Goal: Task Accomplishment & Management: Use online tool/utility

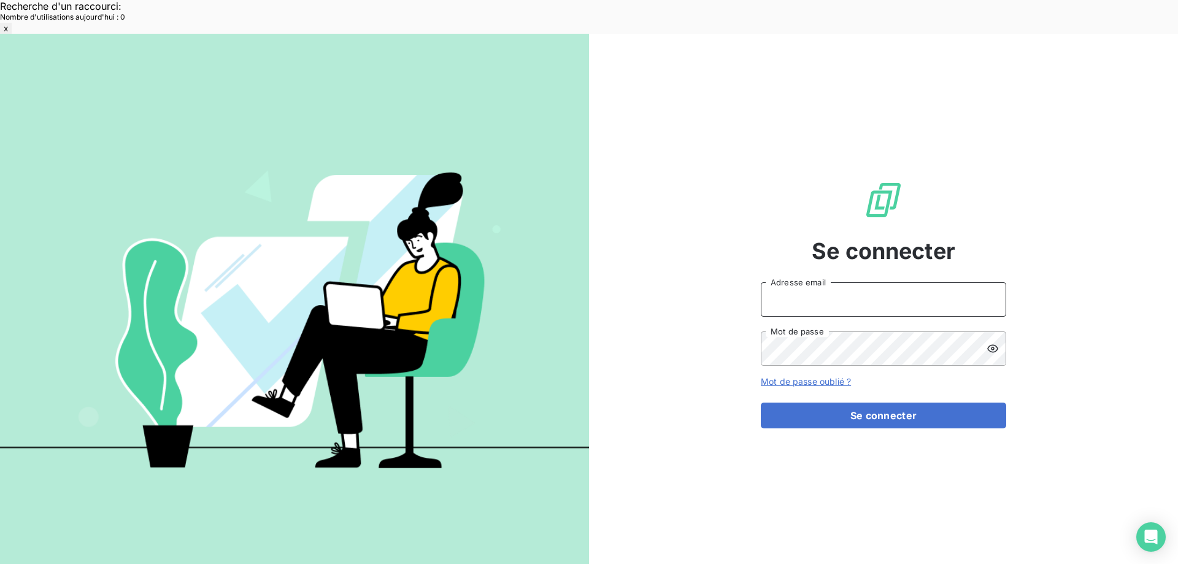
type input "[EMAIL_ADDRESS][DOMAIN_NAME]"
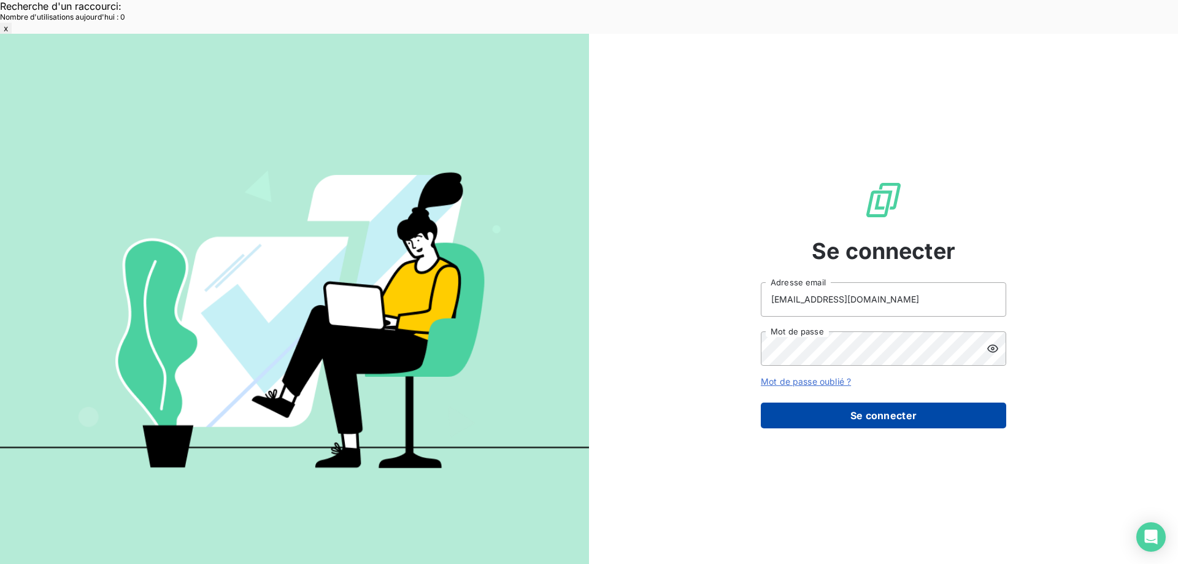
click at [889, 403] on button "Se connecter" at bounding box center [883, 416] width 245 height 26
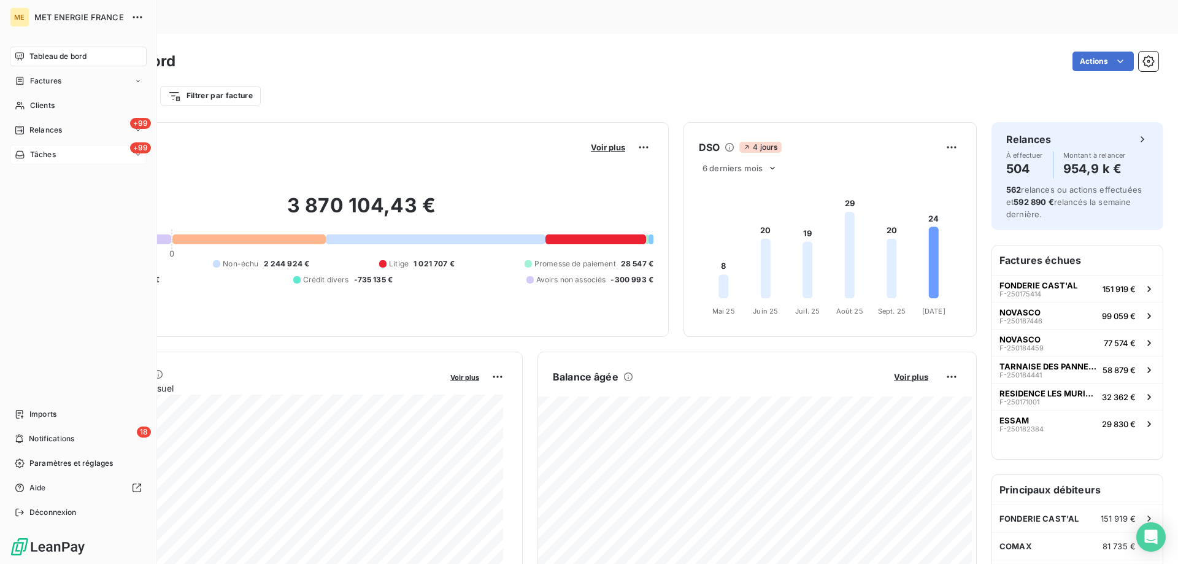
click at [36, 153] on span "Tâches" at bounding box center [43, 154] width 26 height 11
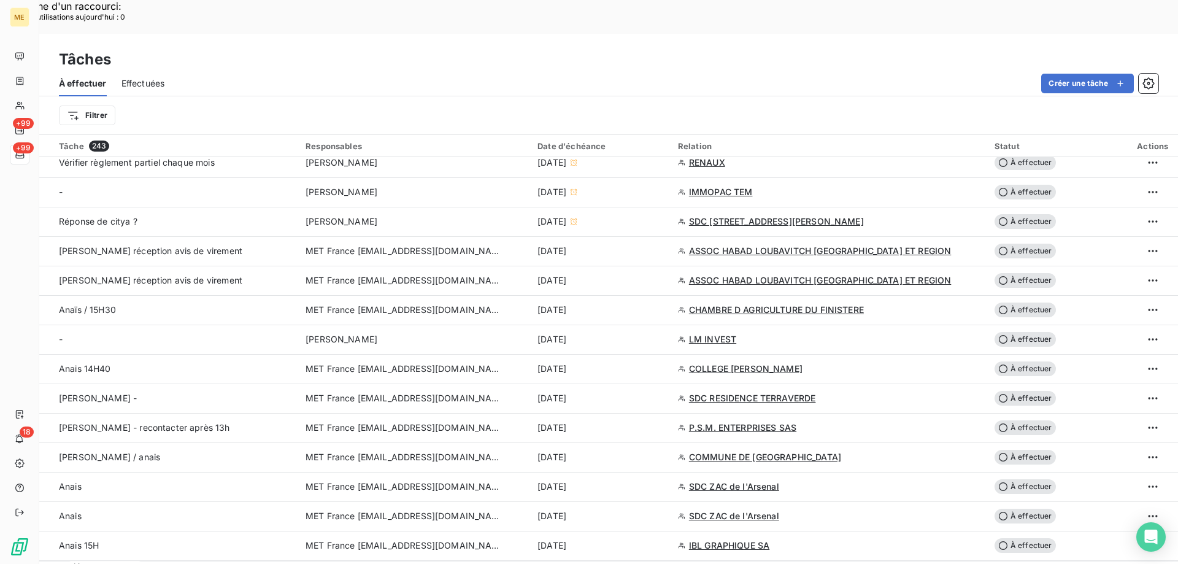
scroll to position [736, 0]
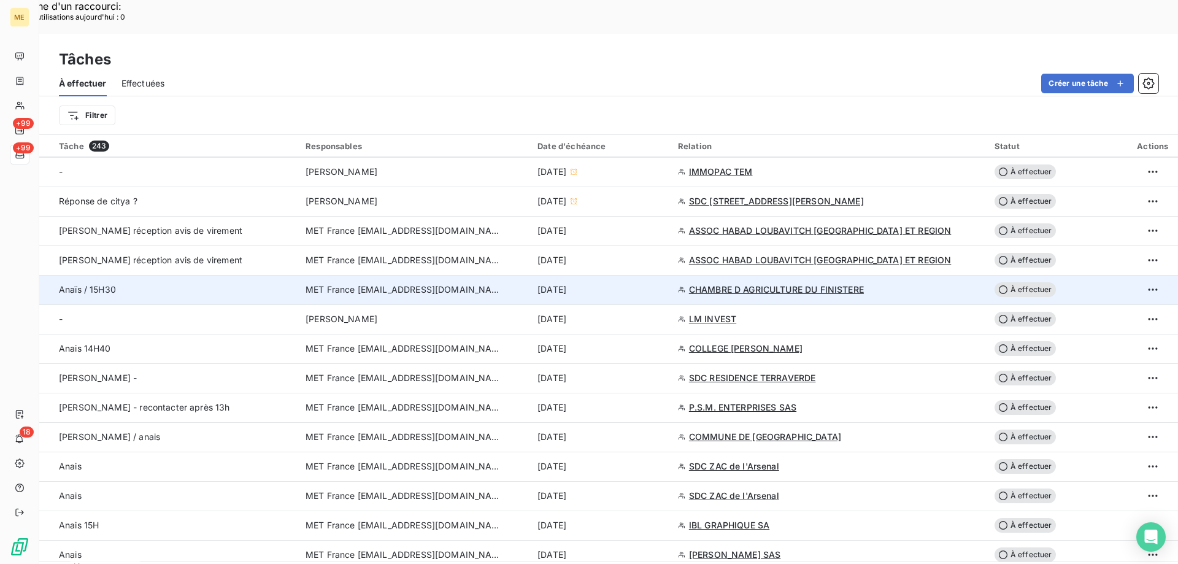
click at [650, 283] on div "[DATE]" at bounding box center [601, 289] width 126 height 12
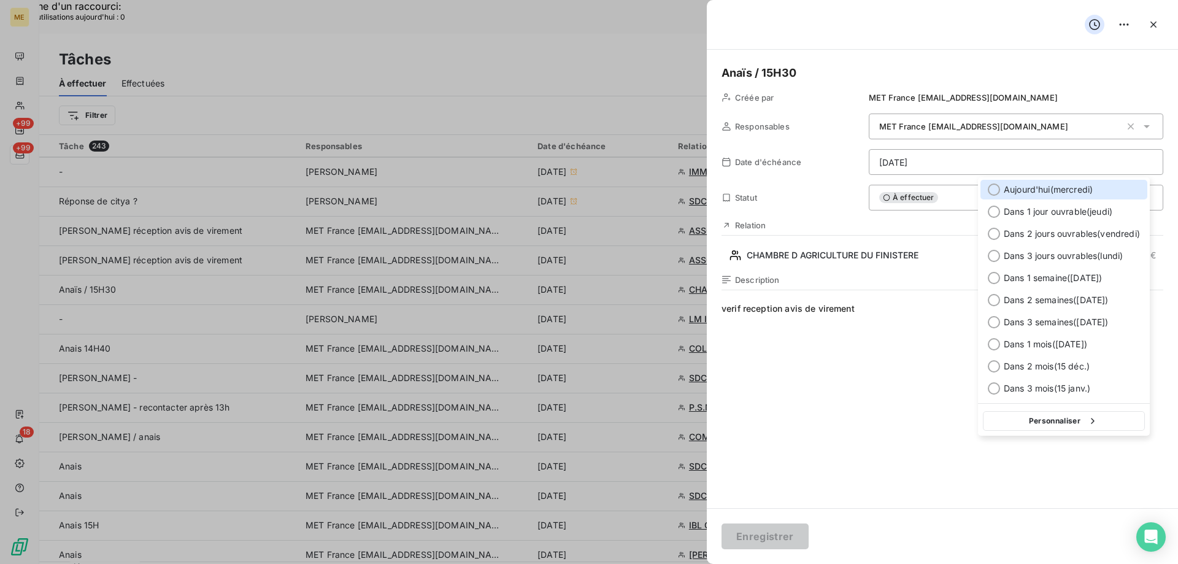
drag, startPoint x: 1044, startPoint y: 188, endPoint x: 1017, endPoint y: 214, distance: 37.7
click at [1045, 188] on span "Aujourd'hui ( mercredi )" at bounding box center [1048, 189] width 89 height 12
type input "[DATE]"
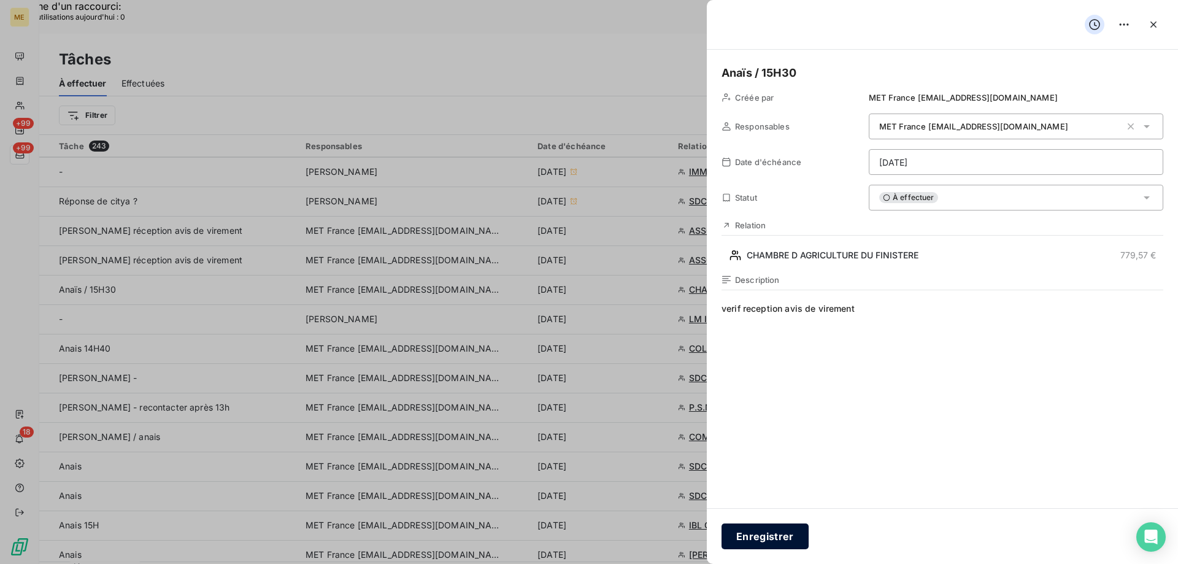
click at [766, 538] on button "Enregistrer" at bounding box center [765, 536] width 87 height 26
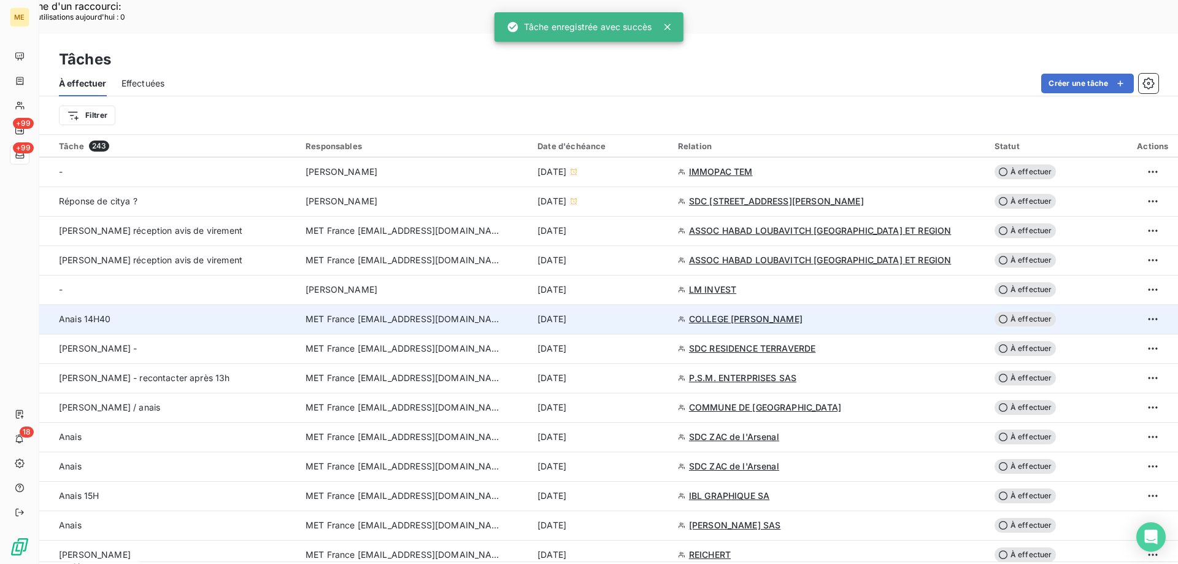
click at [652, 313] on div "[DATE]" at bounding box center [601, 319] width 126 height 12
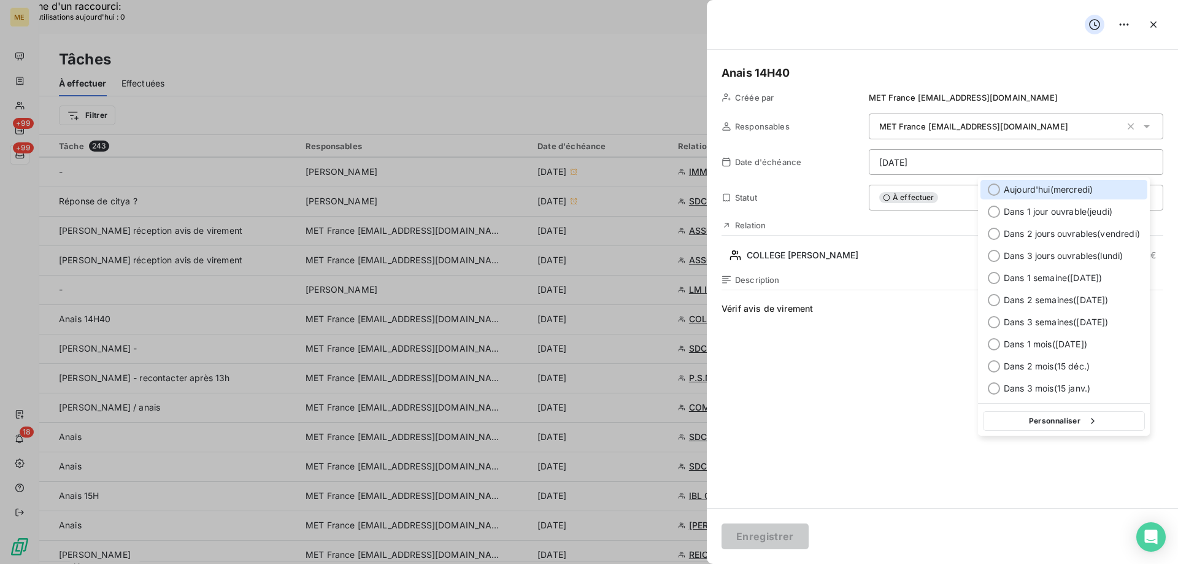
drag, startPoint x: 1077, startPoint y: 189, endPoint x: 1057, endPoint y: 218, distance: 34.9
click at [1077, 189] on span "Aujourd'hui ( mercredi )" at bounding box center [1048, 189] width 89 height 12
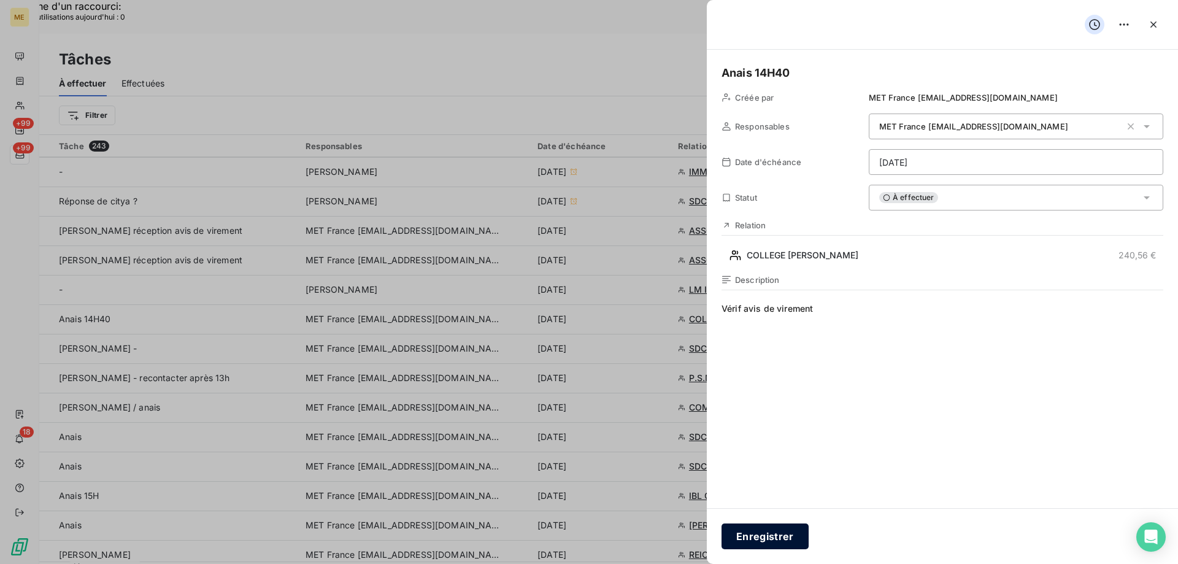
click at [743, 534] on button "Enregistrer" at bounding box center [765, 536] width 87 height 26
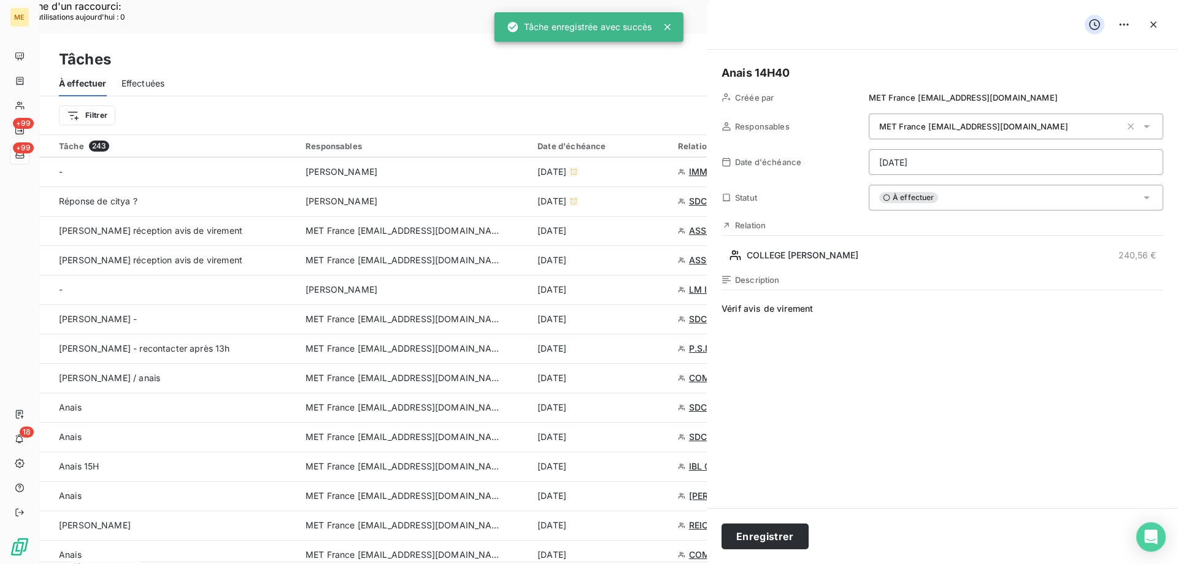
type input "[DATE]"
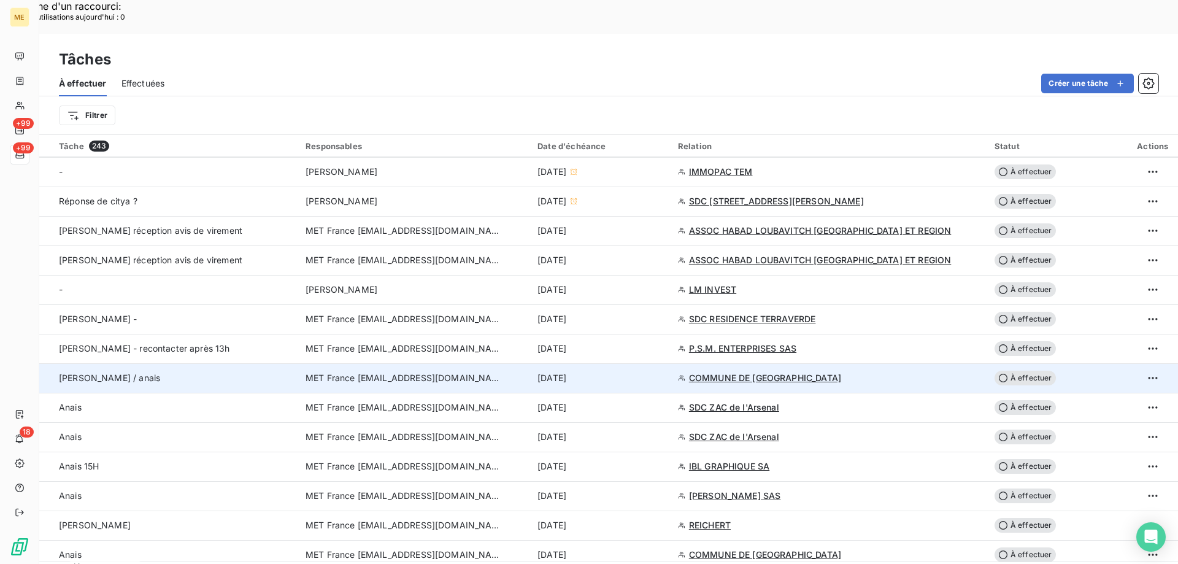
click at [644, 372] on div "[DATE]" at bounding box center [601, 378] width 126 height 12
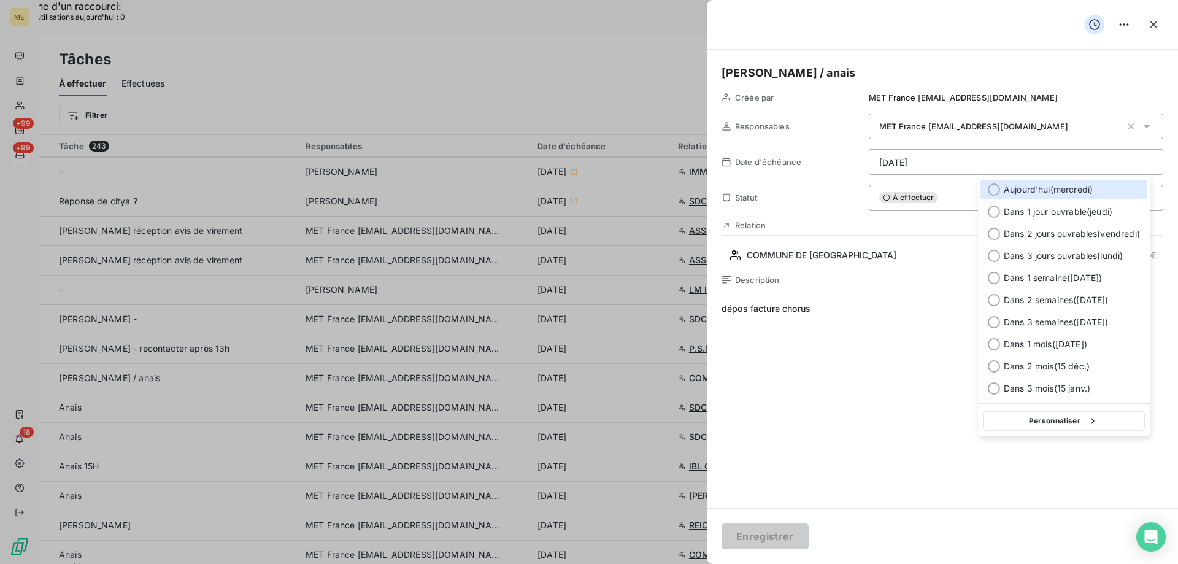
click at [997, 185] on div at bounding box center [994, 189] width 12 height 12
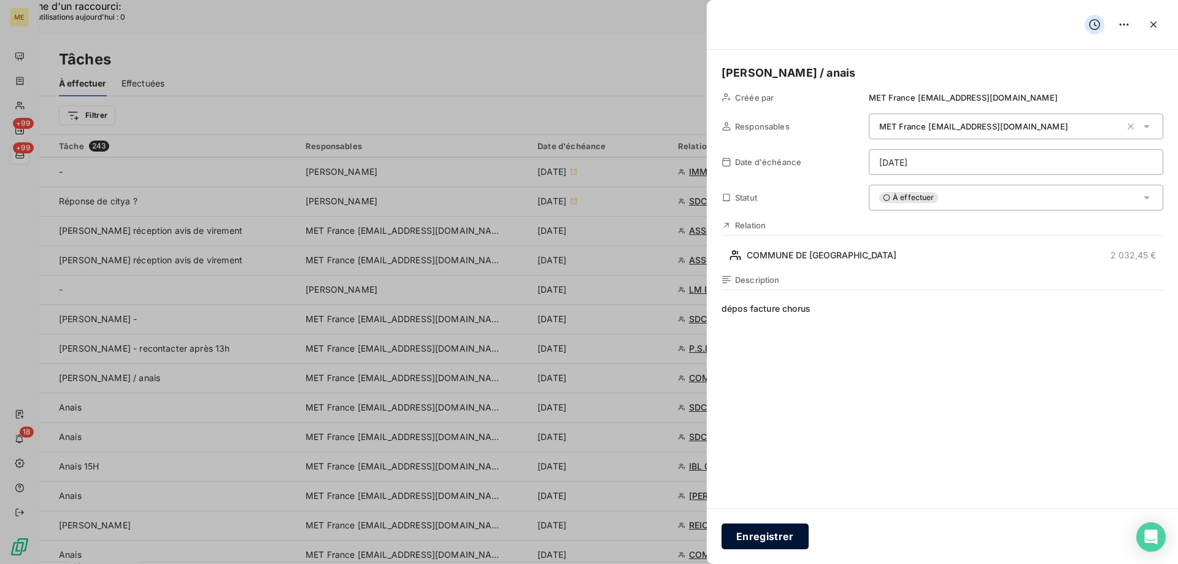
click at [765, 535] on button "Enregistrer" at bounding box center [765, 536] width 87 height 26
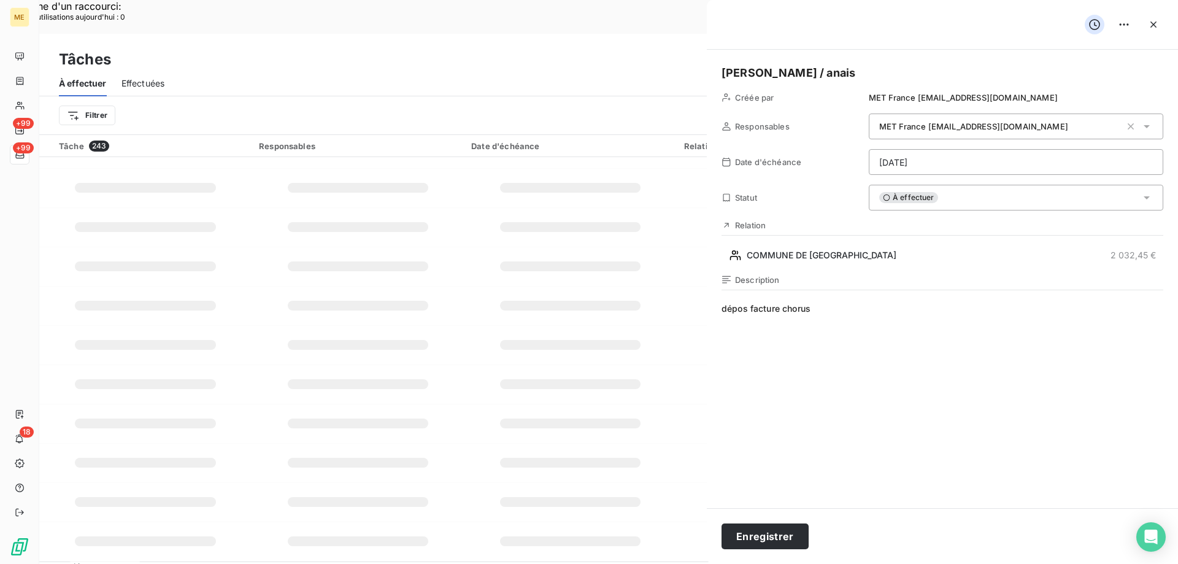
type input "[DATE]"
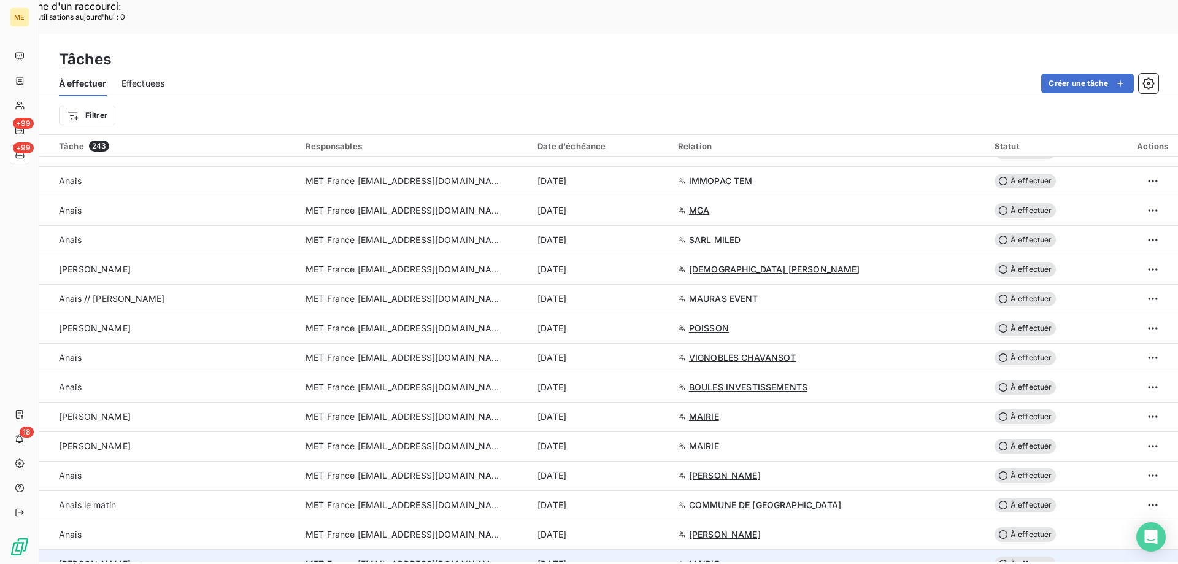
scroll to position [1964, 0]
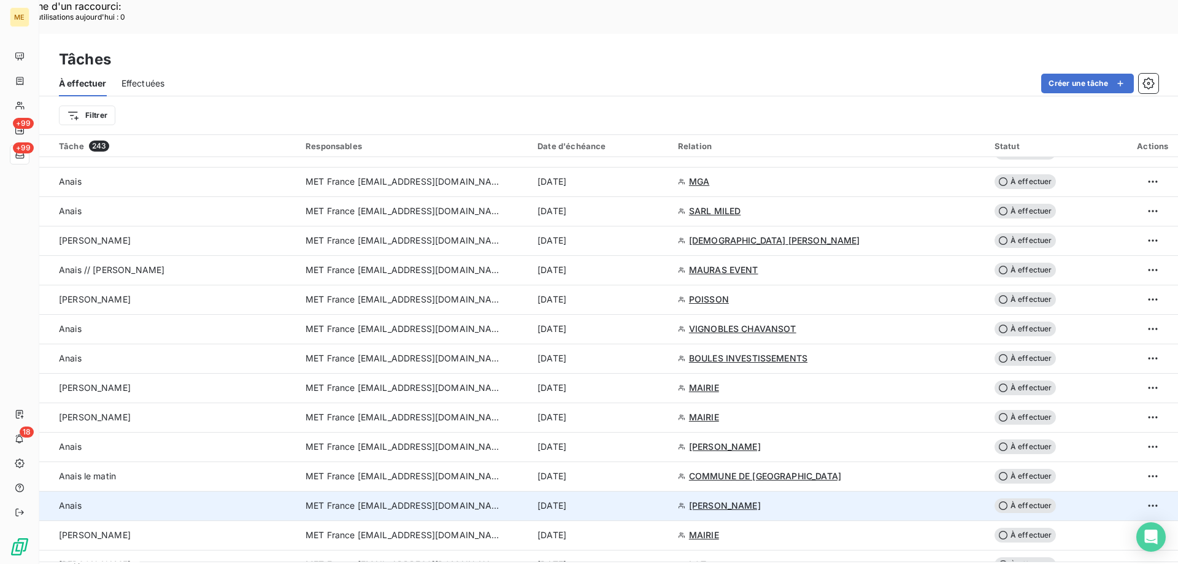
click at [632, 499] on div "[DATE]" at bounding box center [601, 505] width 126 height 12
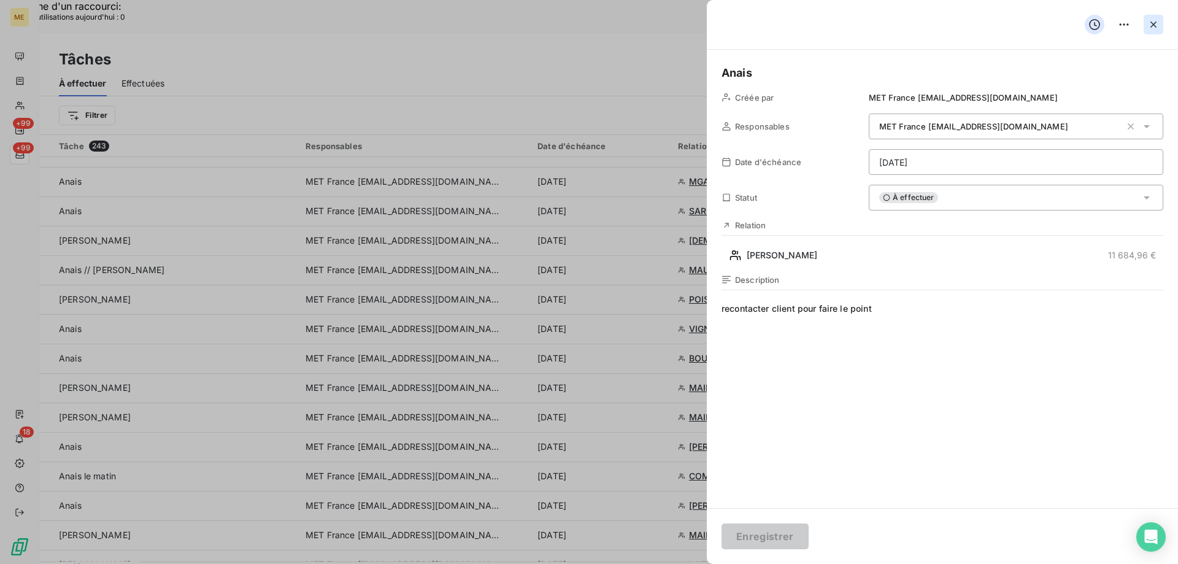
click at [1149, 25] on icon "button" at bounding box center [1153, 24] width 12 height 12
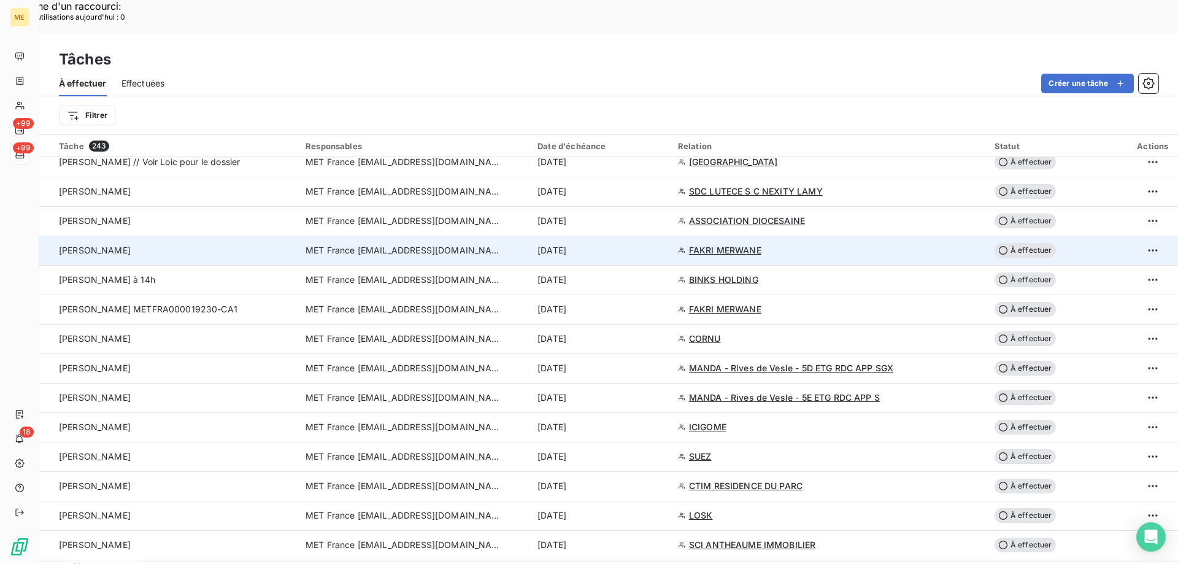
scroll to position [2454, 0]
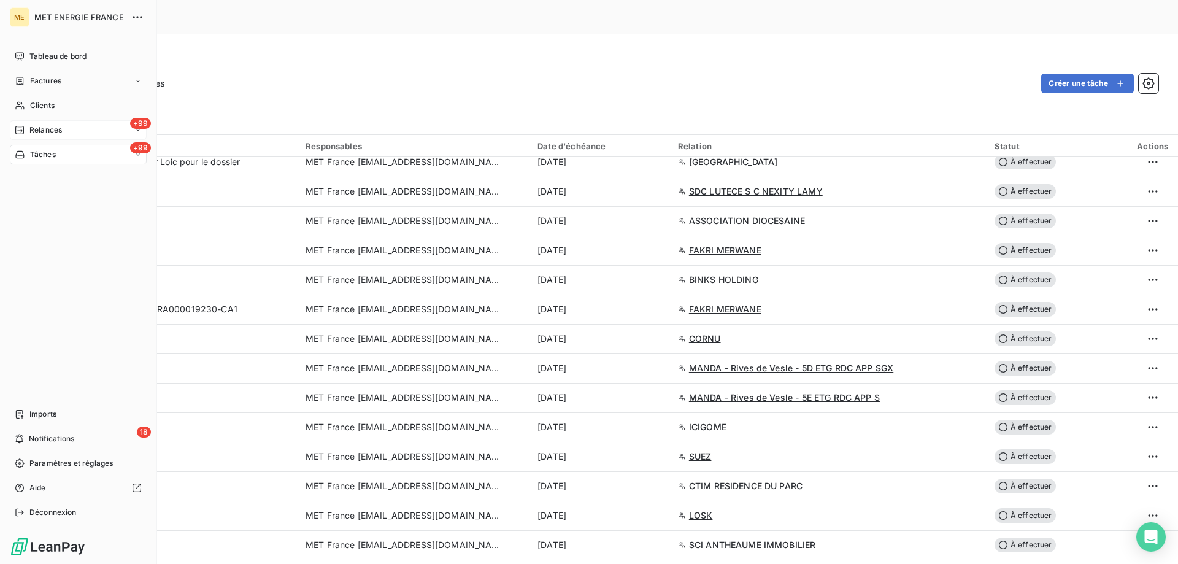
click at [53, 129] on span "Relances" at bounding box center [45, 130] width 33 height 11
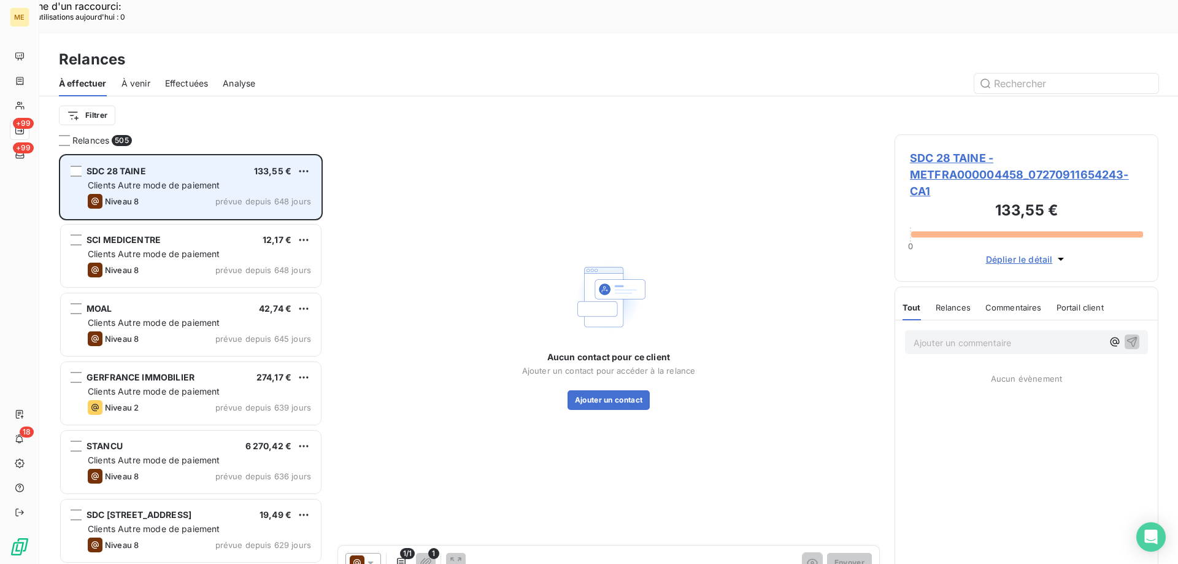
scroll to position [434, 255]
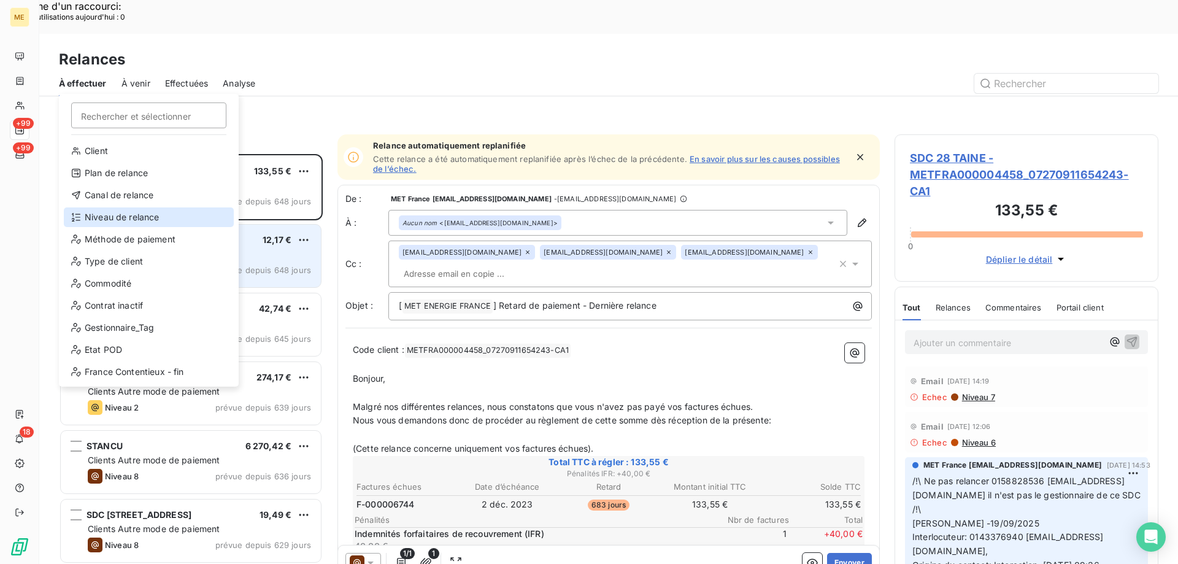
click at [120, 217] on div "Niveau de relance" at bounding box center [149, 217] width 170 height 20
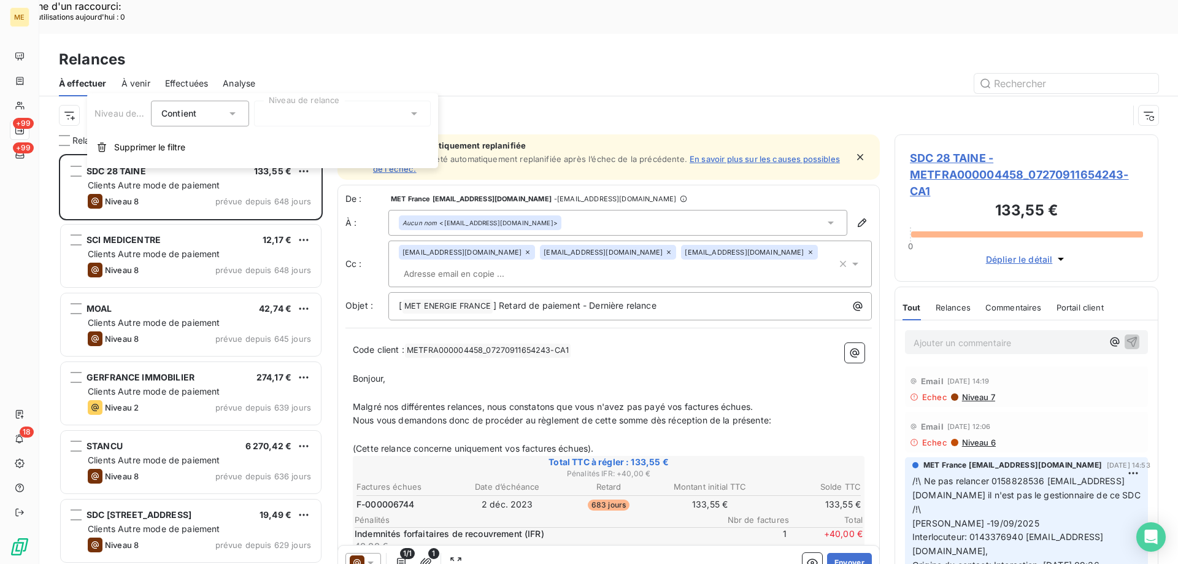
click at [300, 119] on div at bounding box center [342, 114] width 177 height 26
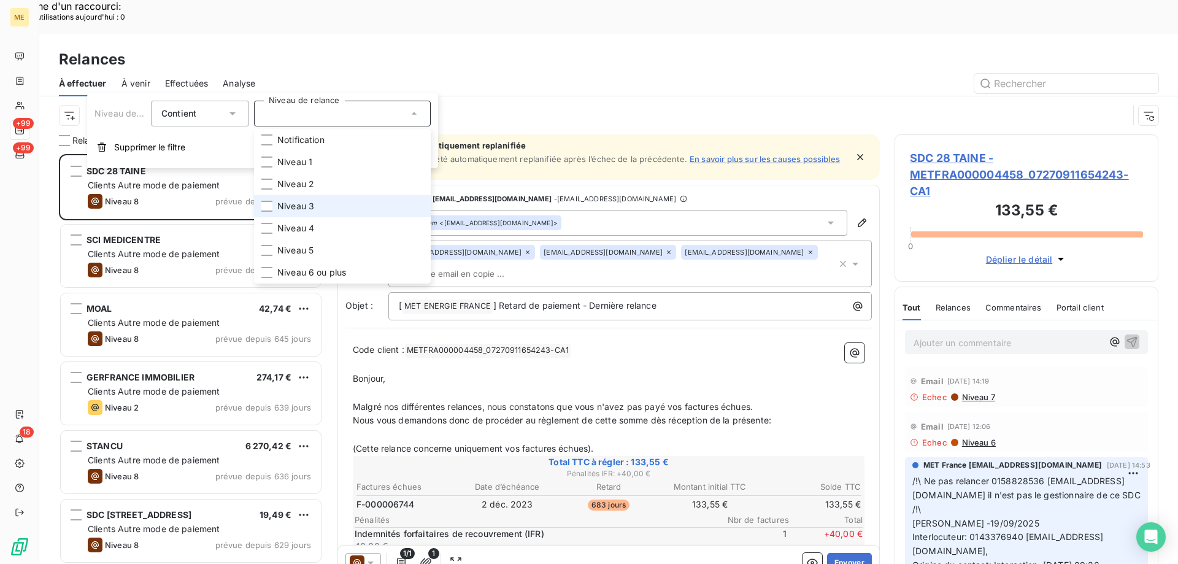
click at [322, 206] on li "Niveau 3" at bounding box center [342, 206] width 177 height 22
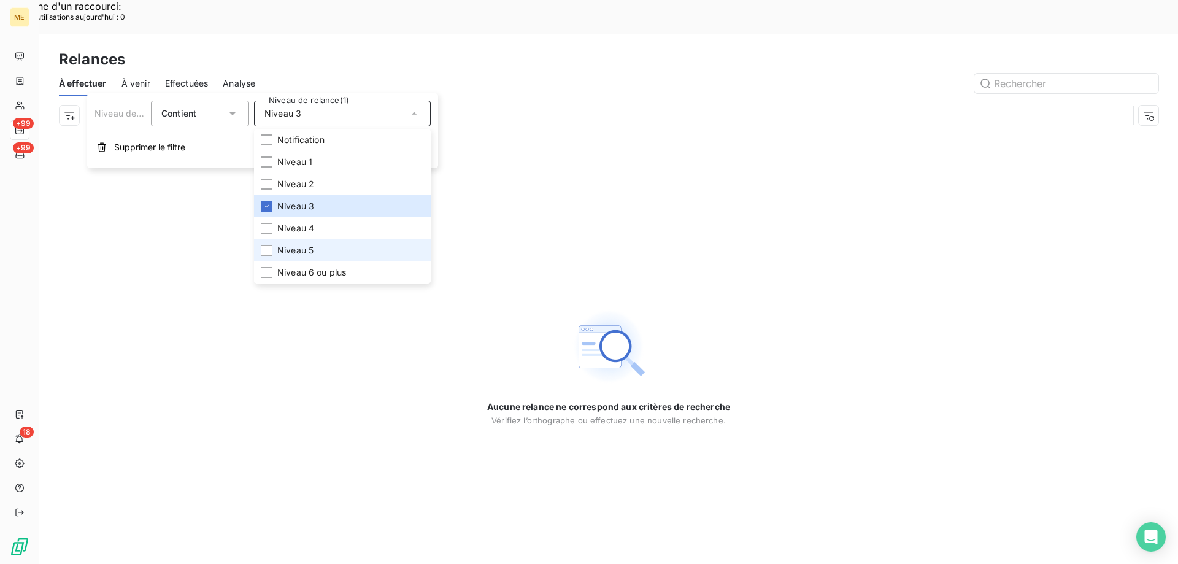
click at [314, 260] on li "Niveau 5" at bounding box center [342, 250] width 177 height 22
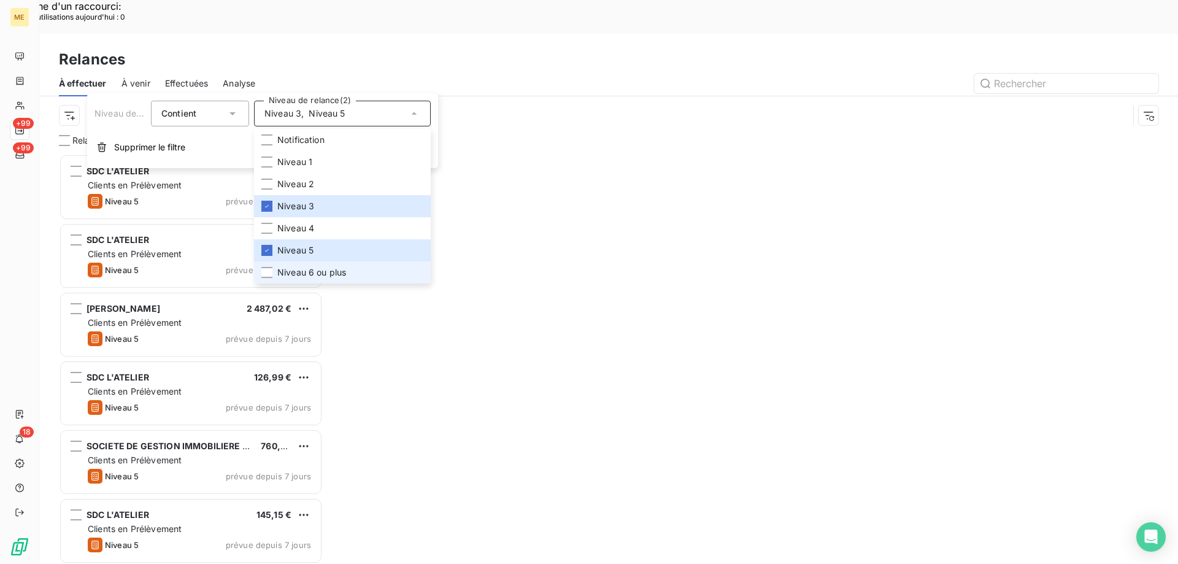
scroll to position [434, 255]
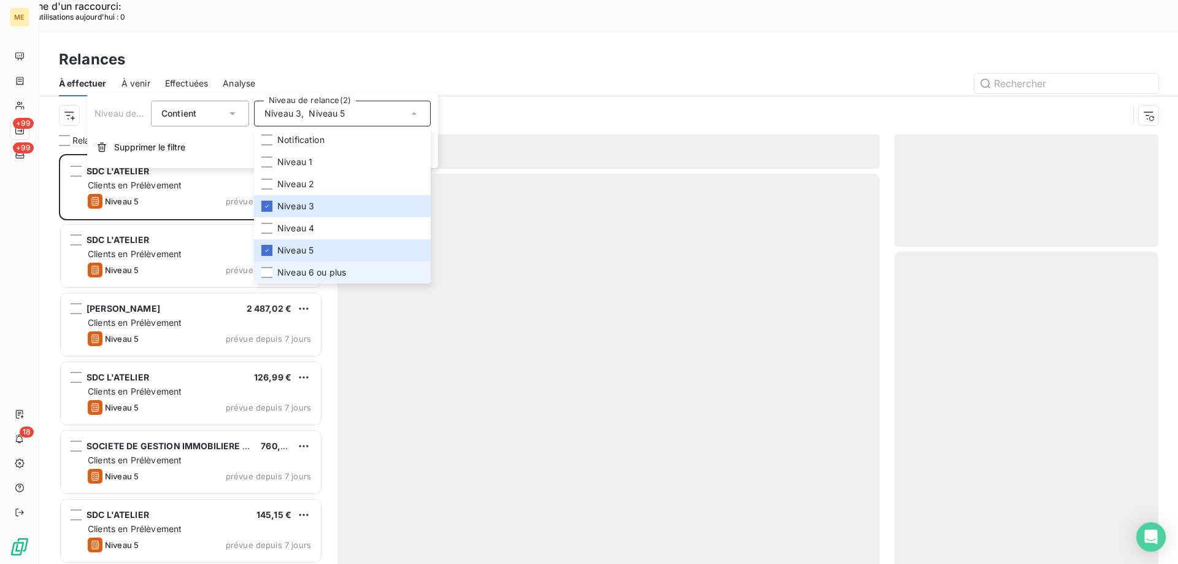
click at [311, 281] on li "Niveau 6 ou plus" at bounding box center [342, 272] width 177 height 22
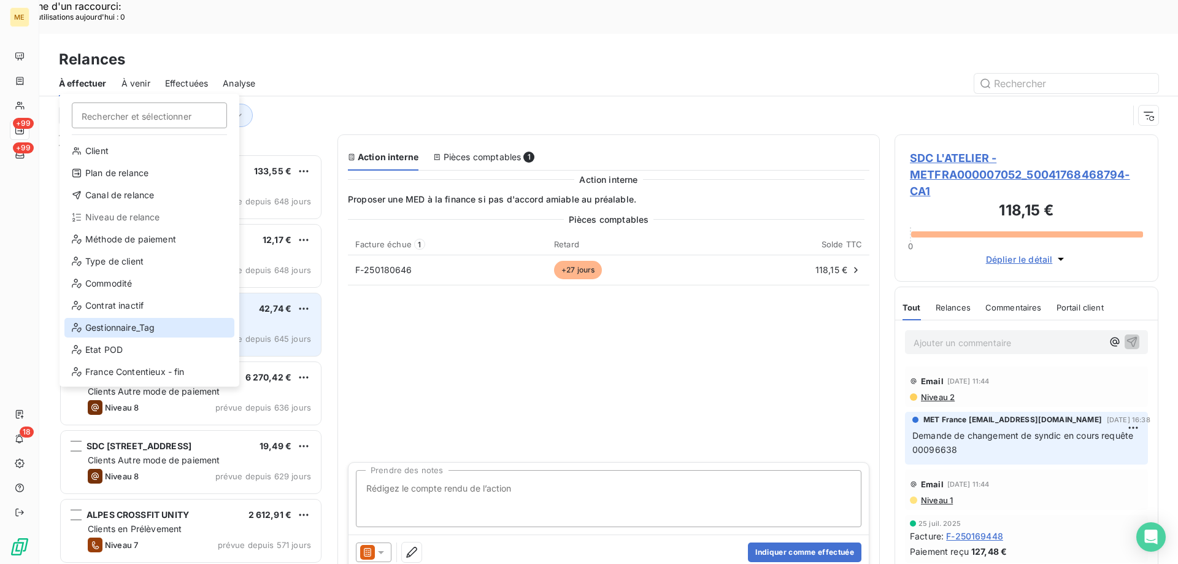
click at [126, 322] on div "Gestionnaire_Tag" at bounding box center [149, 328] width 170 height 20
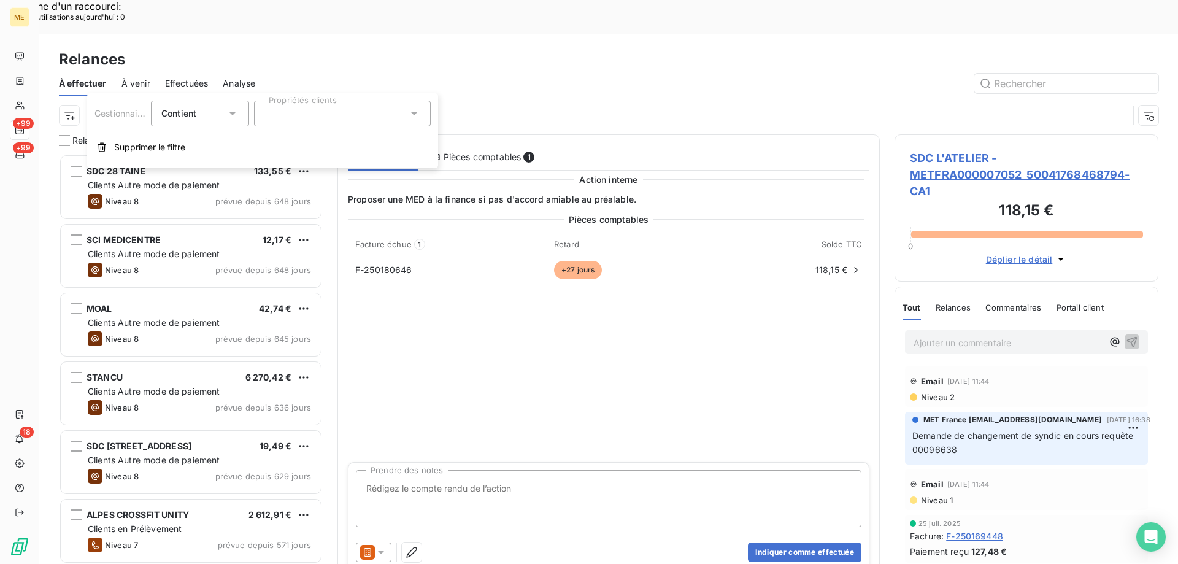
click at [368, 116] on div at bounding box center [342, 114] width 177 height 26
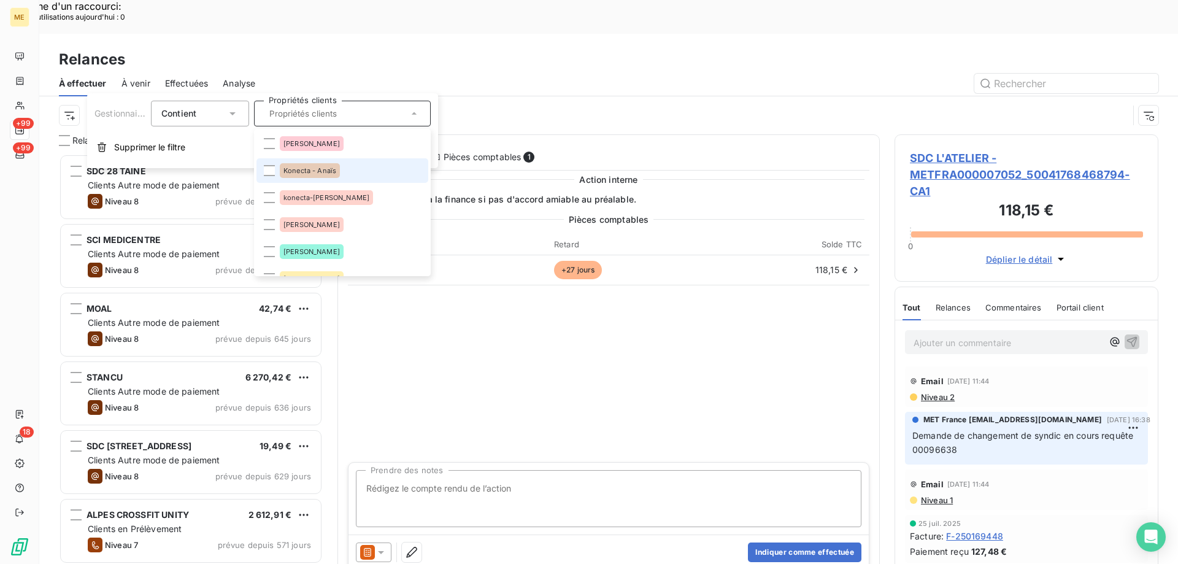
click at [367, 179] on li "Konecta - Anaïs" at bounding box center [342, 170] width 172 height 25
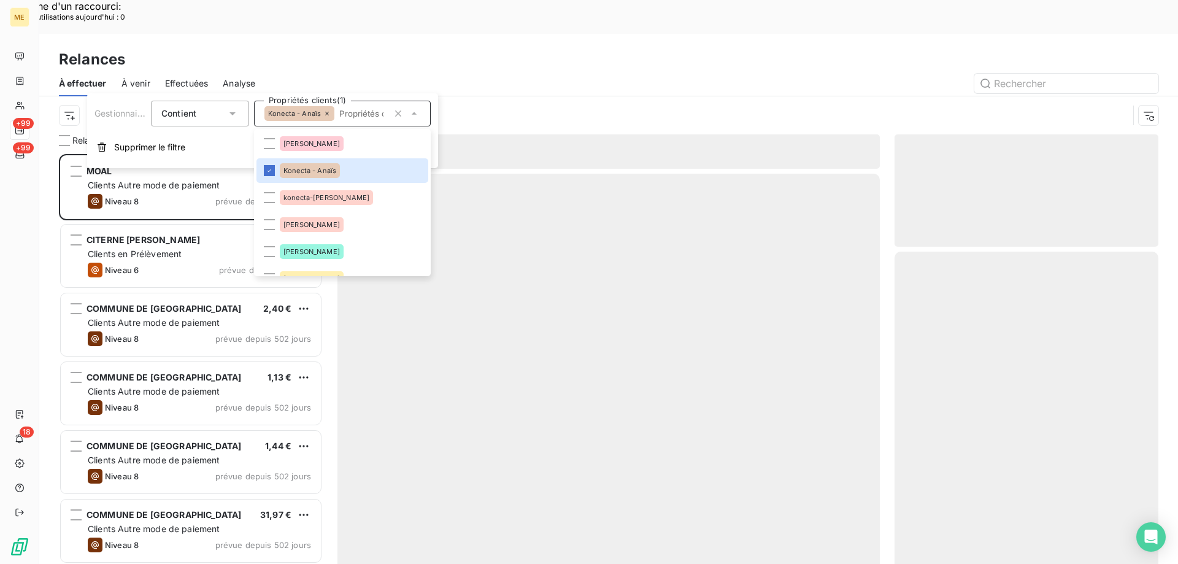
scroll to position [434, 255]
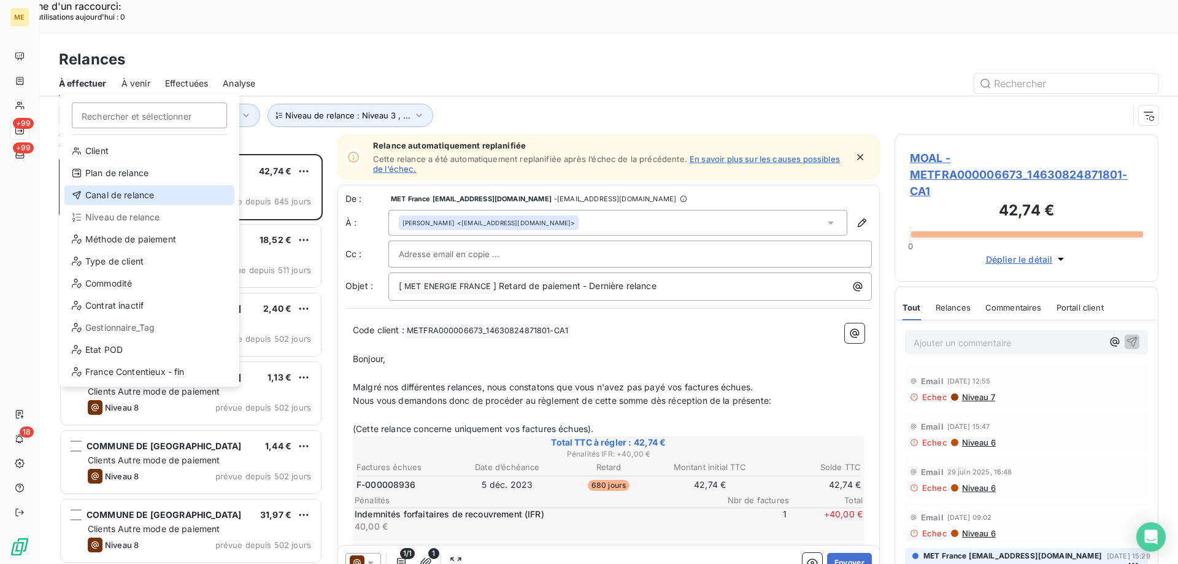
click at [155, 194] on div "Canal de relance" at bounding box center [149, 195] width 170 height 20
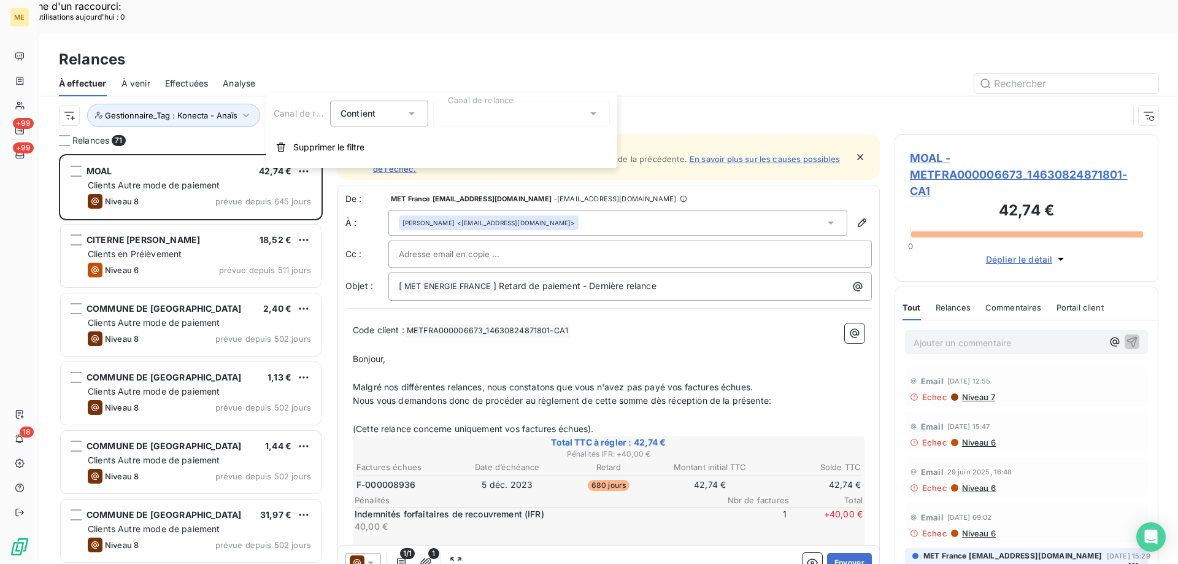
click at [501, 112] on div at bounding box center [521, 114] width 177 height 26
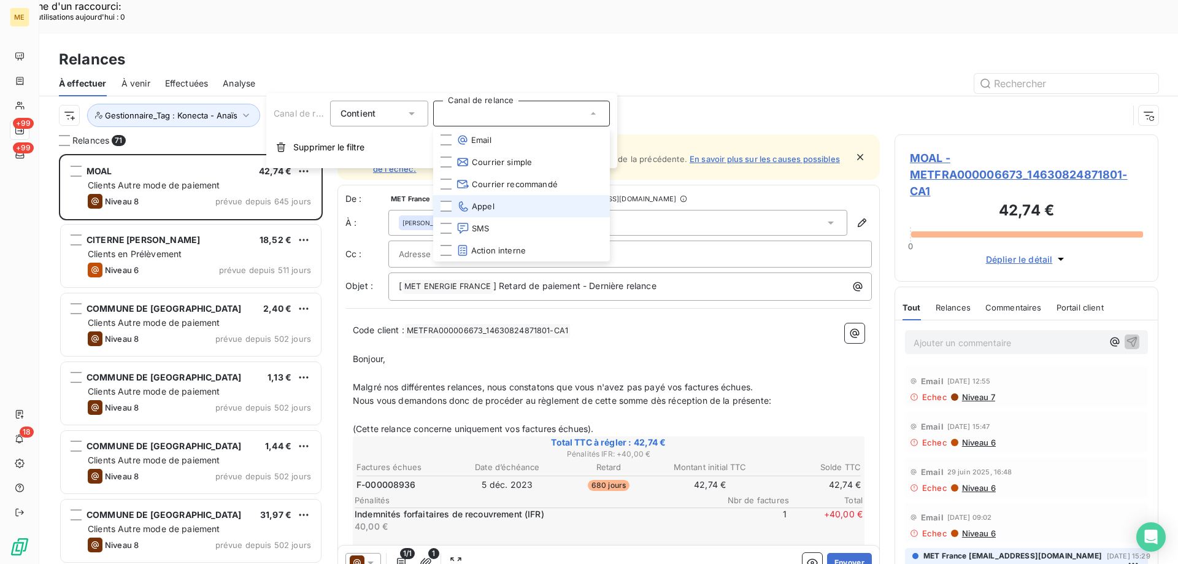
click at [506, 209] on li "Appel" at bounding box center [521, 206] width 177 height 22
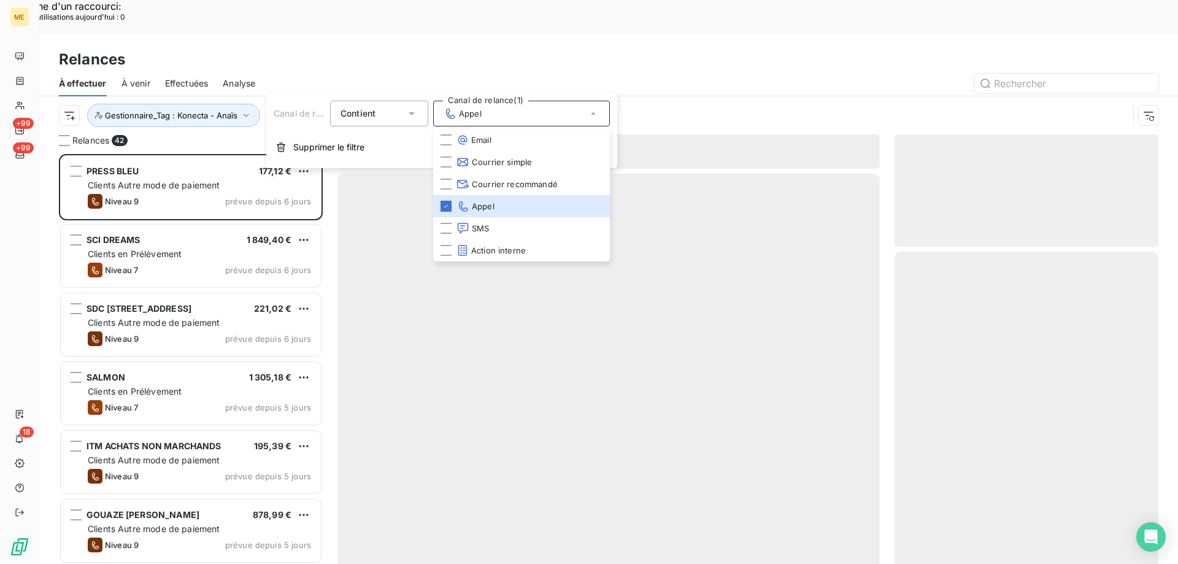
scroll to position [434, 255]
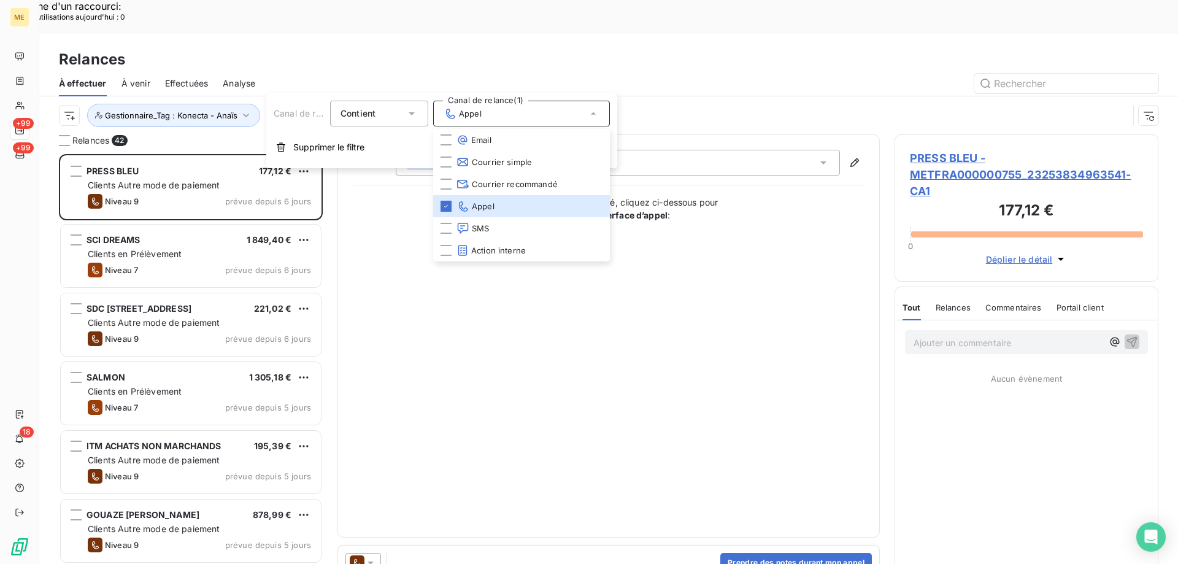
click at [660, 104] on div "Canal de relance : Appel Niveau de relance : Niveau 3 , ... Gestionnaire_Tag : …" at bounding box center [593, 115] width 1069 height 23
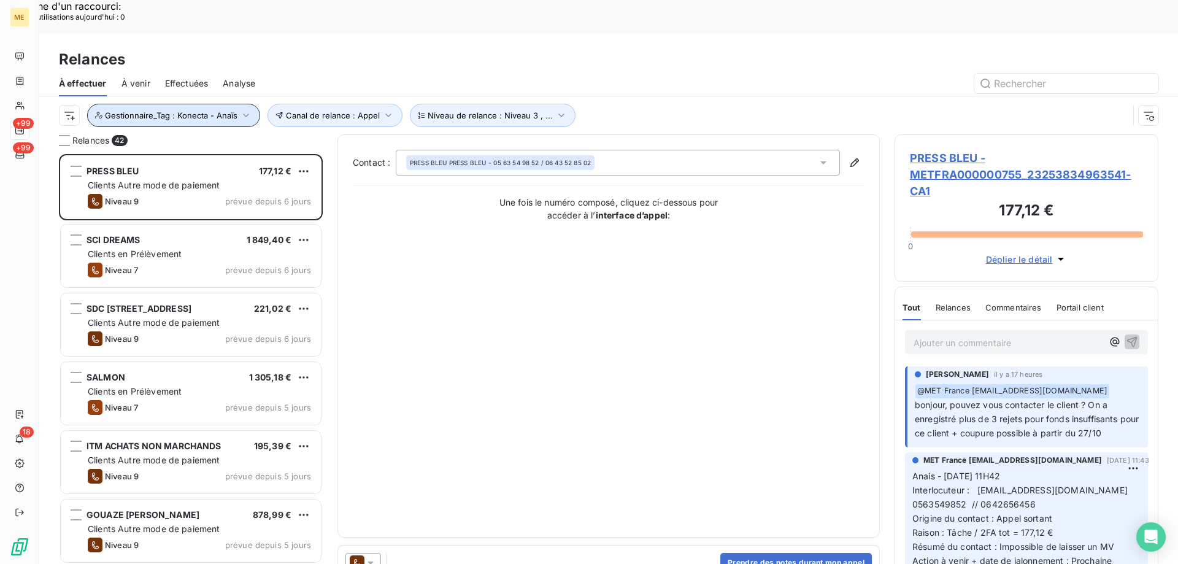
click at [185, 110] on span "Gestionnaire_Tag : Konecta - Anaïs" at bounding box center [171, 115] width 133 height 10
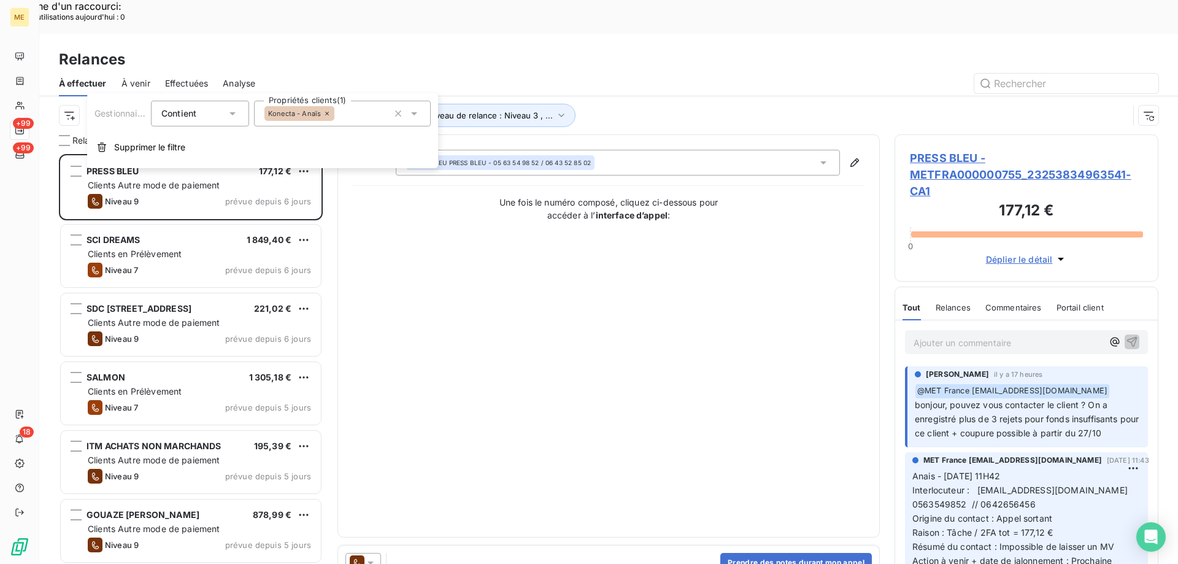
click at [352, 118] on div "Konecta - Anaïs" at bounding box center [342, 114] width 177 height 26
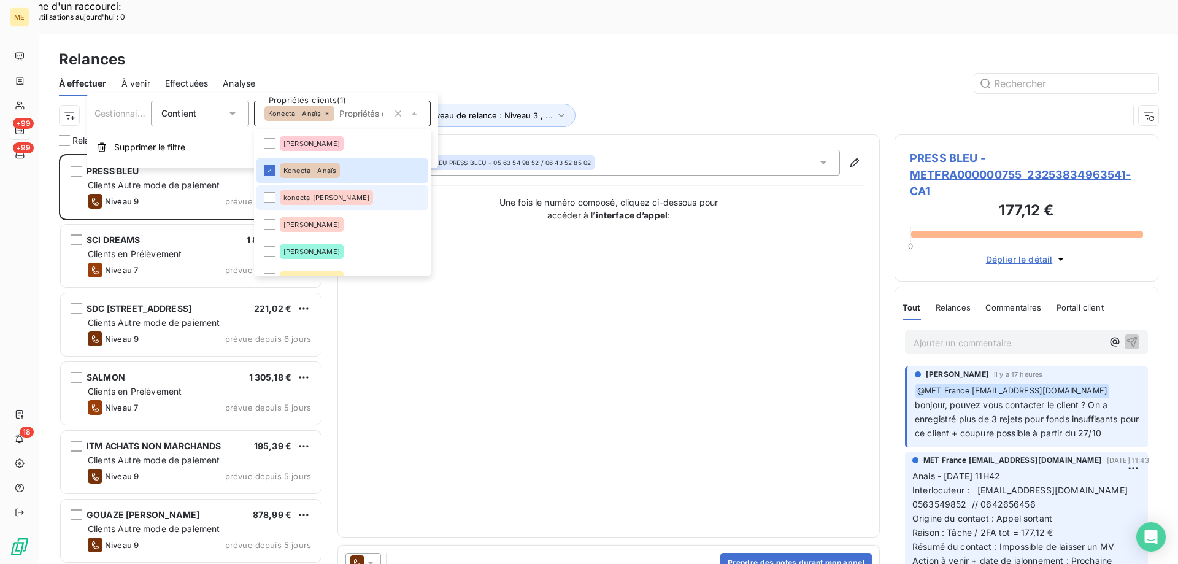
click at [363, 197] on li "konecta-[PERSON_NAME]" at bounding box center [342, 197] width 172 height 25
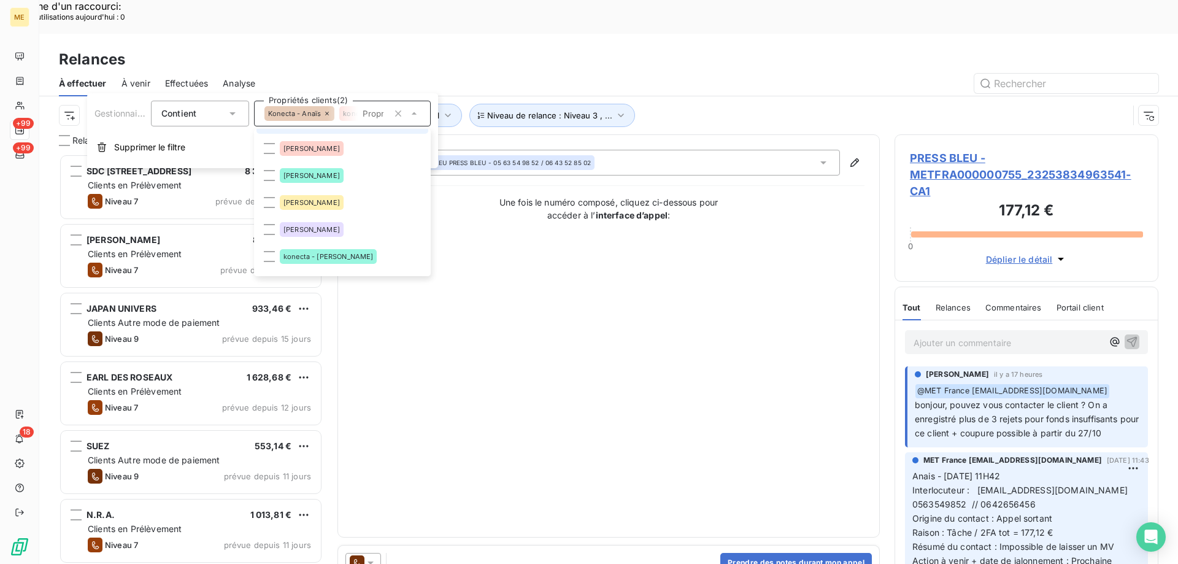
scroll to position [123, 0]
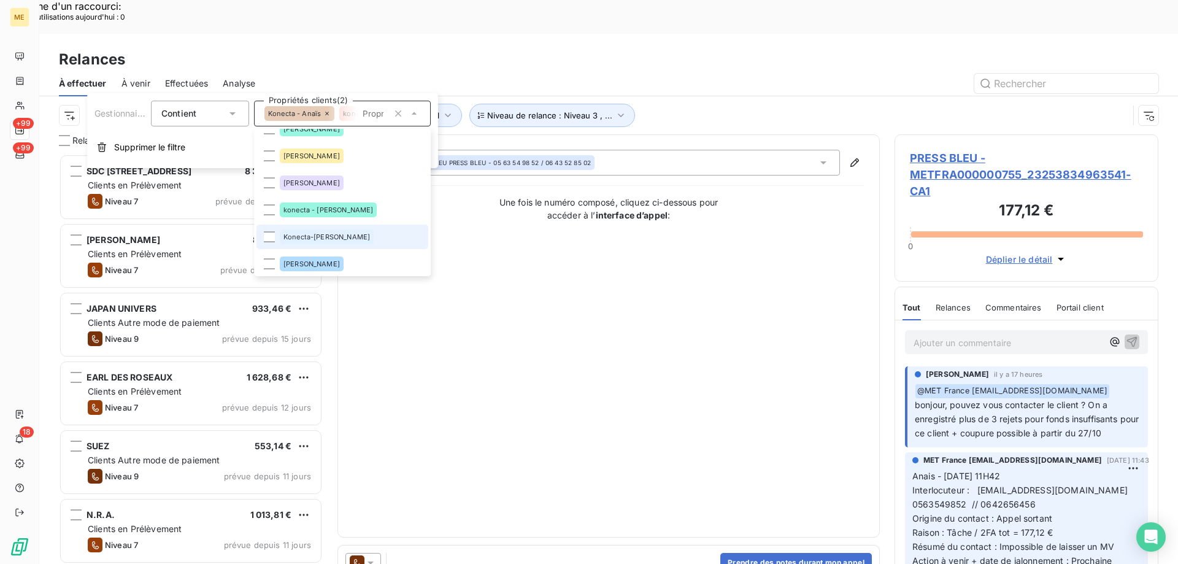
click at [361, 233] on li "Konecta-[PERSON_NAME]" at bounding box center [342, 237] width 172 height 25
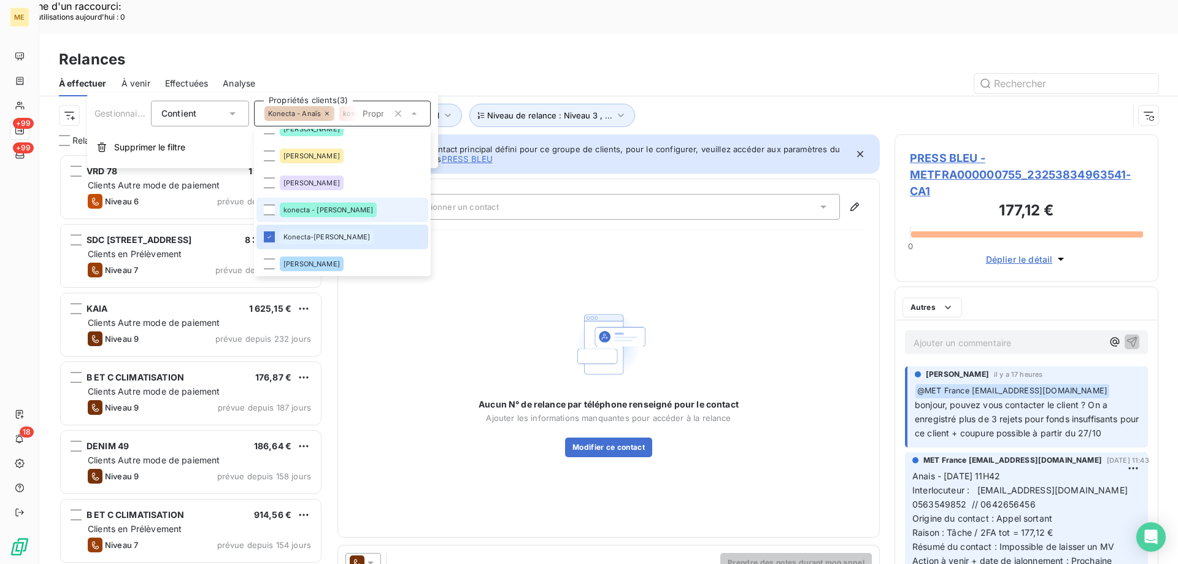
scroll to position [434, 255]
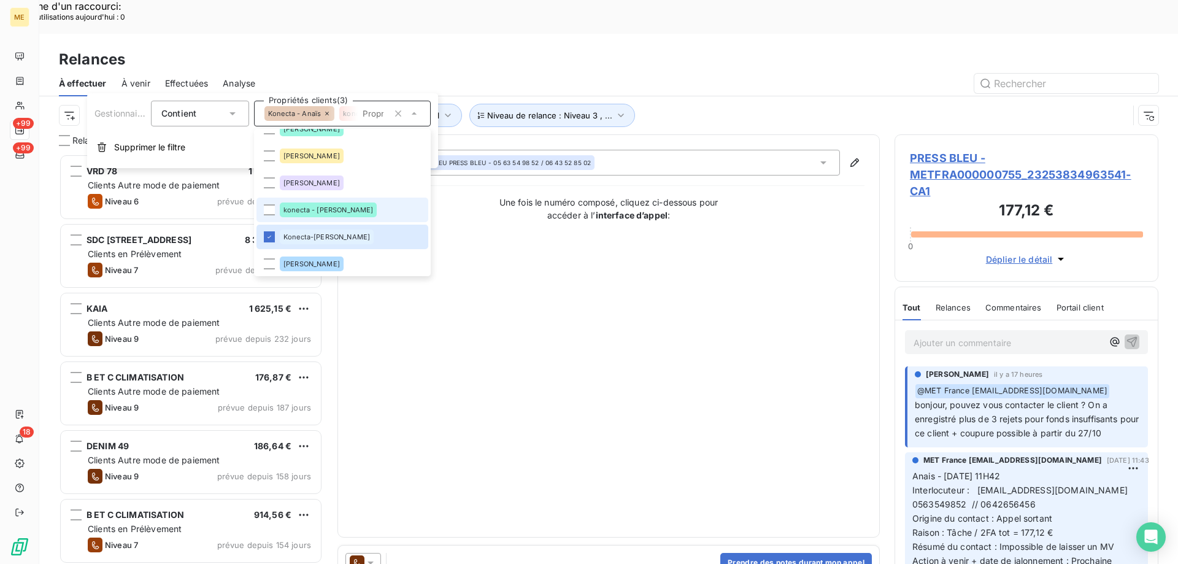
click at [362, 205] on li "konecta - [PERSON_NAME]" at bounding box center [342, 210] width 172 height 25
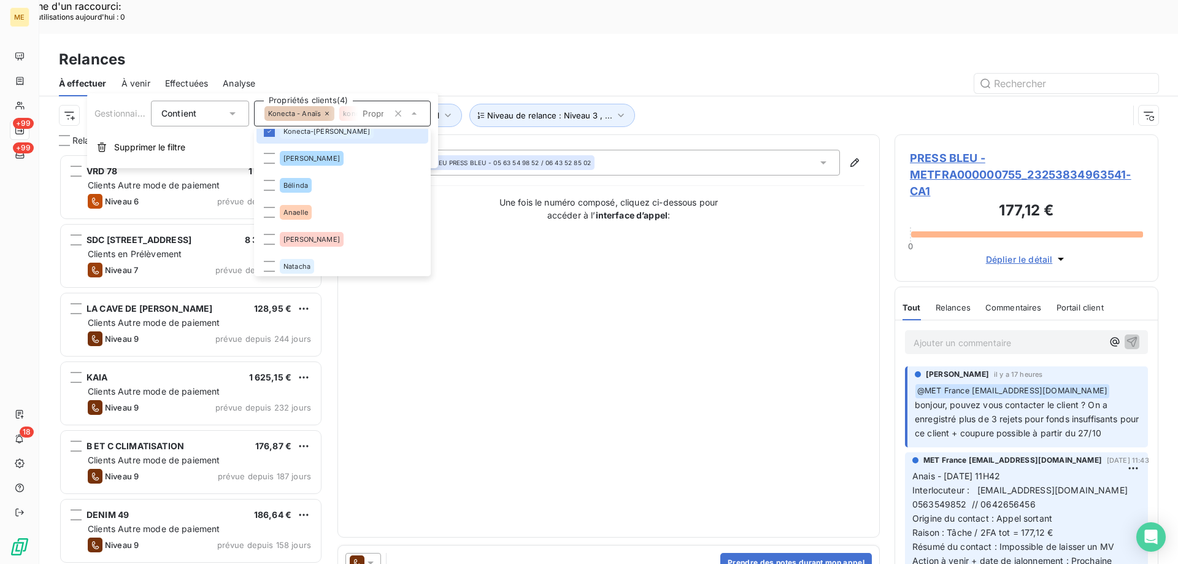
scroll to position [233, 0]
click at [673, 104] on div "Canal de relance : Appel Niveau de relance : Niveau 3 , ... Gestionnaire_Tag : …" at bounding box center [593, 115] width 1069 height 23
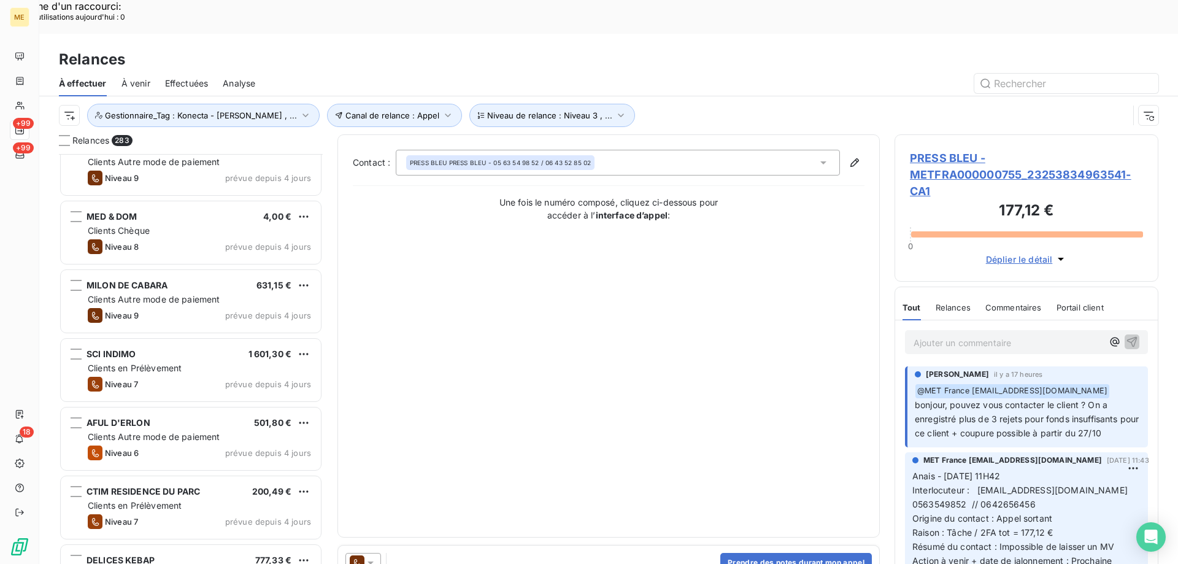
scroll to position [5707, 0]
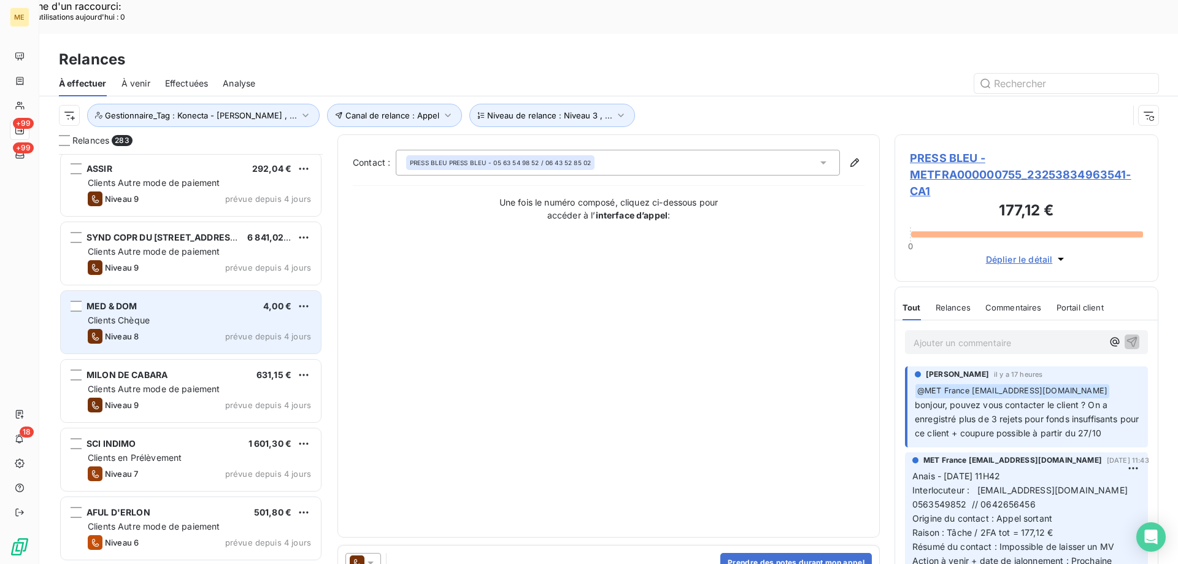
click at [288, 300] on div "4,00 €" at bounding box center [277, 306] width 28 height 12
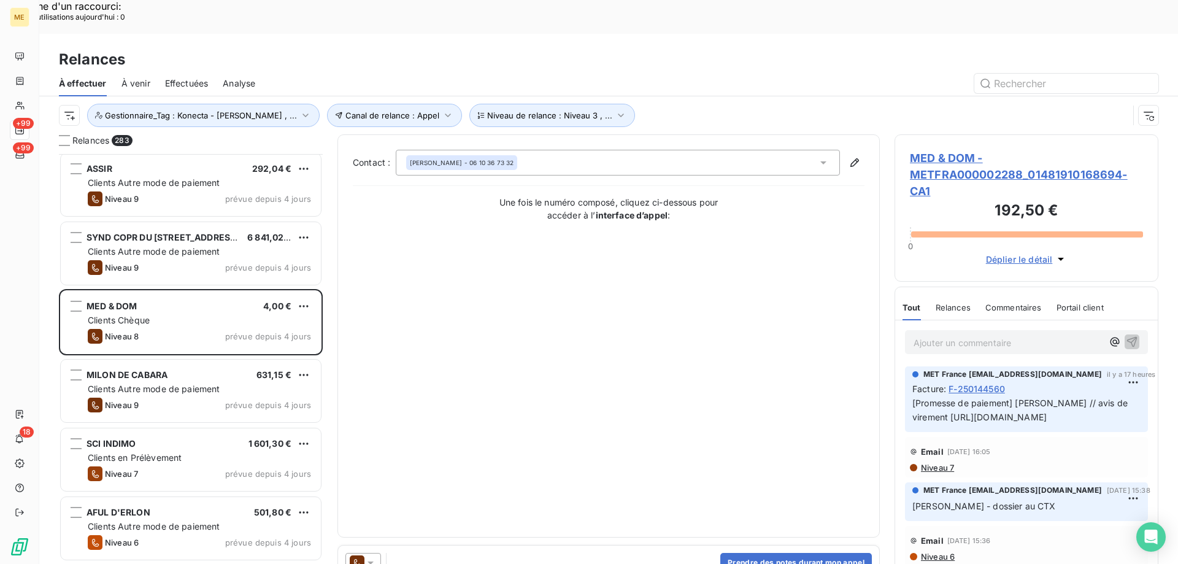
click at [372, 561] on icon at bounding box center [371, 562] width 6 height 3
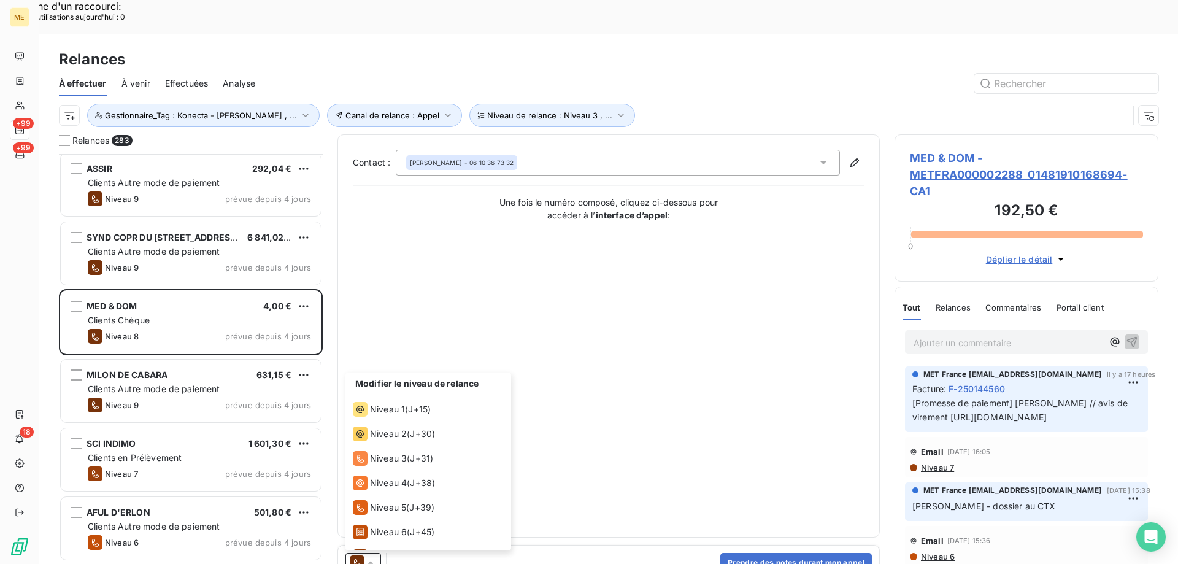
scroll to position [43, 0]
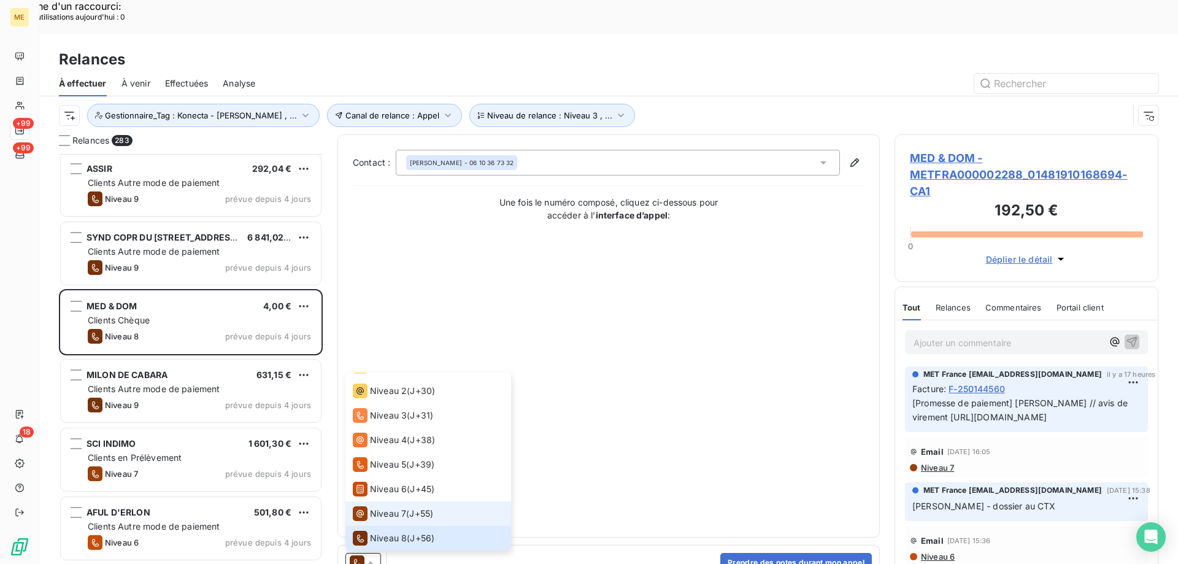
click at [388, 507] on span "Niveau 7" at bounding box center [388, 513] width 36 height 12
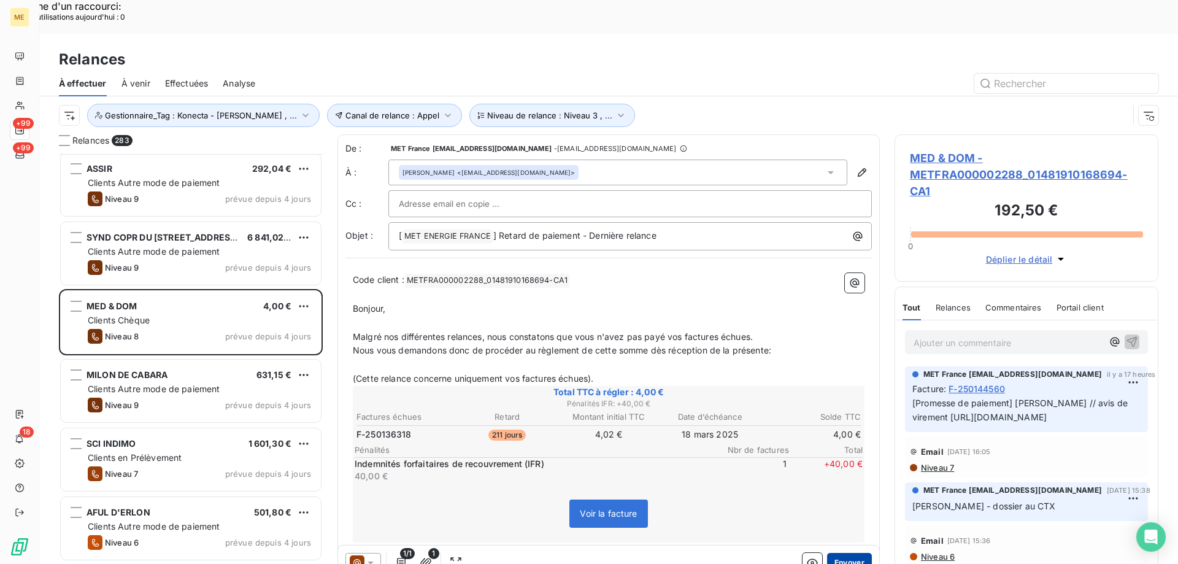
click at [836, 553] on button "Envoyer" at bounding box center [849, 563] width 45 height 20
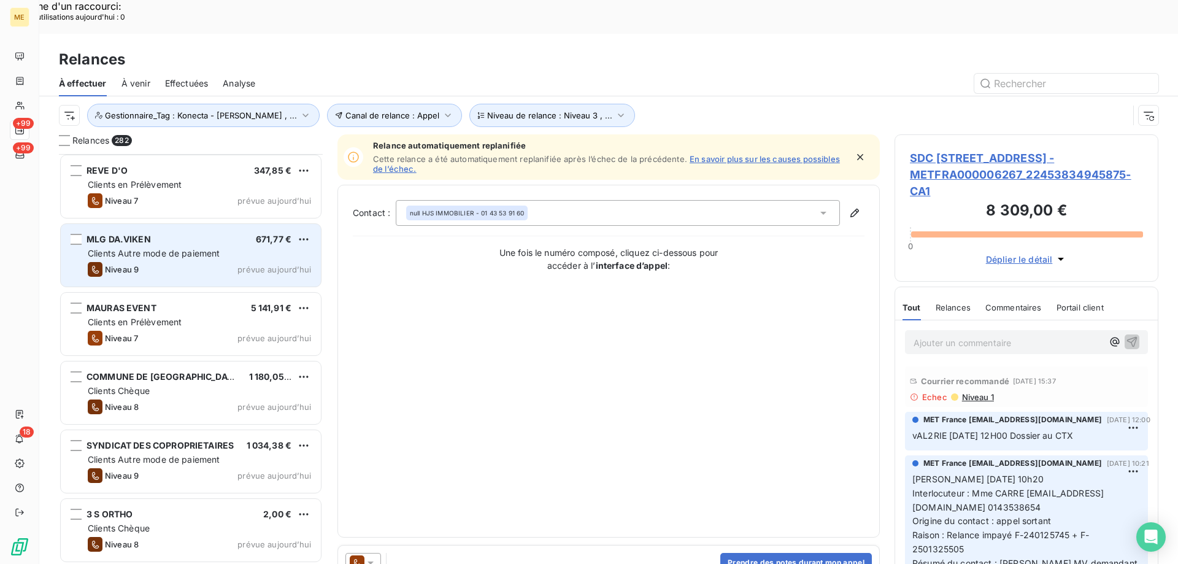
scroll to position [11536, 0]
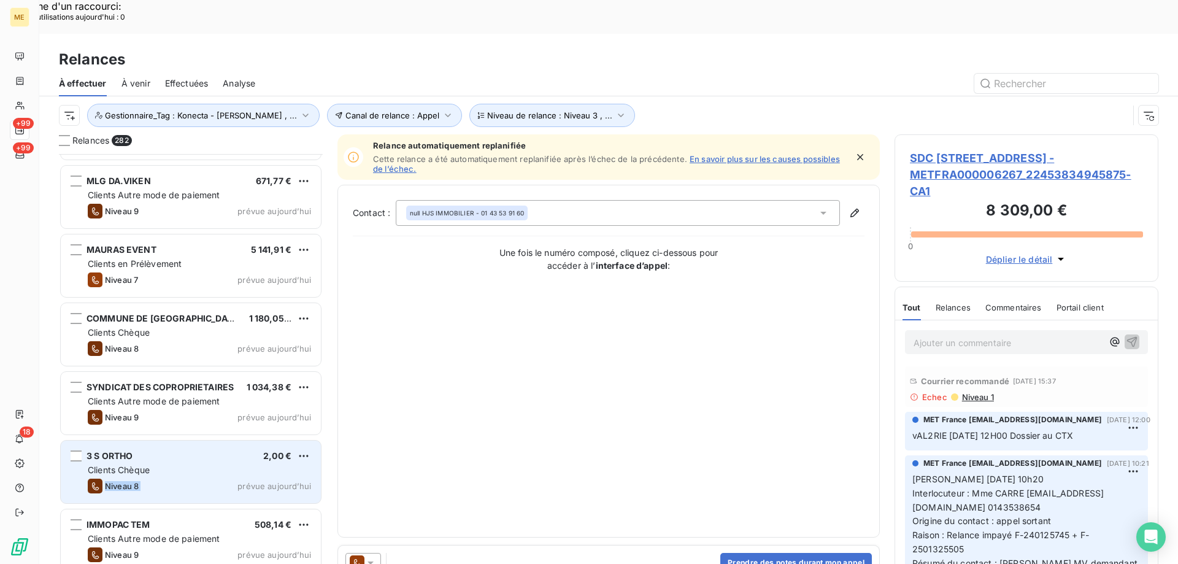
click at [214, 445] on div "3 S ORTHO 2,00 € Clients Chèque Niveau 8 prévue [DATE]" at bounding box center [191, 472] width 260 height 63
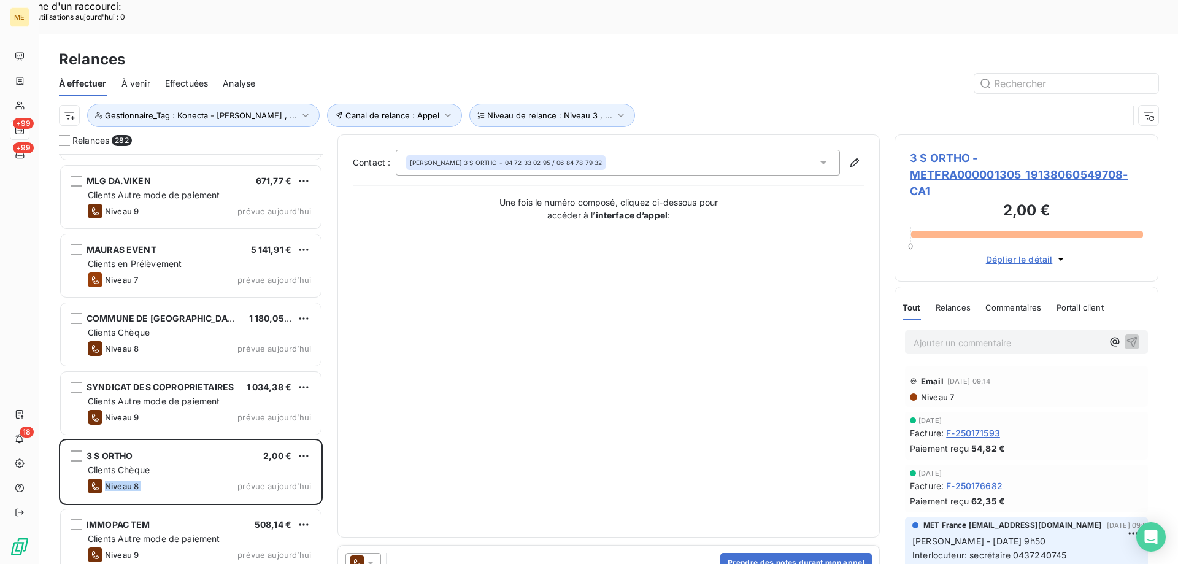
click at [368, 557] on icon at bounding box center [370, 563] width 12 height 12
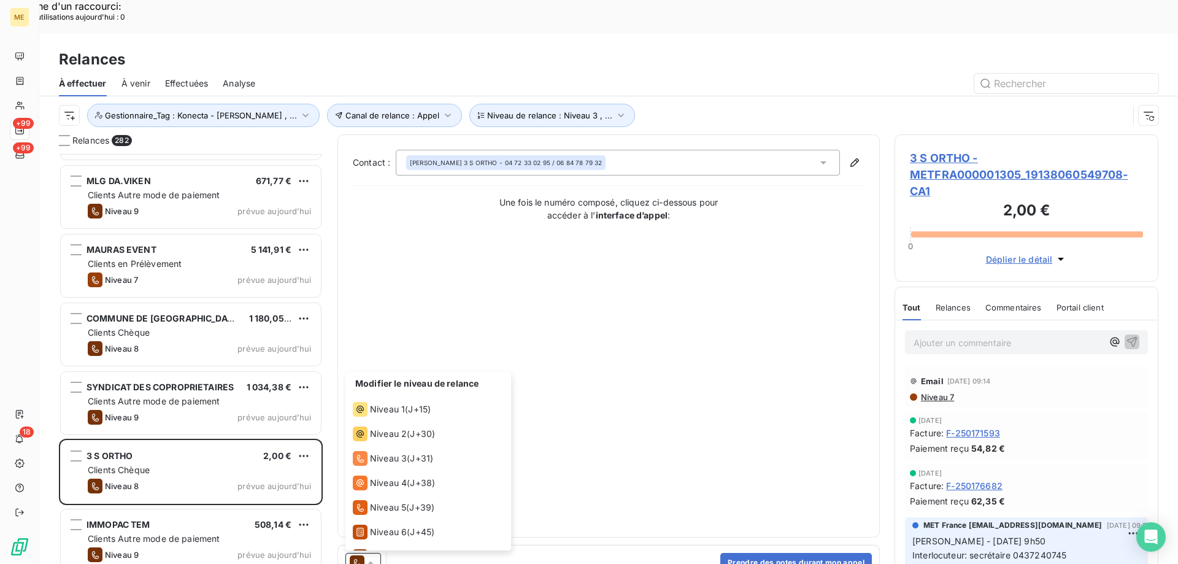
scroll to position [43, 0]
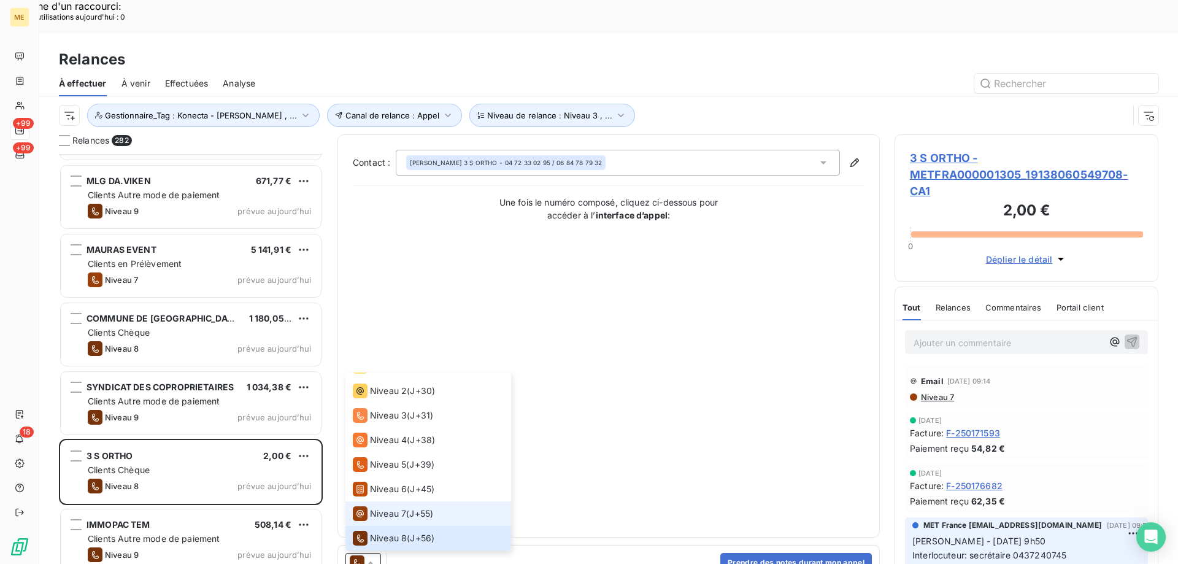
click at [418, 507] on span "J+55 )" at bounding box center [421, 513] width 24 height 12
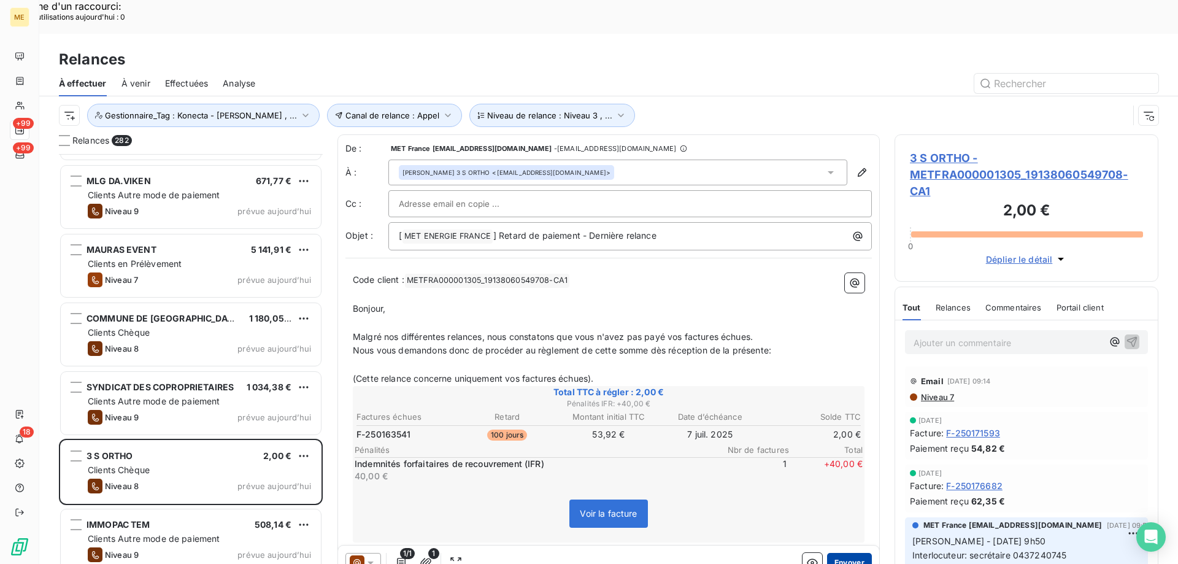
click at [837, 553] on button "Envoyer" at bounding box center [849, 563] width 45 height 20
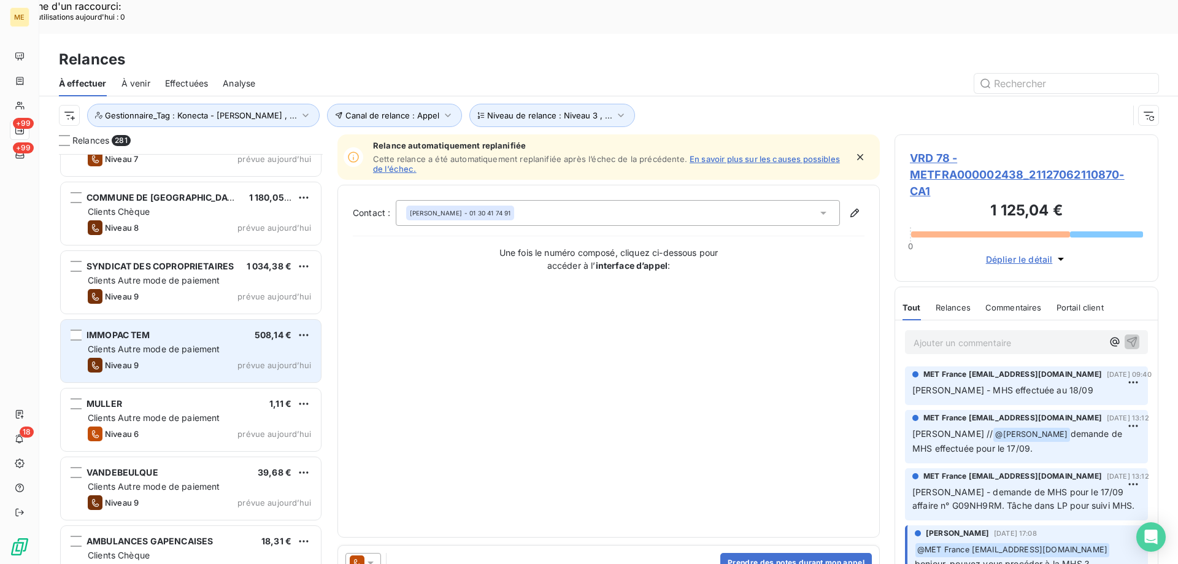
scroll to position [11659, 0]
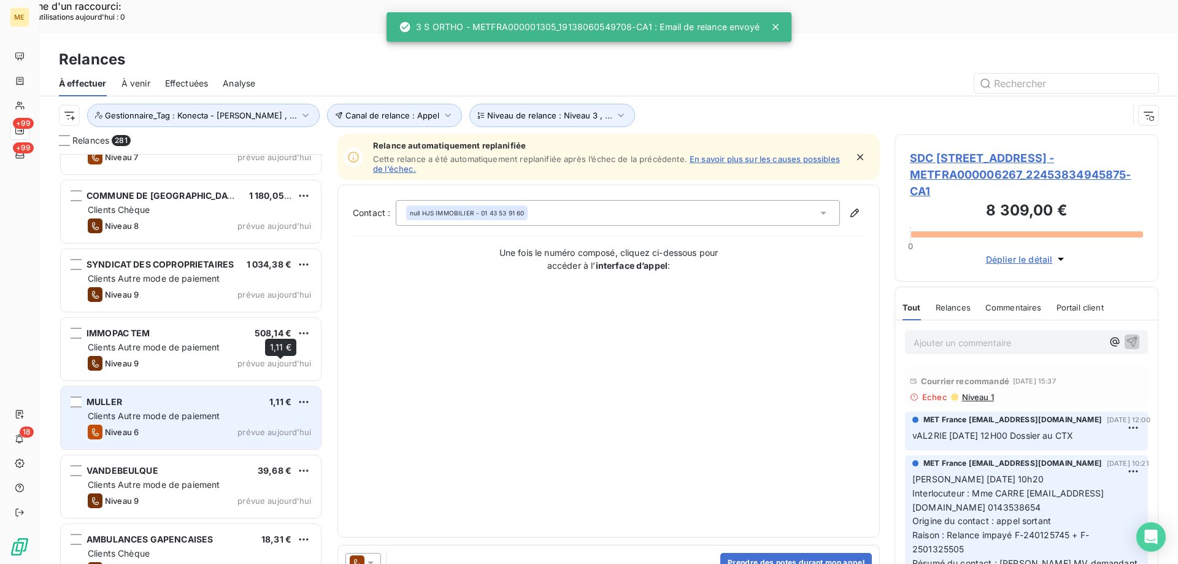
click at [284, 396] on div "1,11 €" at bounding box center [280, 402] width 22 height 12
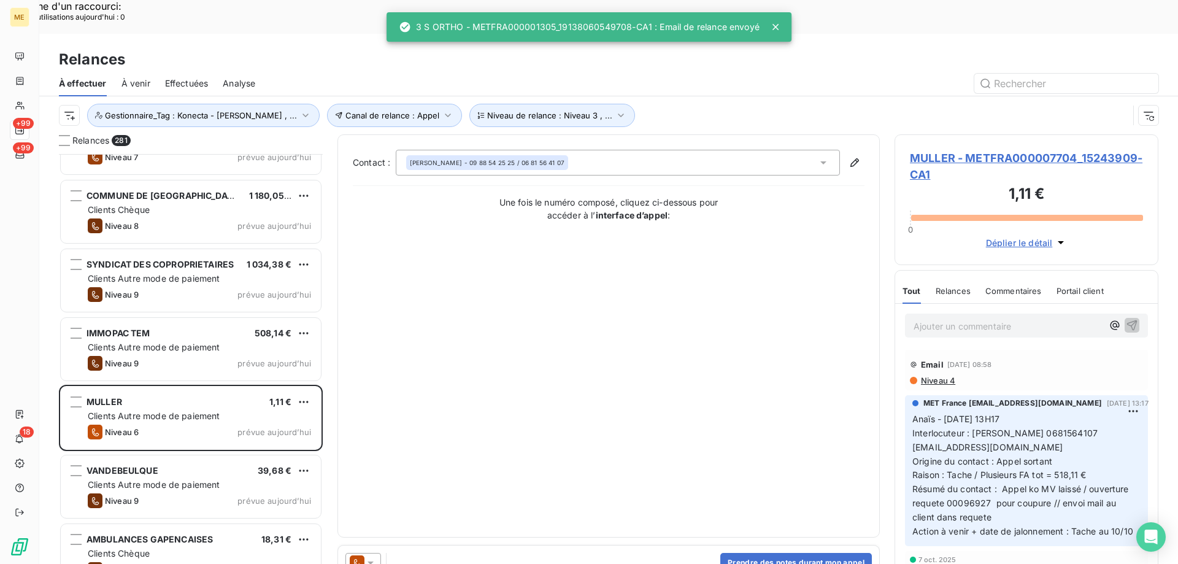
click at [370, 557] on icon at bounding box center [370, 563] width 12 height 12
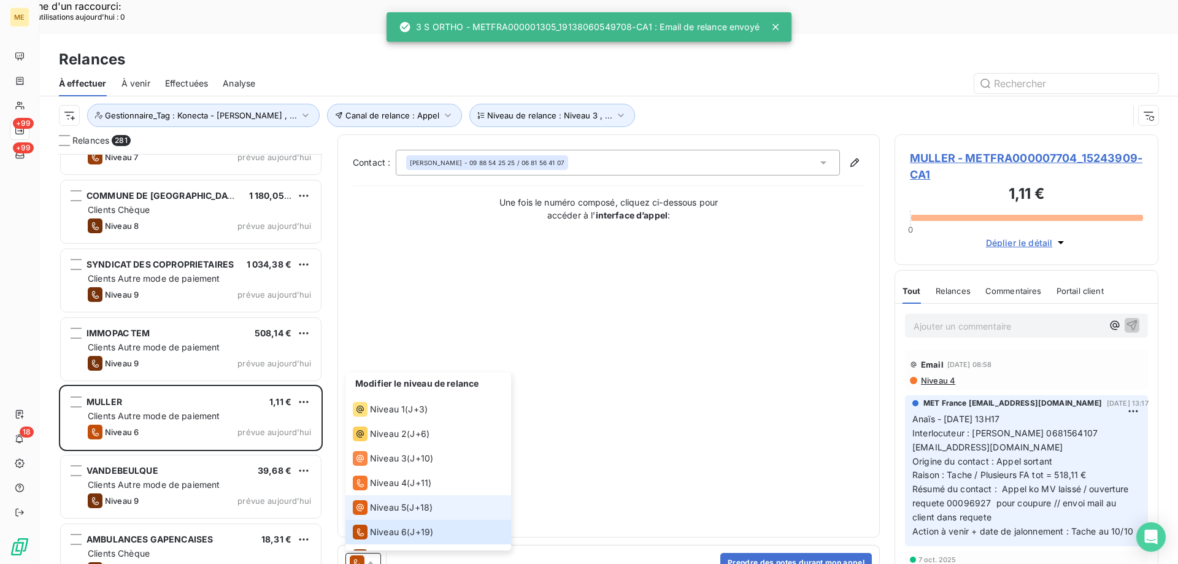
click at [387, 501] on span "Niveau 5" at bounding box center [388, 507] width 36 height 12
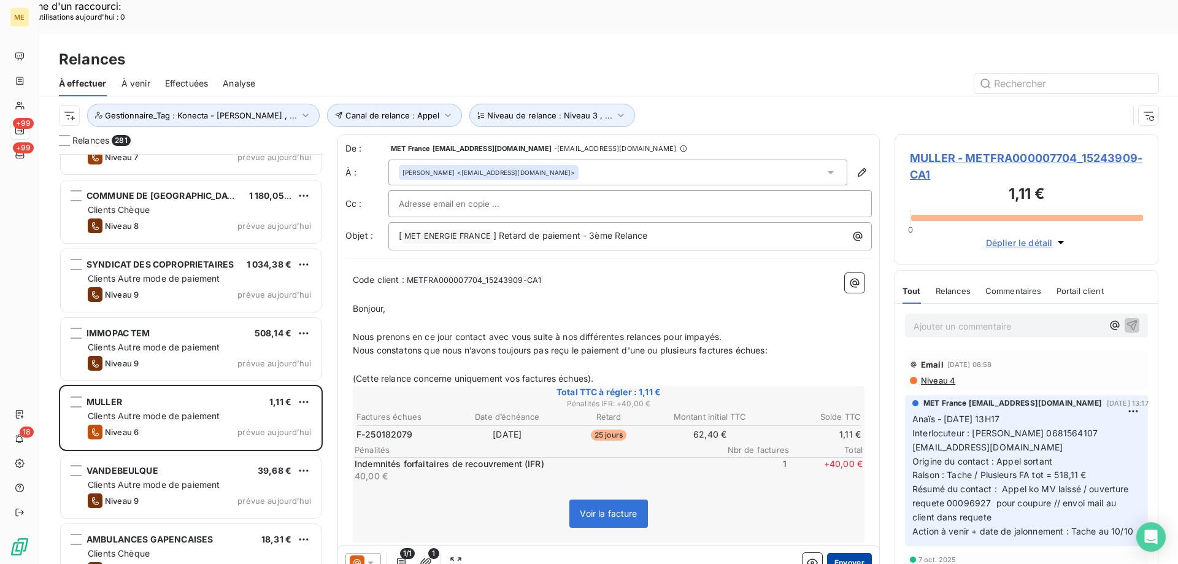
click at [851, 553] on button "Envoyer" at bounding box center [849, 563] width 45 height 20
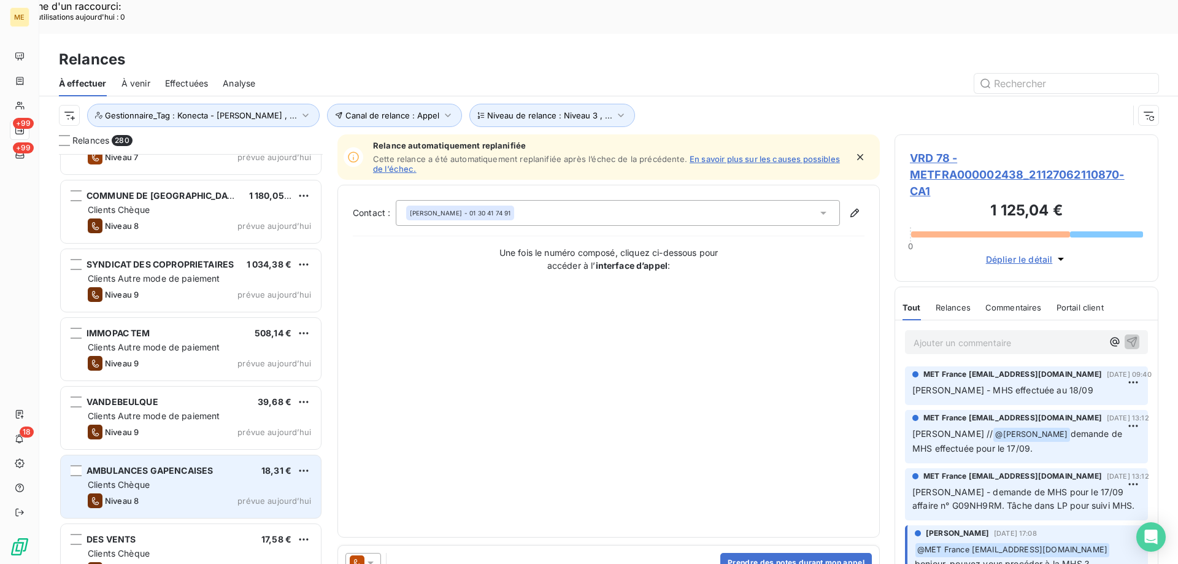
click at [249, 479] on div "Clients Chèque" at bounding box center [199, 485] width 223 height 12
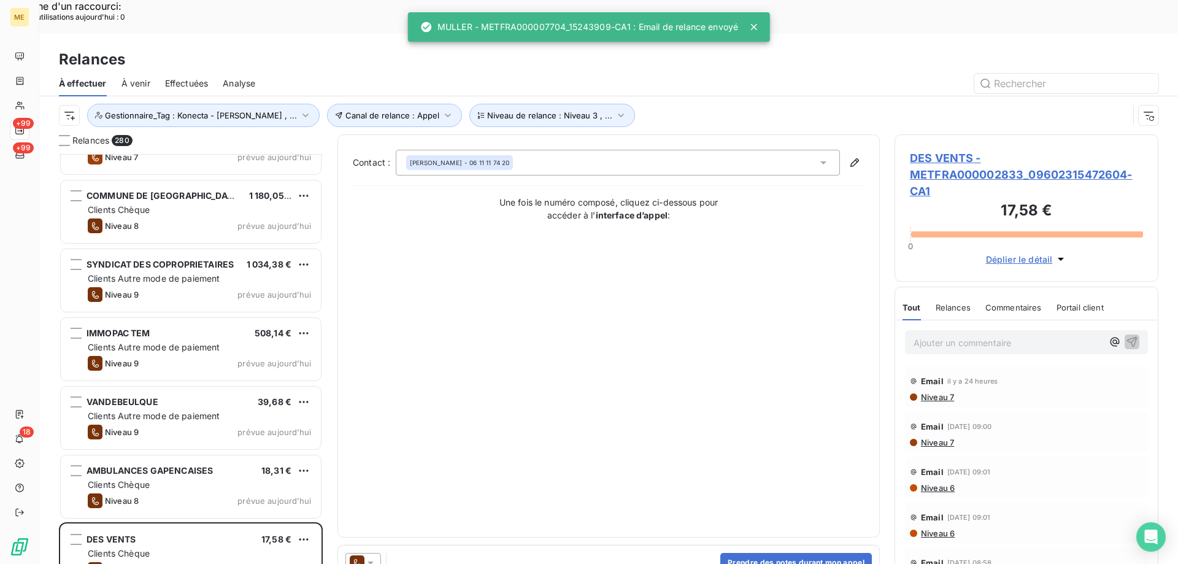
click at [377, 553] on div at bounding box center [363, 563] width 36 height 20
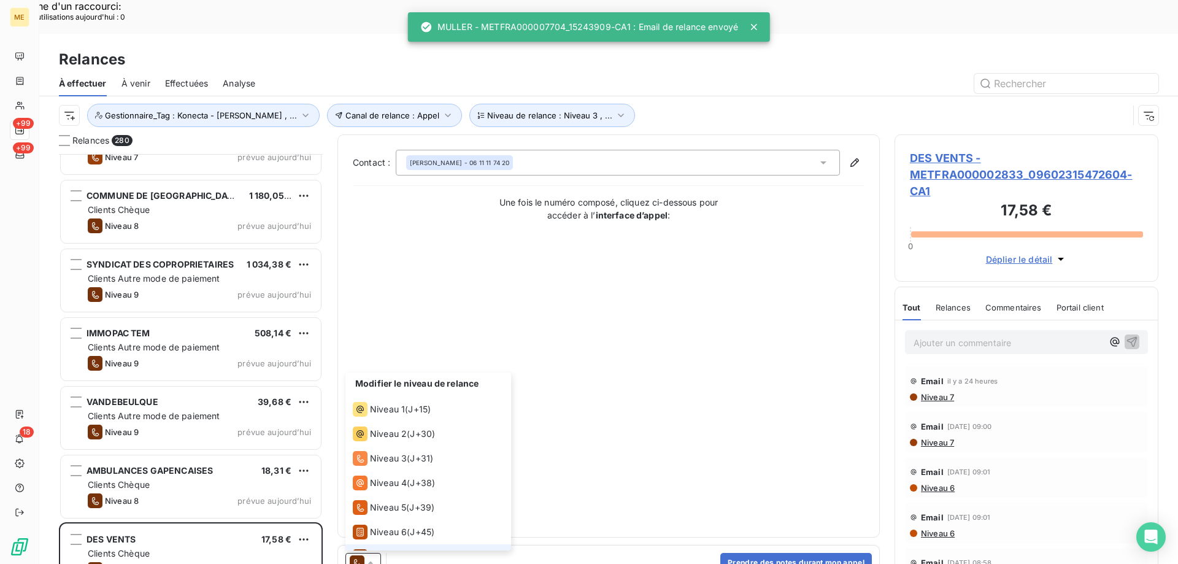
scroll to position [43, 0]
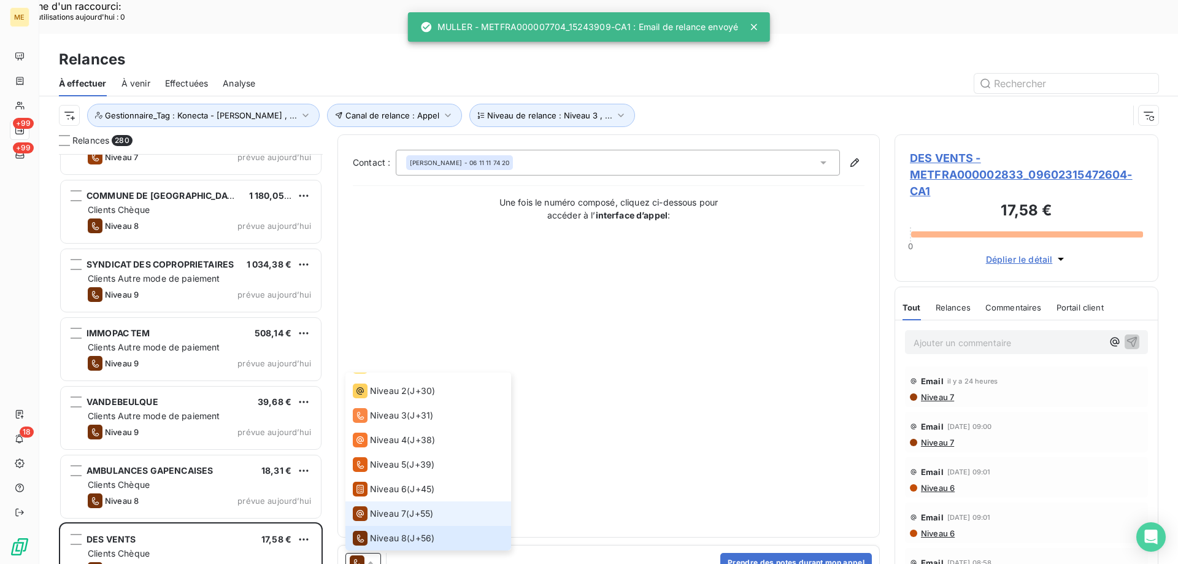
click at [390, 507] on span "Niveau 7" at bounding box center [388, 513] width 36 height 12
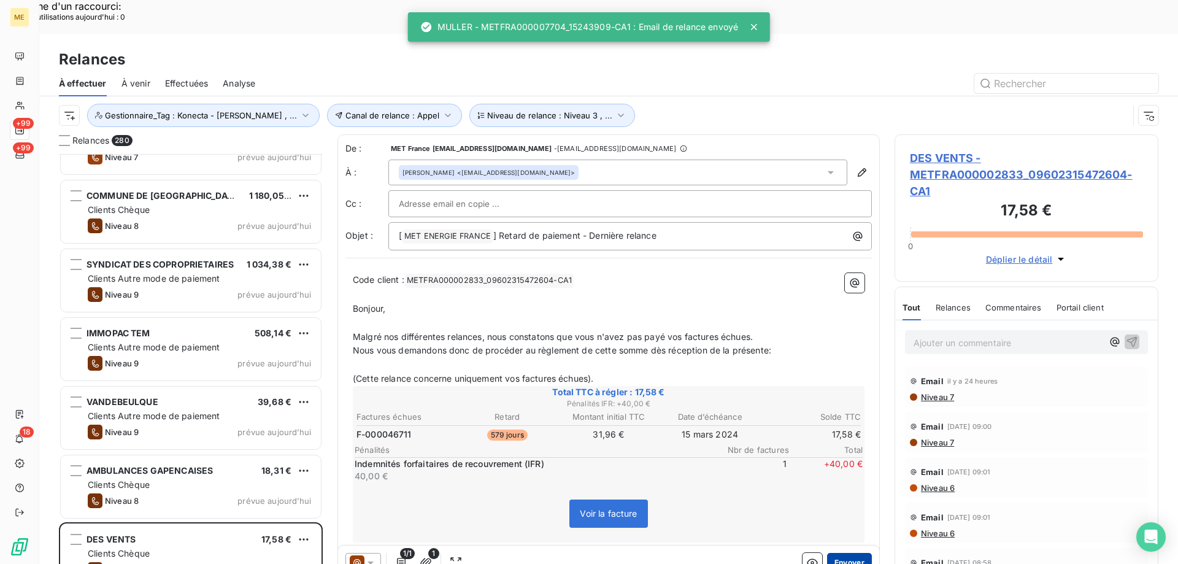
click at [838, 553] on button "Envoyer" at bounding box center [849, 563] width 45 height 20
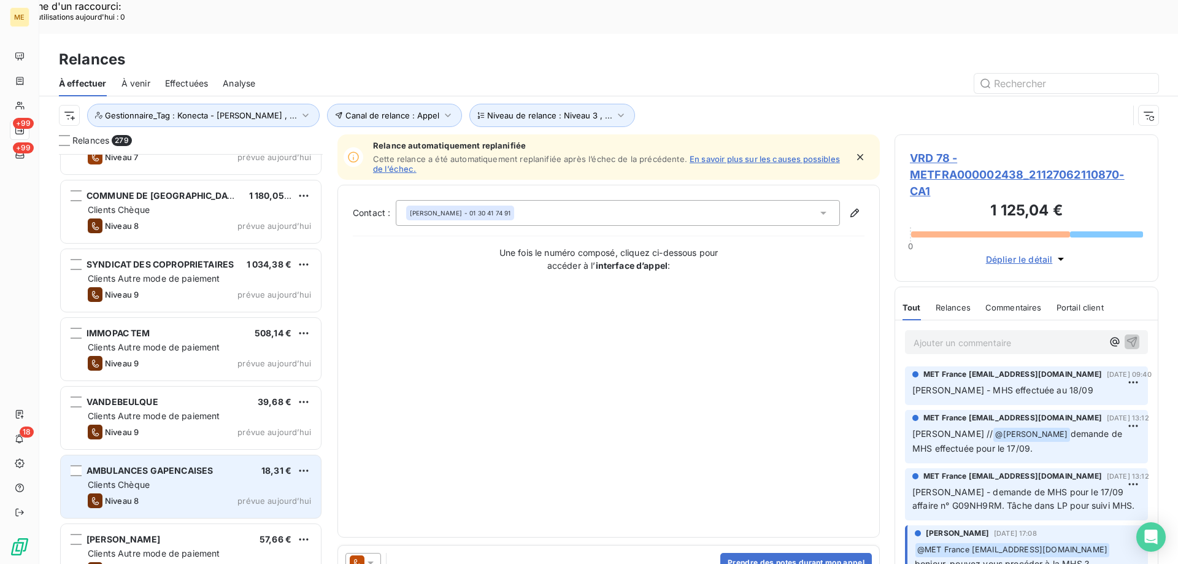
click at [280, 479] on div "Clients Chèque" at bounding box center [199, 485] width 223 height 12
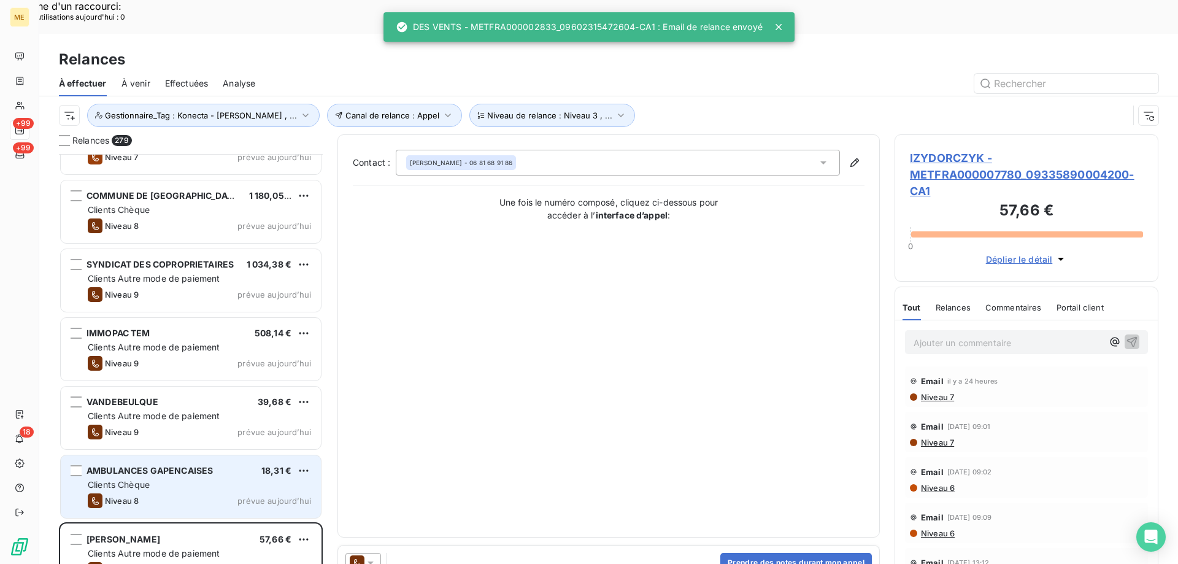
click at [280, 496] on span "prévue aujourd’hui" at bounding box center [274, 501] width 74 height 10
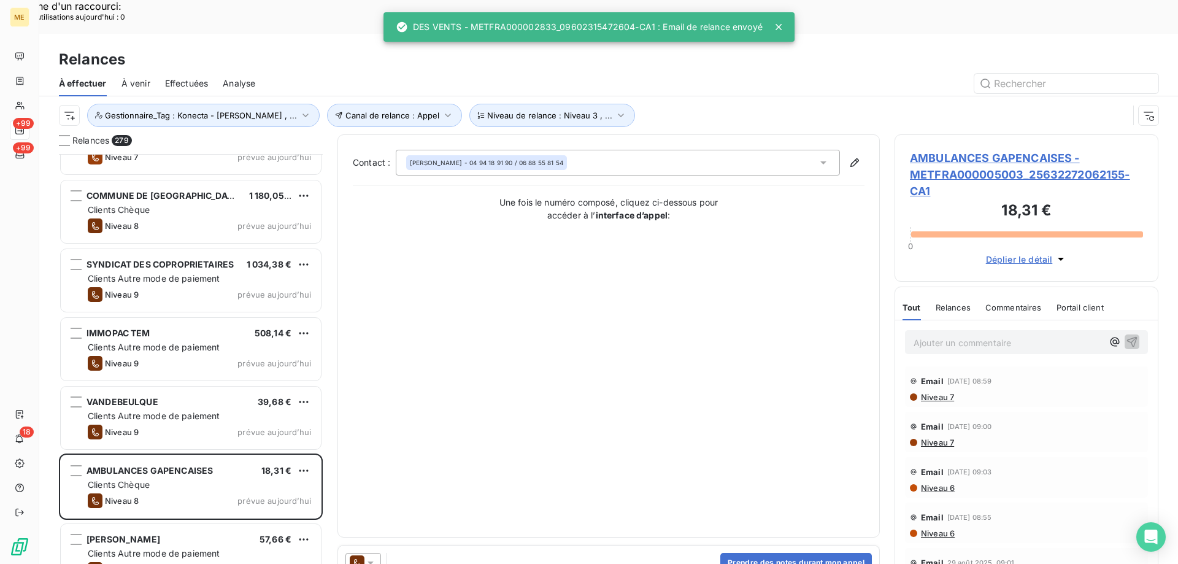
click at [372, 557] on icon at bounding box center [370, 563] width 12 height 12
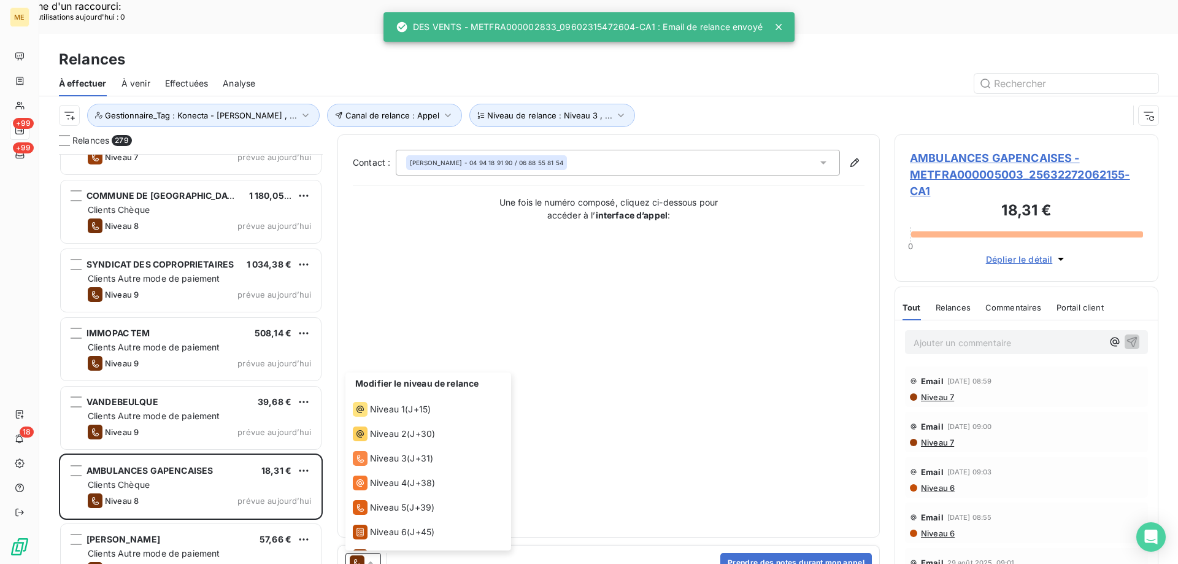
scroll to position [43, 0]
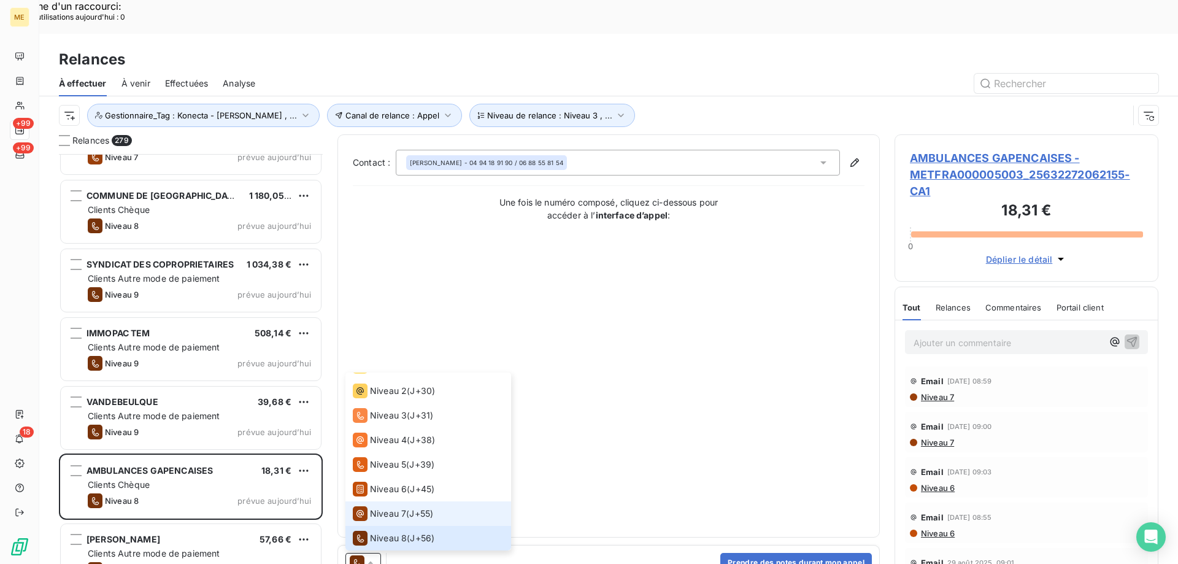
click at [410, 506] on div "Niveau 7 ( J+55 )" at bounding box center [393, 513] width 80 height 15
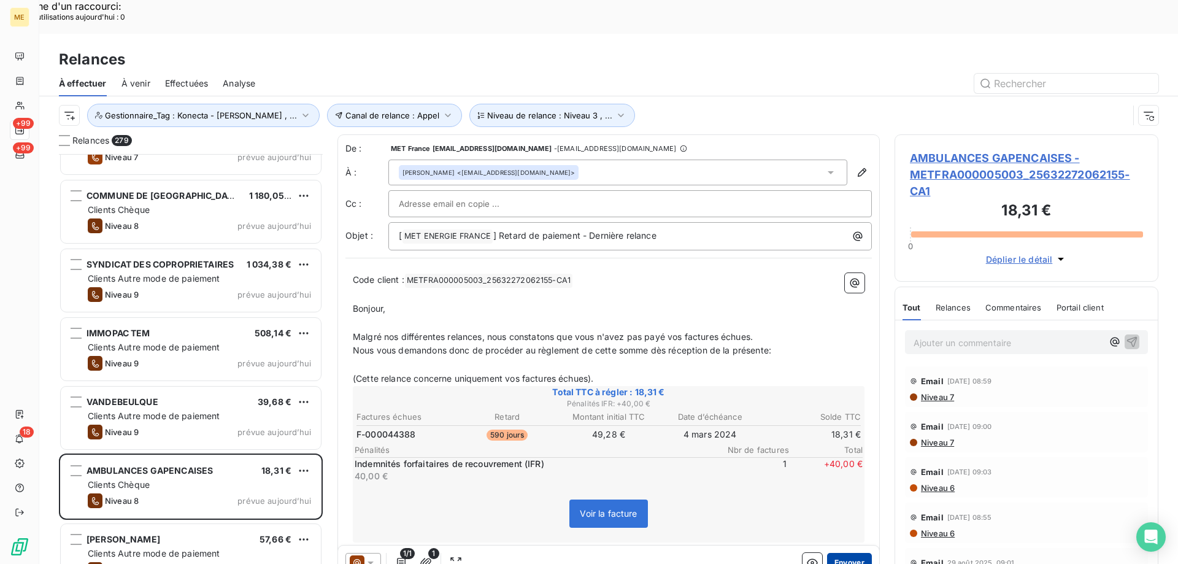
click at [835, 553] on button "Envoyer" at bounding box center [849, 563] width 45 height 20
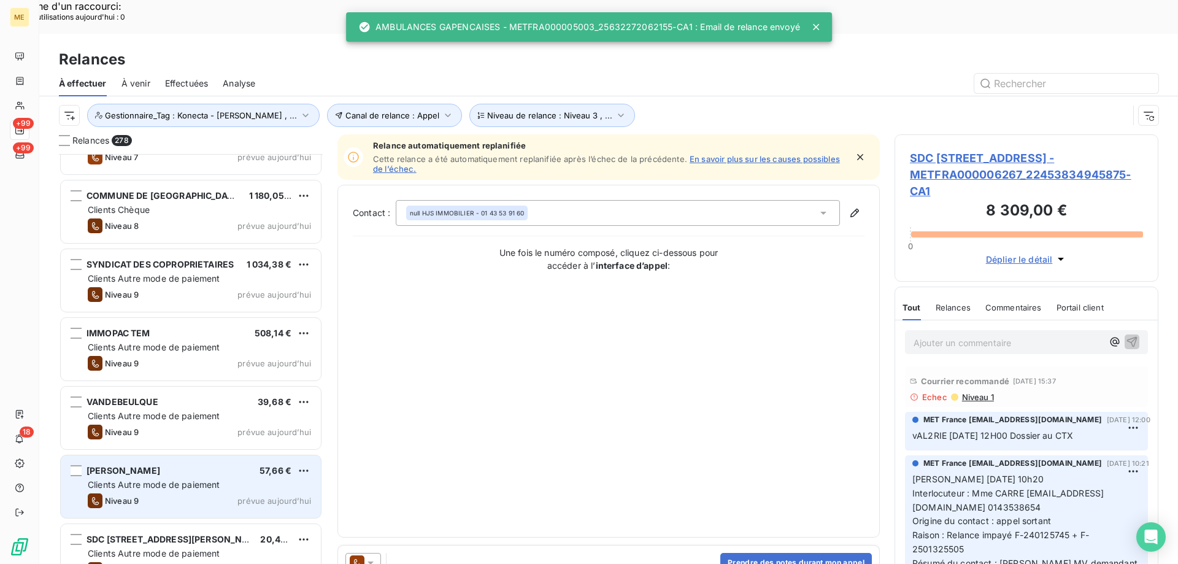
click at [273, 479] on div "Clients Autre mode de paiement" at bounding box center [199, 485] width 223 height 12
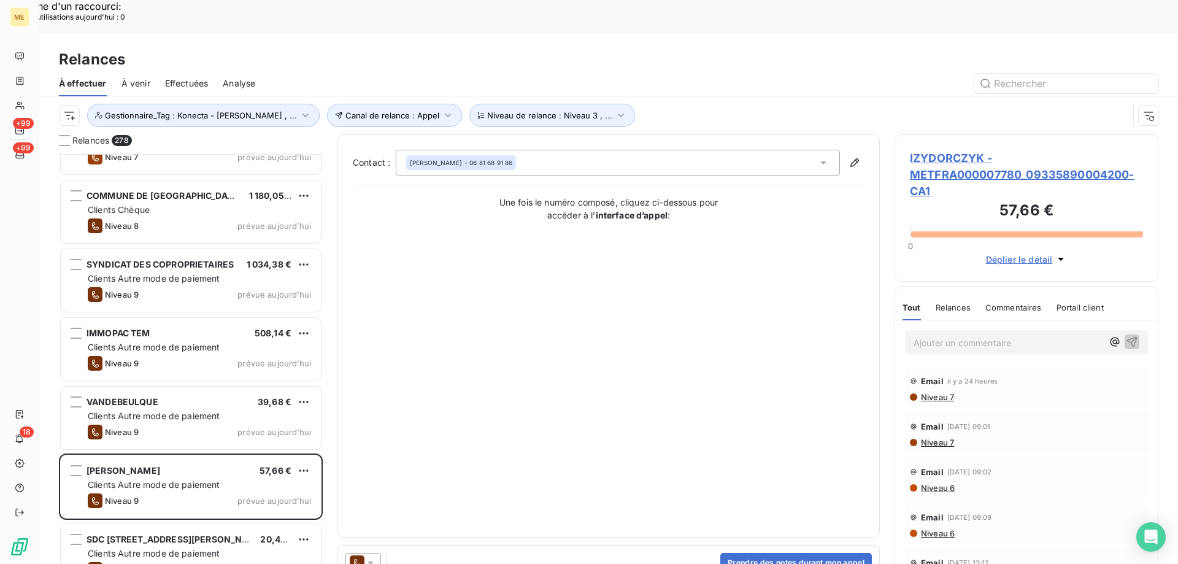
click at [373, 557] on icon at bounding box center [370, 563] width 12 height 12
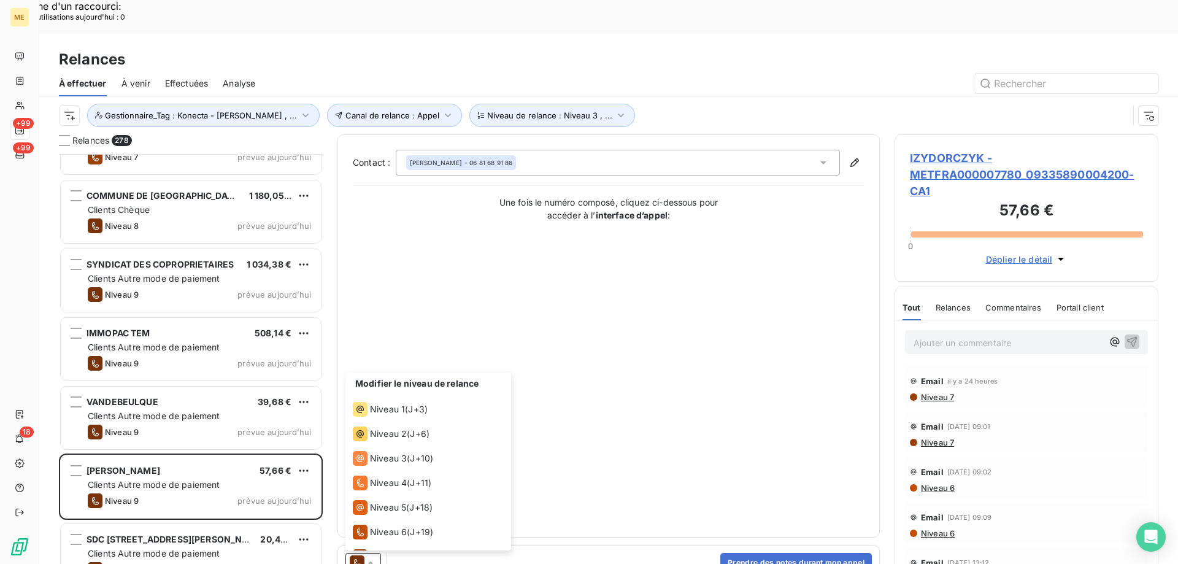
scroll to position [67, 0]
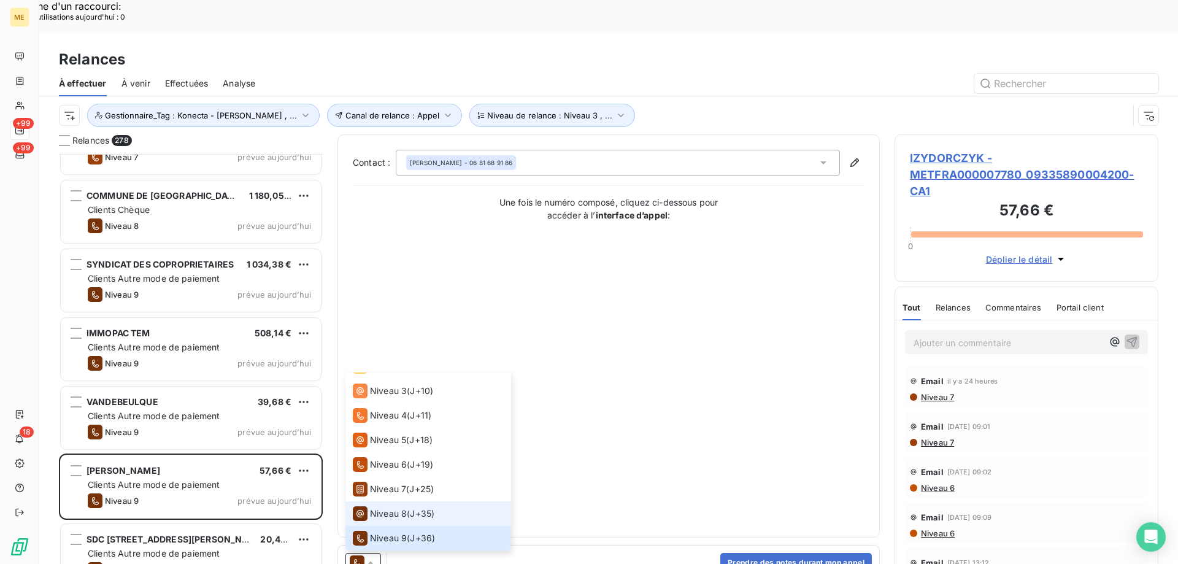
click at [410, 506] on div "Niveau 8 ( J+35 )" at bounding box center [394, 513] width 82 height 15
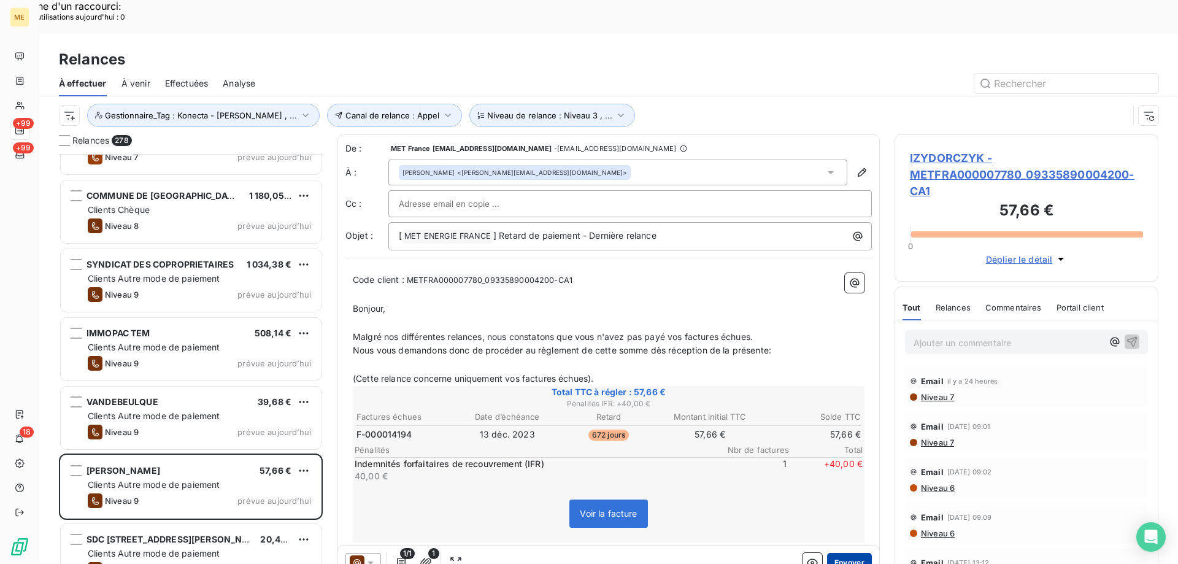
click at [843, 553] on button "Envoyer" at bounding box center [849, 563] width 45 height 20
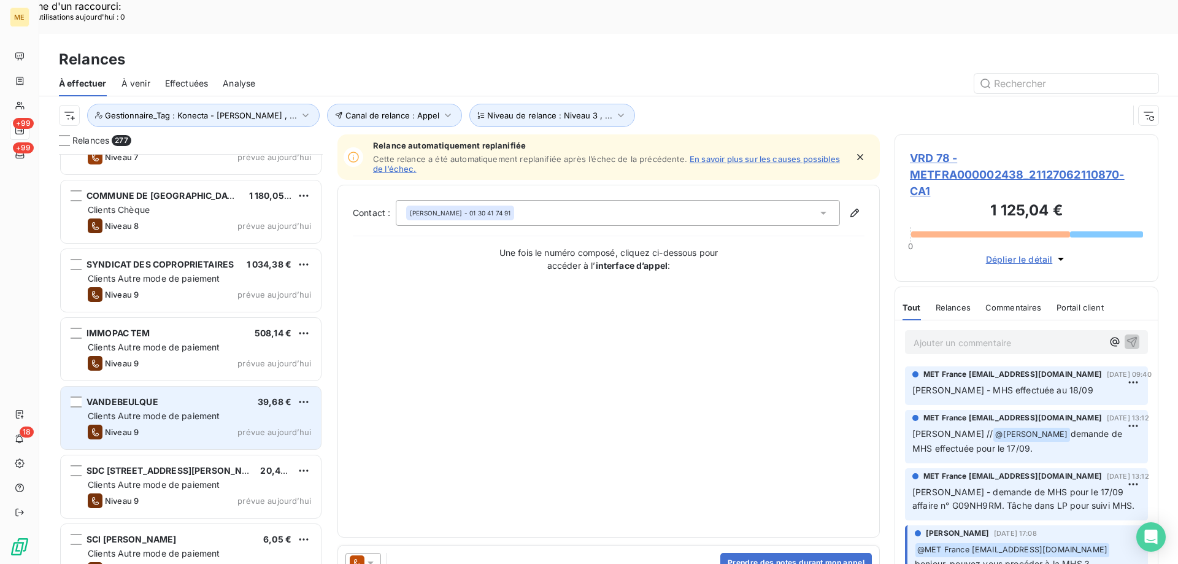
click at [291, 410] on div "Clients Autre mode de paiement" at bounding box center [199, 416] width 223 height 12
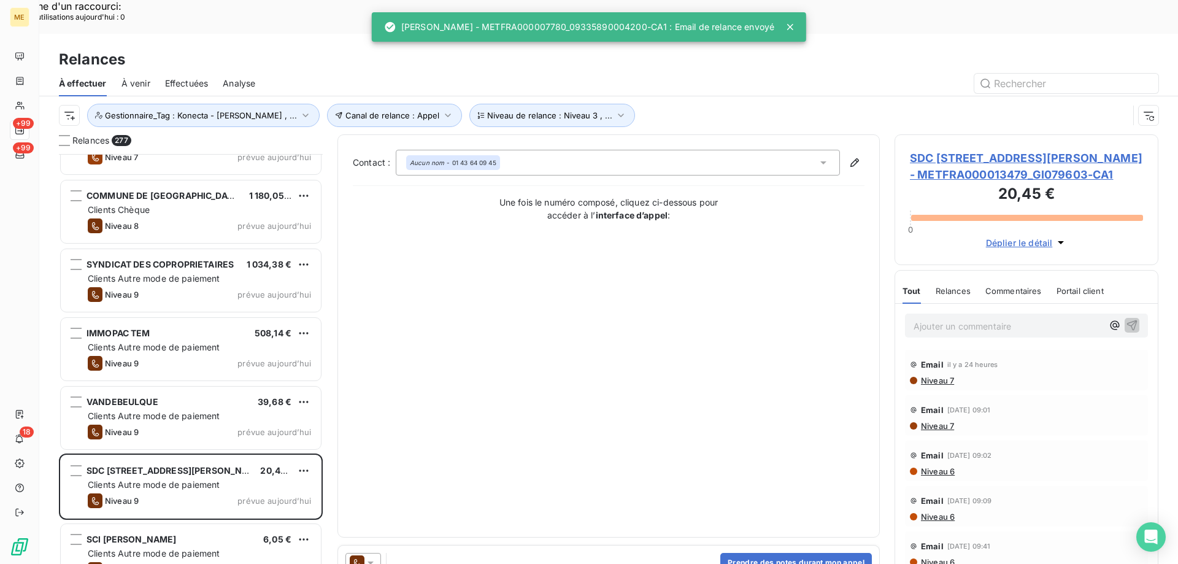
click at [373, 557] on icon at bounding box center [370, 563] width 12 height 12
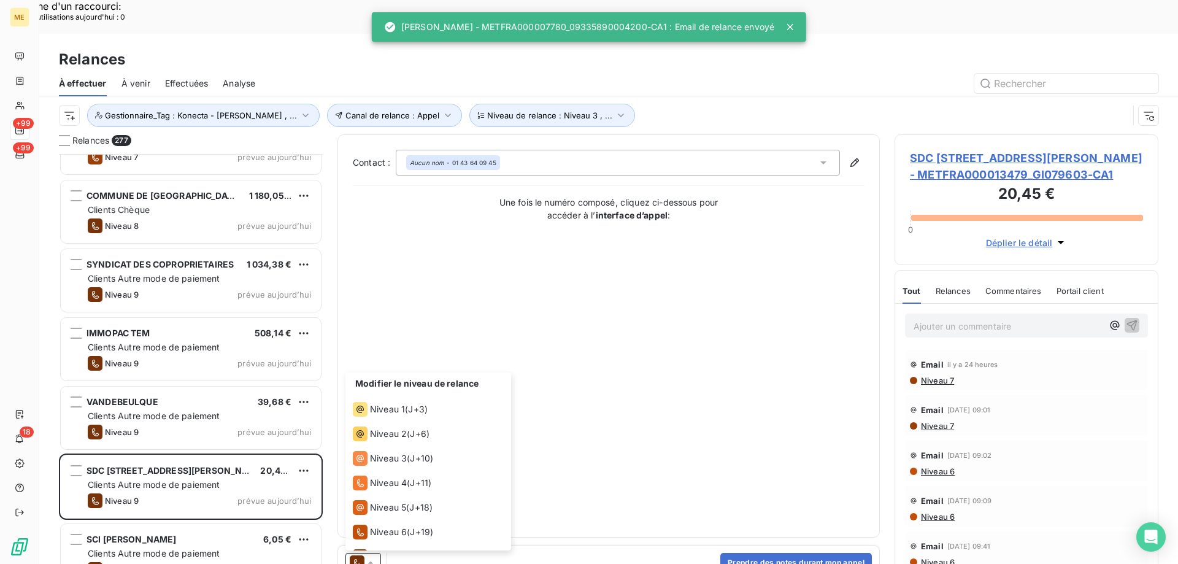
scroll to position [67, 0]
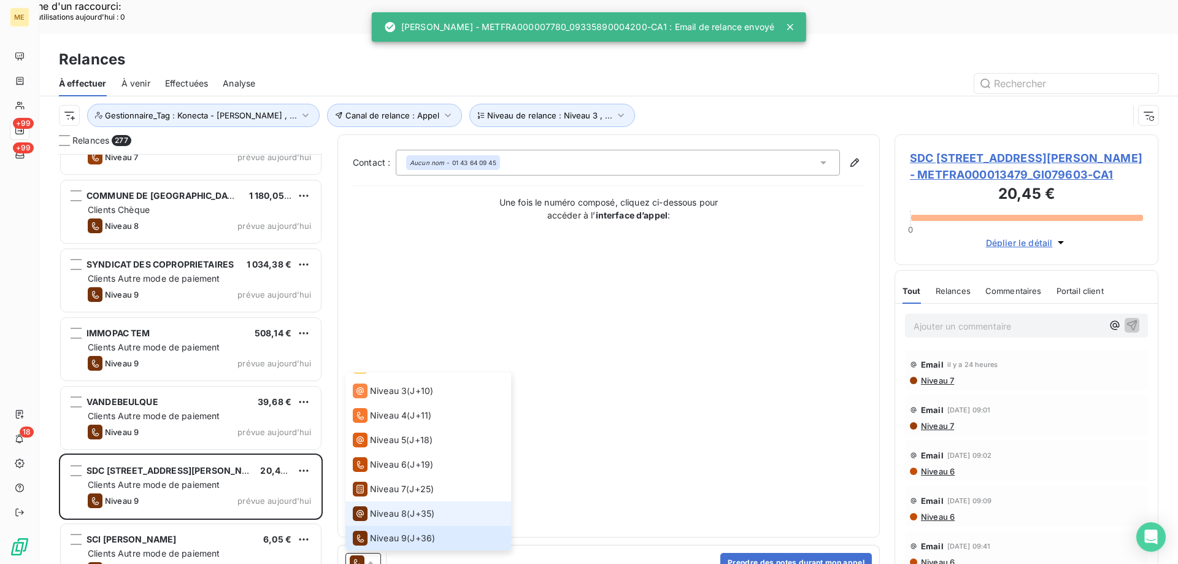
click at [393, 507] on span "Niveau 8" at bounding box center [388, 513] width 37 height 12
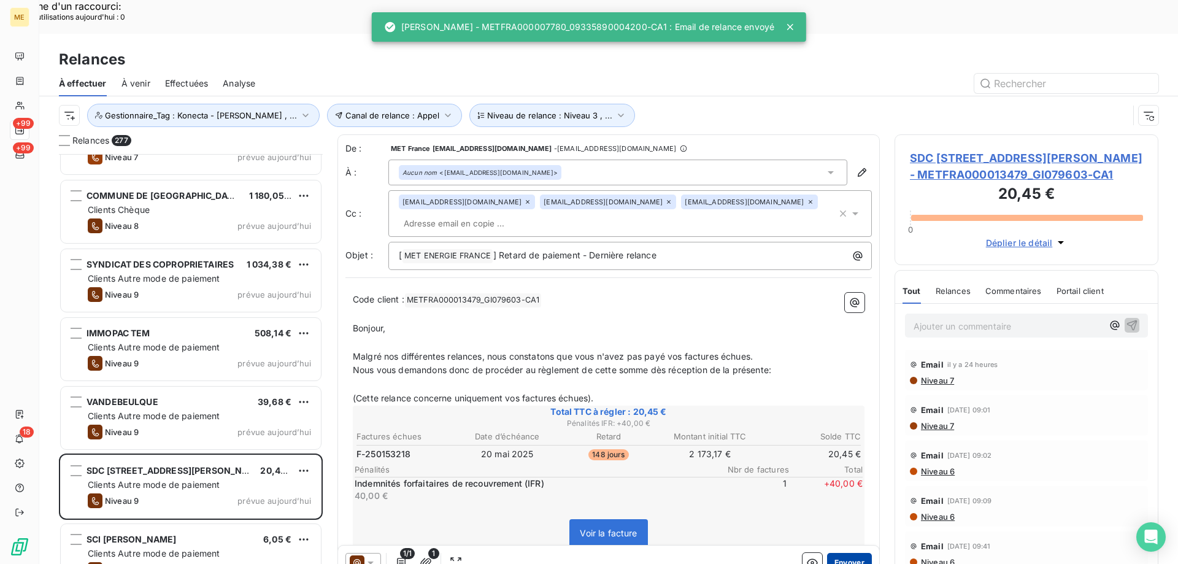
click at [847, 553] on button "Envoyer" at bounding box center [849, 563] width 45 height 20
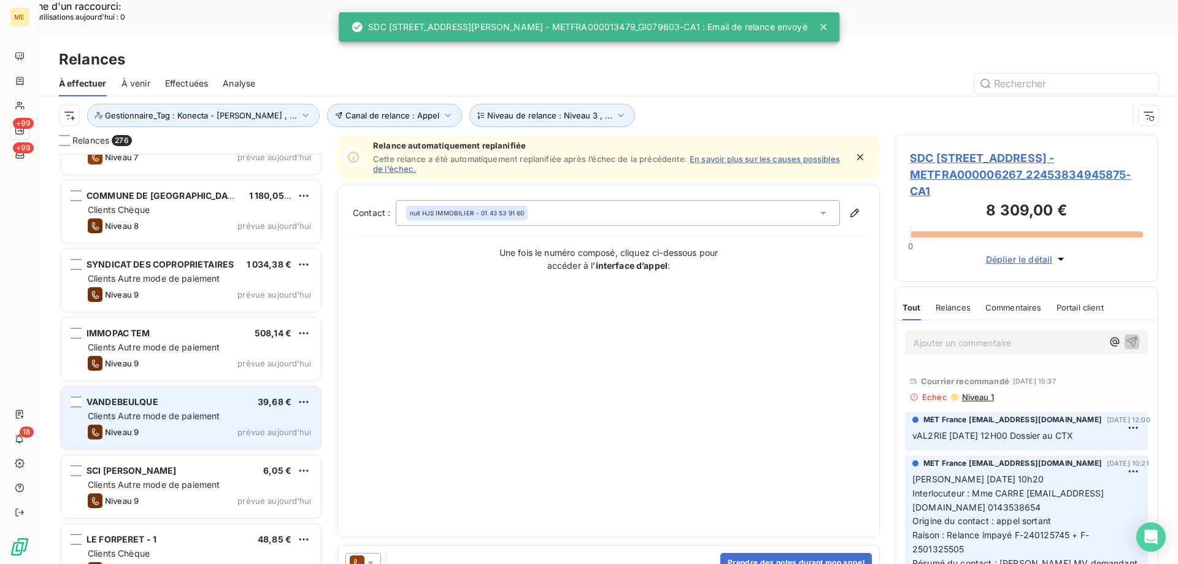
click at [261, 410] on div "Clients Autre mode de paiement" at bounding box center [199, 416] width 223 height 12
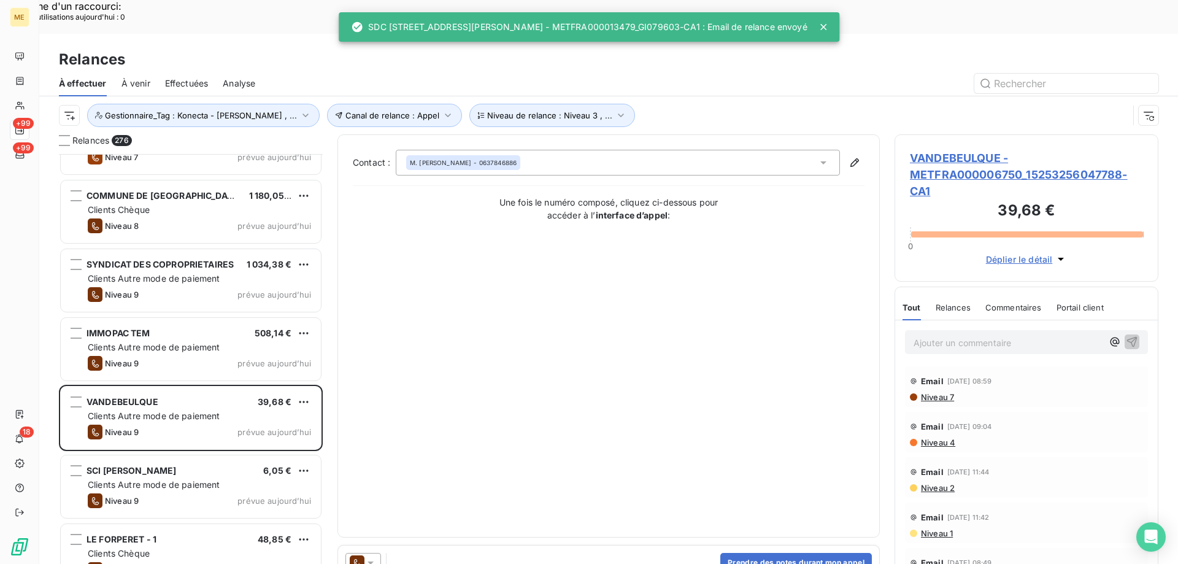
click at [373, 557] on icon at bounding box center [370, 563] width 12 height 12
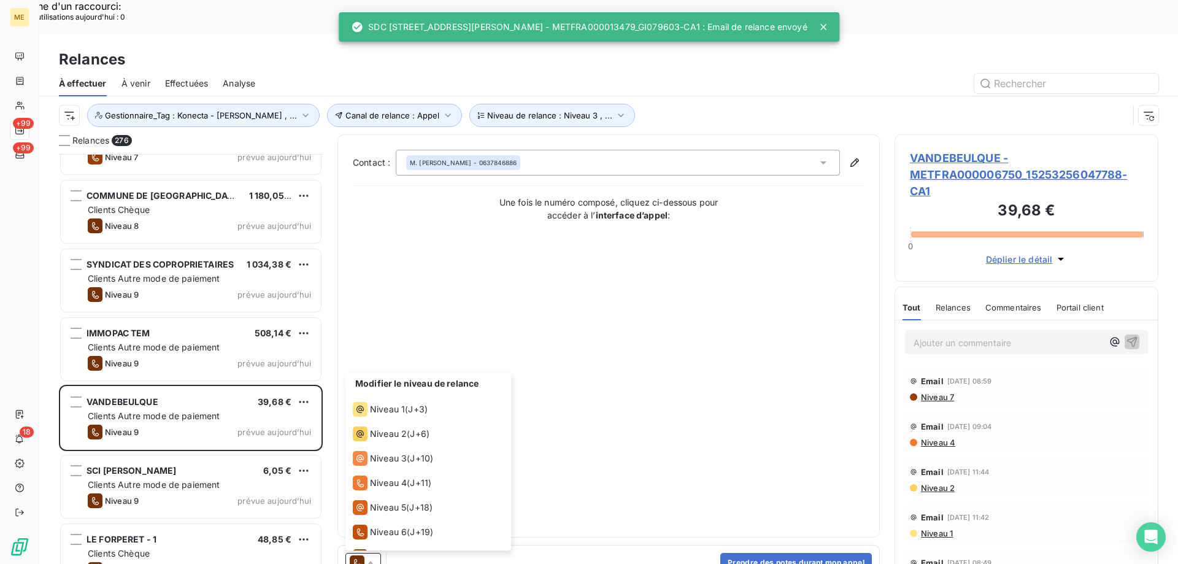
scroll to position [67, 0]
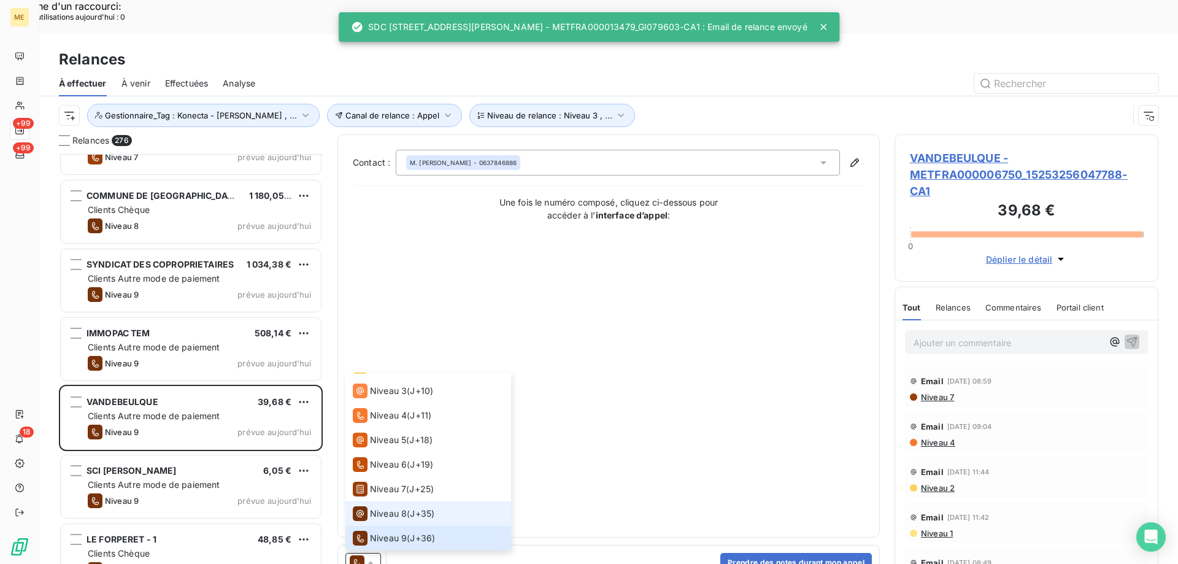
click at [396, 506] on div "Niveau 8" at bounding box center [380, 513] width 54 height 15
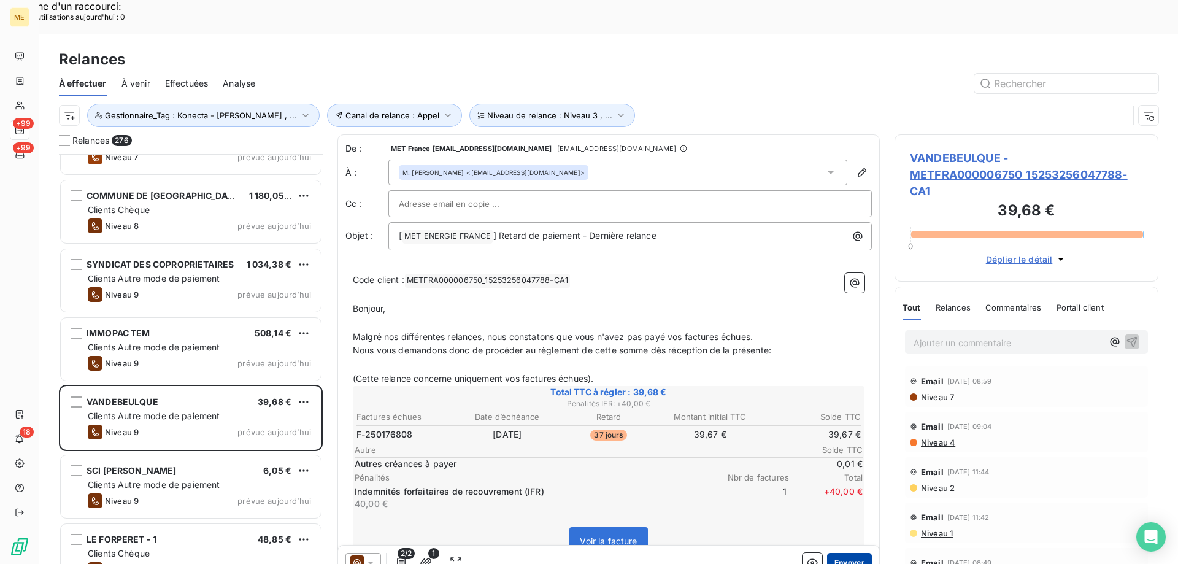
click at [849, 553] on button "Envoyer" at bounding box center [849, 563] width 45 height 20
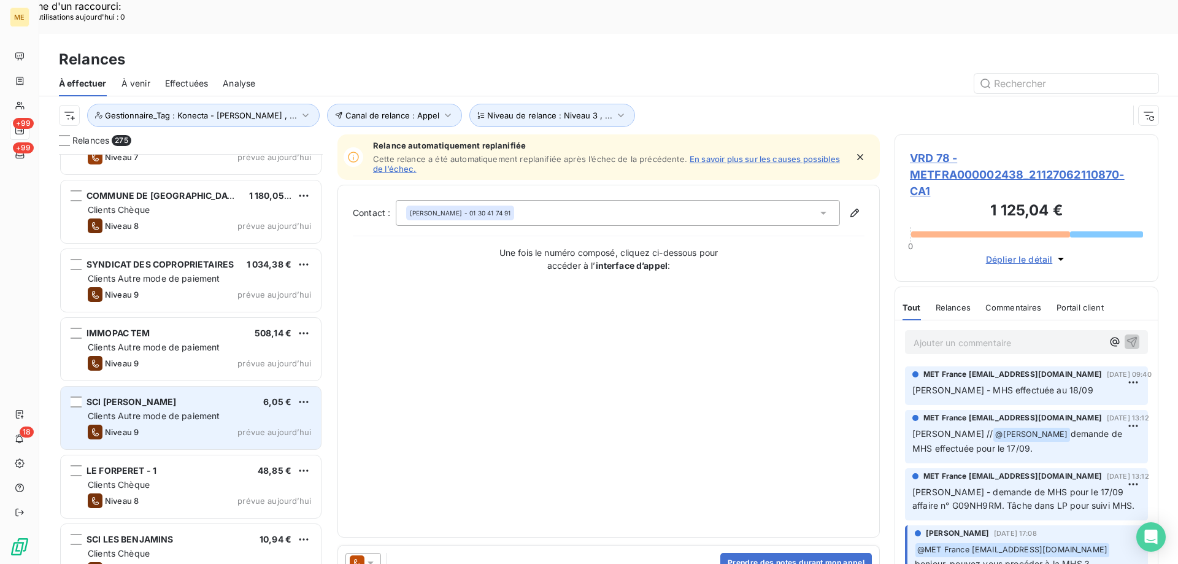
click at [267, 425] on div "Niveau 9 prévue [DATE]" at bounding box center [199, 432] width 223 height 15
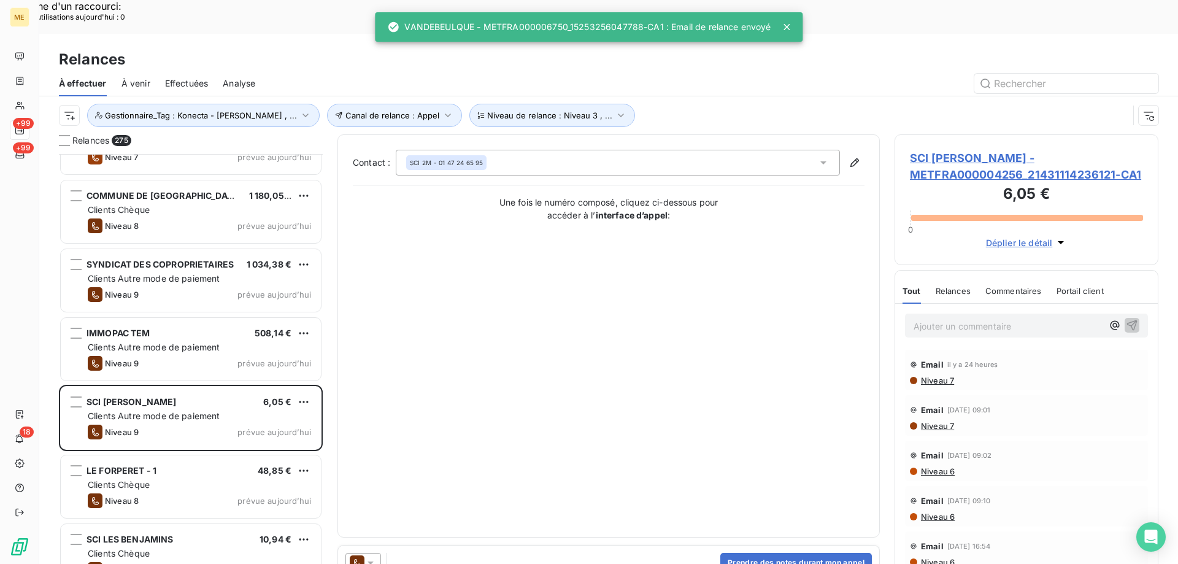
click at [374, 557] on icon at bounding box center [370, 563] width 12 height 12
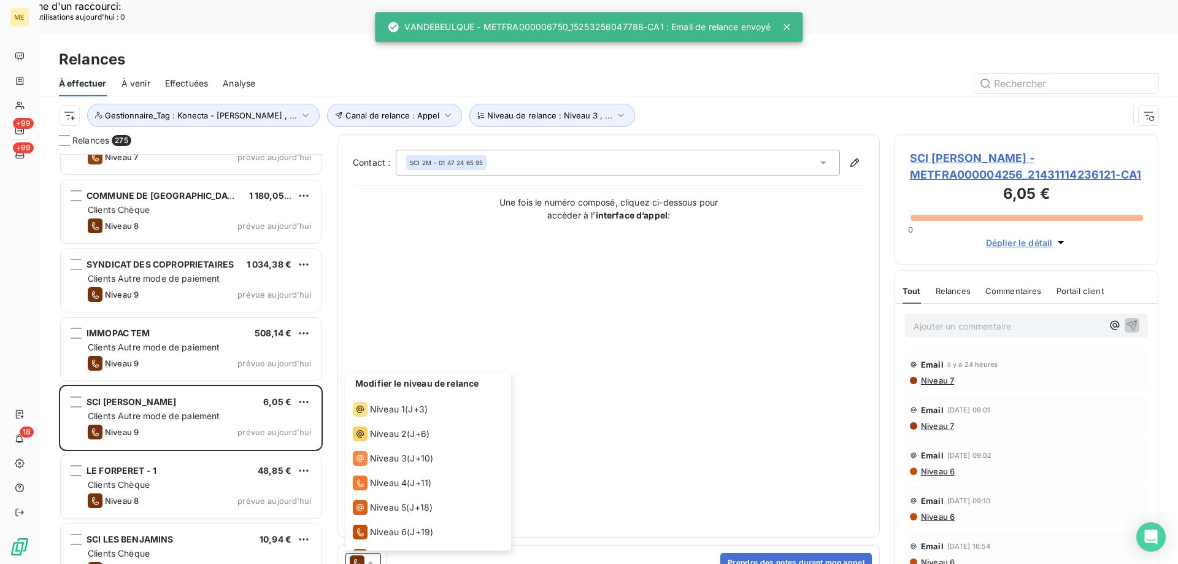
scroll to position [67, 0]
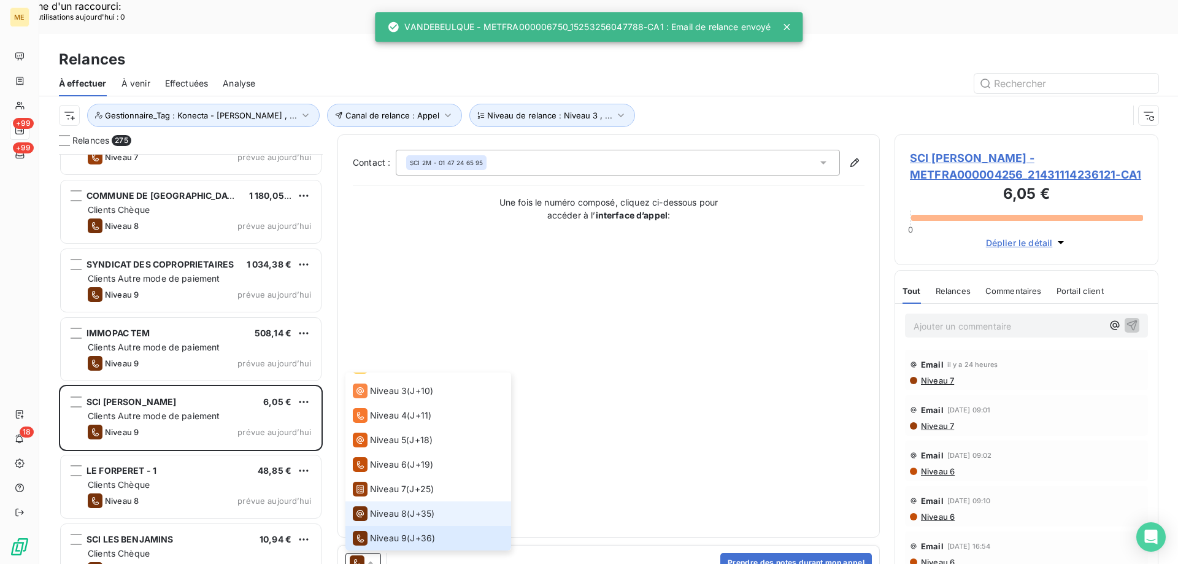
click at [393, 507] on span "Niveau 8" at bounding box center [388, 513] width 37 height 12
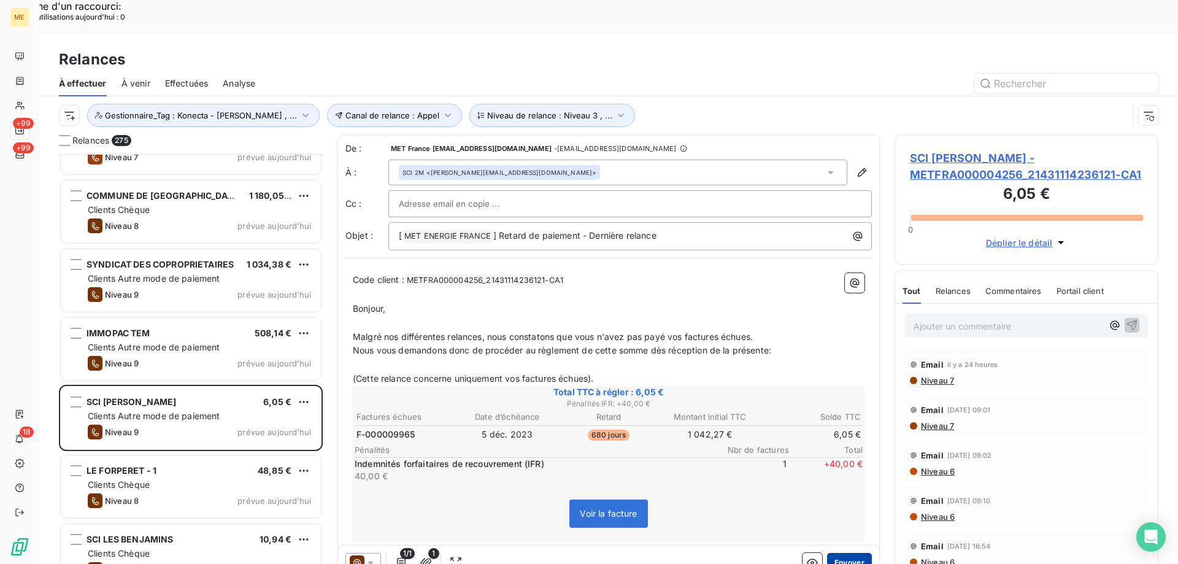
click at [834, 553] on button "Envoyer" at bounding box center [849, 563] width 45 height 20
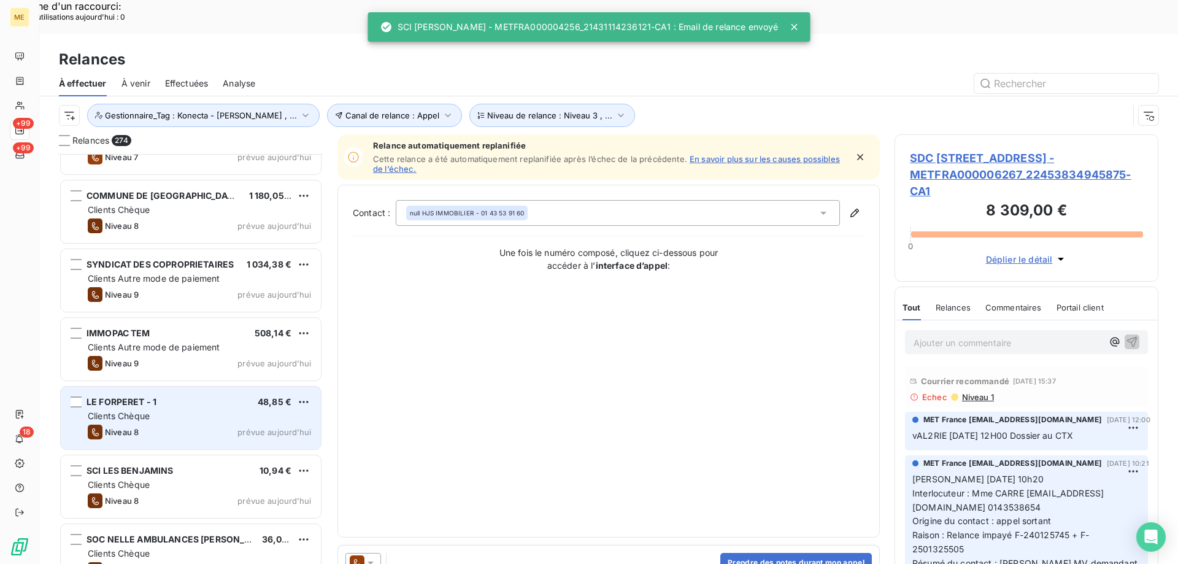
click at [279, 425] on div "Niveau 8 prévue [DATE]" at bounding box center [199, 432] width 223 height 15
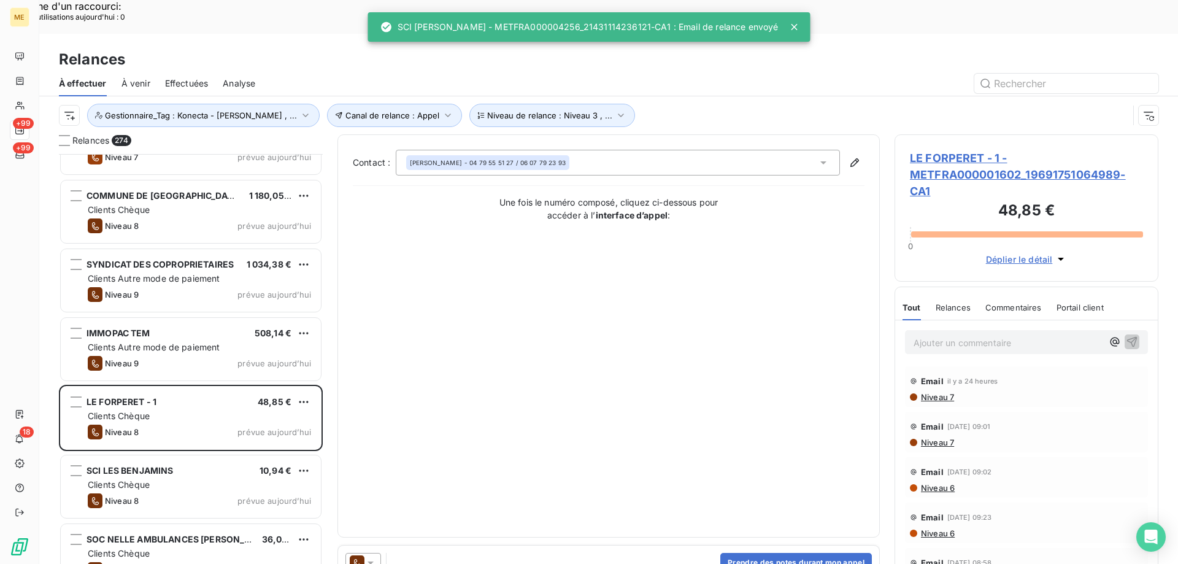
click at [374, 557] on icon at bounding box center [370, 563] width 12 height 12
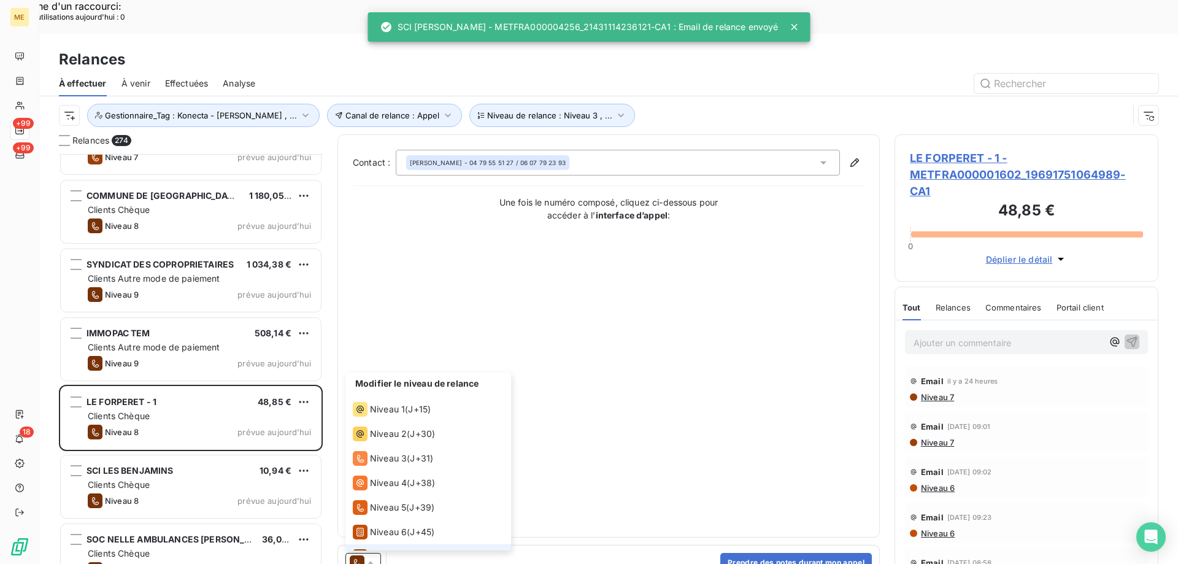
scroll to position [43, 0]
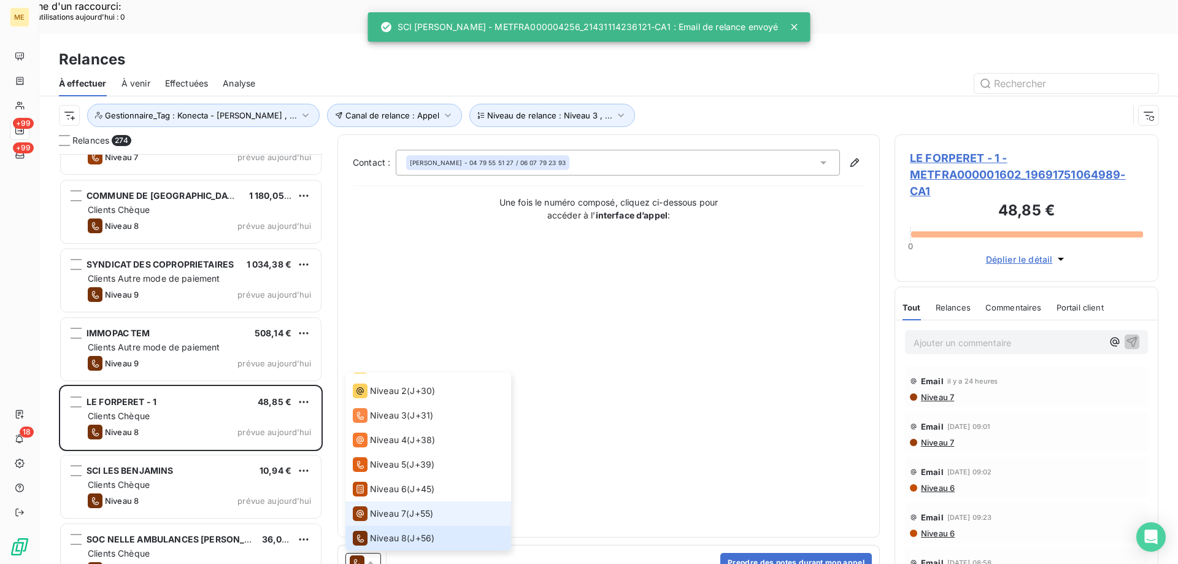
click at [404, 507] on span "Niveau 7" at bounding box center [388, 513] width 36 height 12
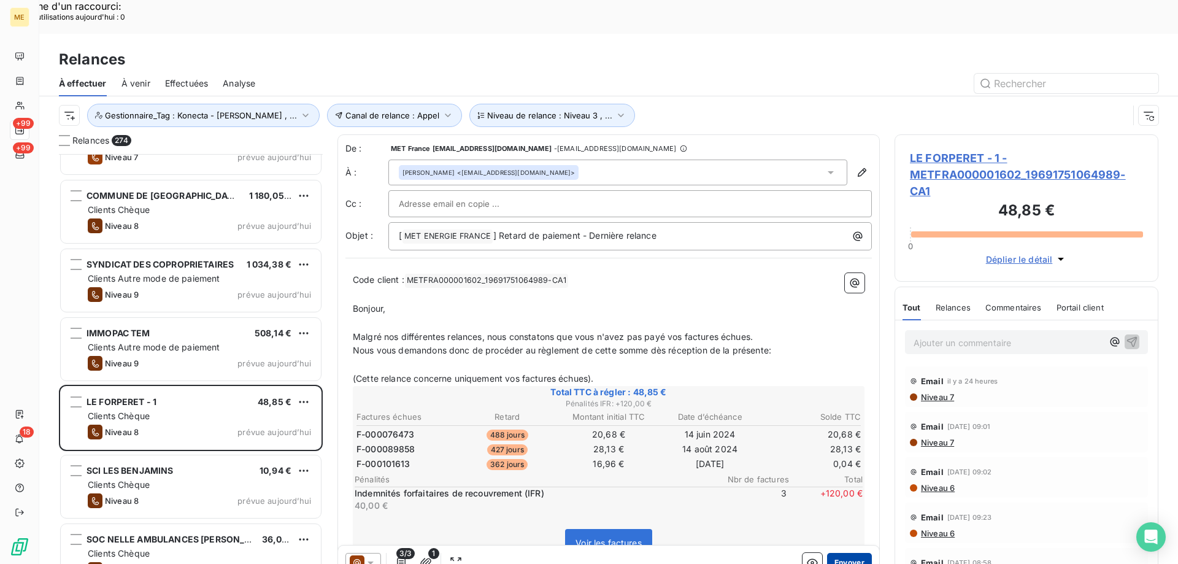
click at [855, 553] on button "Envoyer" at bounding box center [849, 563] width 45 height 20
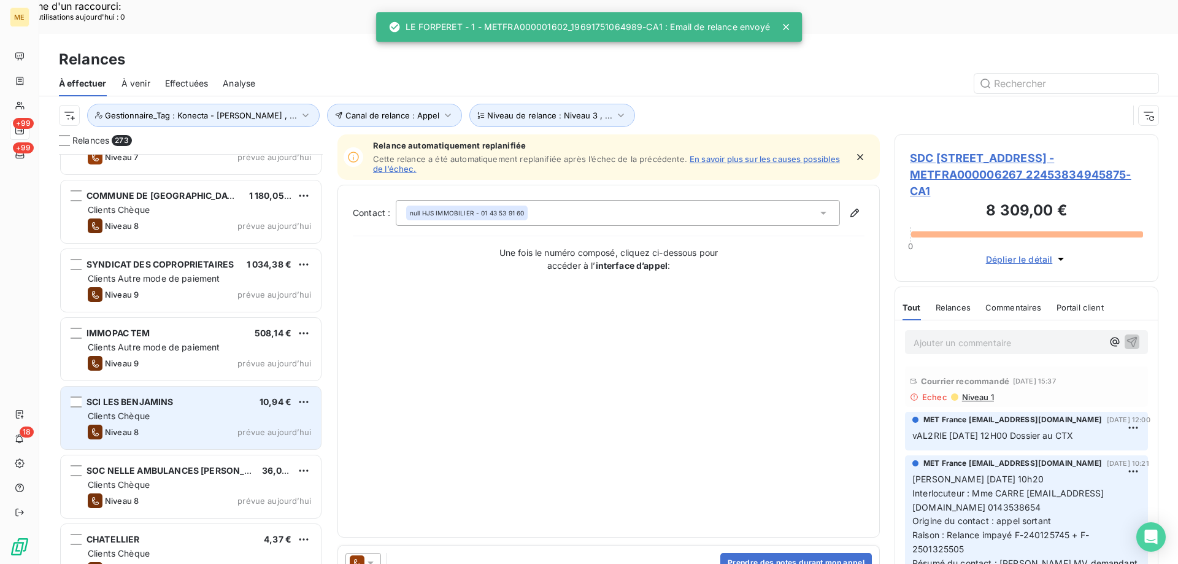
click at [307, 425] on div "Niveau 8 prévue [DATE]" at bounding box center [199, 432] width 223 height 15
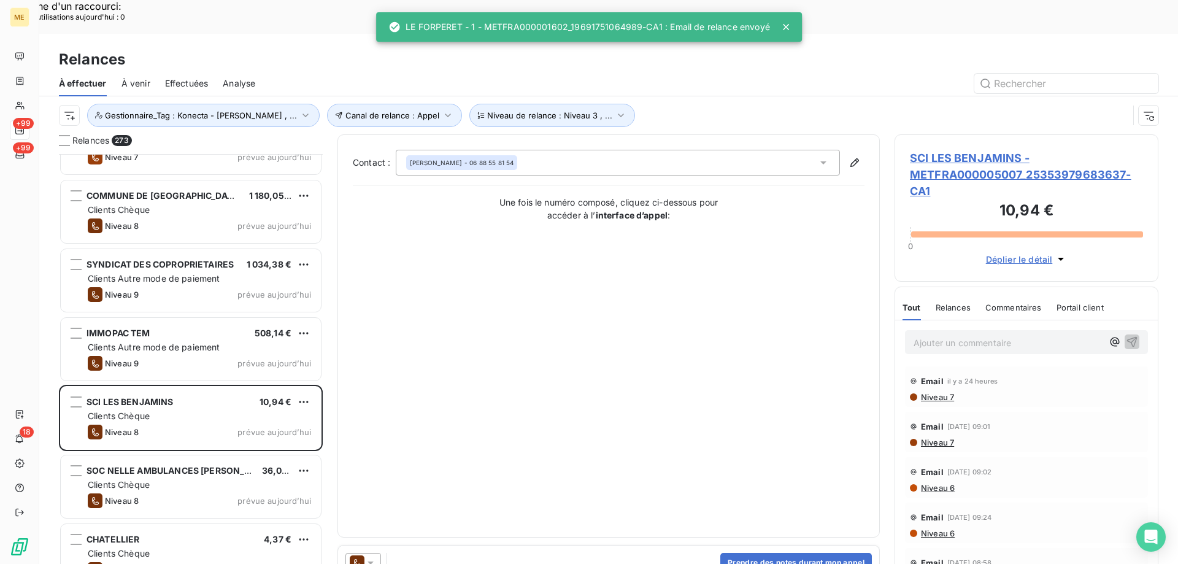
click at [372, 561] on icon at bounding box center [371, 562] width 6 height 3
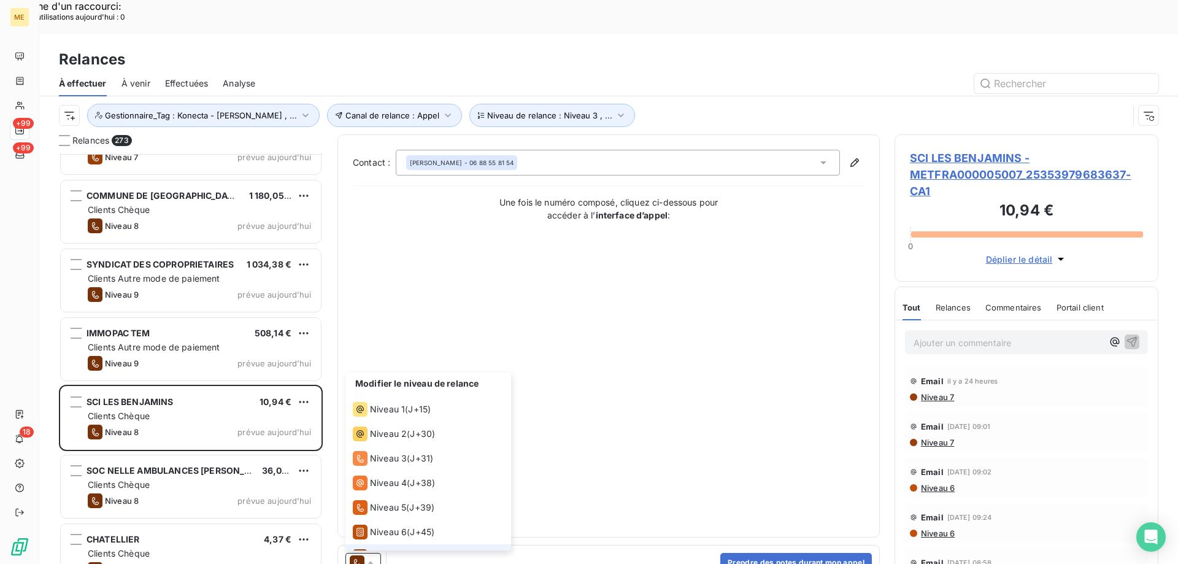
scroll to position [43, 0]
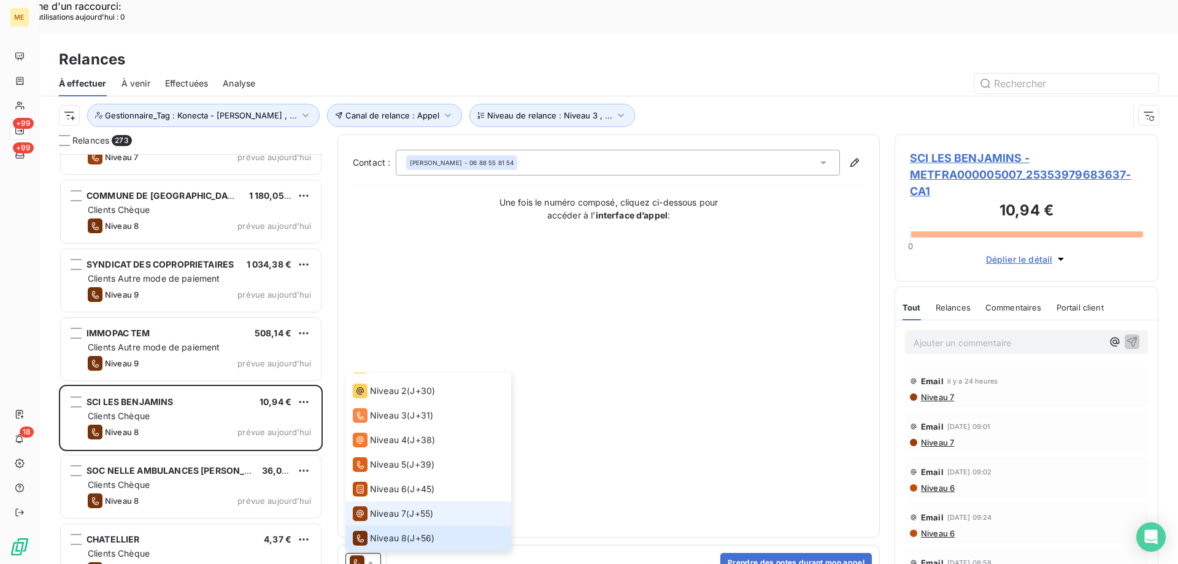
click at [387, 507] on span "Niveau 7" at bounding box center [388, 513] width 36 height 12
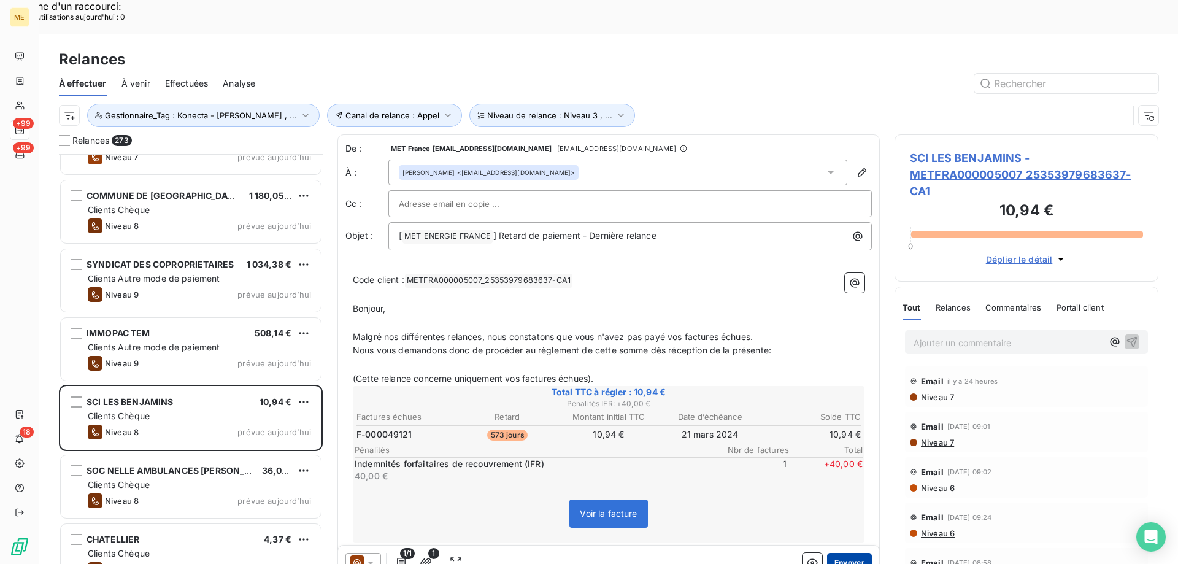
click at [854, 553] on button "Envoyer" at bounding box center [849, 563] width 45 height 20
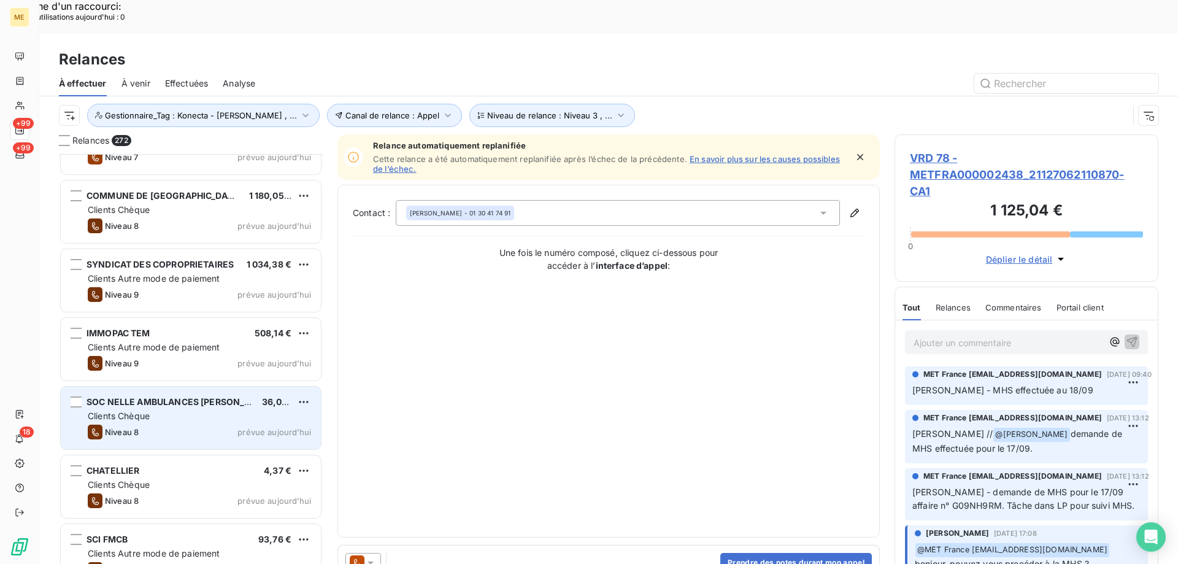
click at [252, 388] on div "SOC NELLE AMBULANCES HYEROISE 36,06 € Clients Chèque Niveau 8 prévue [DATE]" at bounding box center [191, 418] width 260 height 63
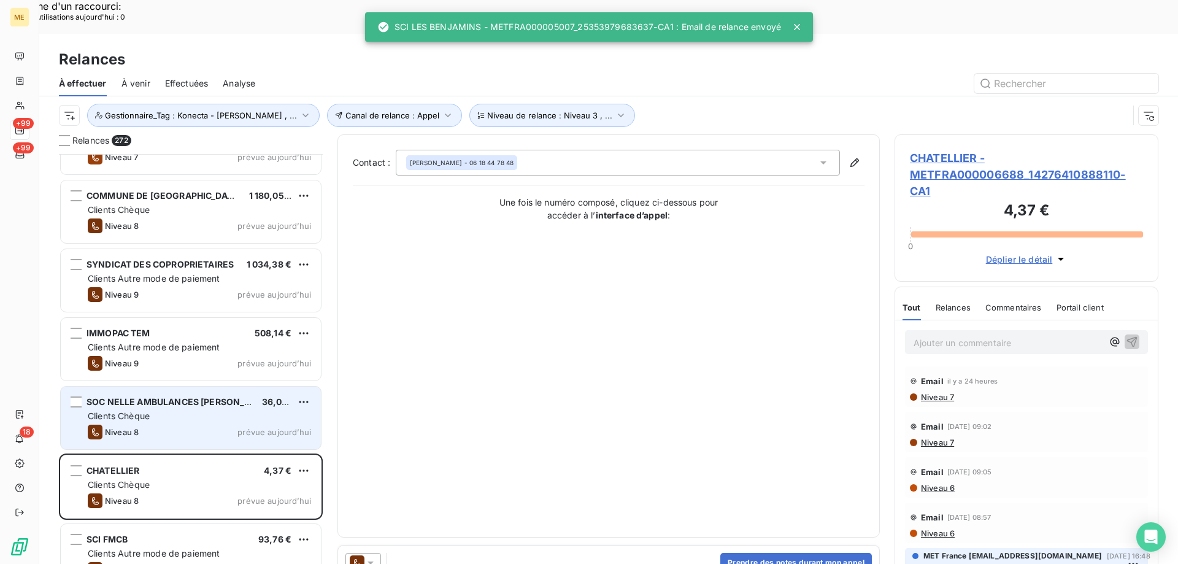
click at [252, 388] on div "SOC NELLE AMBULANCES HYEROISE 36,06 € Clients Chèque Niveau 8 prévue [DATE]" at bounding box center [191, 418] width 260 height 63
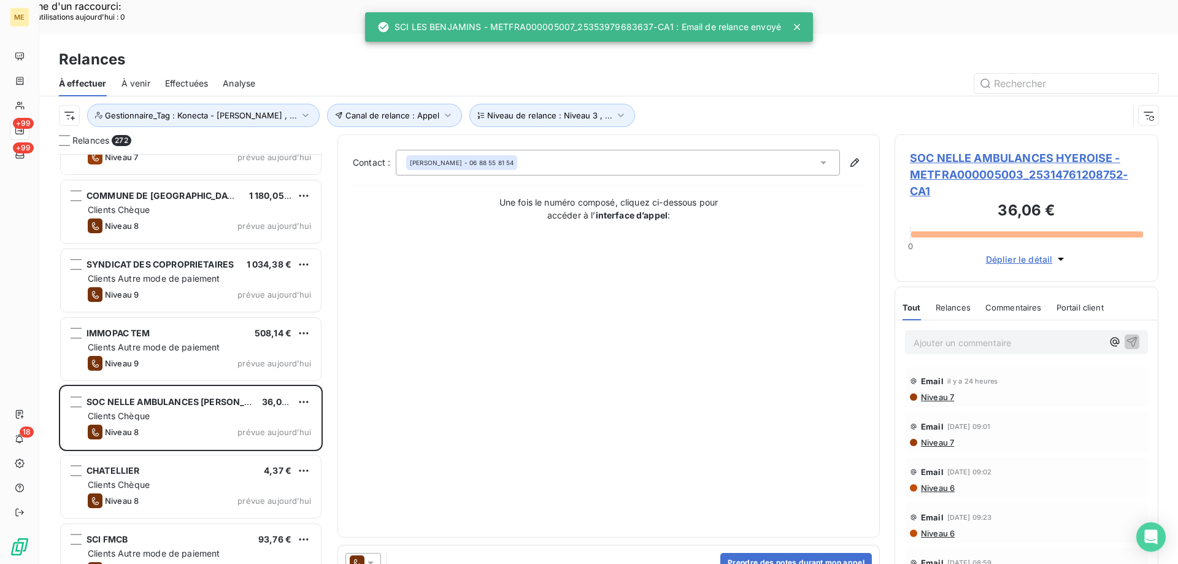
drag, startPoint x: 367, startPoint y: 531, endPoint x: 376, endPoint y: 518, distance: 15.5
click at [368, 557] on icon at bounding box center [370, 563] width 12 height 12
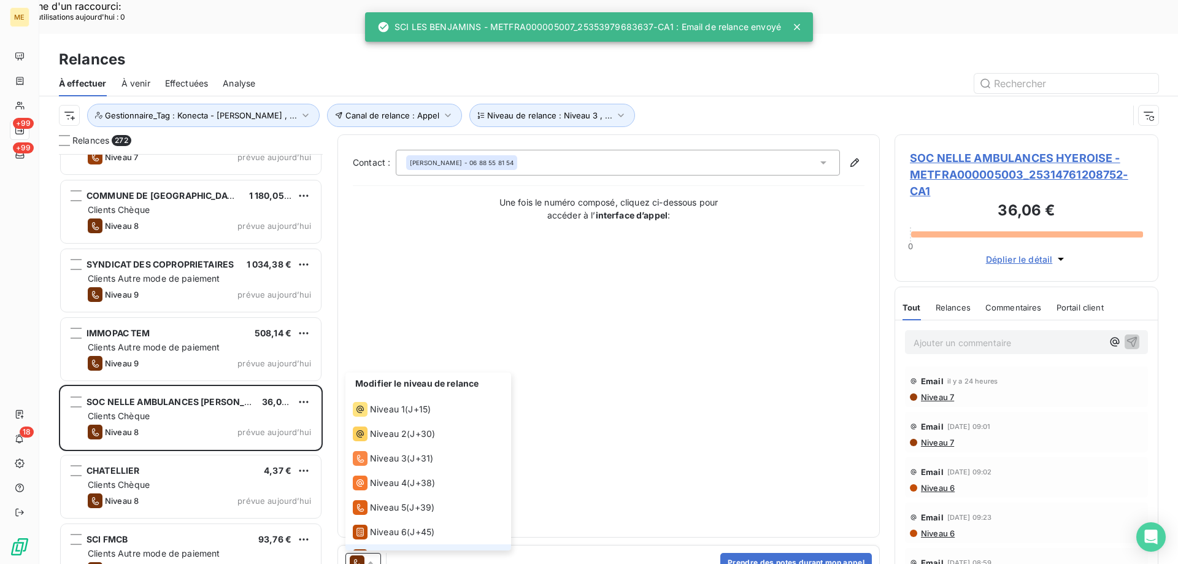
scroll to position [43, 0]
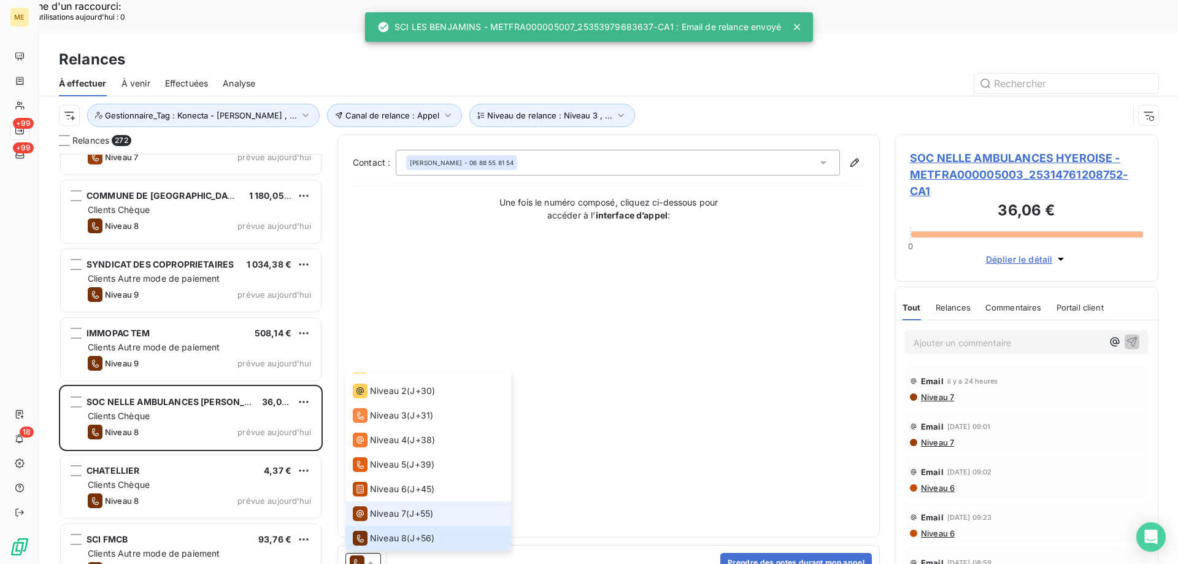
click at [387, 507] on span "Niveau 7" at bounding box center [388, 513] width 36 height 12
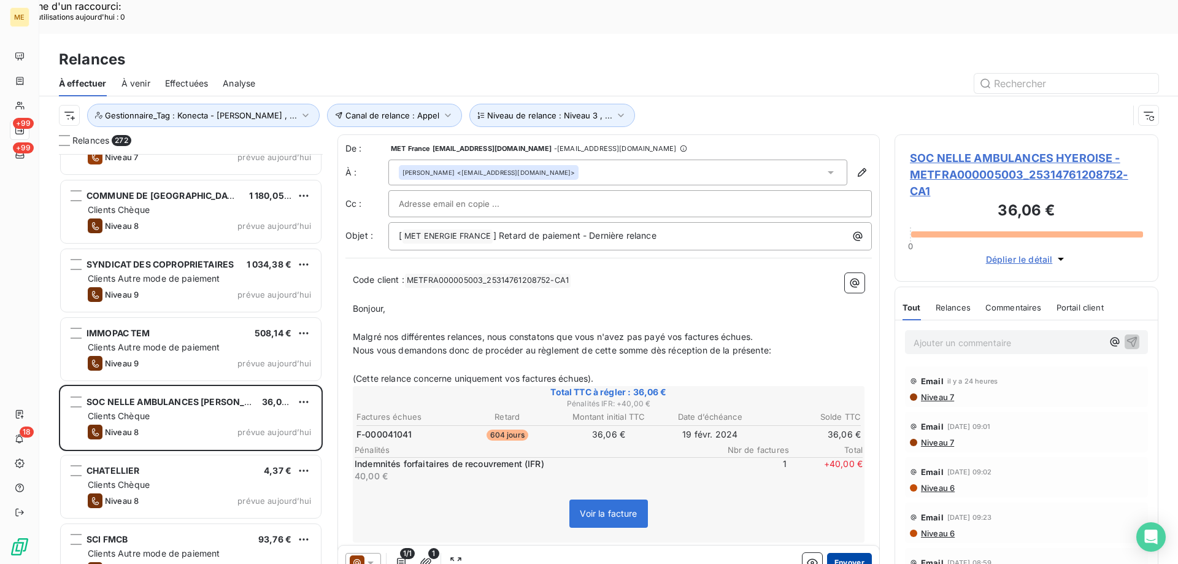
click at [827, 553] on button "Envoyer" at bounding box center [849, 563] width 45 height 20
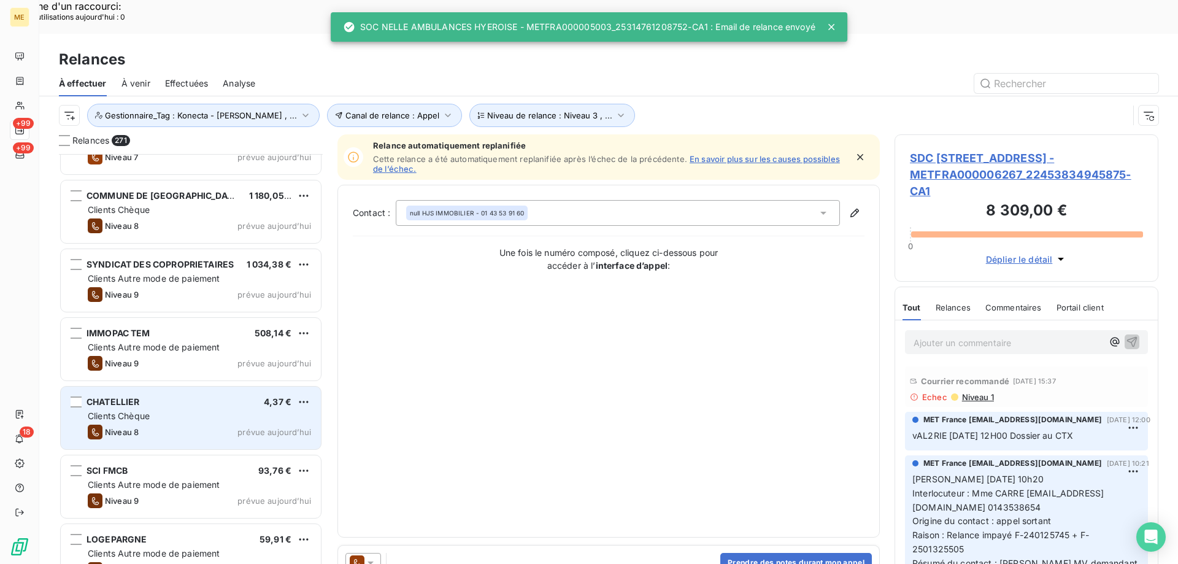
click at [228, 425] on div "Niveau 8 prévue [DATE]" at bounding box center [199, 432] width 223 height 15
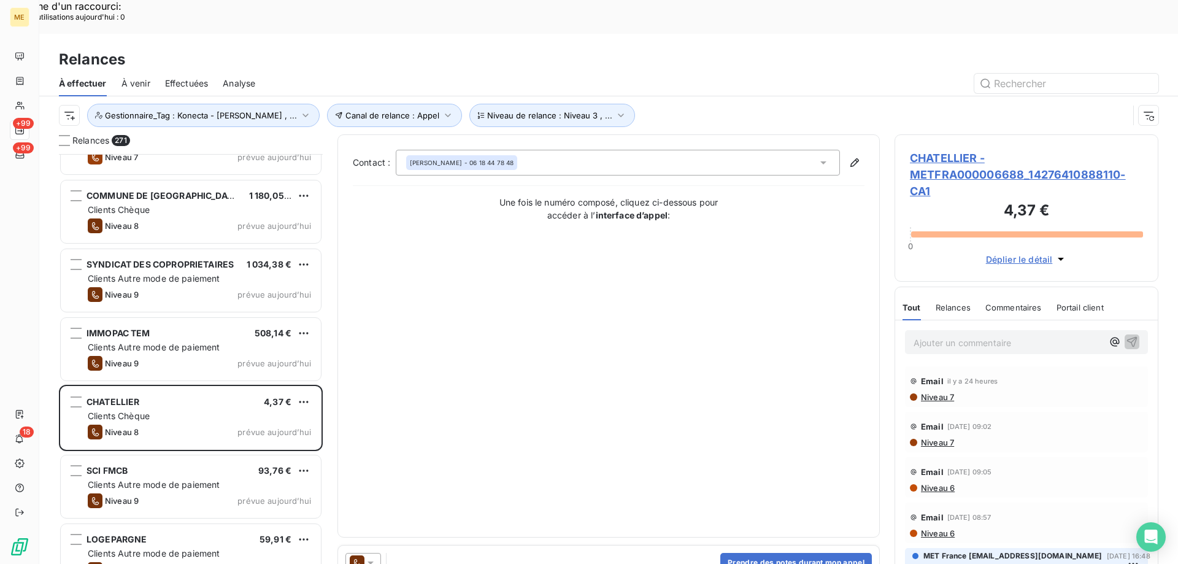
click at [371, 561] on icon at bounding box center [371, 562] width 6 height 3
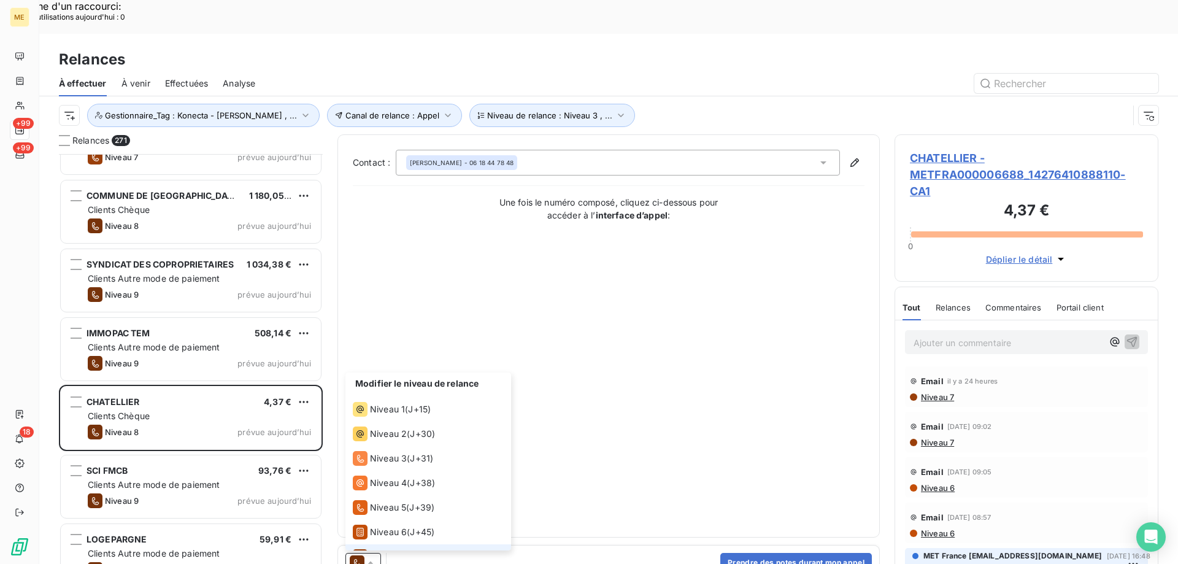
scroll to position [43, 0]
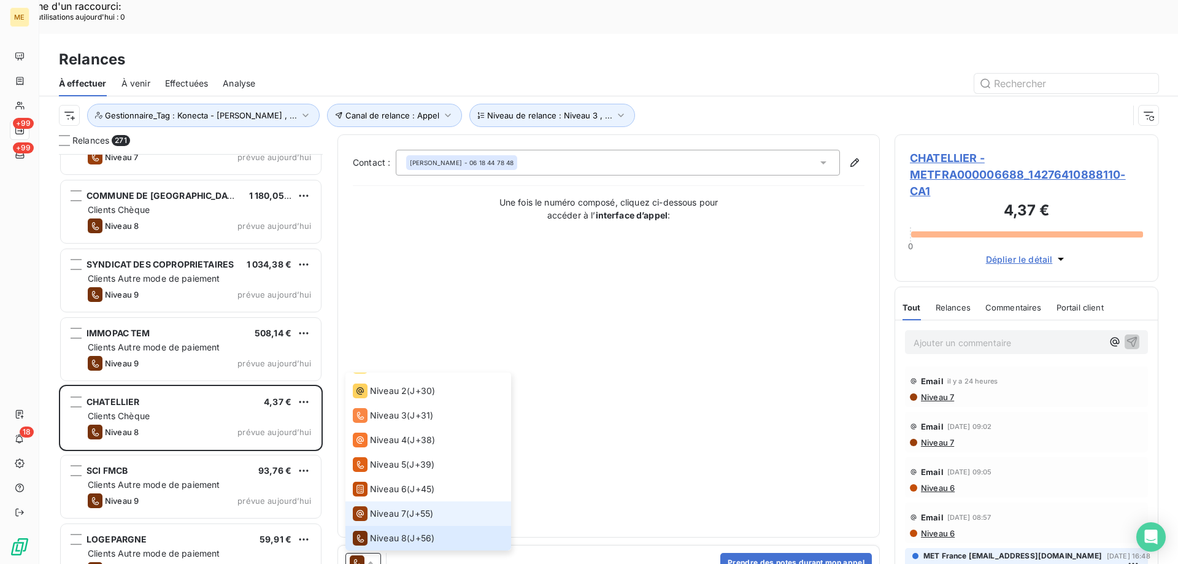
click at [387, 507] on span "Niveau 7" at bounding box center [388, 513] width 36 height 12
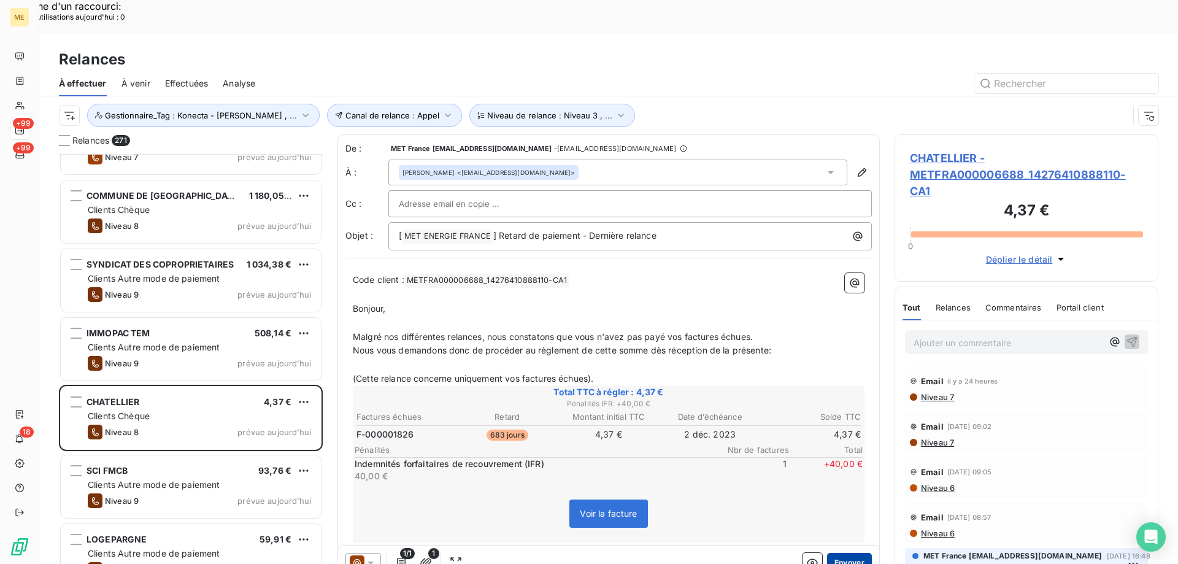
click at [850, 553] on button "Envoyer" at bounding box center [849, 563] width 45 height 20
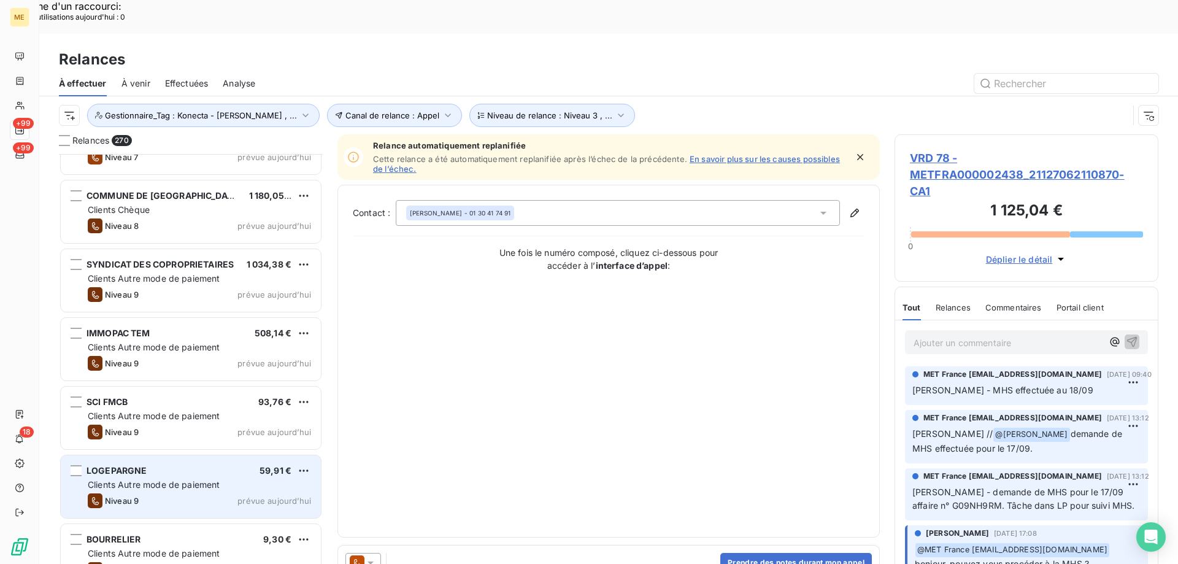
drag, startPoint x: 264, startPoint y: 395, endPoint x: 293, endPoint y: 455, distance: 67.0
click at [264, 427] on span "prévue aujourd’hui" at bounding box center [274, 432] width 74 height 10
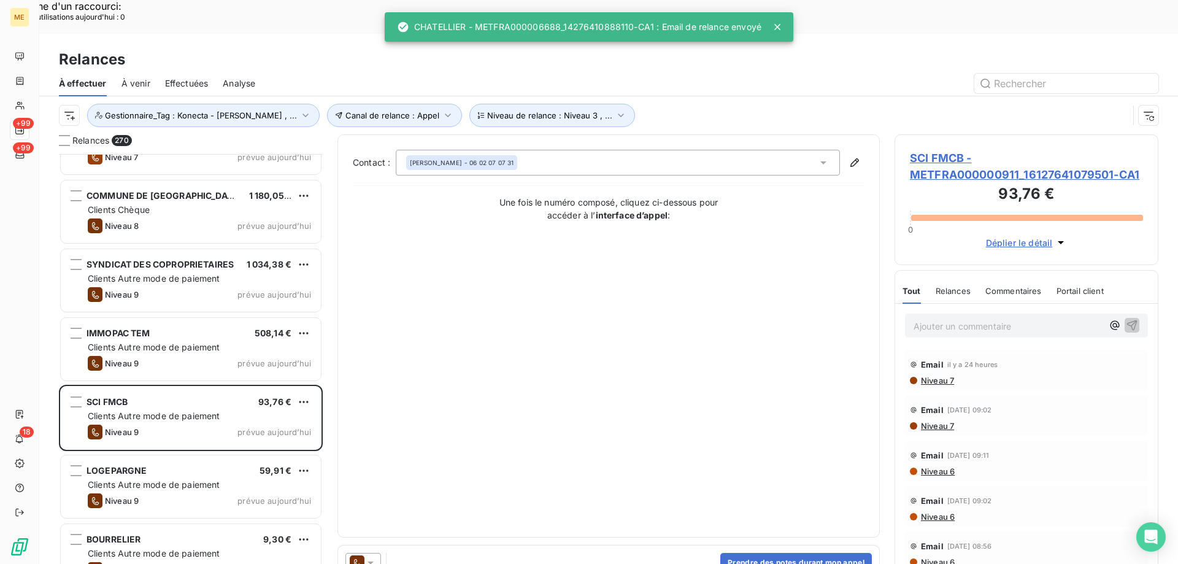
click at [377, 553] on div at bounding box center [363, 563] width 36 height 20
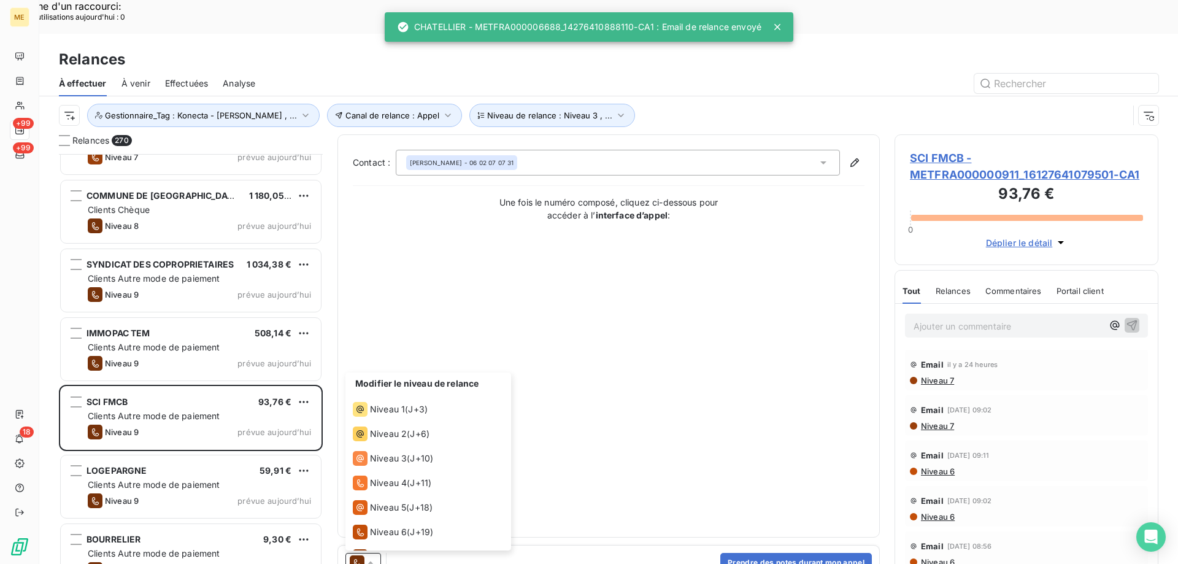
scroll to position [67, 0]
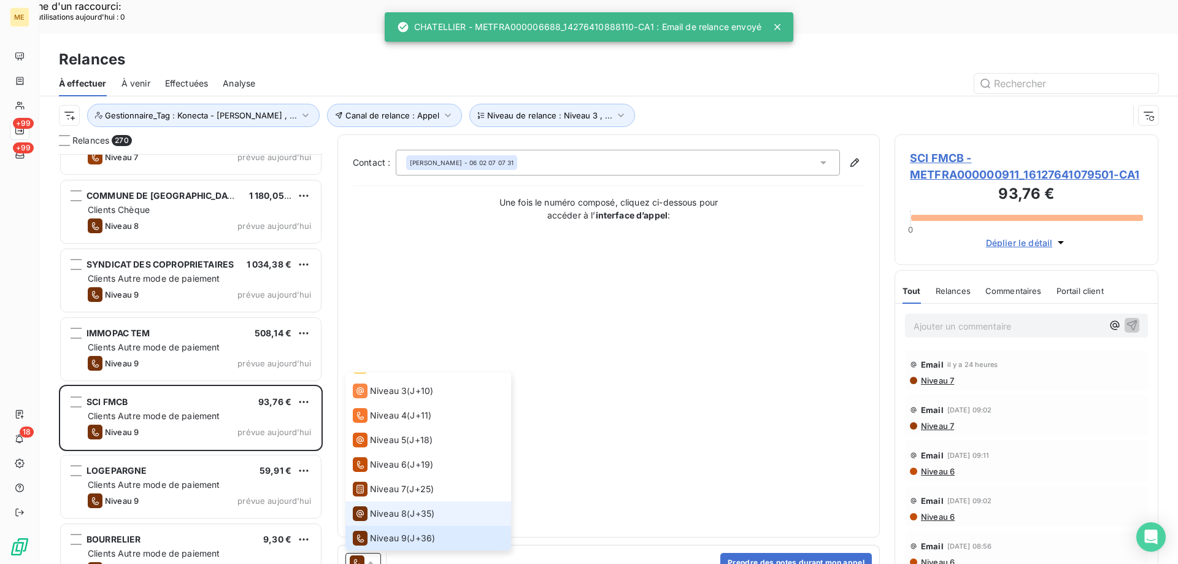
click at [393, 507] on span "Niveau 8" at bounding box center [388, 513] width 37 height 12
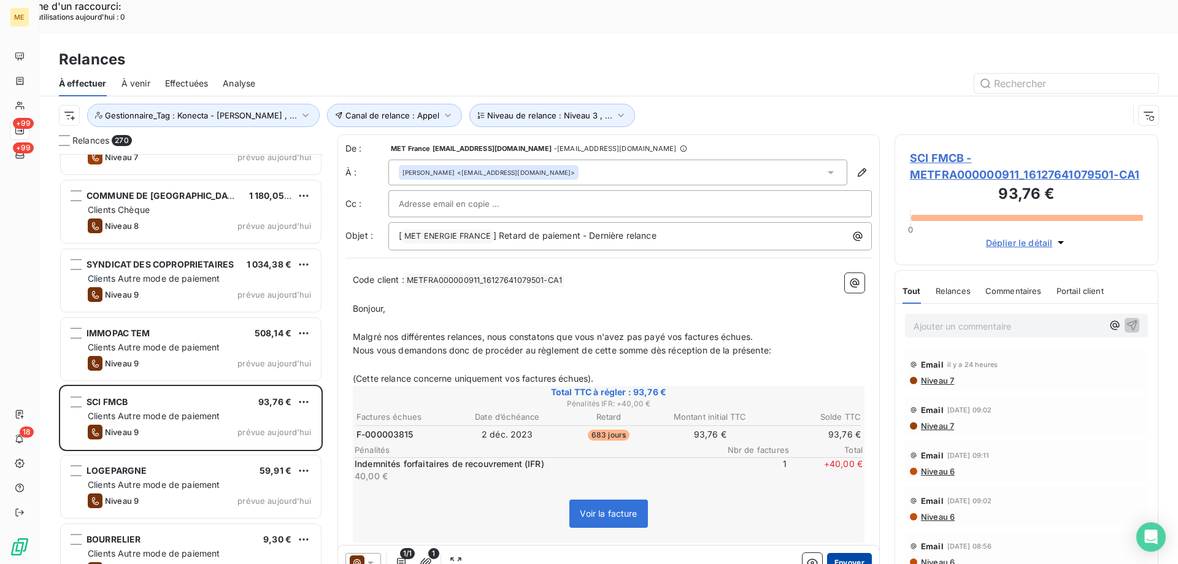
click at [847, 553] on button "Envoyer" at bounding box center [849, 563] width 45 height 20
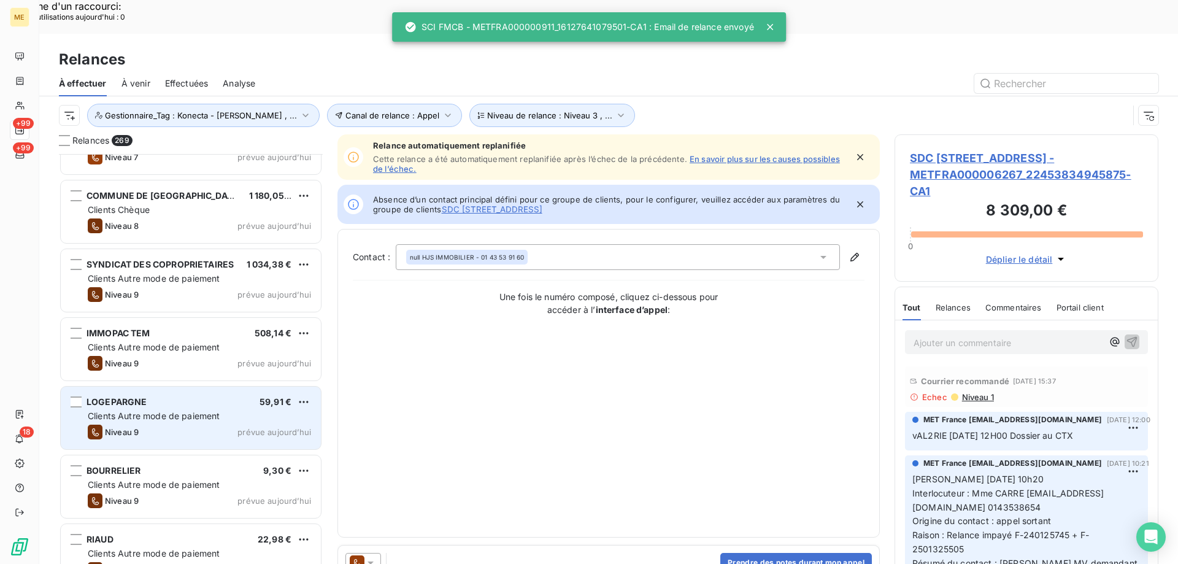
click at [297, 410] on div "Clients Autre mode de paiement" at bounding box center [199, 416] width 223 height 12
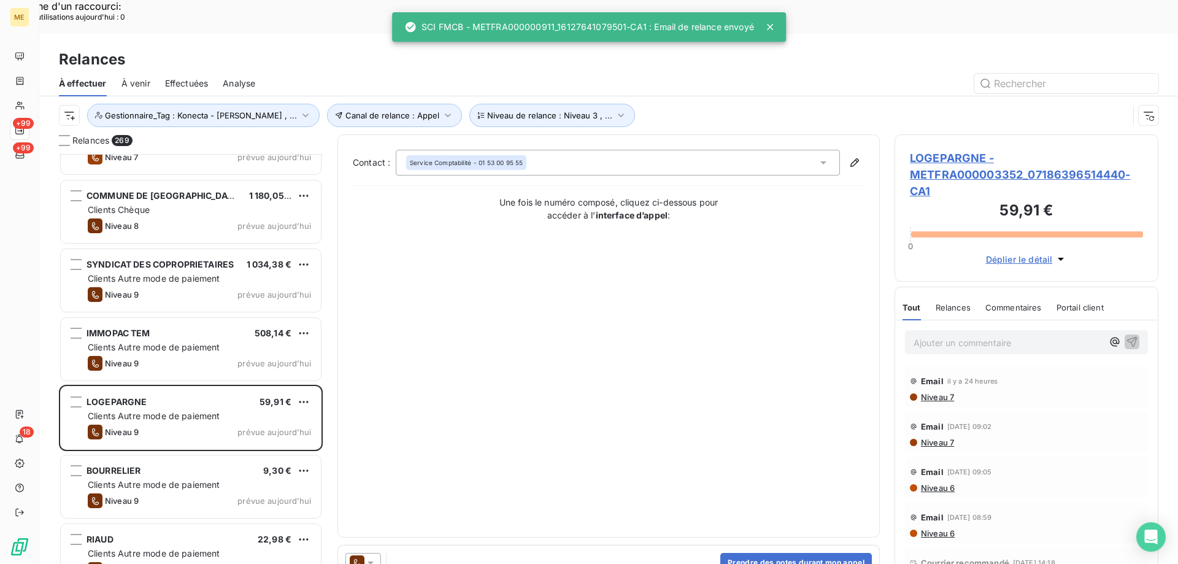
click at [375, 553] on div at bounding box center [363, 563] width 36 height 20
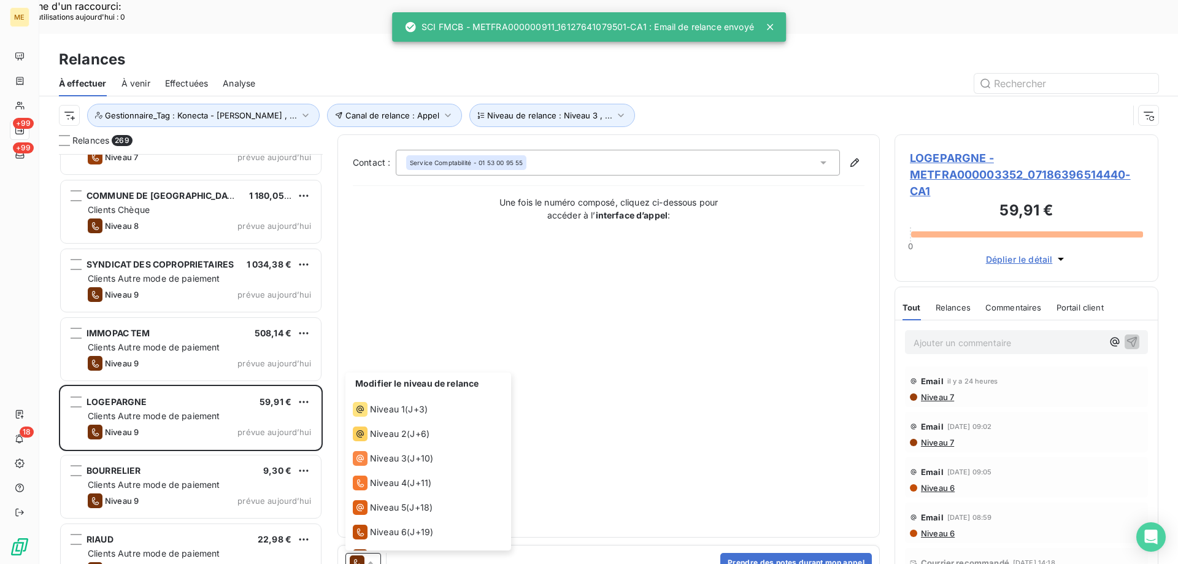
scroll to position [67, 0]
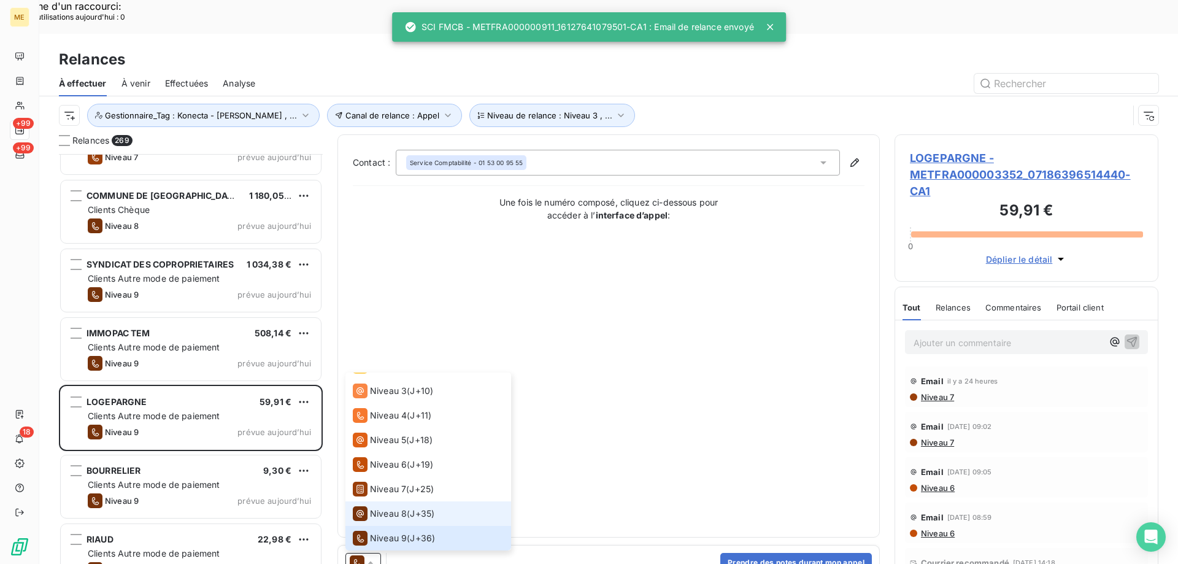
click at [385, 507] on span "Niveau 8" at bounding box center [388, 513] width 37 height 12
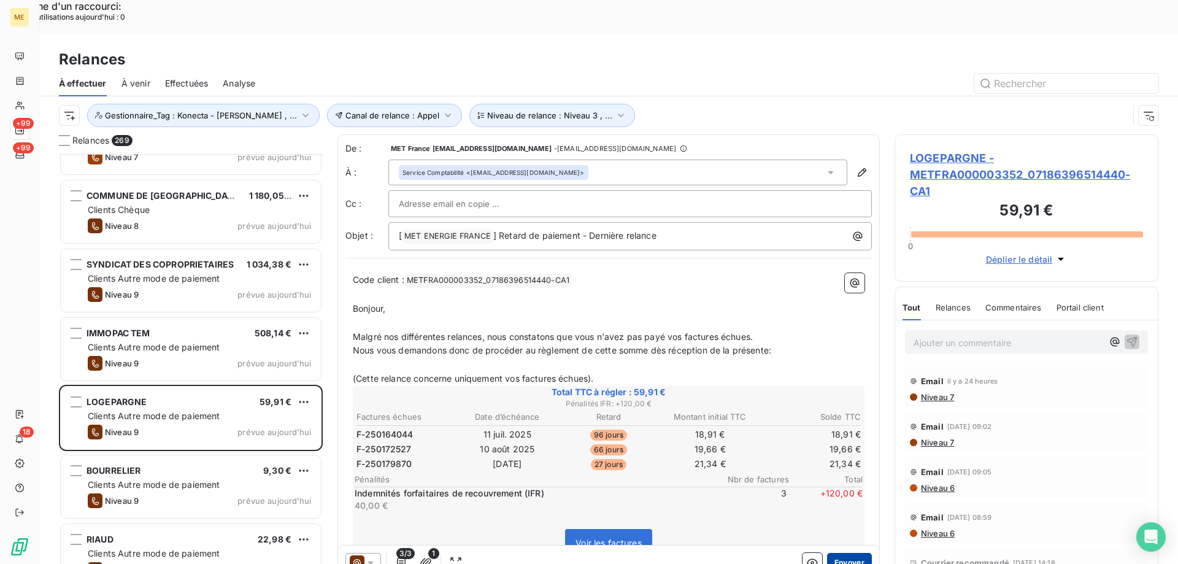
click at [852, 553] on button "Envoyer" at bounding box center [849, 563] width 45 height 20
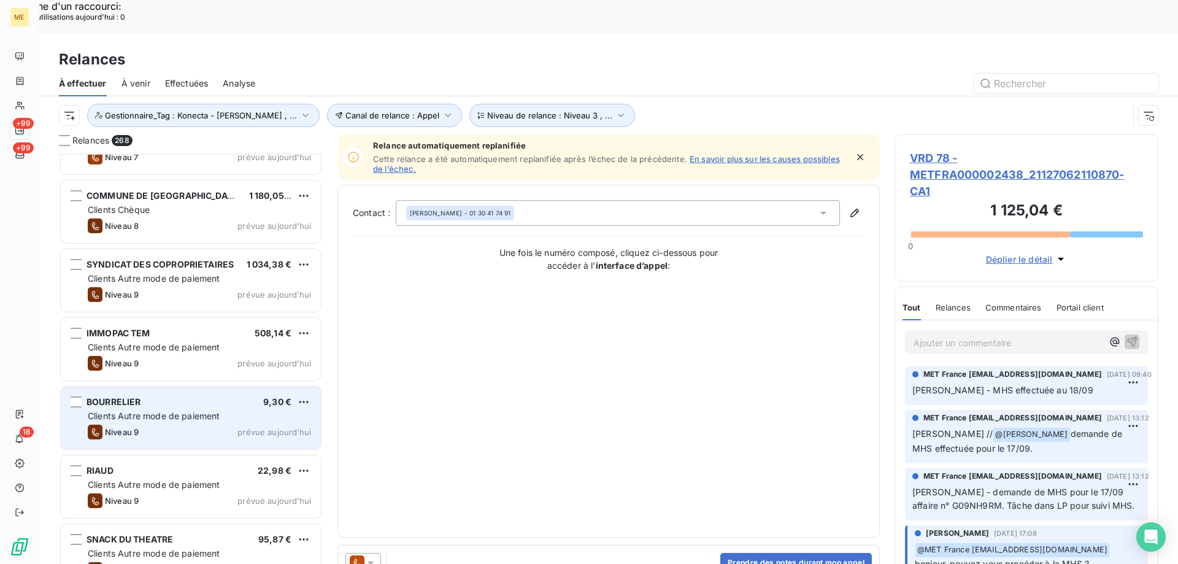
click at [227, 396] on div "BOURRELIER 9,30 €" at bounding box center [199, 401] width 223 height 11
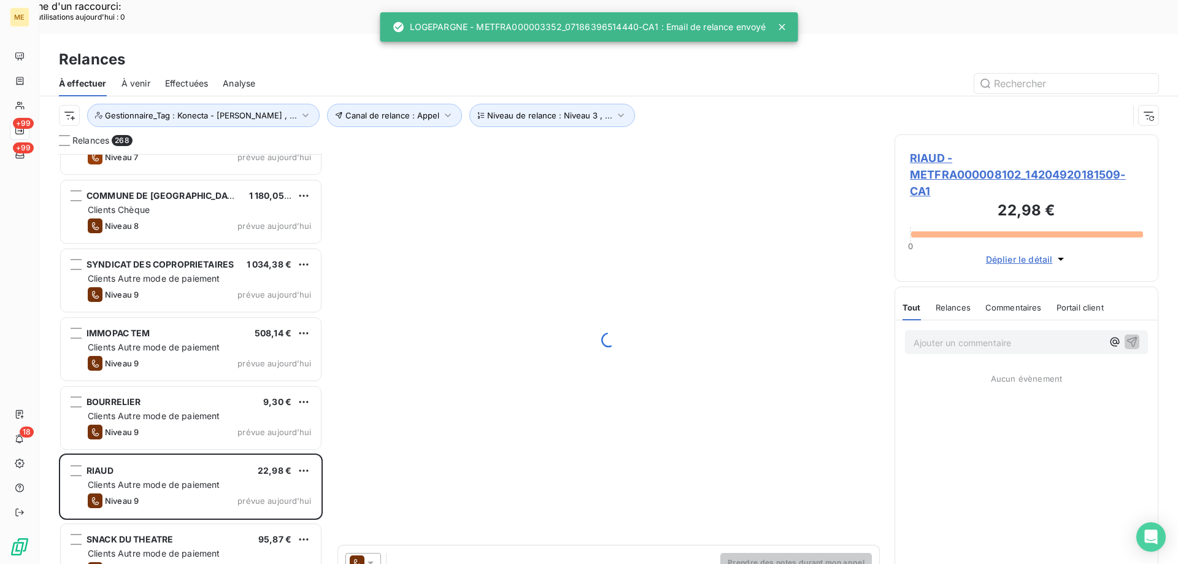
click at [376, 557] on icon at bounding box center [370, 563] width 12 height 12
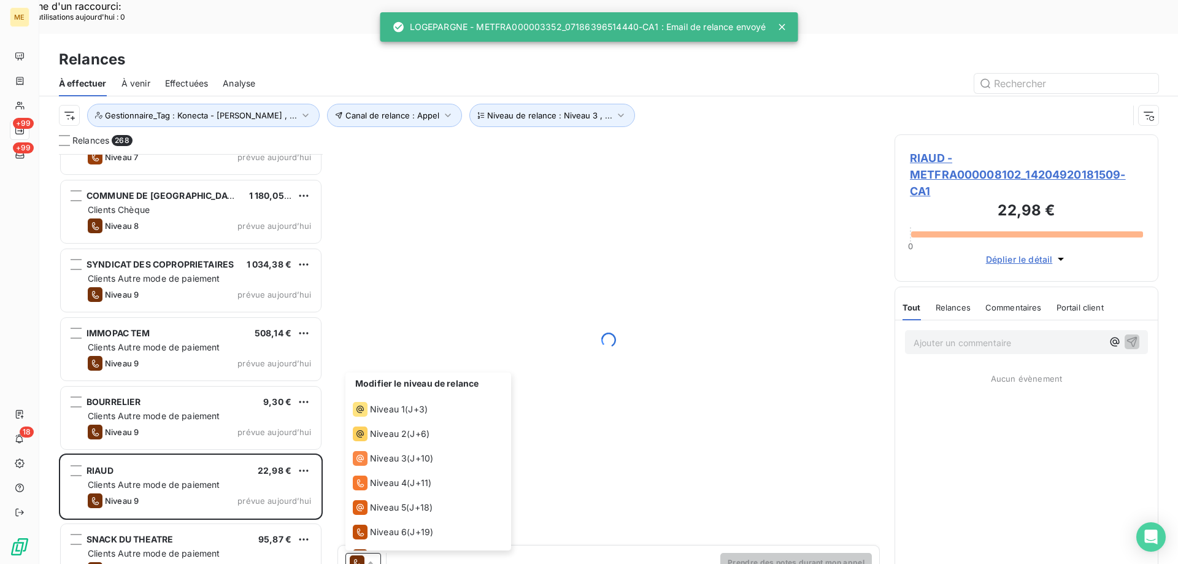
scroll to position [67, 0]
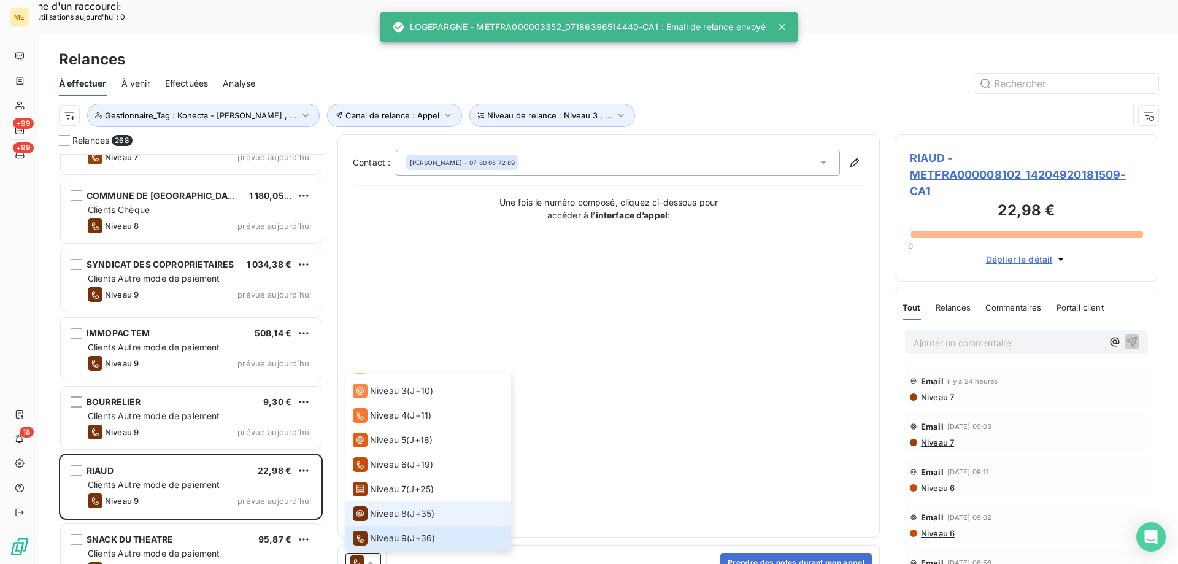
click at [383, 507] on span "Niveau 8" at bounding box center [388, 513] width 37 height 12
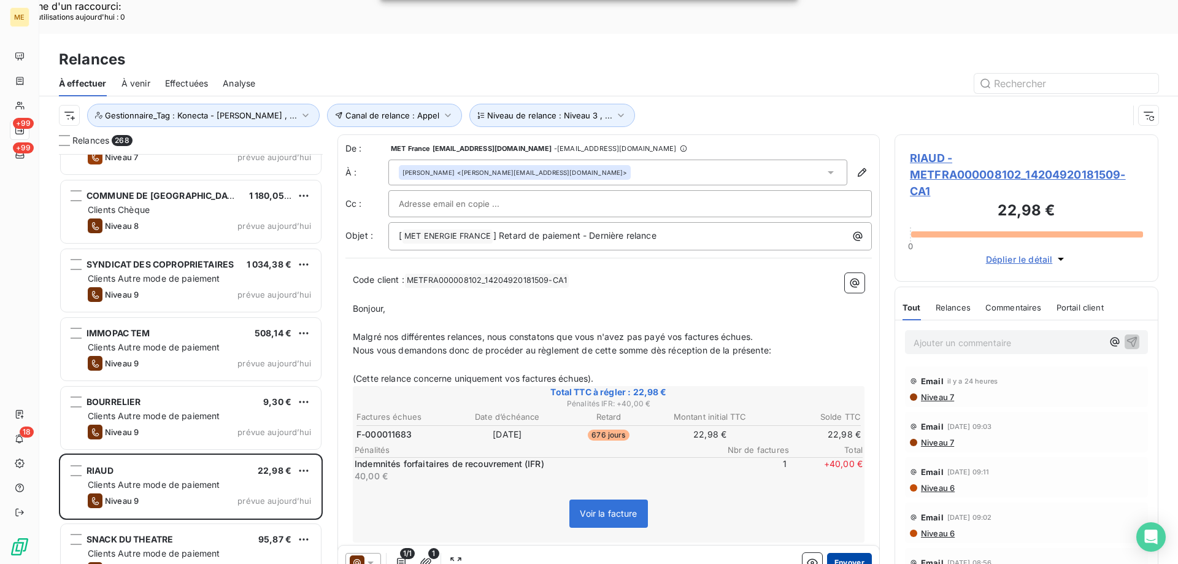
click at [839, 553] on button "Envoyer" at bounding box center [849, 563] width 45 height 20
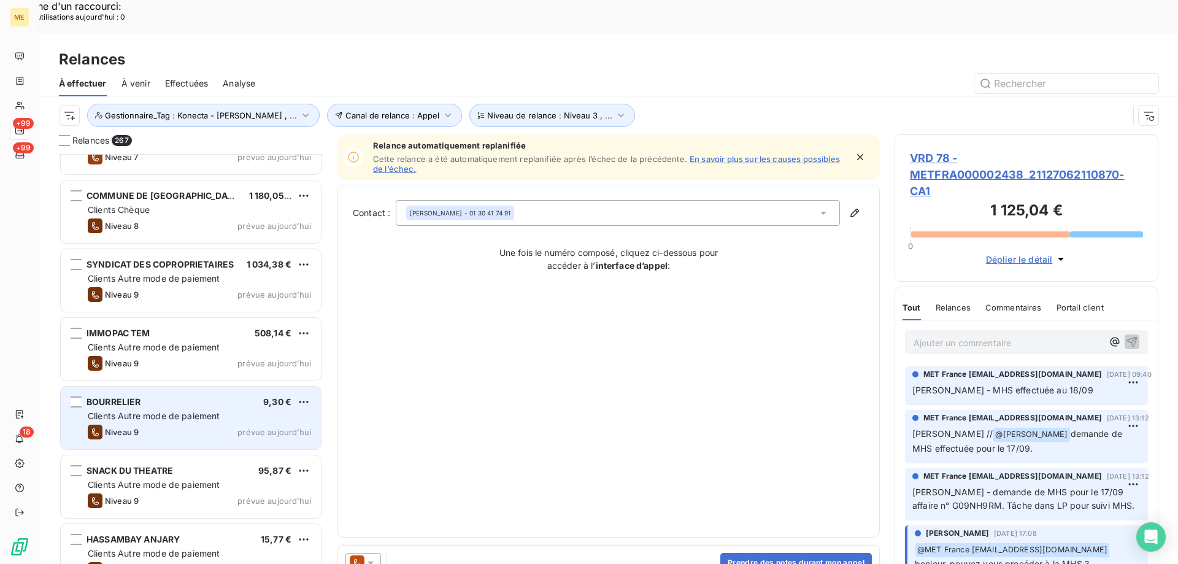
click at [294, 410] on div "Clients Autre mode de paiement" at bounding box center [199, 416] width 223 height 12
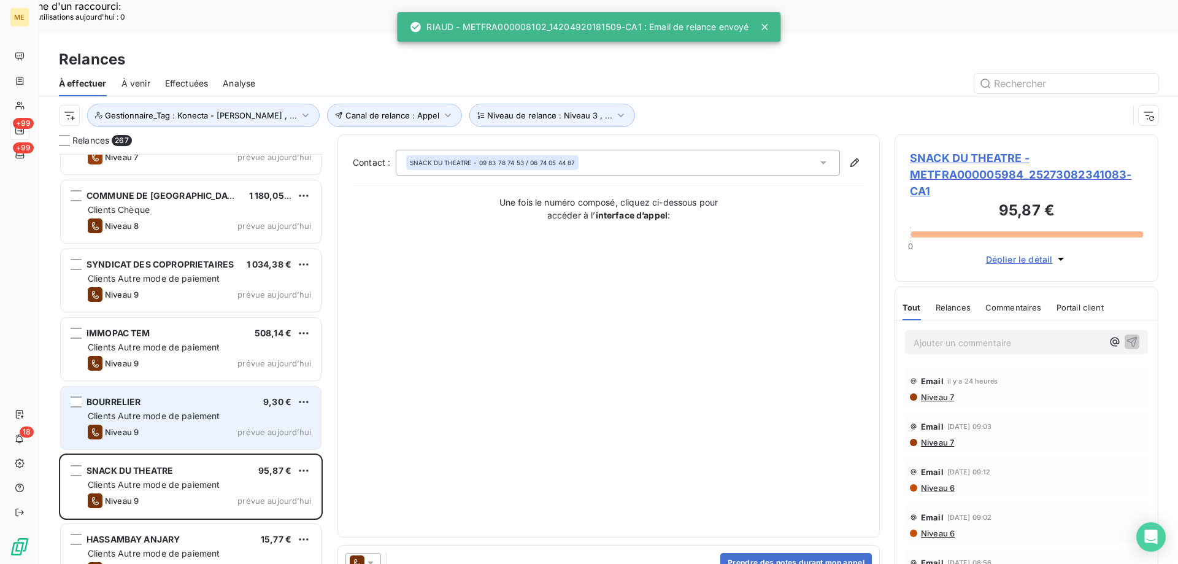
click at [288, 427] on span "prévue aujourd’hui" at bounding box center [274, 432] width 74 height 10
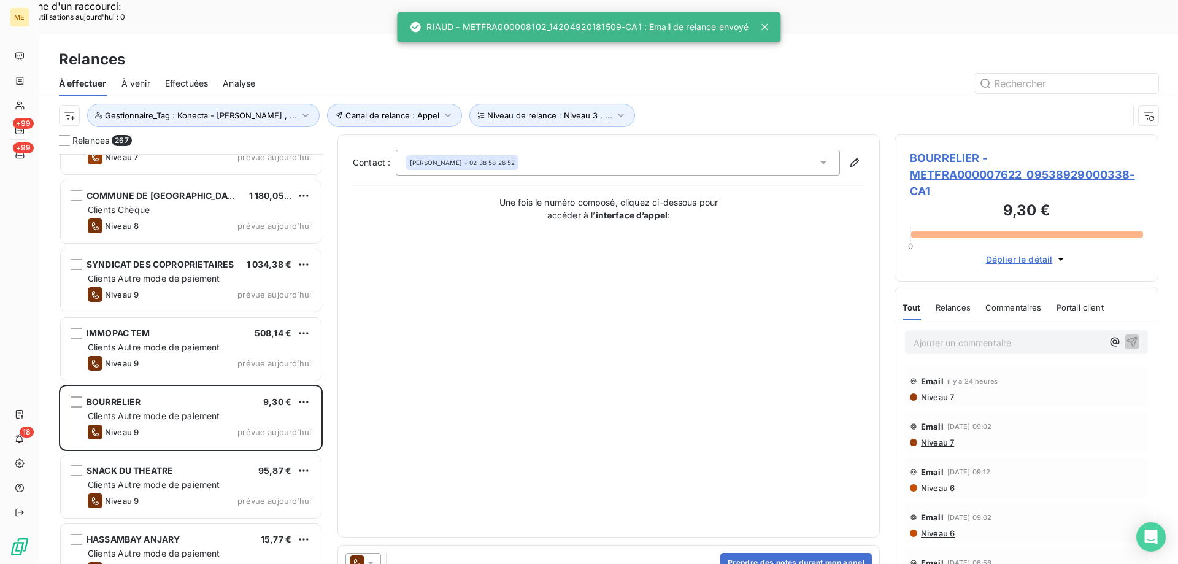
click at [374, 557] on icon at bounding box center [370, 563] width 12 height 12
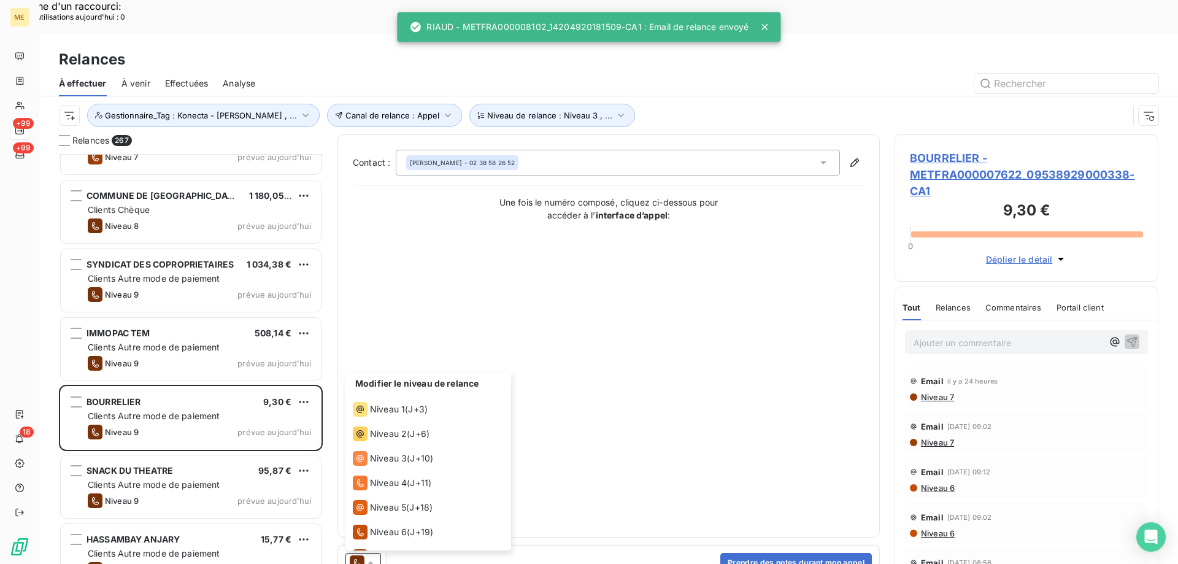
scroll to position [67, 0]
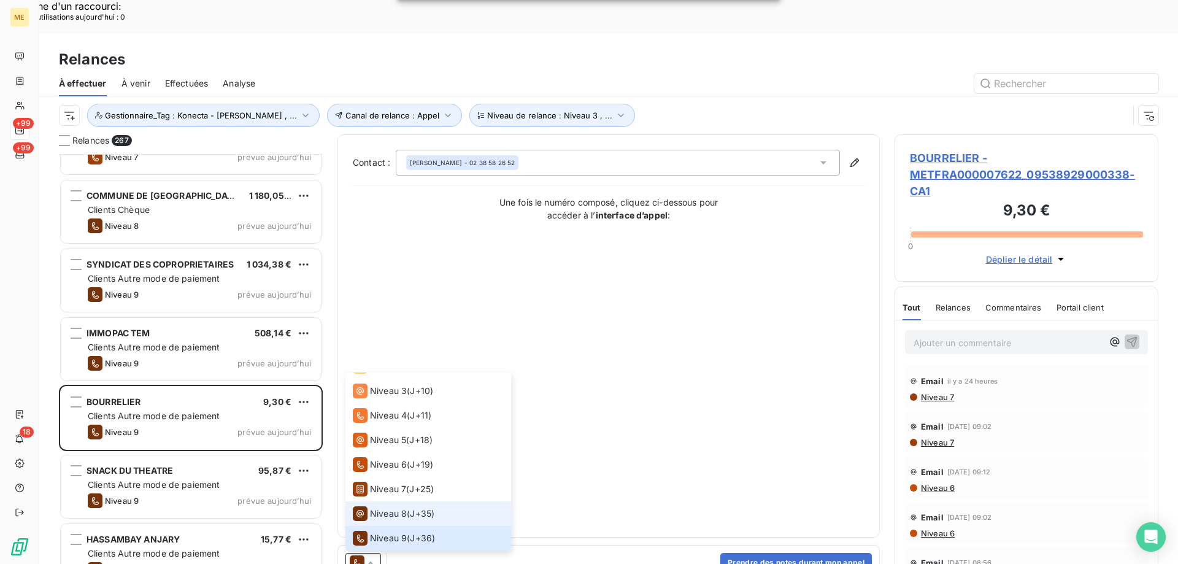
click at [386, 507] on span "Niveau 8" at bounding box center [388, 513] width 37 height 12
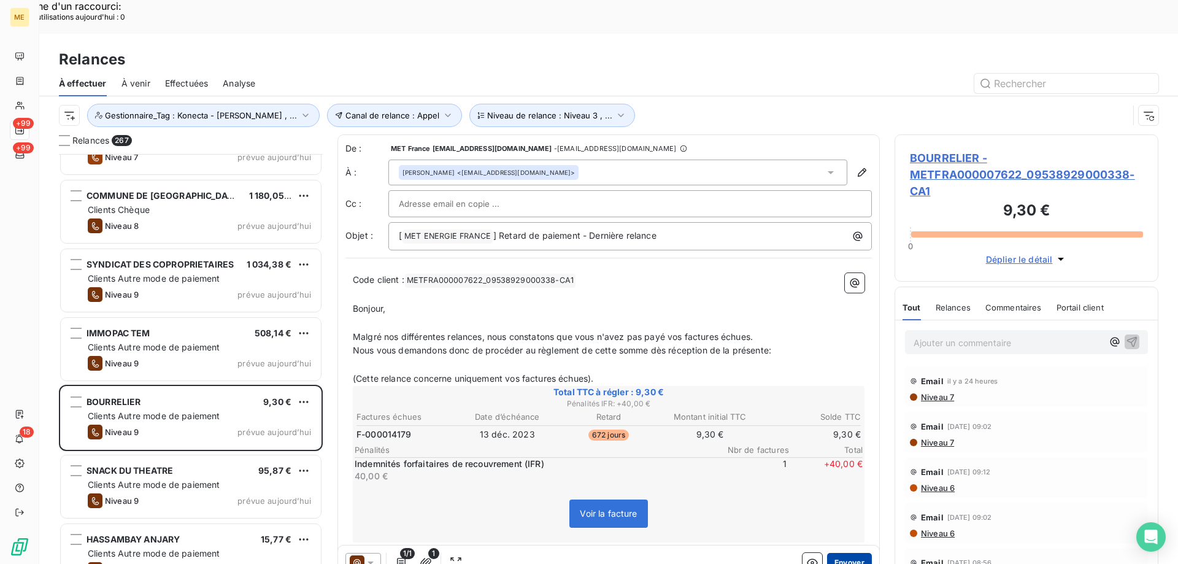
click at [842, 553] on button "Envoyer" at bounding box center [849, 563] width 45 height 20
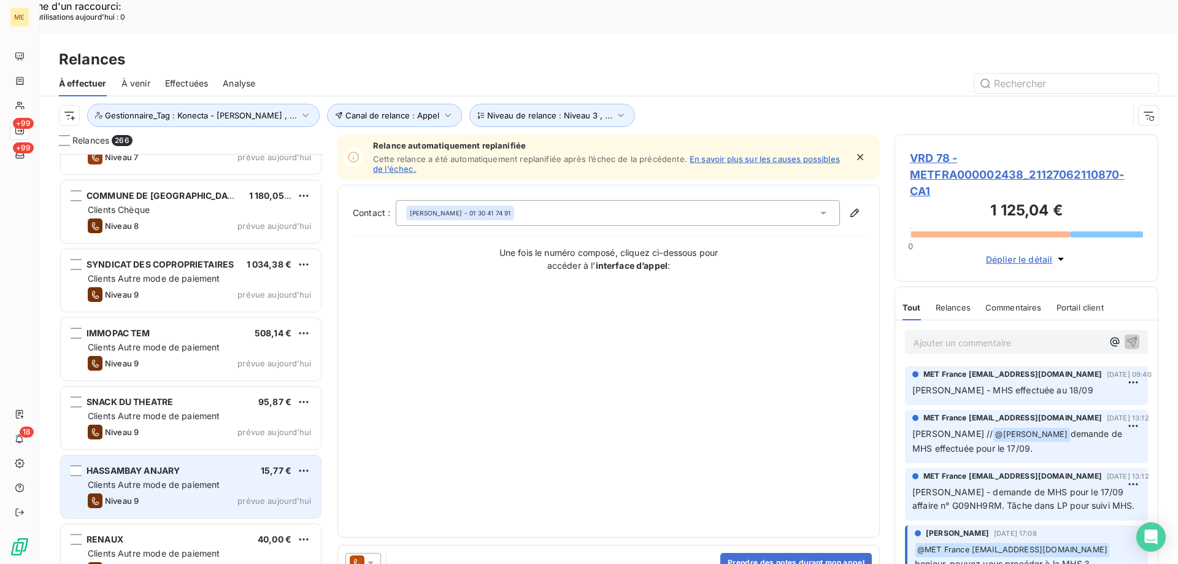
click at [235, 479] on div "Clients Autre mode de paiement" at bounding box center [199, 485] width 223 height 12
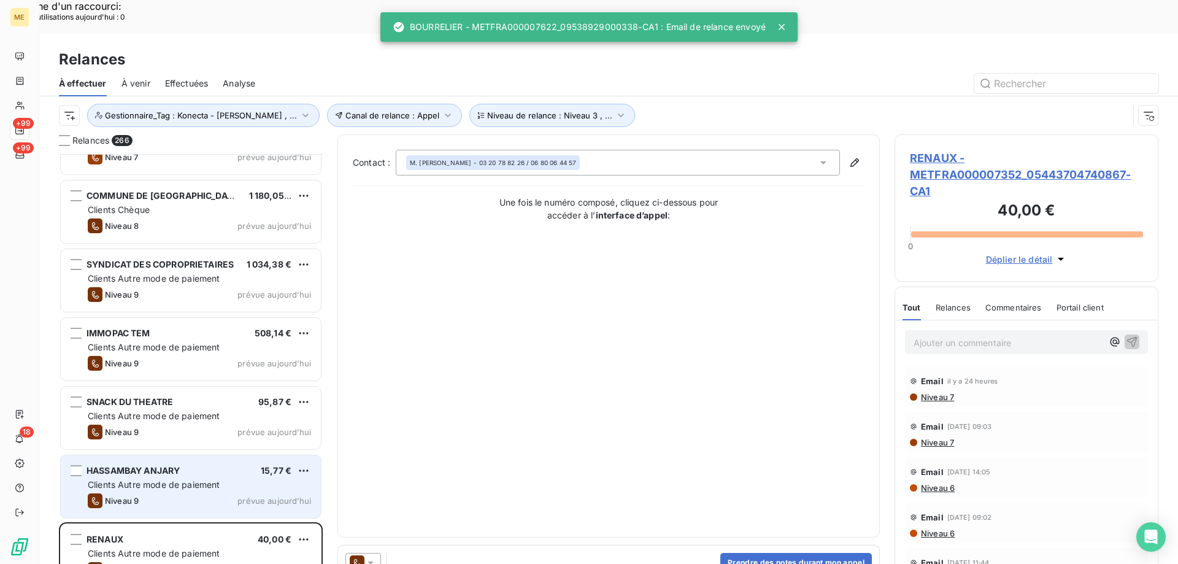
click at [269, 496] on span "prévue aujourd’hui" at bounding box center [274, 501] width 74 height 10
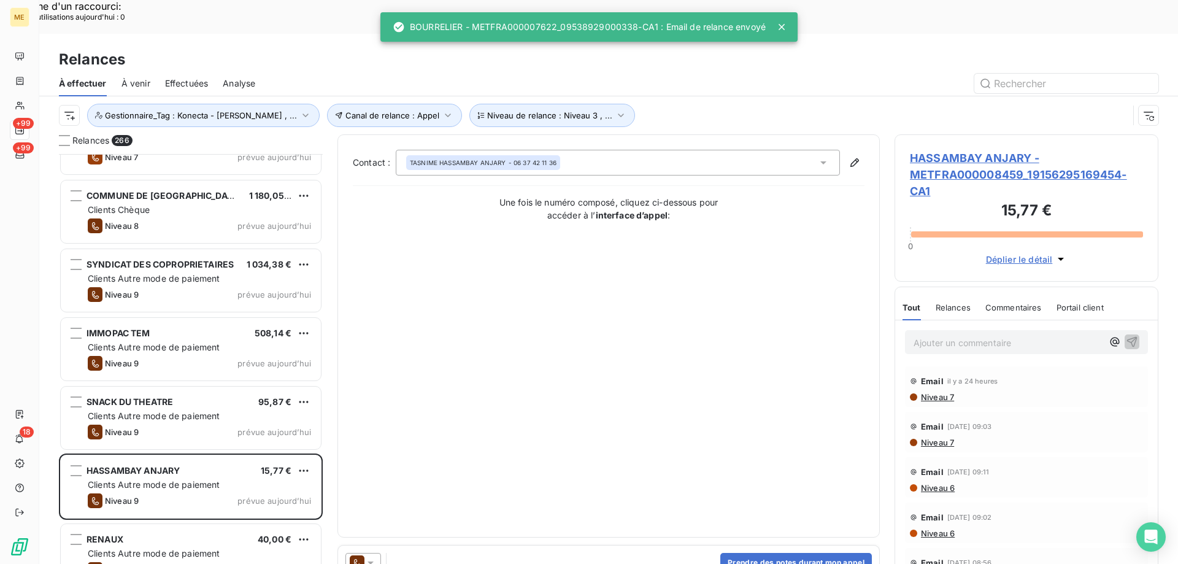
click at [369, 561] on icon at bounding box center [371, 562] width 6 height 3
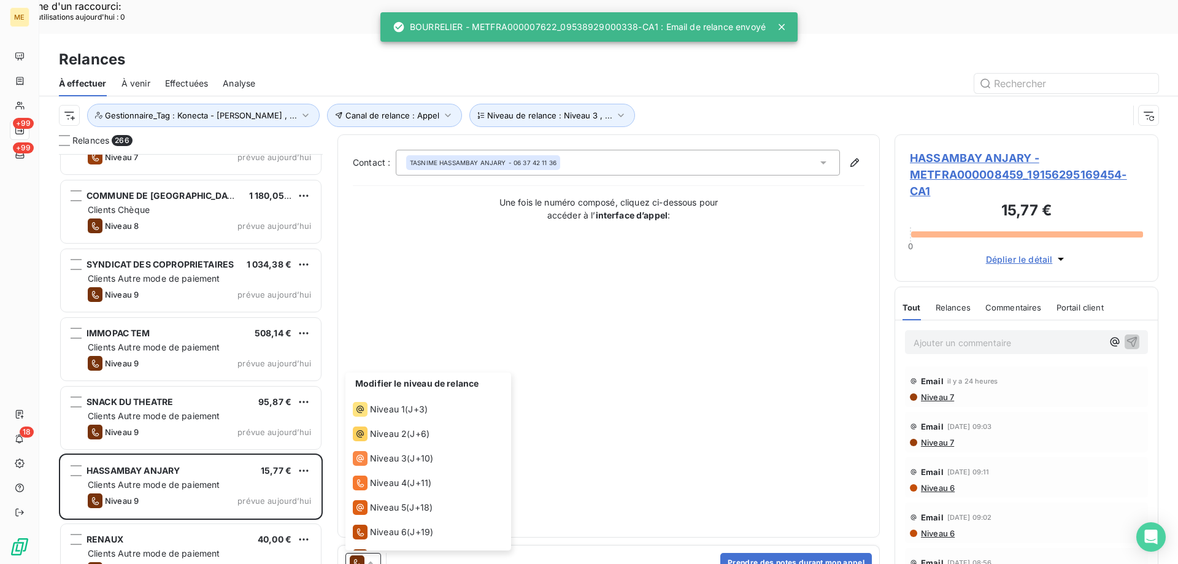
scroll to position [67, 0]
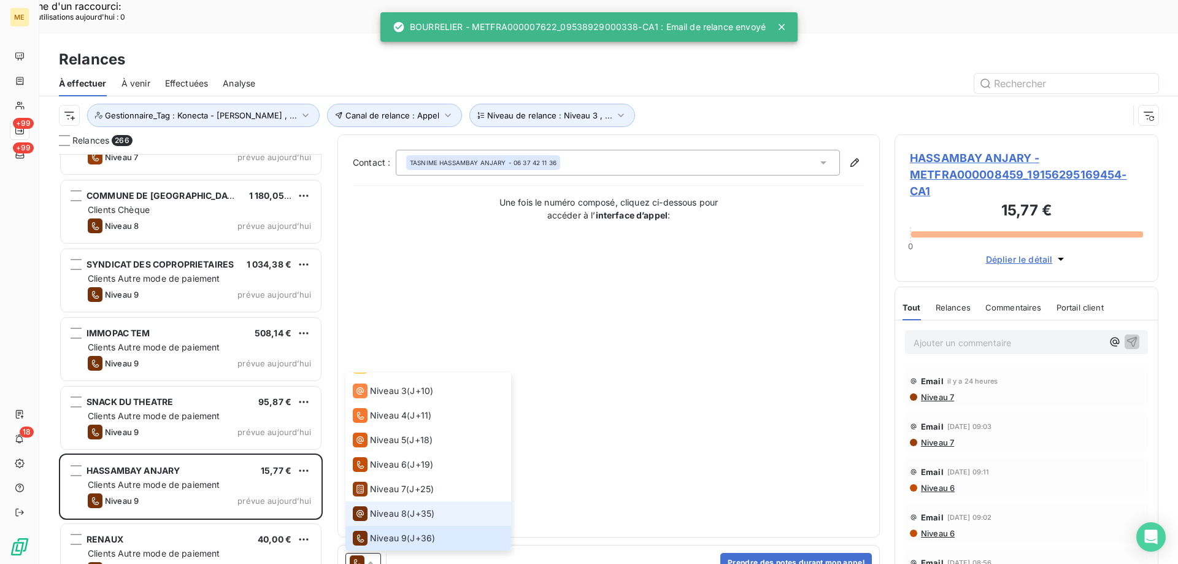
click at [382, 507] on span "Niveau 8" at bounding box center [388, 513] width 37 height 12
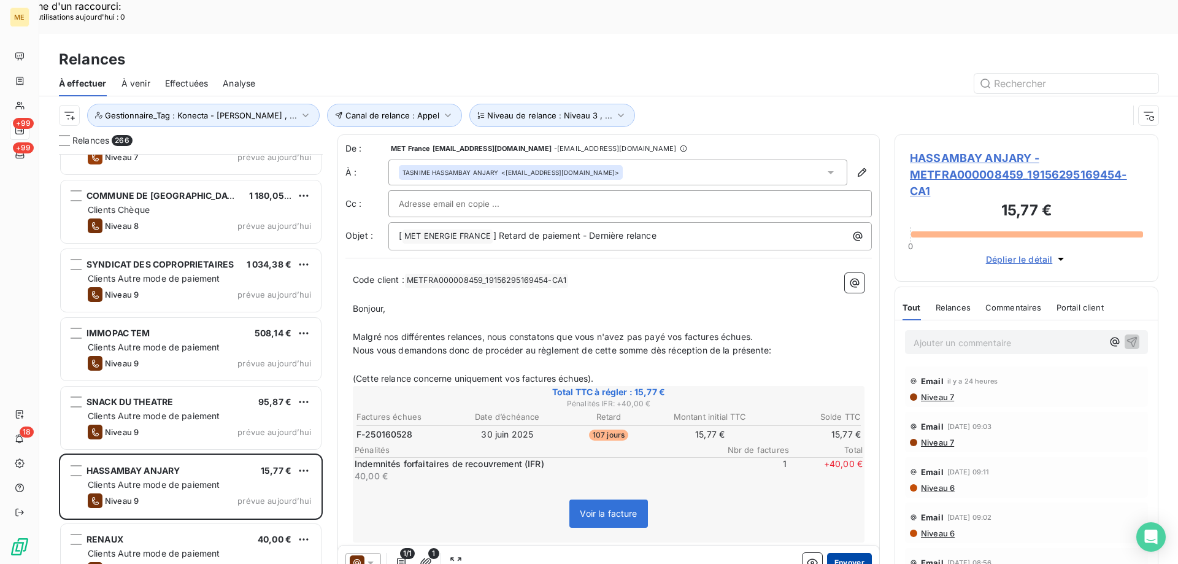
click at [846, 553] on button "Envoyer" at bounding box center [849, 563] width 45 height 20
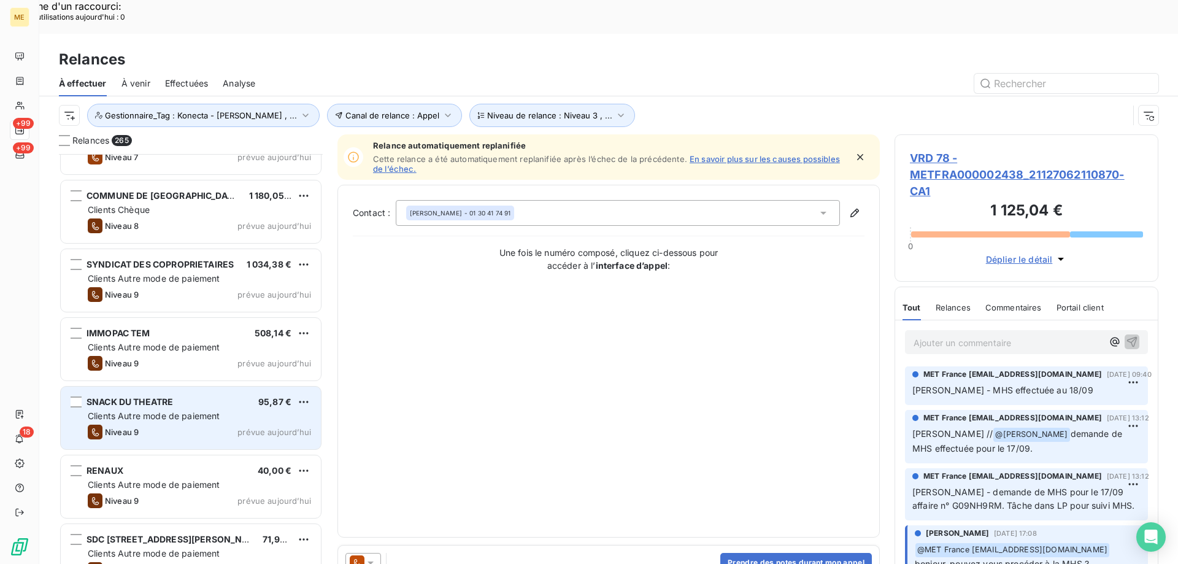
click at [202, 425] on div "Niveau 9 prévue [DATE]" at bounding box center [199, 432] width 223 height 15
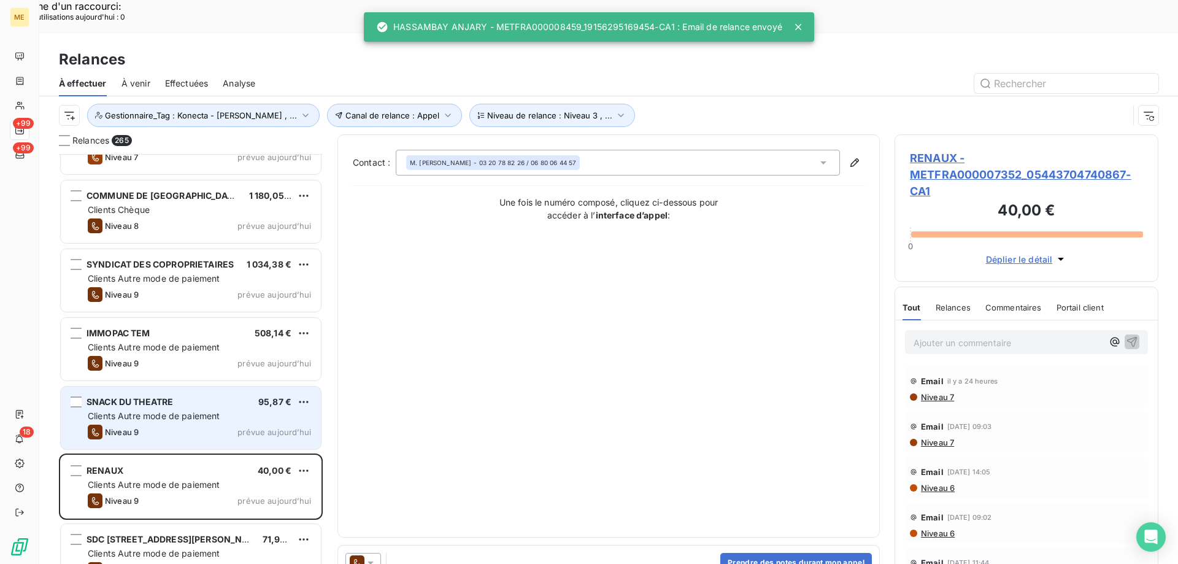
click at [220, 410] on div "Clients Autre mode de paiement" at bounding box center [199, 416] width 223 height 12
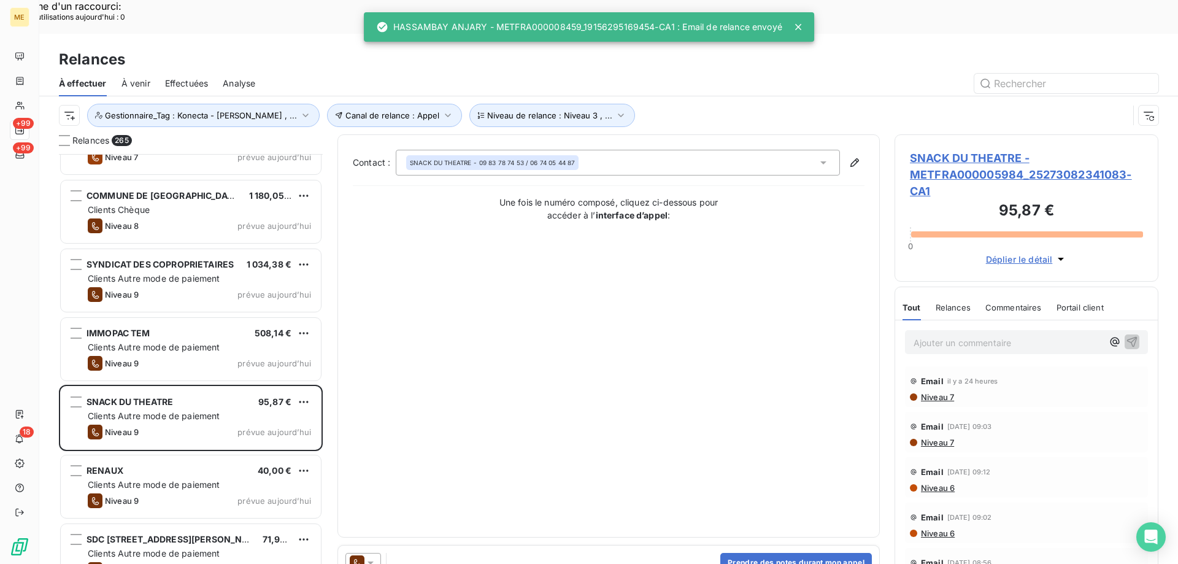
click at [374, 557] on icon at bounding box center [370, 563] width 12 height 12
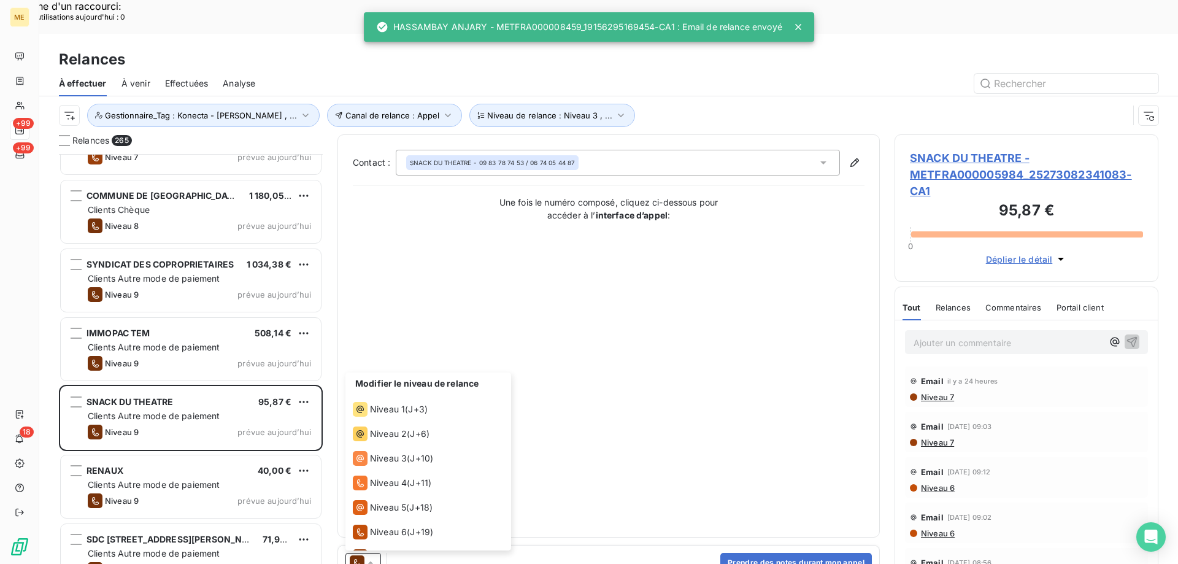
scroll to position [67, 0]
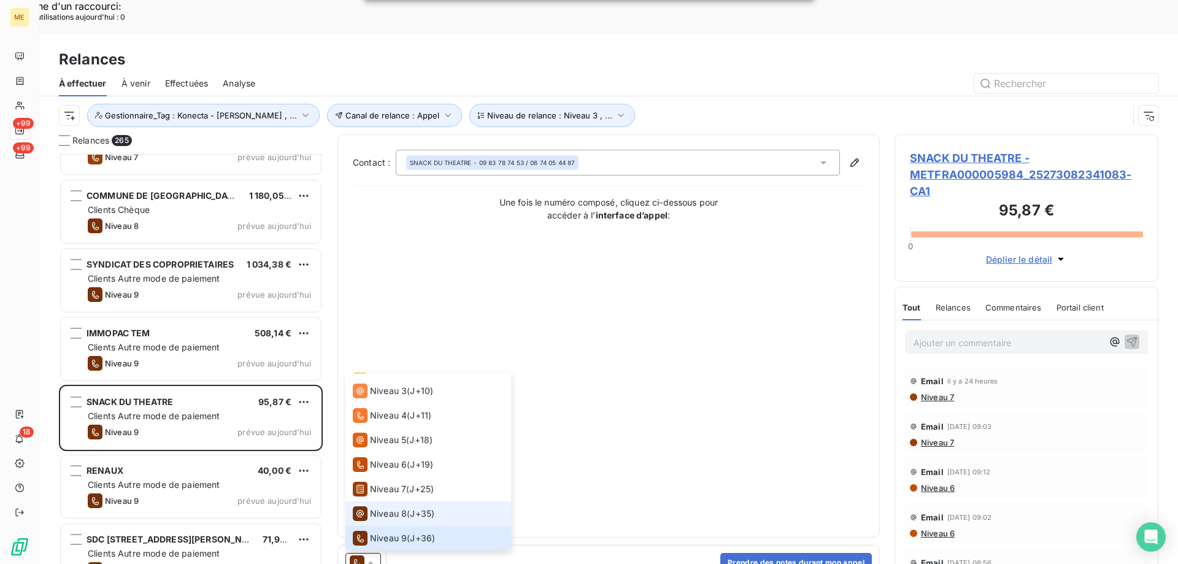
click at [434, 507] on span "J+35 )" at bounding box center [422, 513] width 25 height 12
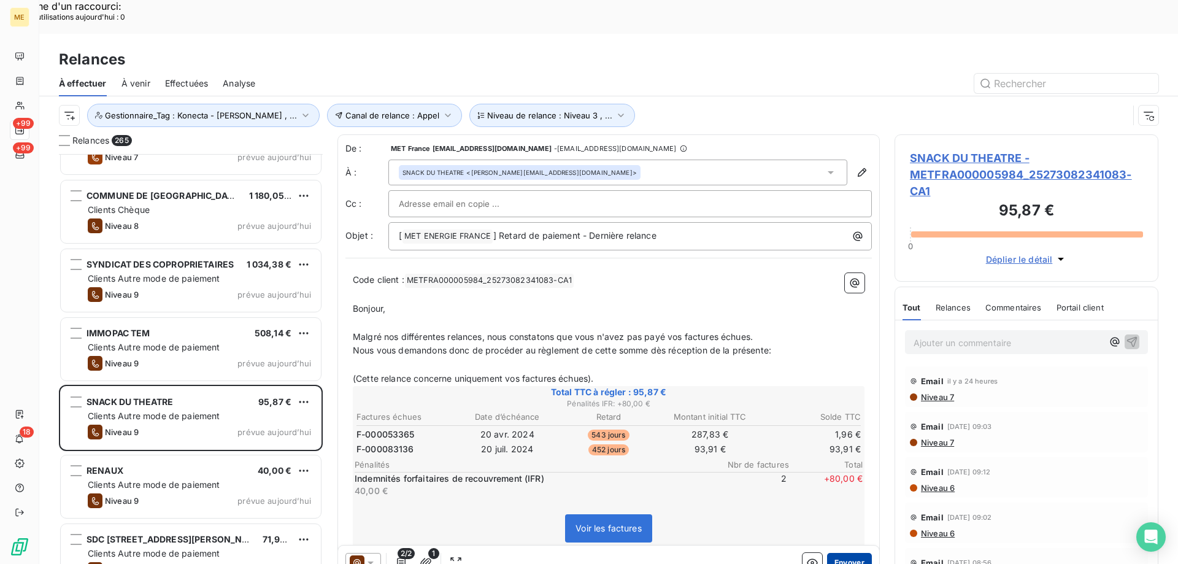
click at [846, 553] on button "Envoyer" at bounding box center [849, 563] width 45 height 20
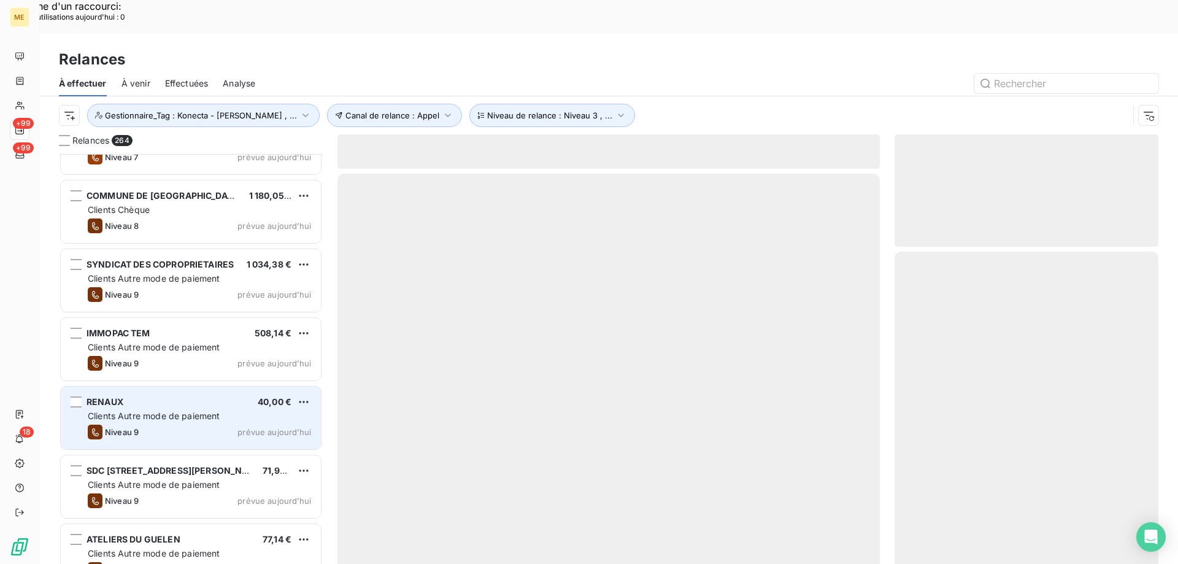
click at [242, 410] on div "Clients Autre mode de paiement" at bounding box center [199, 416] width 223 height 12
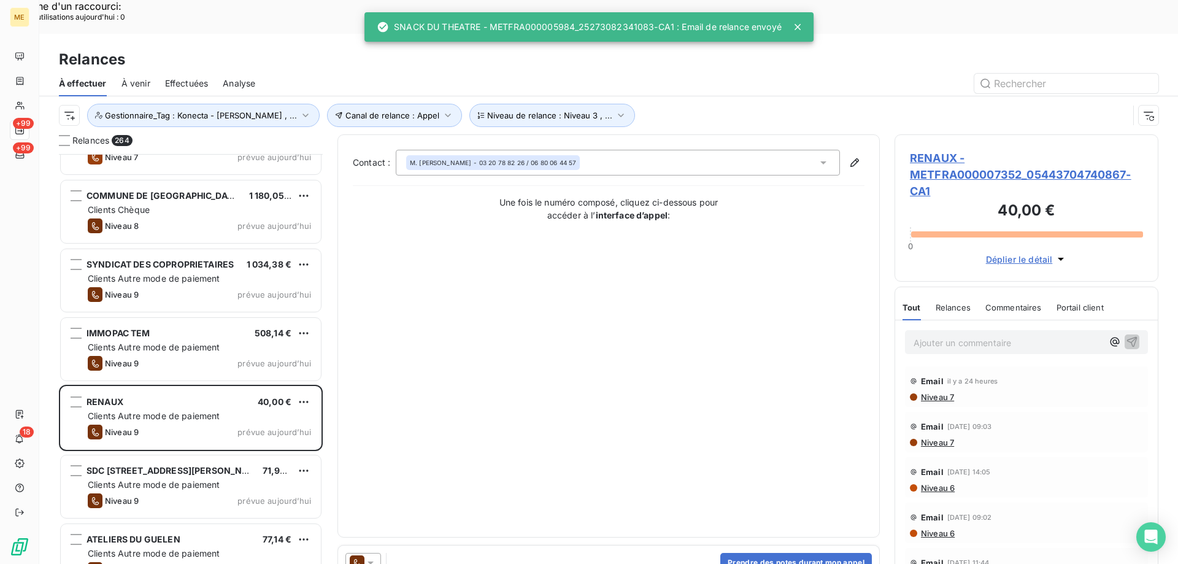
click at [374, 557] on icon at bounding box center [370, 563] width 12 height 12
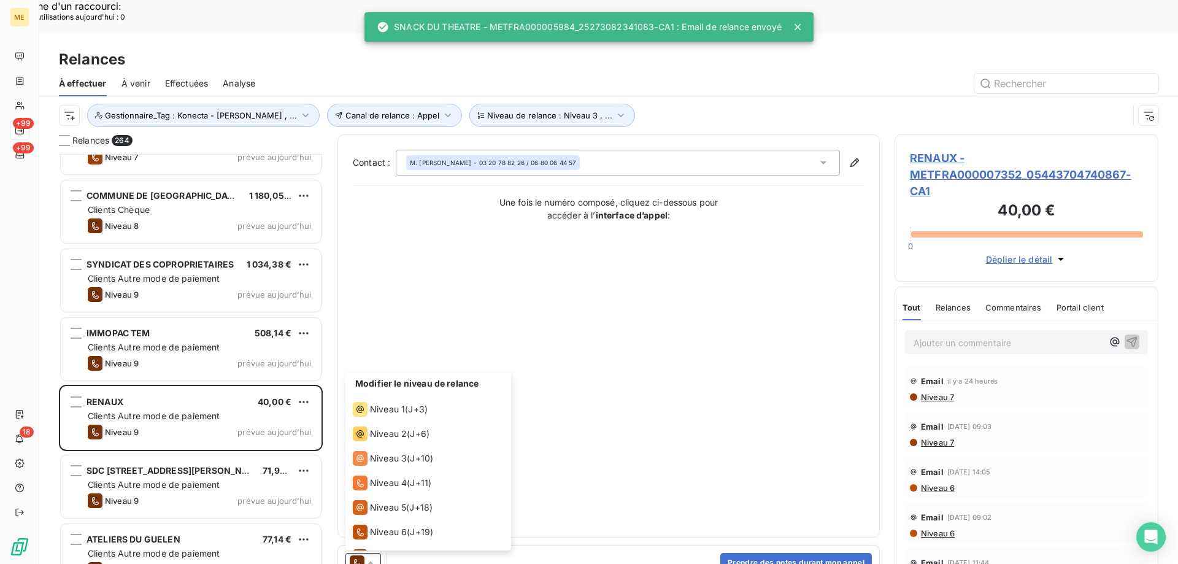
scroll to position [67, 0]
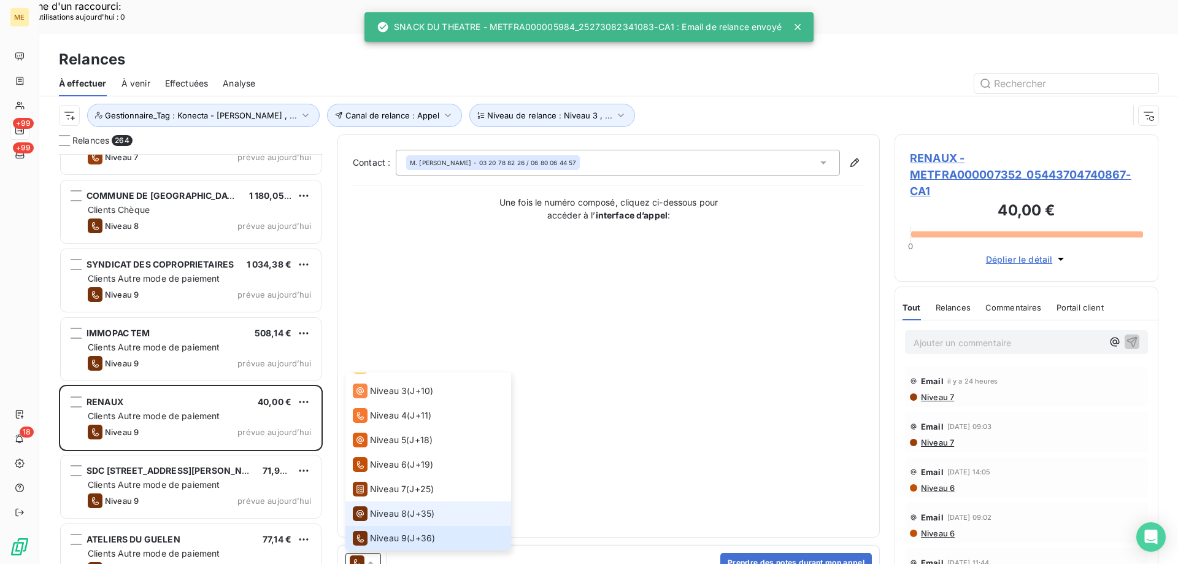
click at [373, 501] on li "Niveau 8 ( J+35 )" at bounding box center [428, 513] width 166 height 25
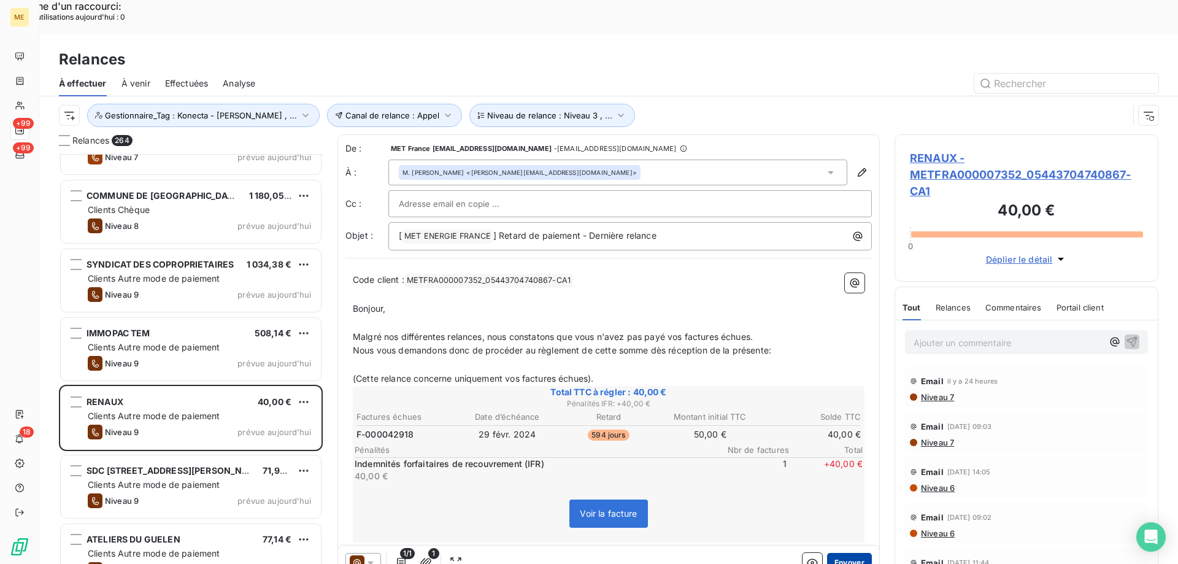
click at [844, 553] on button "Envoyer" at bounding box center [849, 563] width 45 height 20
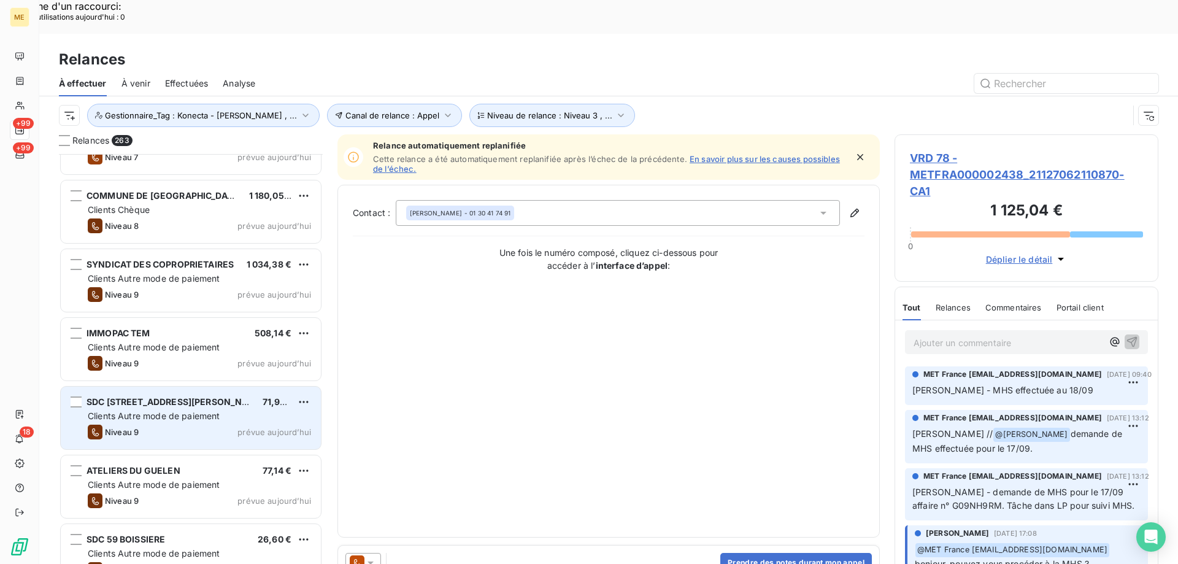
click at [250, 410] on div "Clients Autre mode de paiement" at bounding box center [199, 416] width 223 height 12
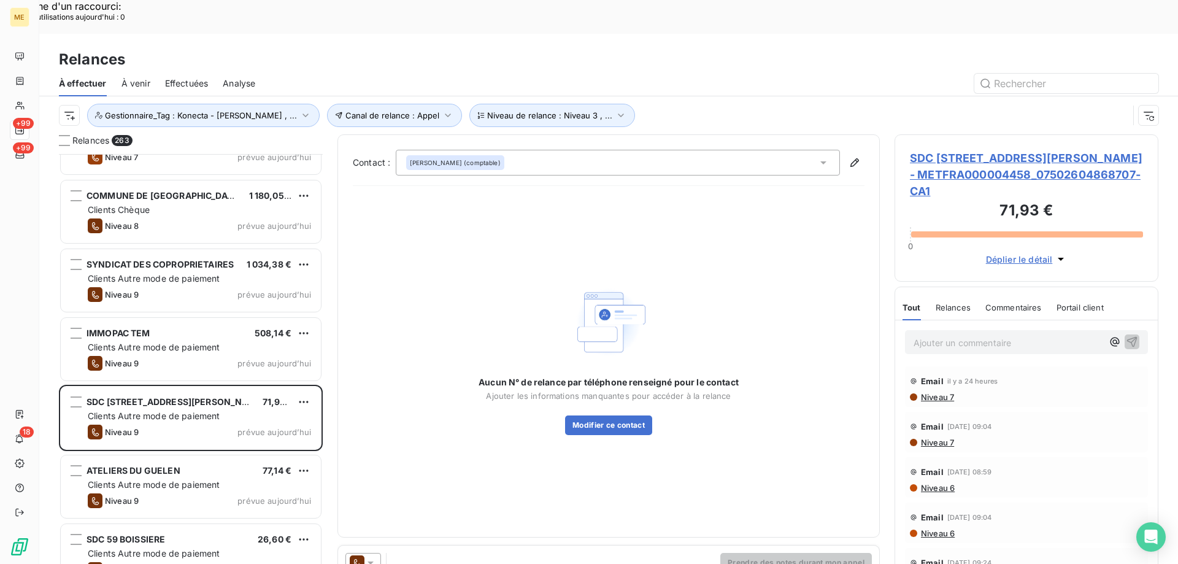
drag, startPoint x: 375, startPoint y: 527, endPoint x: 374, endPoint y: 521, distance: 6.3
click at [375, 557] on icon at bounding box center [370, 563] width 12 height 12
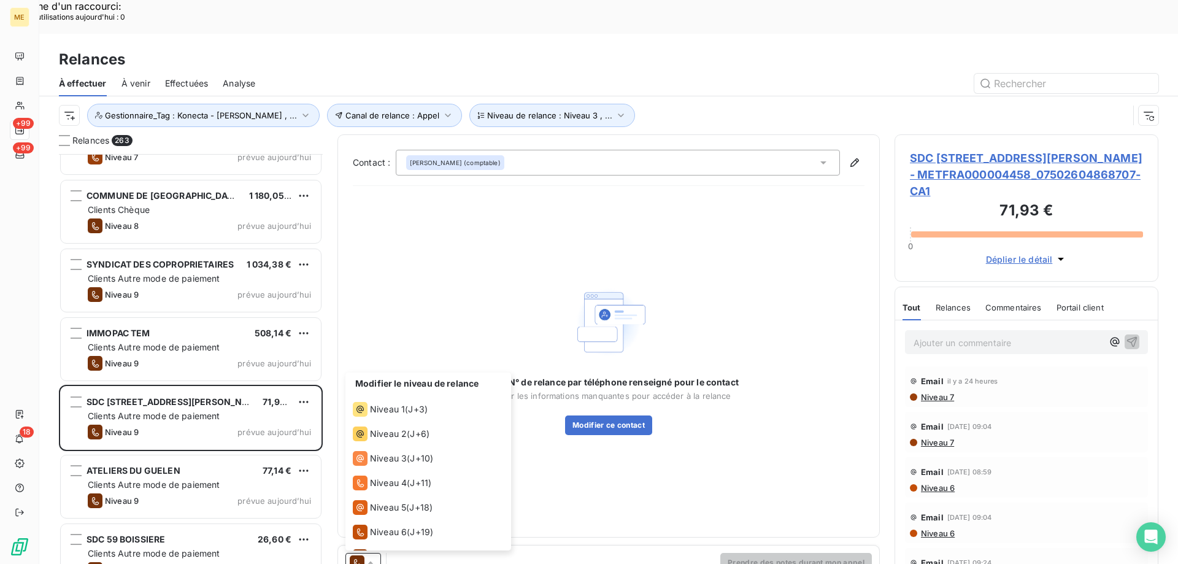
scroll to position [67, 0]
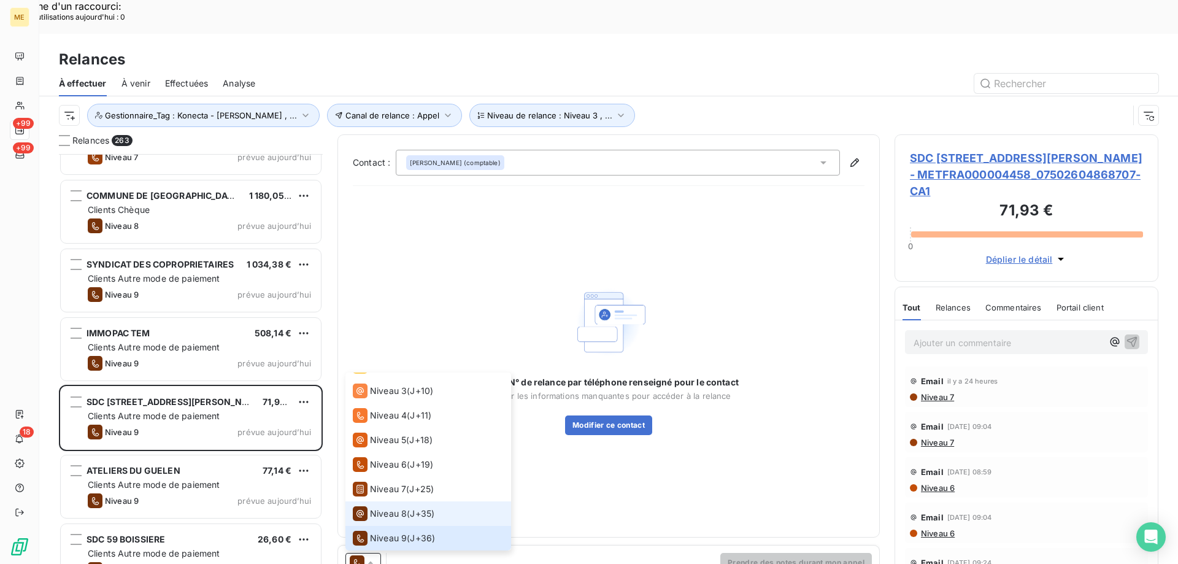
click at [388, 501] on li "Niveau 8 ( J+35 )" at bounding box center [428, 513] width 166 height 25
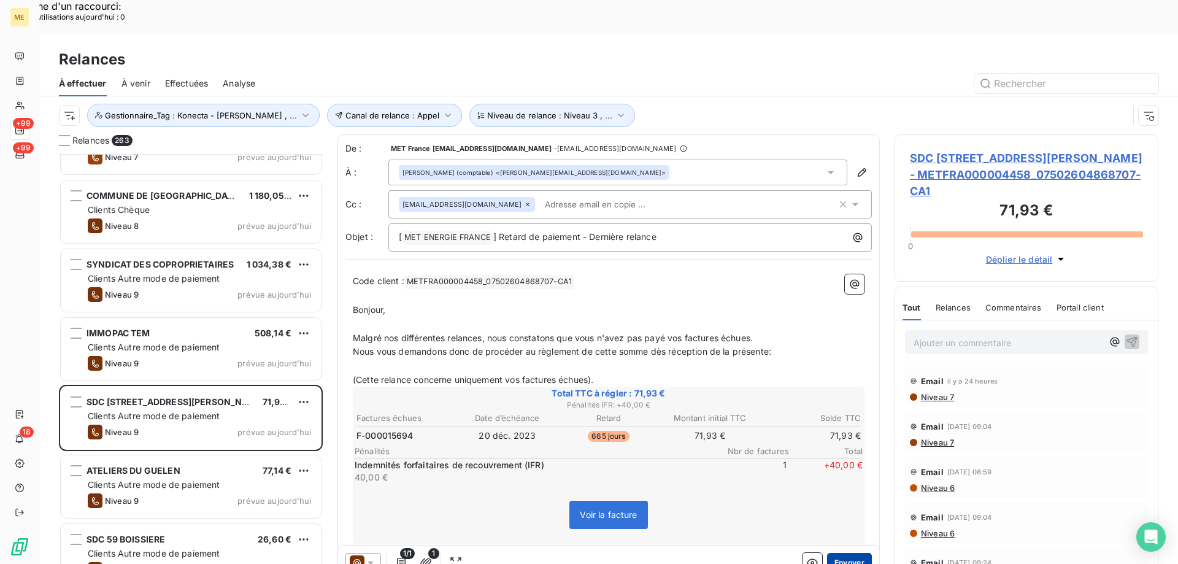
click at [845, 553] on button "Envoyer" at bounding box center [849, 563] width 45 height 20
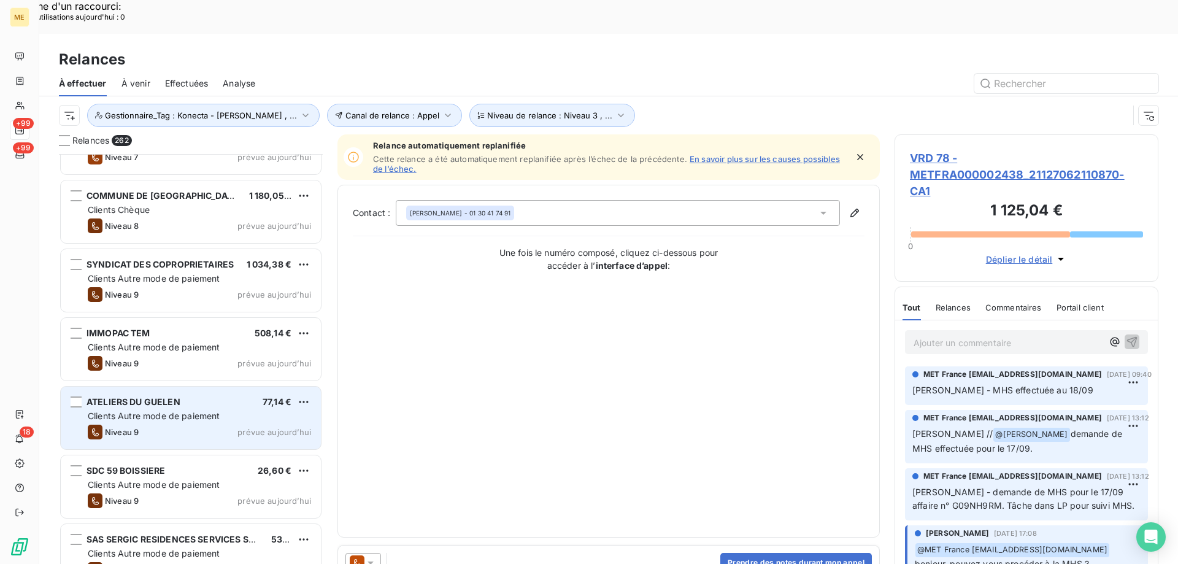
click at [196, 410] on span "Clients Autre mode de paiement" at bounding box center [154, 415] width 133 height 10
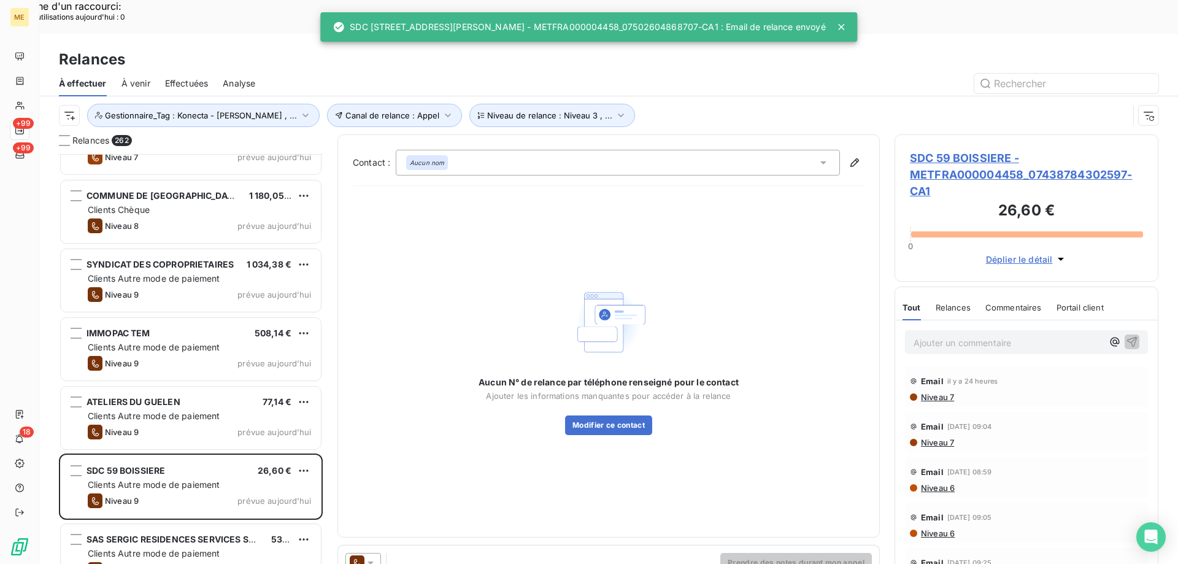
click at [373, 557] on icon at bounding box center [370, 563] width 12 height 12
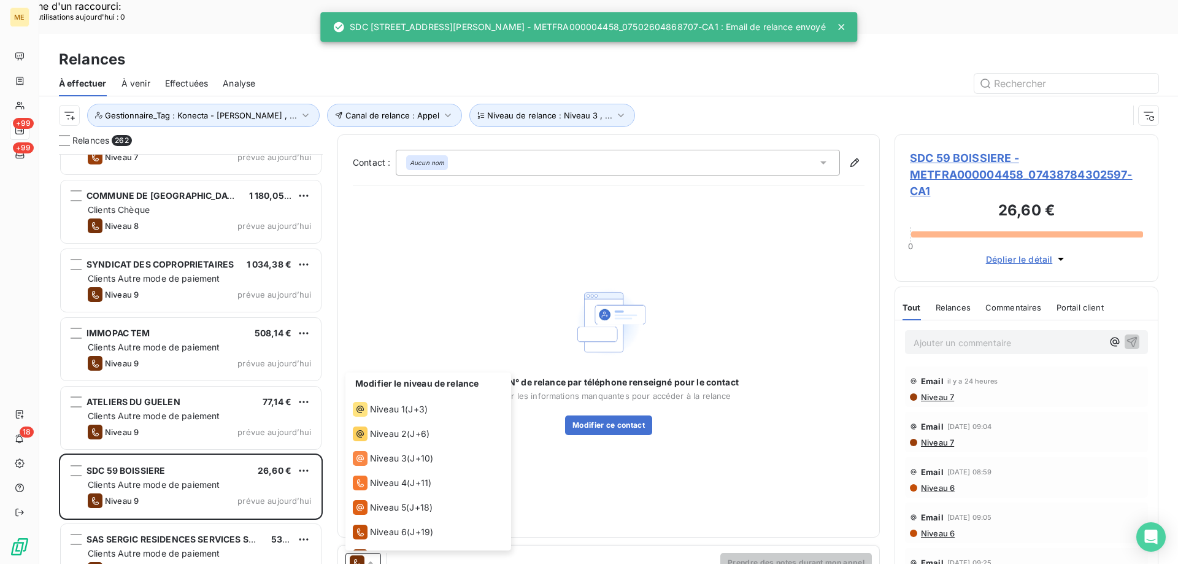
scroll to position [67, 0]
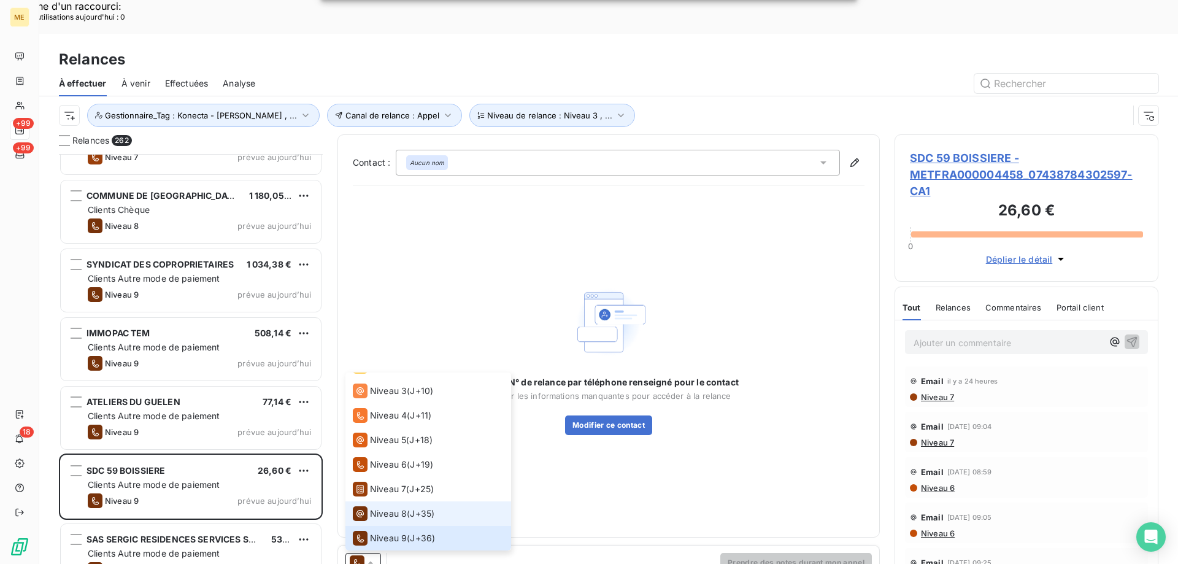
click at [380, 507] on span "Niveau 8" at bounding box center [388, 513] width 37 height 12
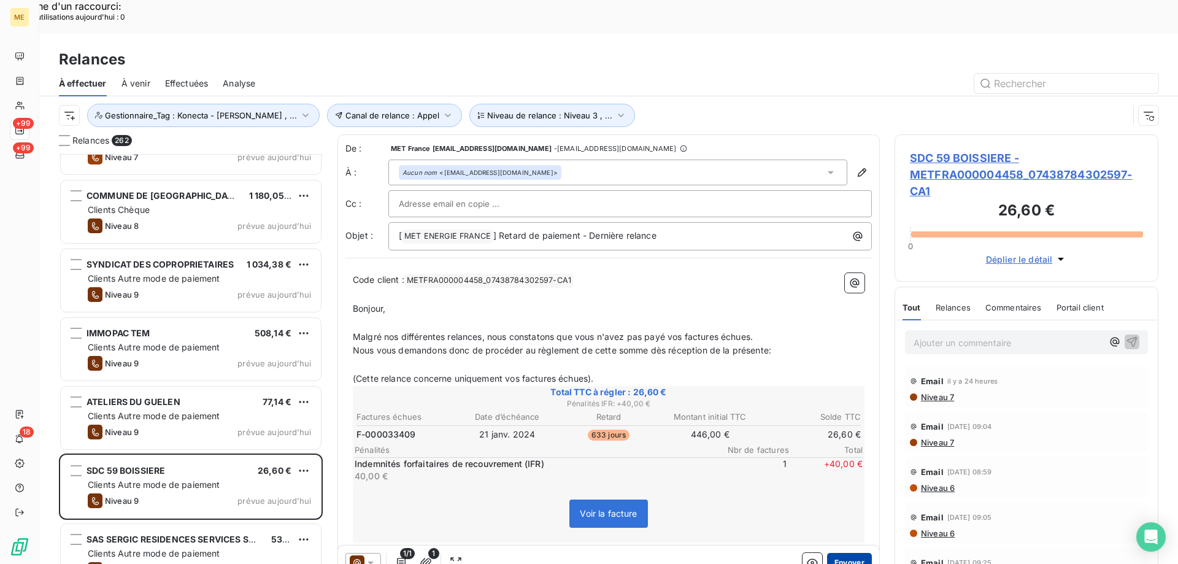
click at [849, 553] on button "Envoyer" at bounding box center [849, 563] width 45 height 20
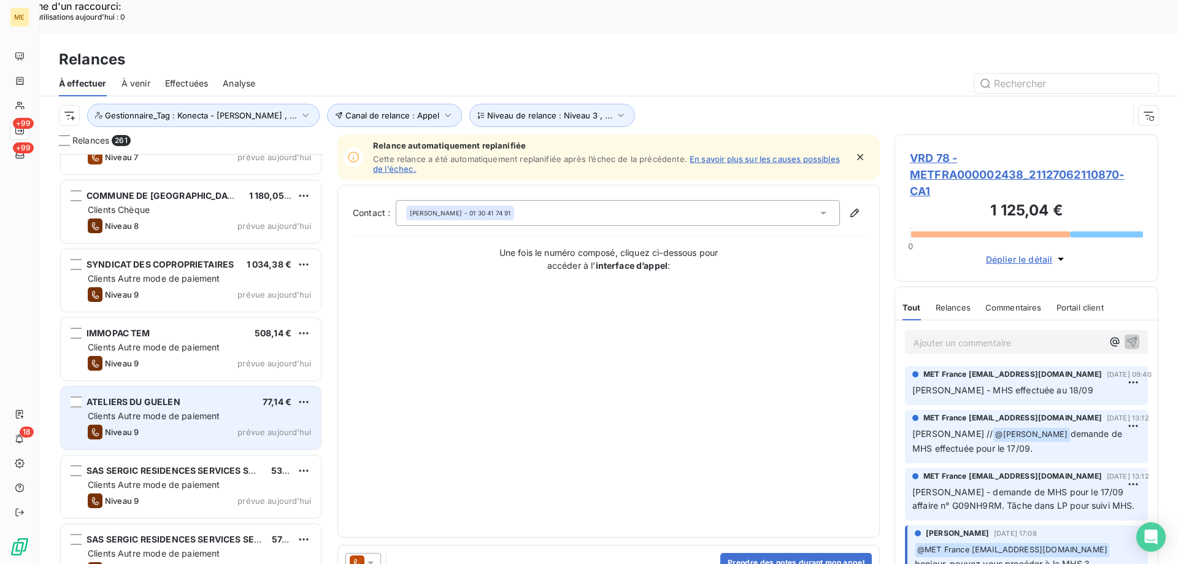
click at [241, 410] on div "Clients Autre mode de paiement" at bounding box center [199, 416] width 223 height 12
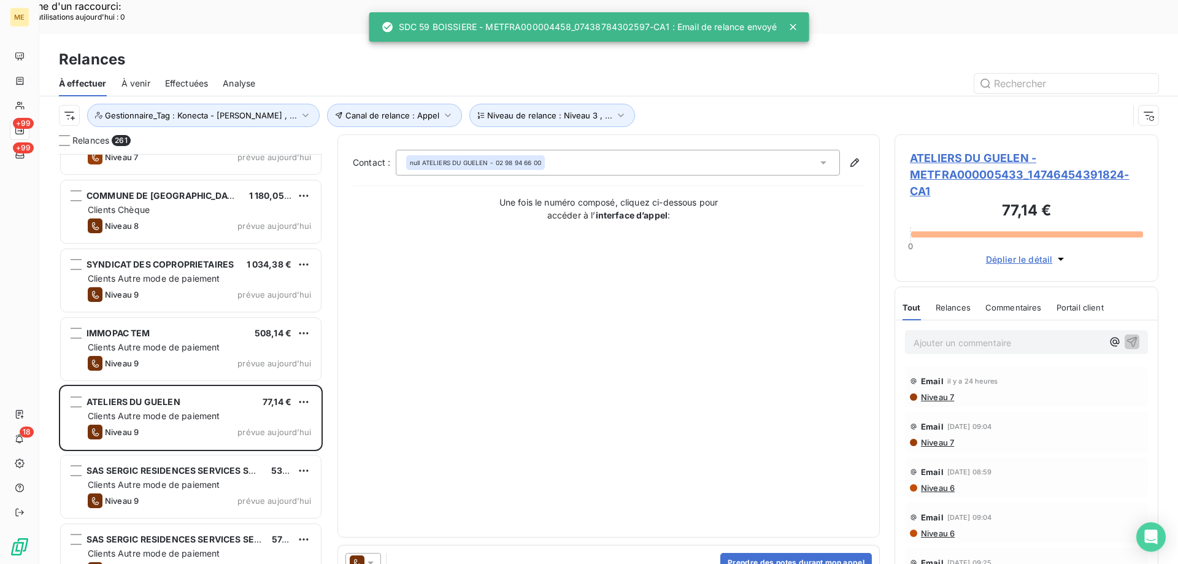
drag, startPoint x: 375, startPoint y: 529, endPoint x: 378, endPoint y: 519, distance: 10.3
click at [376, 557] on icon at bounding box center [370, 563] width 12 height 12
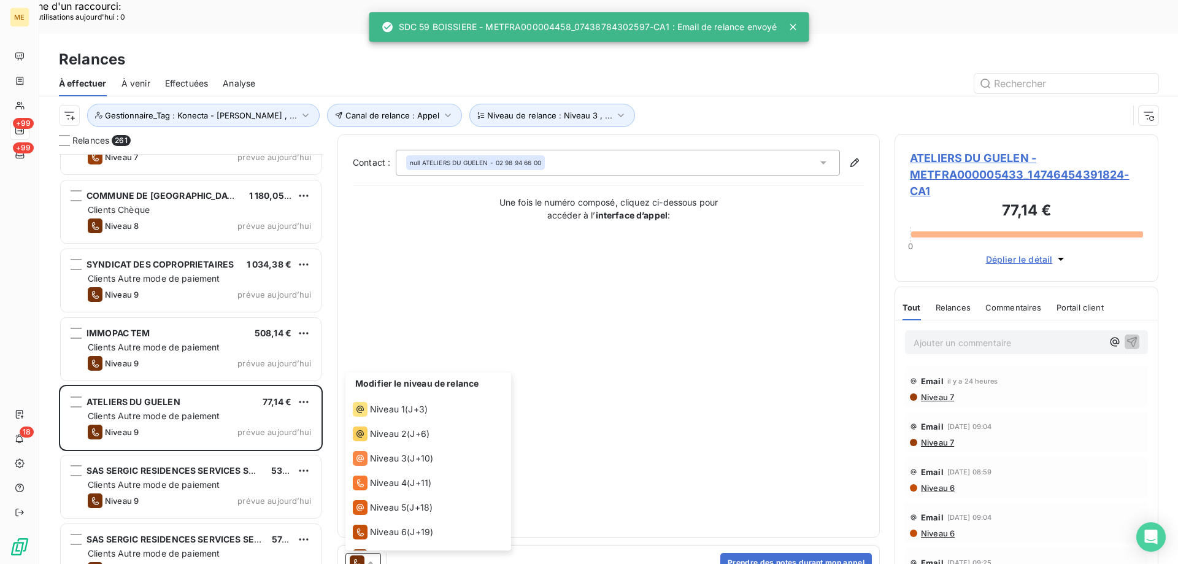
scroll to position [67, 0]
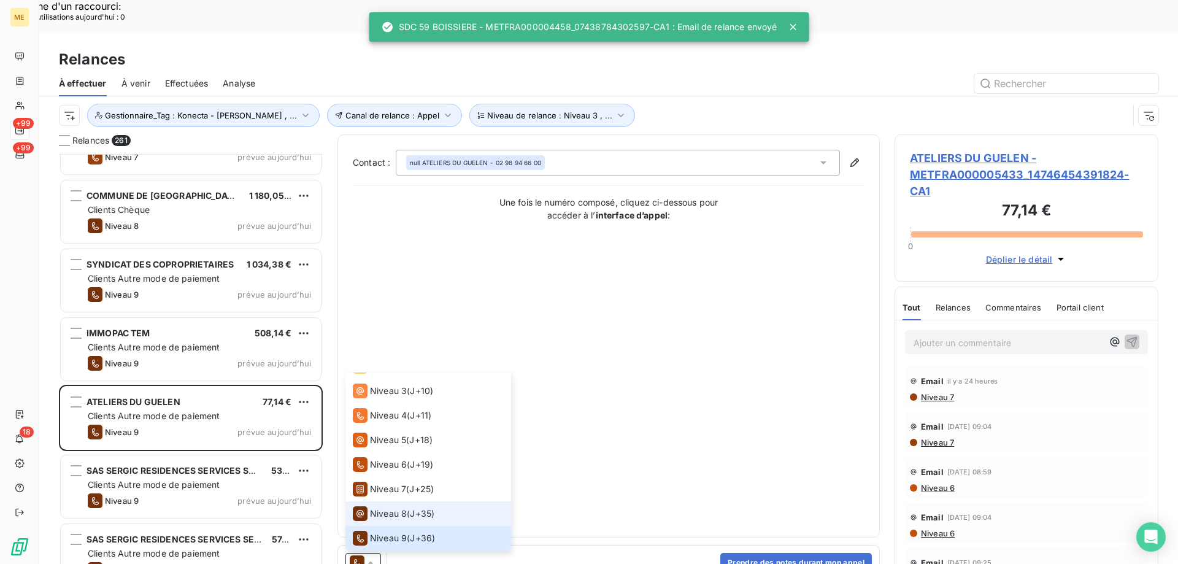
click at [388, 507] on span "Niveau 8" at bounding box center [388, 513] width 37 height 12
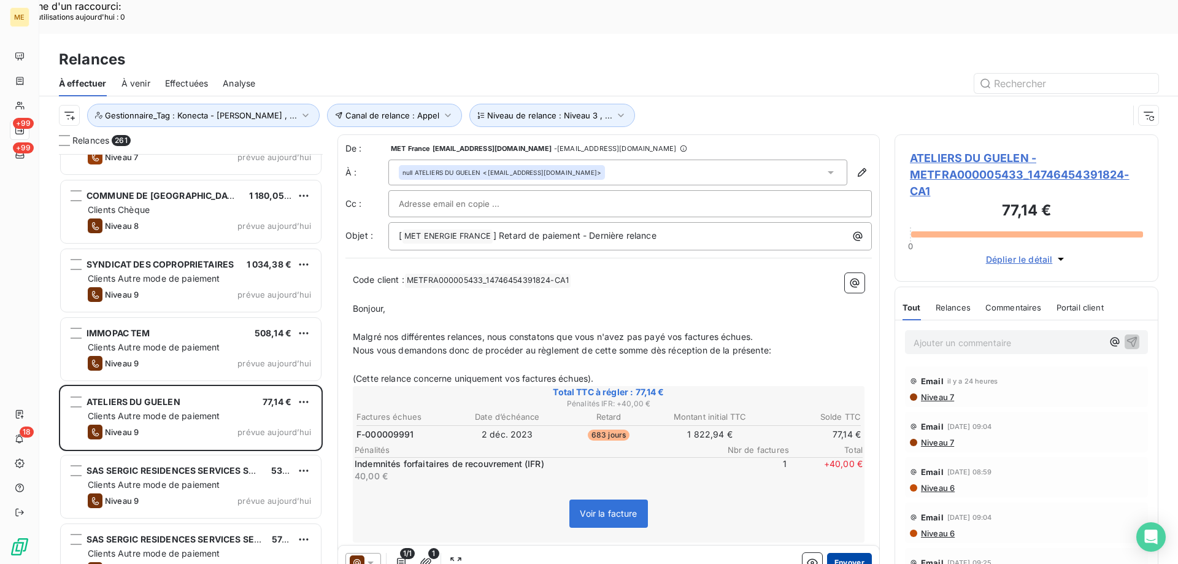
click at [836, 553] on button "Envoyer" at bounding box center [849, 563] width 45 height 20
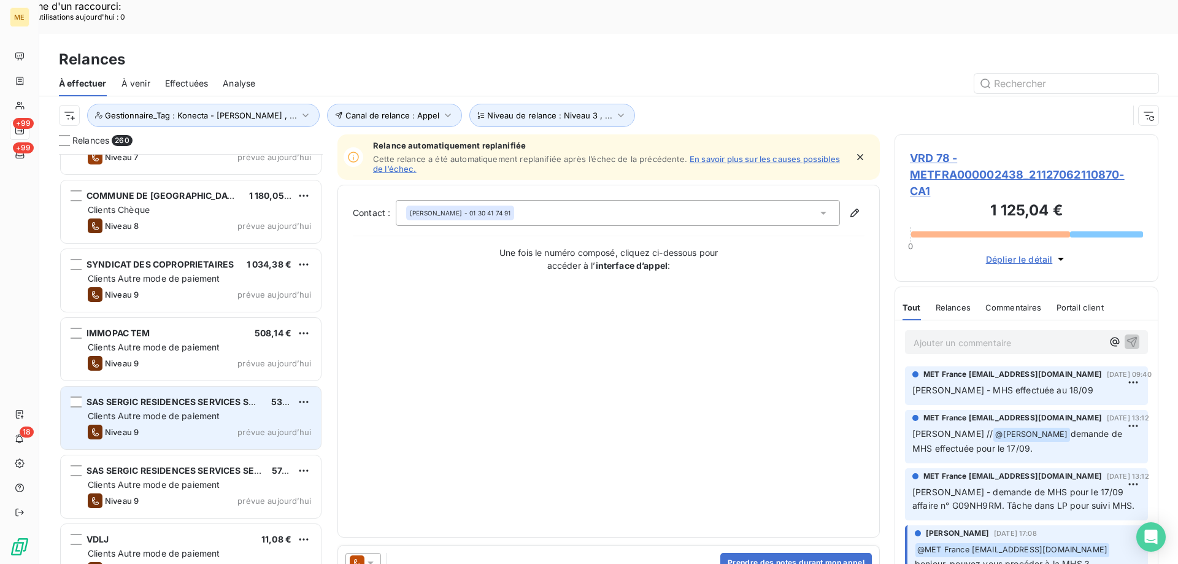
click at [256, 410] on div "Clients Autre mode de paiement" at bounding box center [199, 416] width 223 height 12
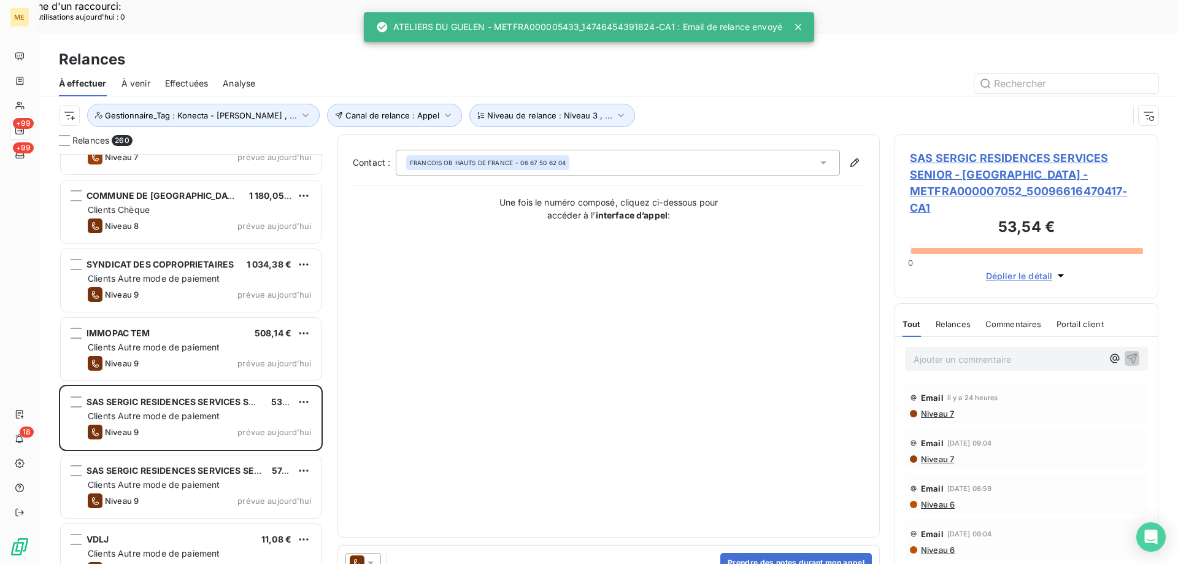
click at [380, 553] on div at bounding box center [363, 563] width 36 height 20
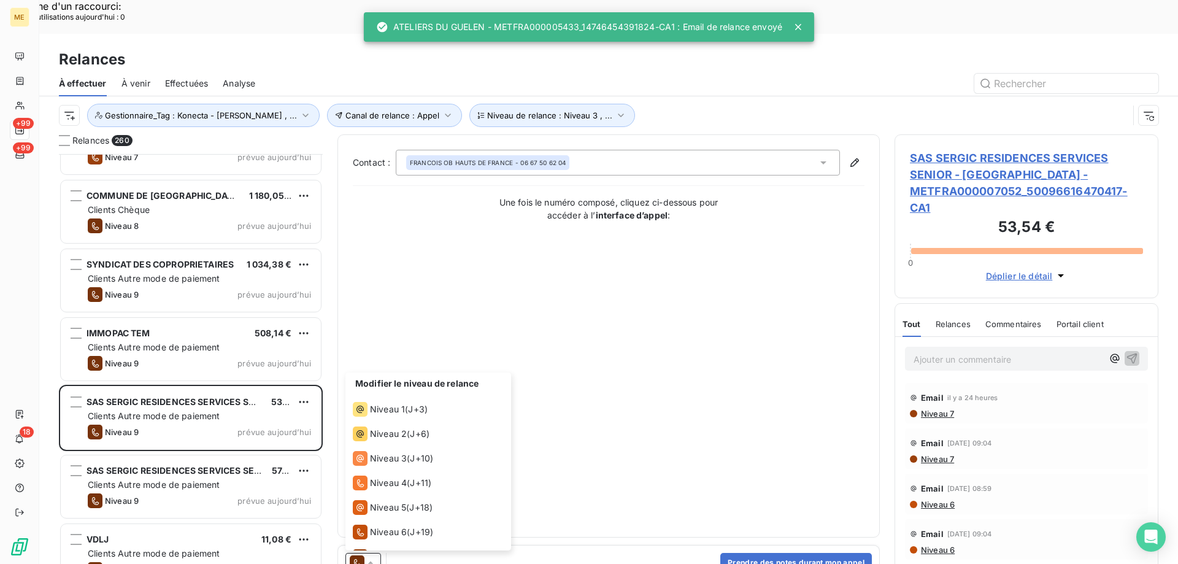
scroll to position [67, 0]
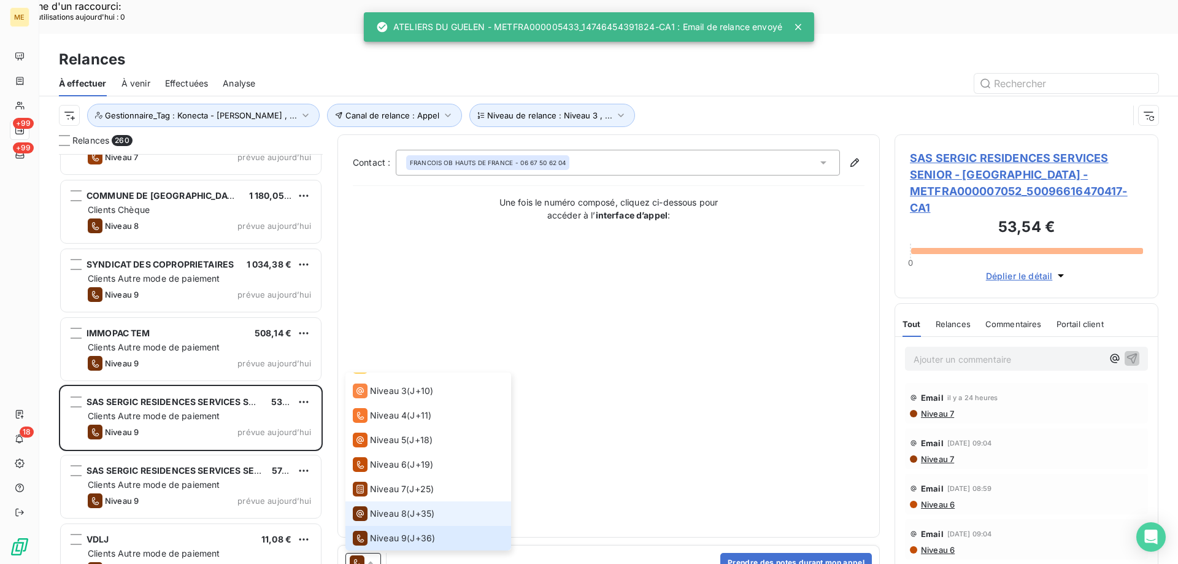
click at [378, 507] on span "Niveau 8" at bounding box center [388, 513] width 37 height 12
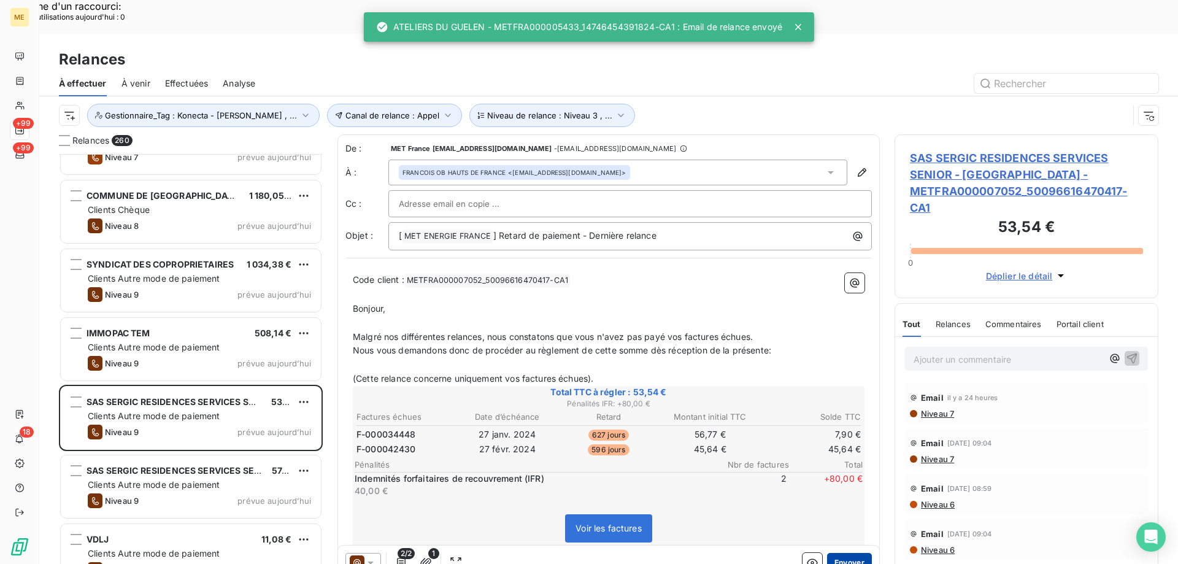
click at [833, 553] on button "Envoyer" at bounding box center [849, 563] width 45 height 20
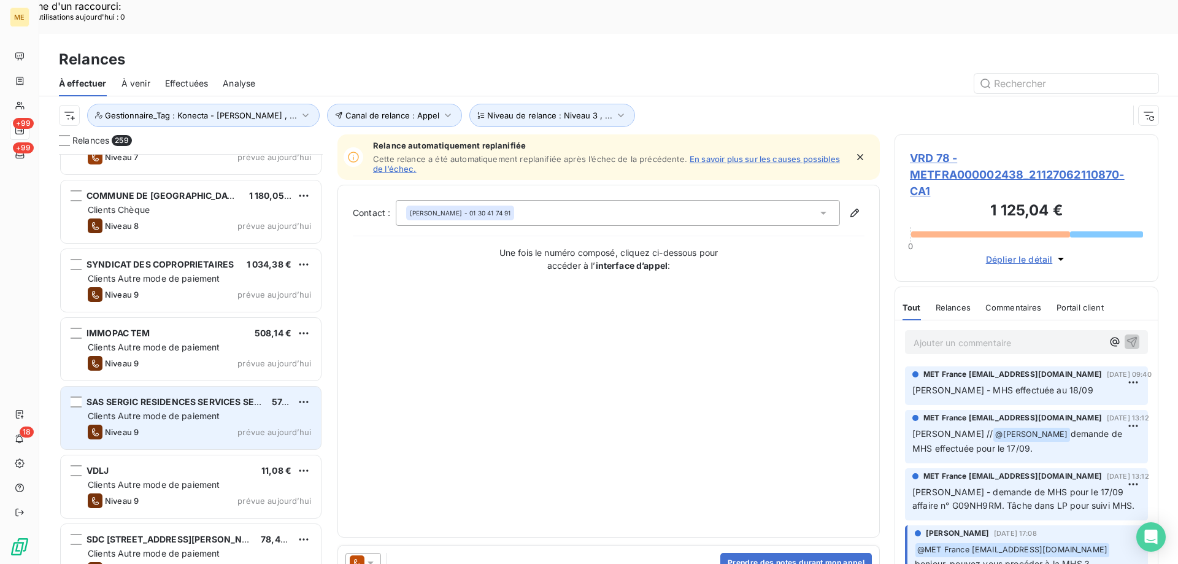
click at [250, 410] on div "Clients Autre mode de paiement" at bounding box center [199, 416] width 223 height 12
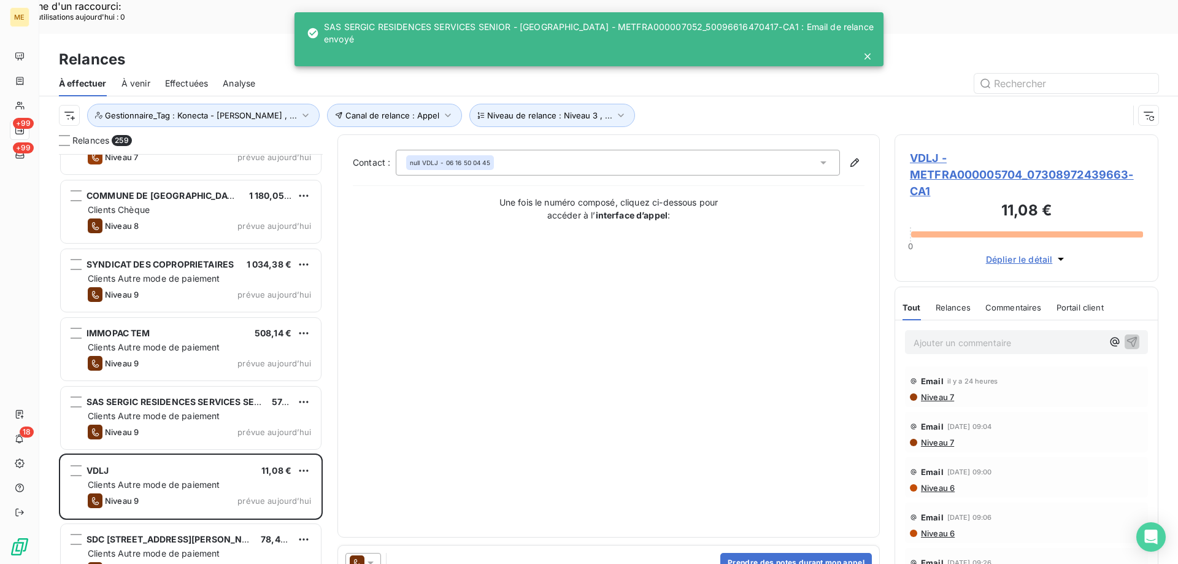
click at [370, 557] on icon at bounding box center [370, 563] width 12 height 12
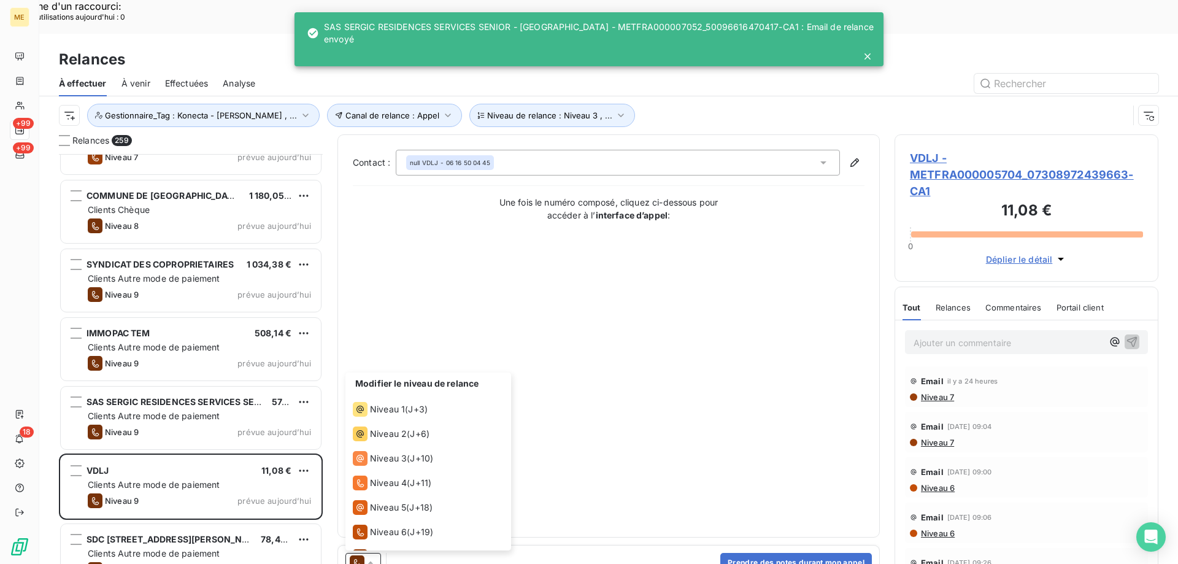
scroll to position [67, 0]
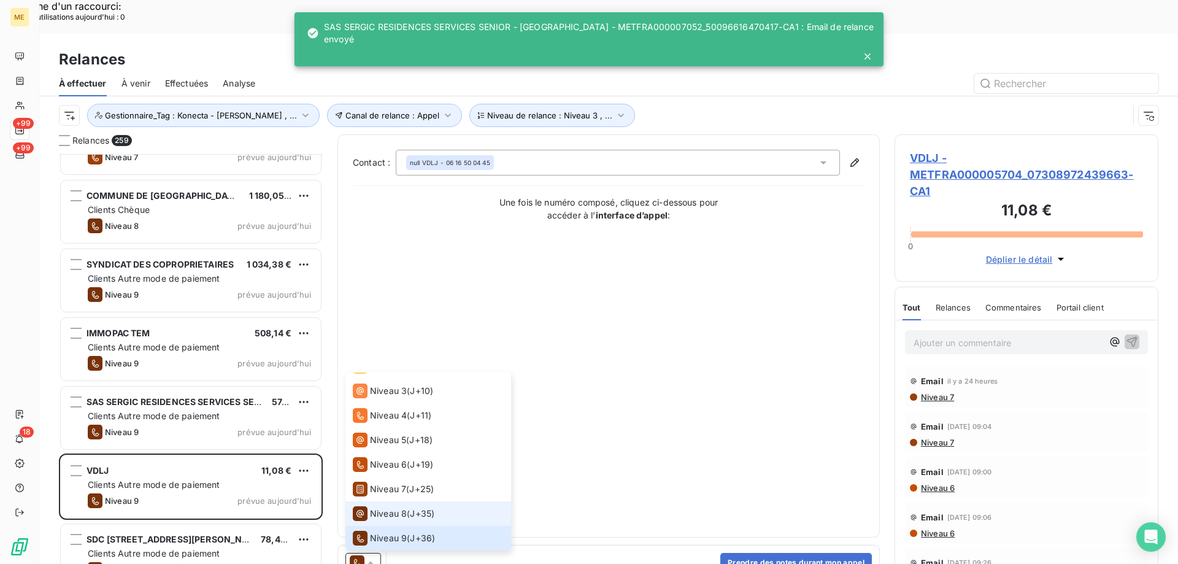
click at [394, 507] on span "Niveau 8" at bounding box center [388, 513] width 37 height 12
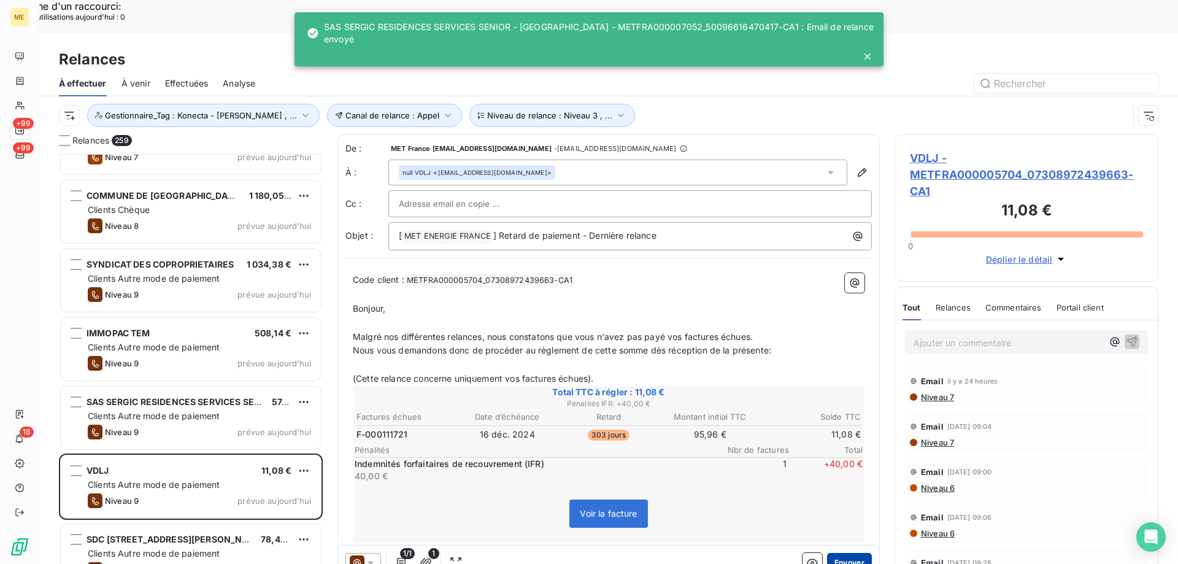
click at [846, 553] on button "Envoyer" at bounding box center [849, 563] width 45 height 20
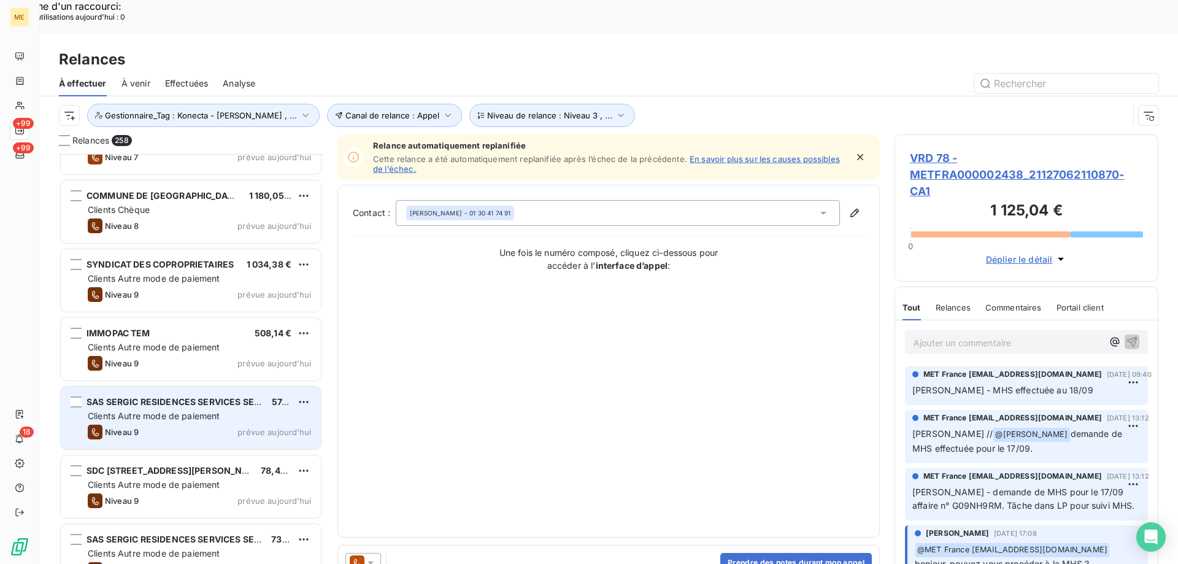
click at [247, 410] on div "Clients Autre mode de paiement" at bounding box center [199, 416] width 223 height 12
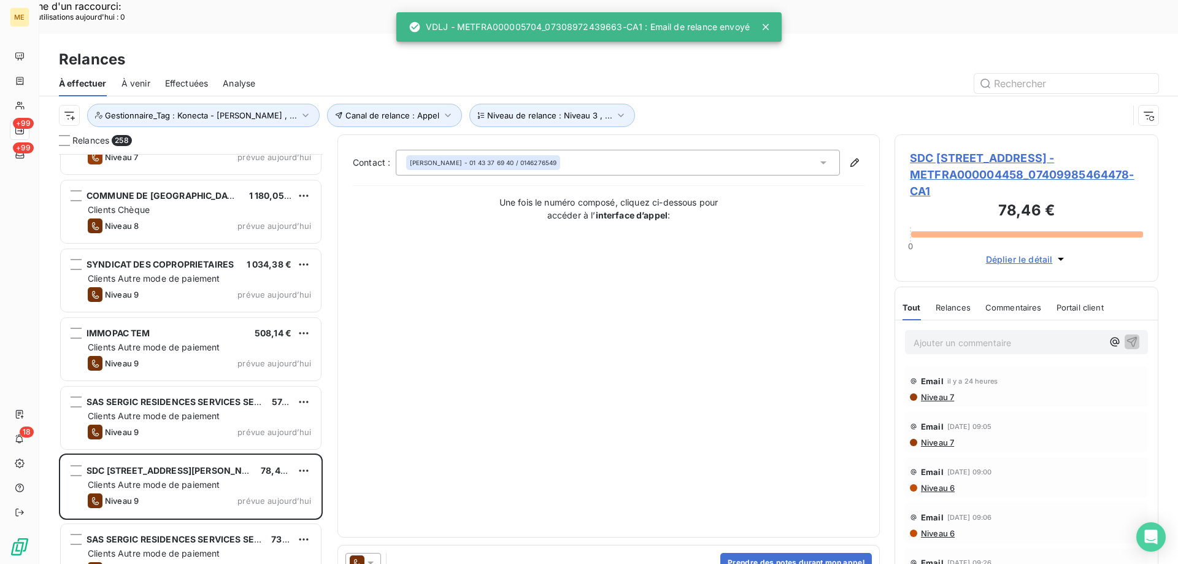
drag, startPoint x: 373, startPoint y: 530, endPoint x: 379, endPoint y: 526, distance: 6.3
click at [374, 557] on icon at bounding box center [370, 563] width 12 height 12
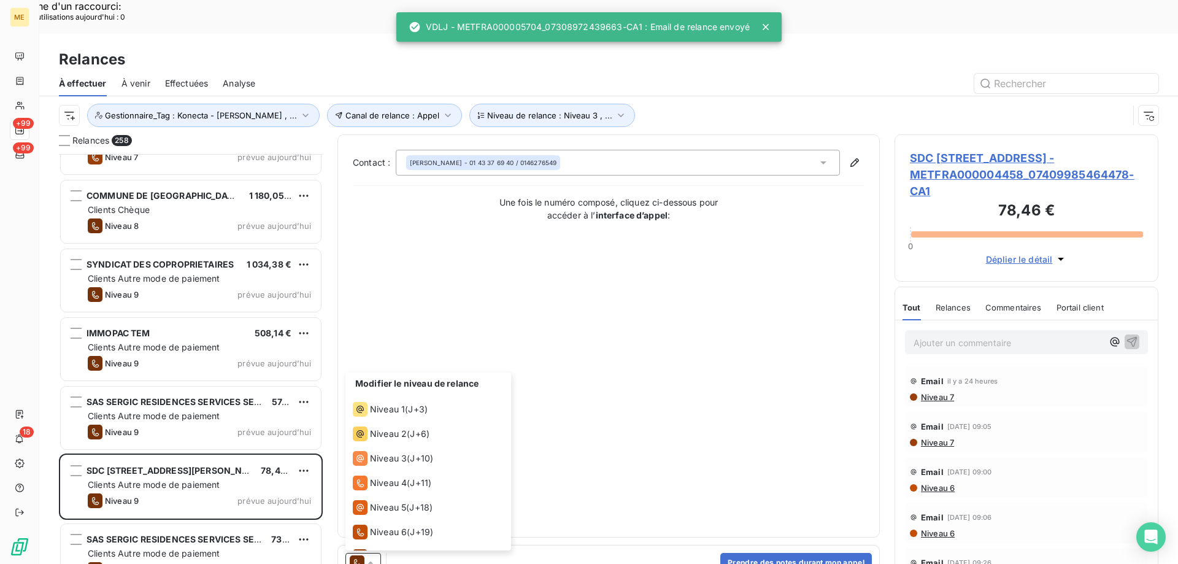
scroll to position [67, 0]
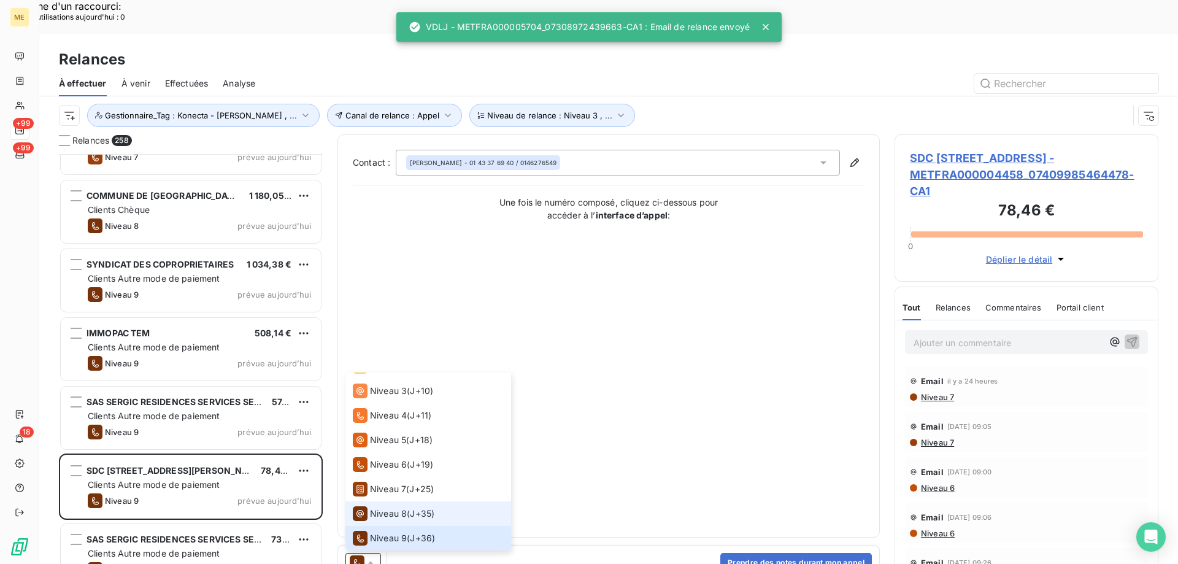
click at [396, 507] on span "Niveau 8" at bounding box center [388, 513] width 37 height 12
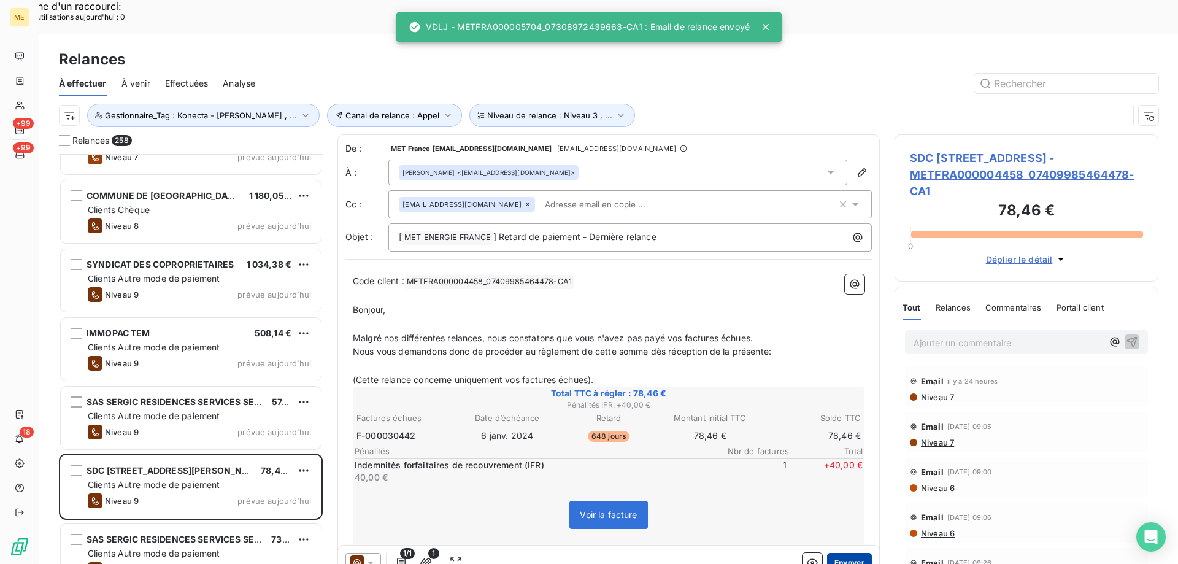
click at [852, 553] on button "Envoyer" at bounding box center [849, 563] width 45 height 20
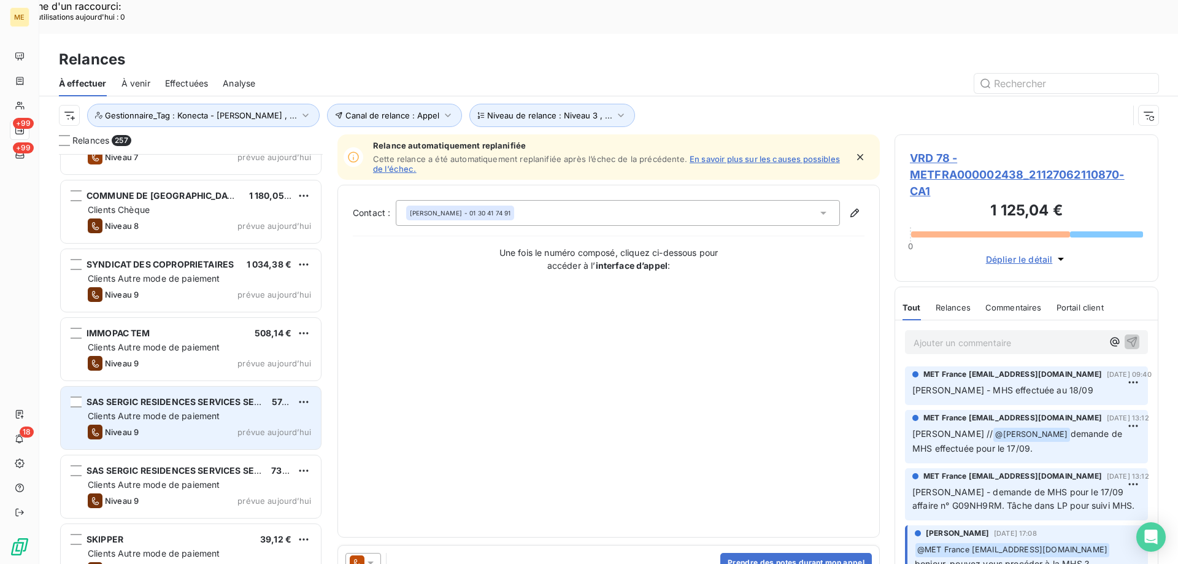
click at [242, 410] on div "Clients Autre mode de paiement" at bounding box center [199, 416] width 223 height 12
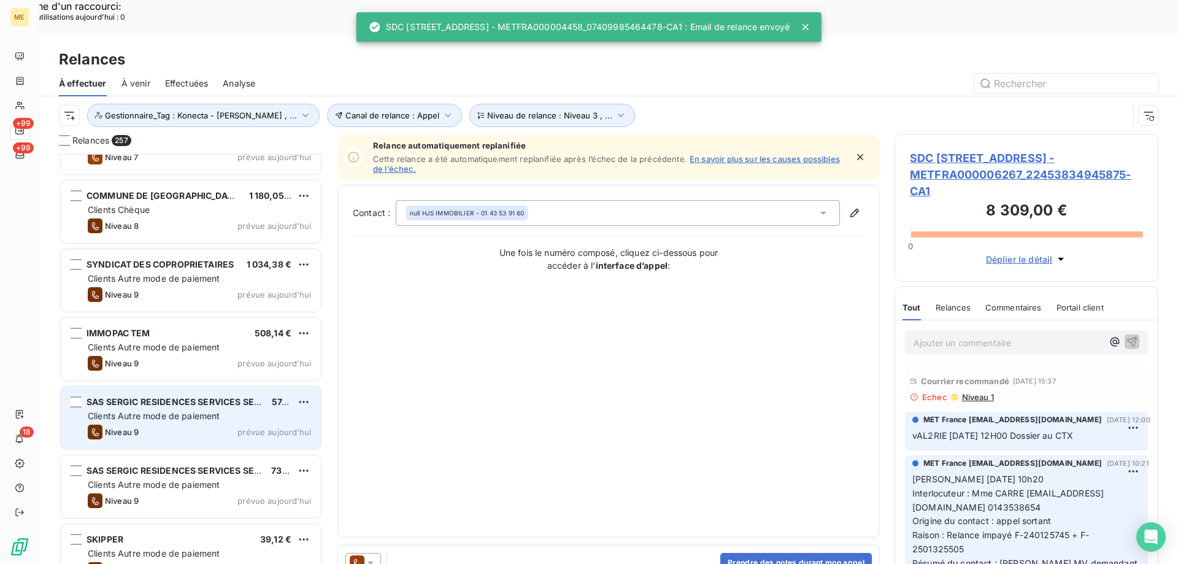
click at [242, 410] on div "Clients Autre mode de paiement" at bounding box center [199, 416] width 223 height 12
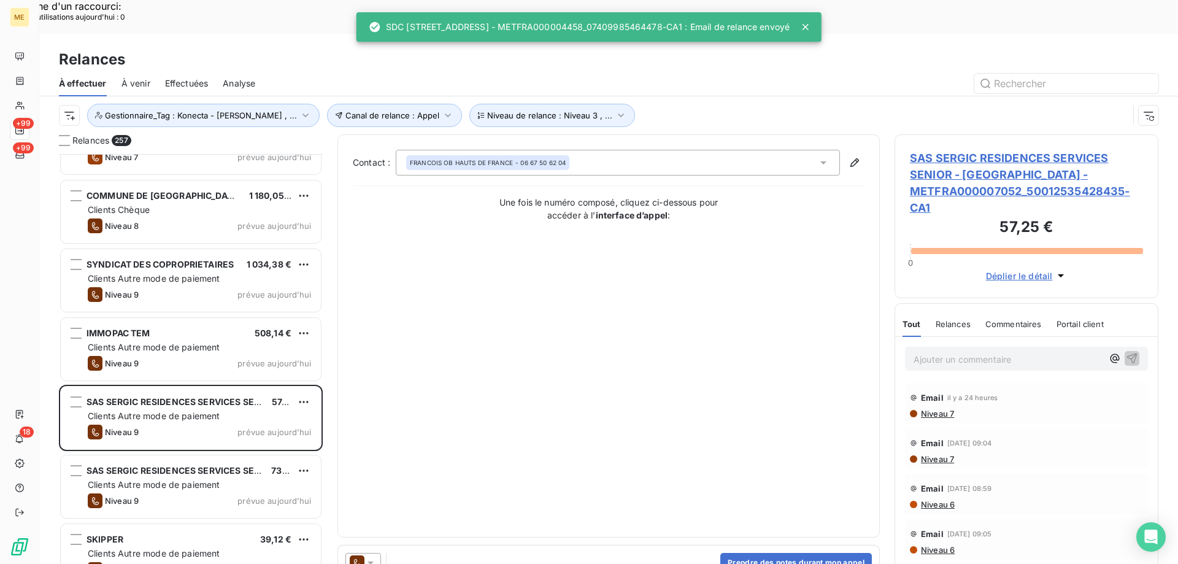
click at [371, 557] on icon at bounding box center [370, 563] width 12 height 12
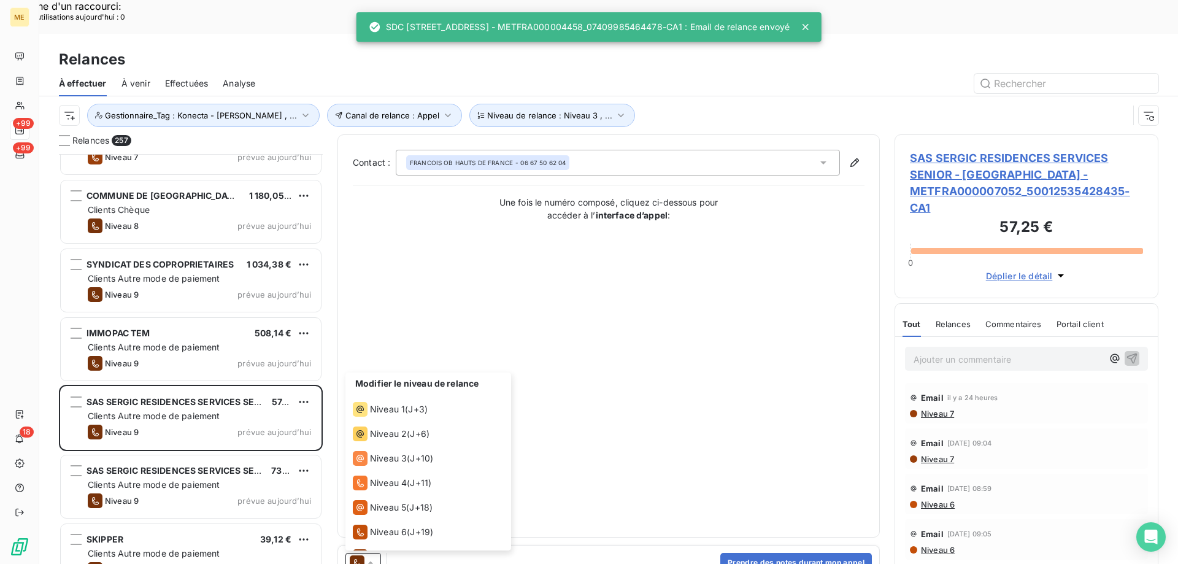
scroll to position [67, 0]
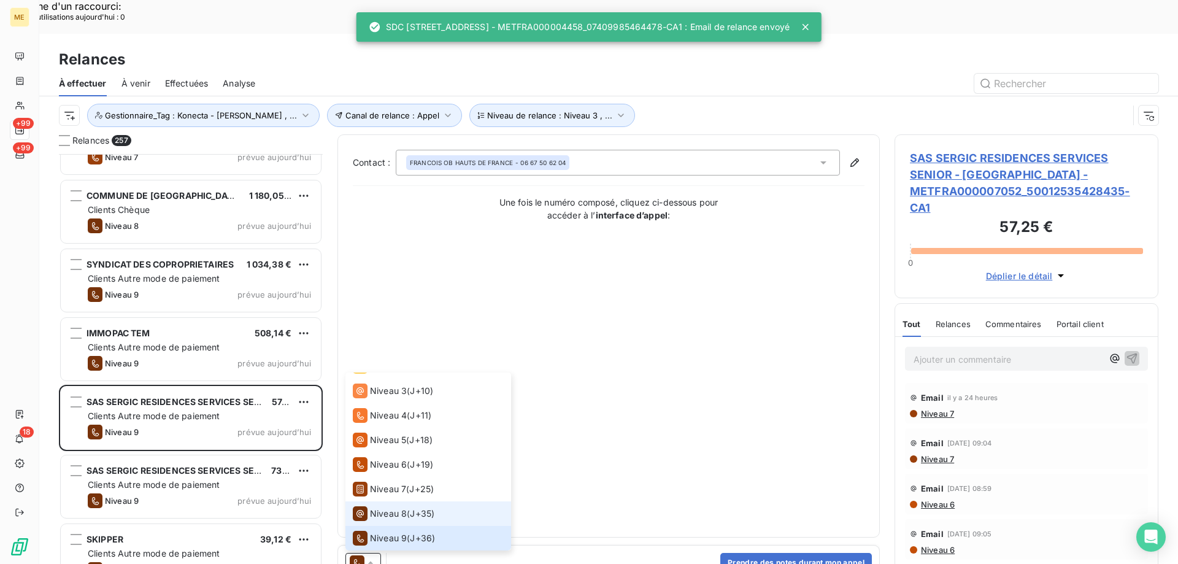
click at [392, 501] on li "Niveau 8 ( J+35 )" at bounding box center [428, 513] width 166 height 25
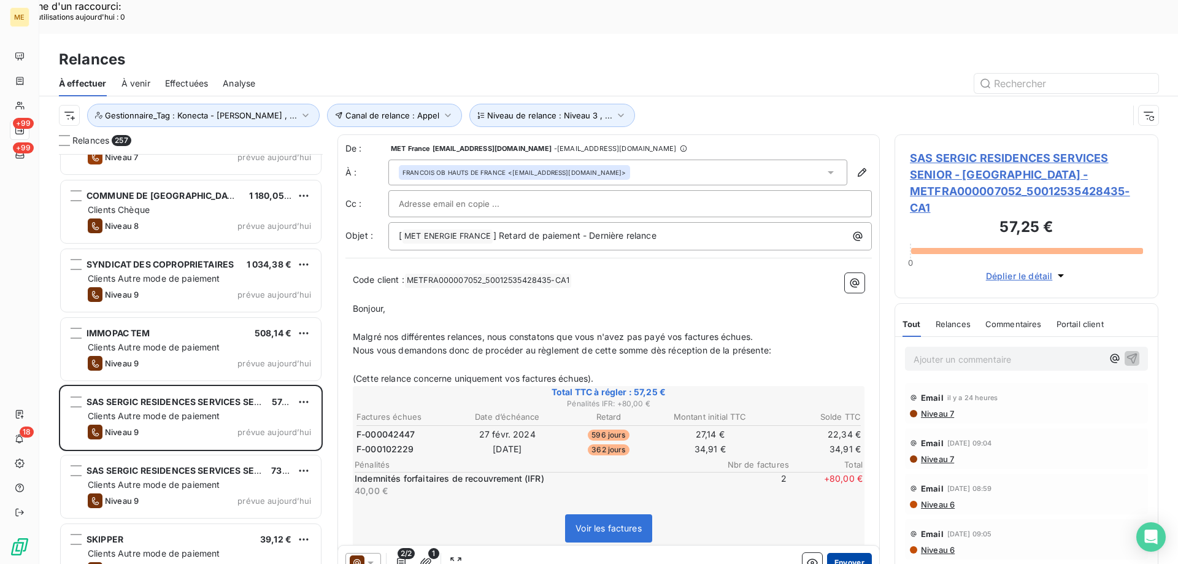
click at [844, 553] on button "Envoyer" at bounding box center [849, 563] width 45 height 20
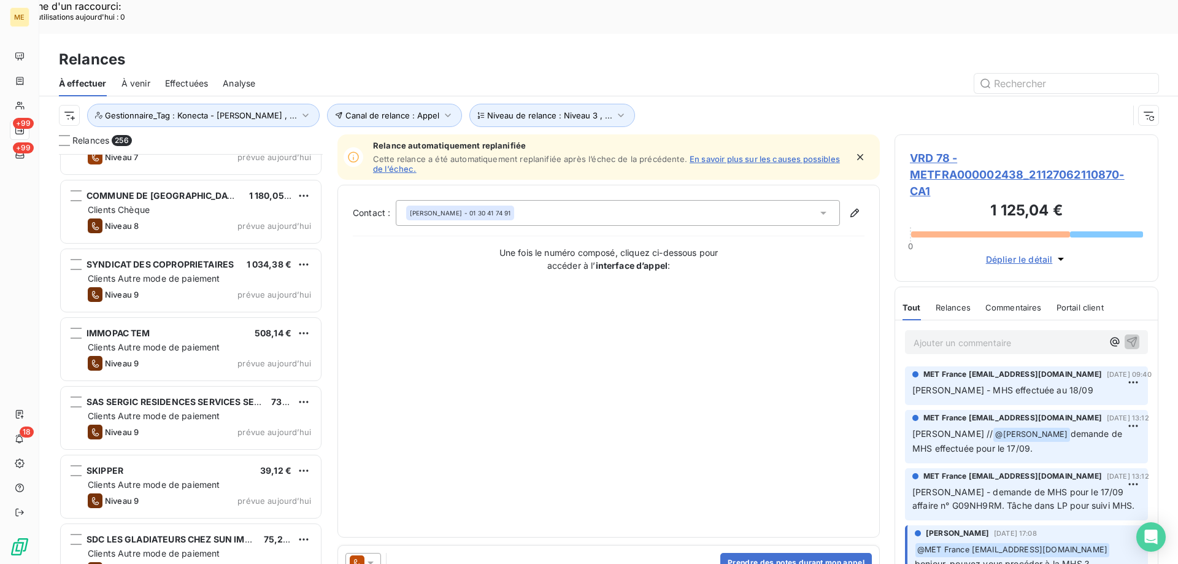
click at [237, 417] on div "SAS SERGIC RESIDENCES SERVICES SENIOR - [GEOGRAPHIC_DATA] 73,28 € Clients Autre…" at bounding box center [191, 419] width 264 height 69
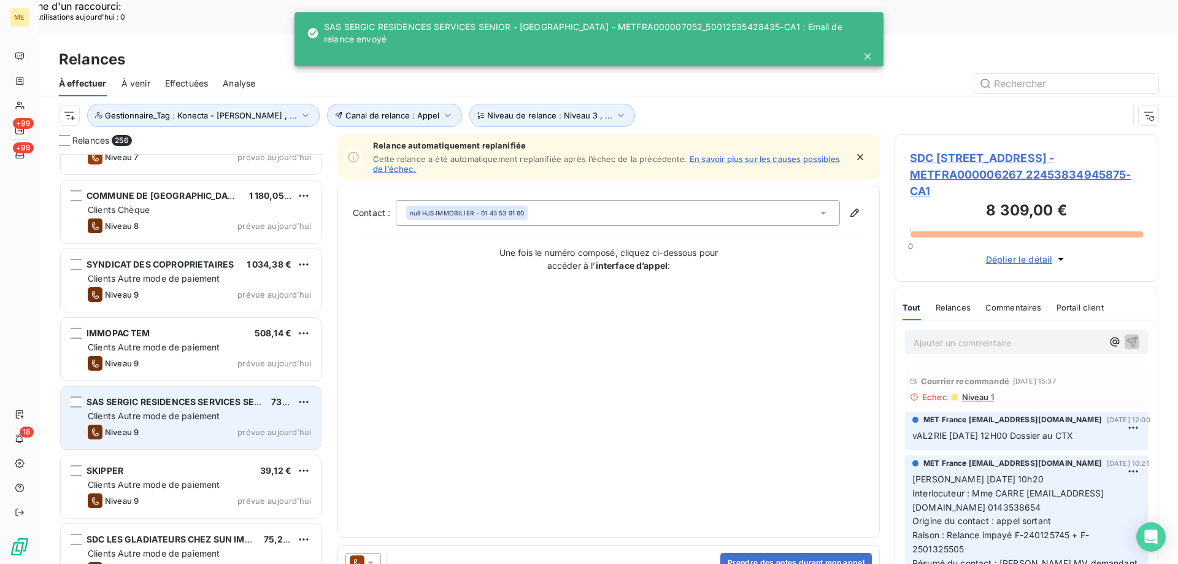
click at [244, 390] on div "SAS SERGIC RESIDENCES SERVICES SENIOR - [GEOGRAPHIC_DATA] 73,28 € Clients Autre…" at bounding box center [191, 418] width 260 height 63
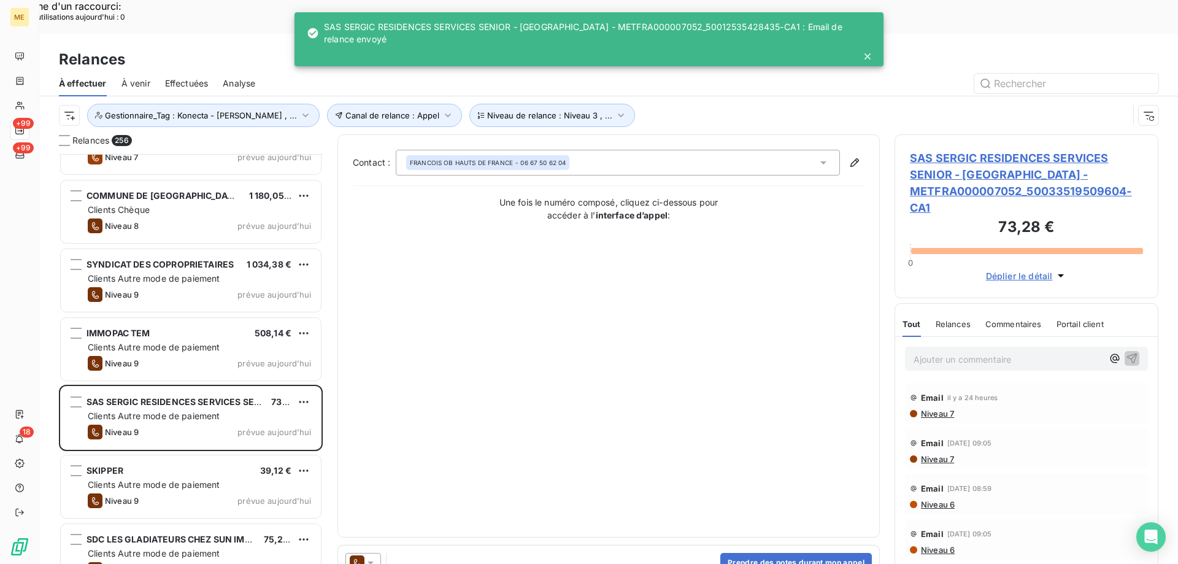
click at [364, 557] on icon at bounding box center [370, 563] width 12 height 12
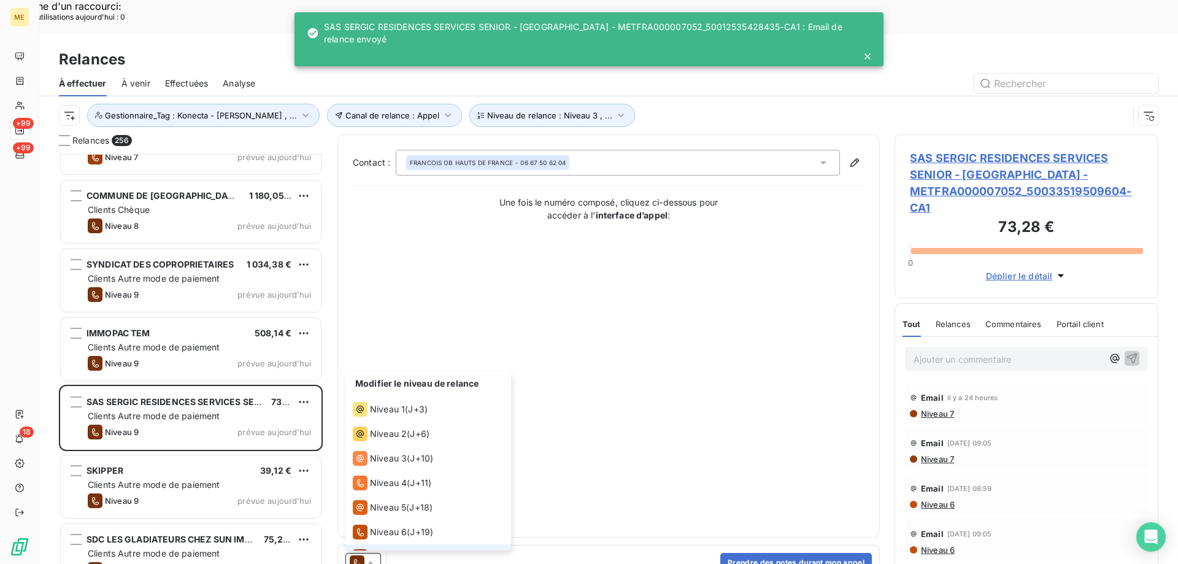
scroll to position [67, 0]
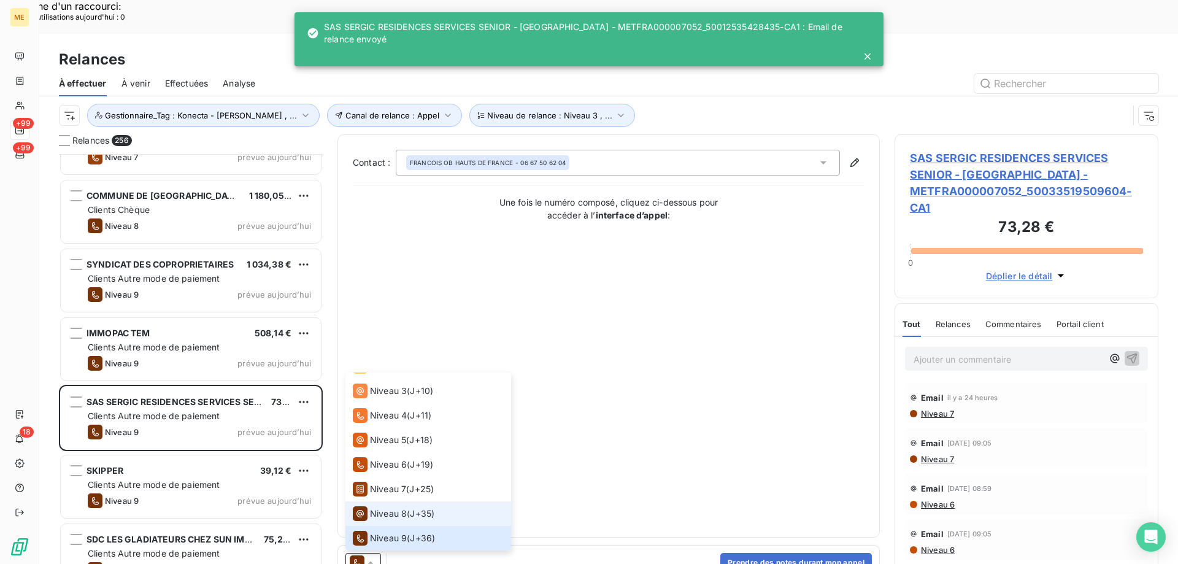
click at [388, 507] on span "Niveau 8" at bounding box center [388, 513] width 37 height 12
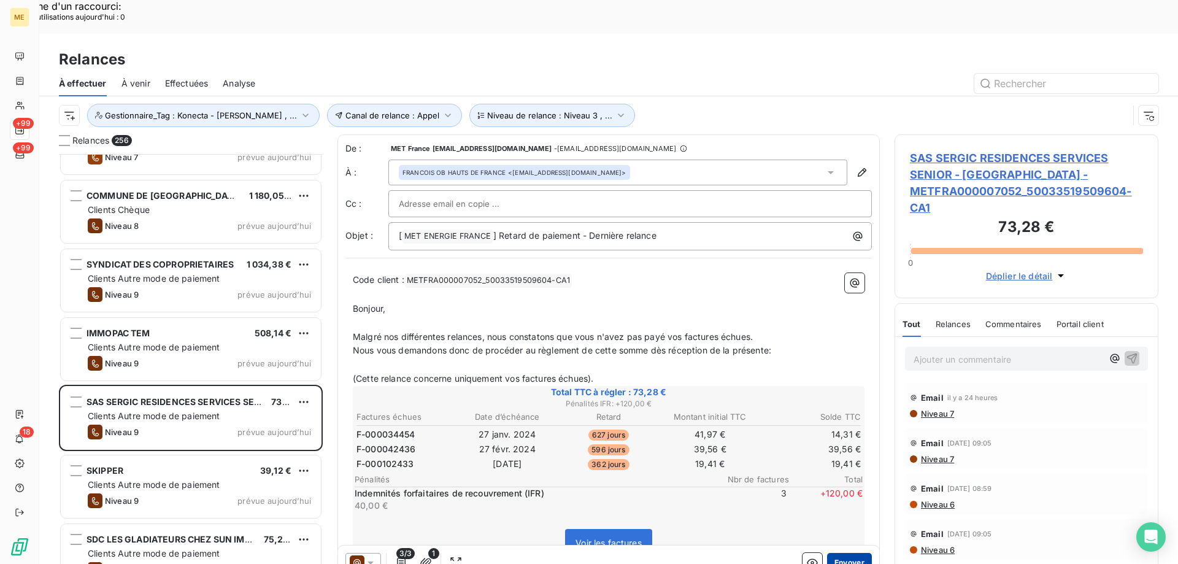
click at [847, 553] on button "Envoyer" at bounding box center [849, 563] width 45 height 20
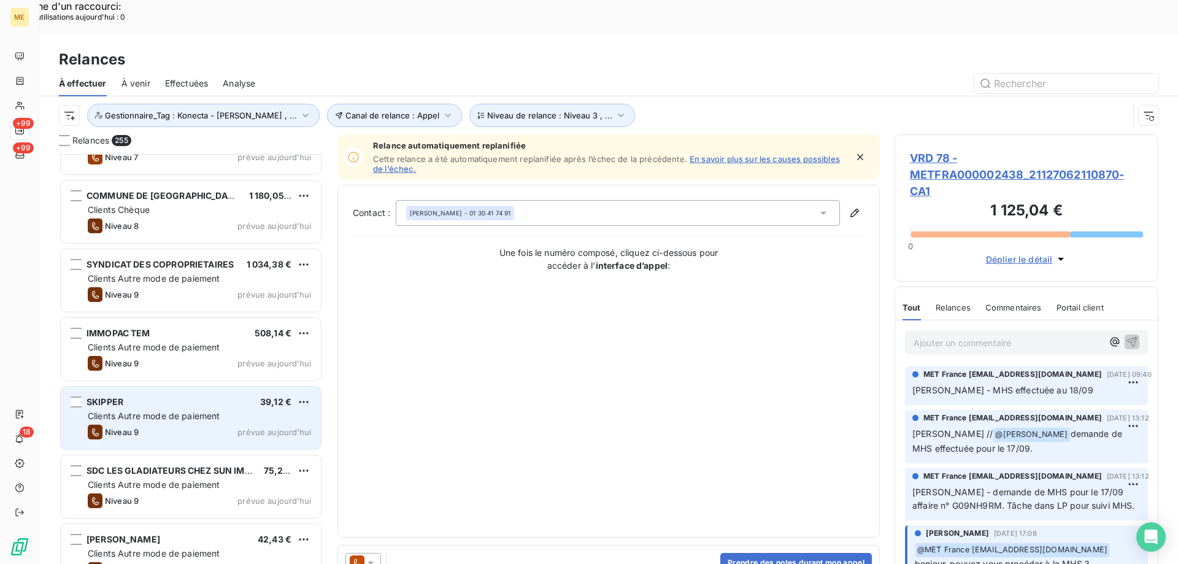
click at [252, 427] on span "prévue aujourd’hui" at bounding box center [274, 432] width 74 height 10
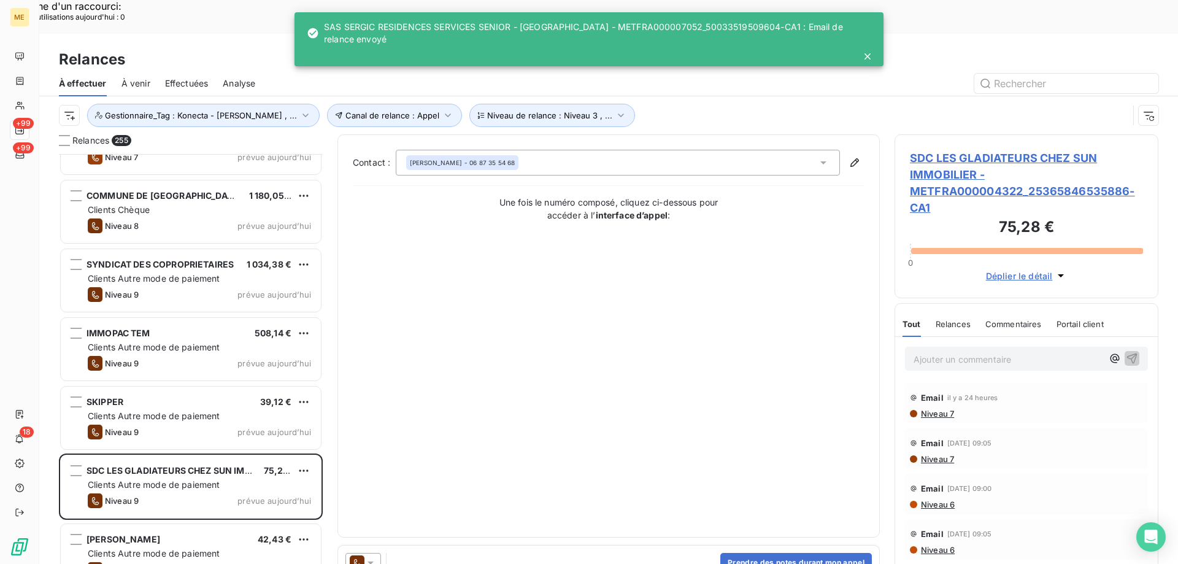
click at [376, 557] on icon at bounding box center [370, 563] width 12 height 12
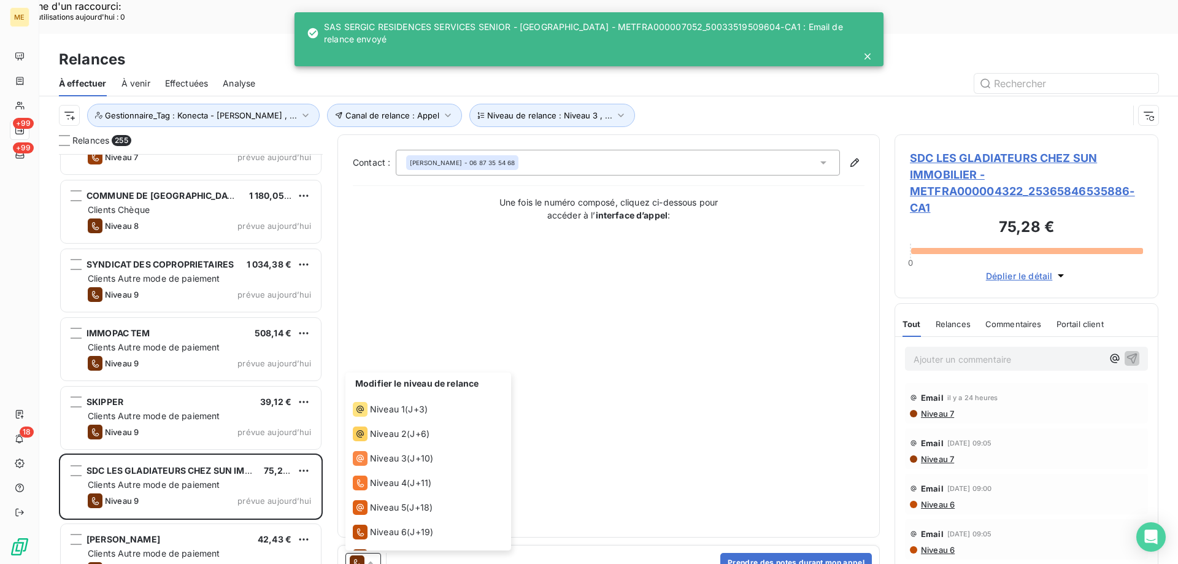
scroll to position [67, 0]
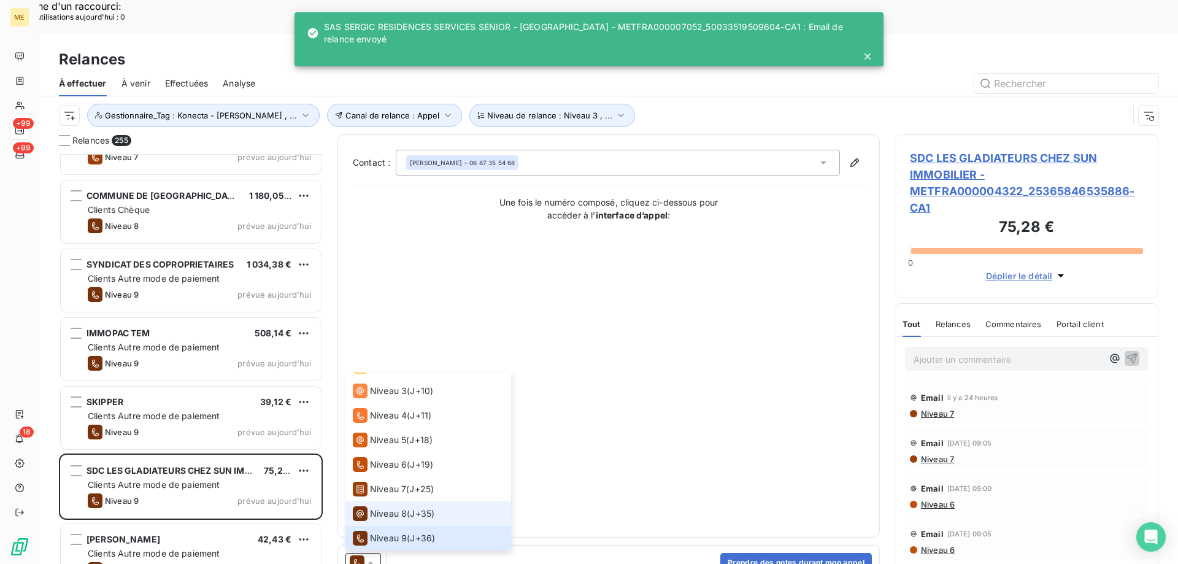
click at [397, 507] on span "Niveau 8" at bounding box center [388, 513] width 37 height 12
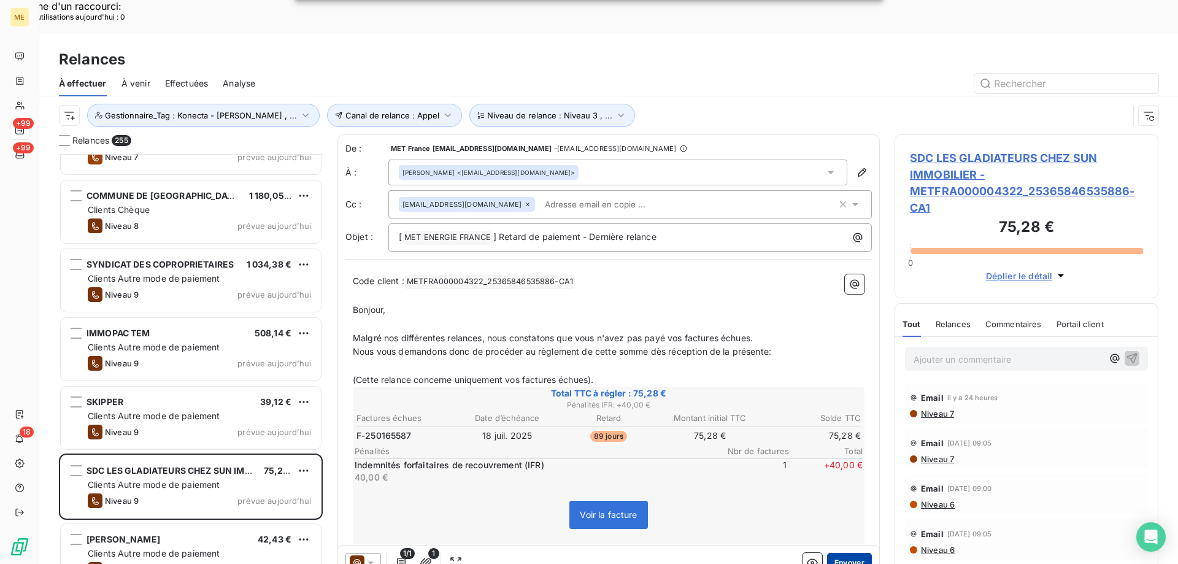
click at [831, 553] on button "Envoyer" at bounding box center [849, 563] width 45 height 20
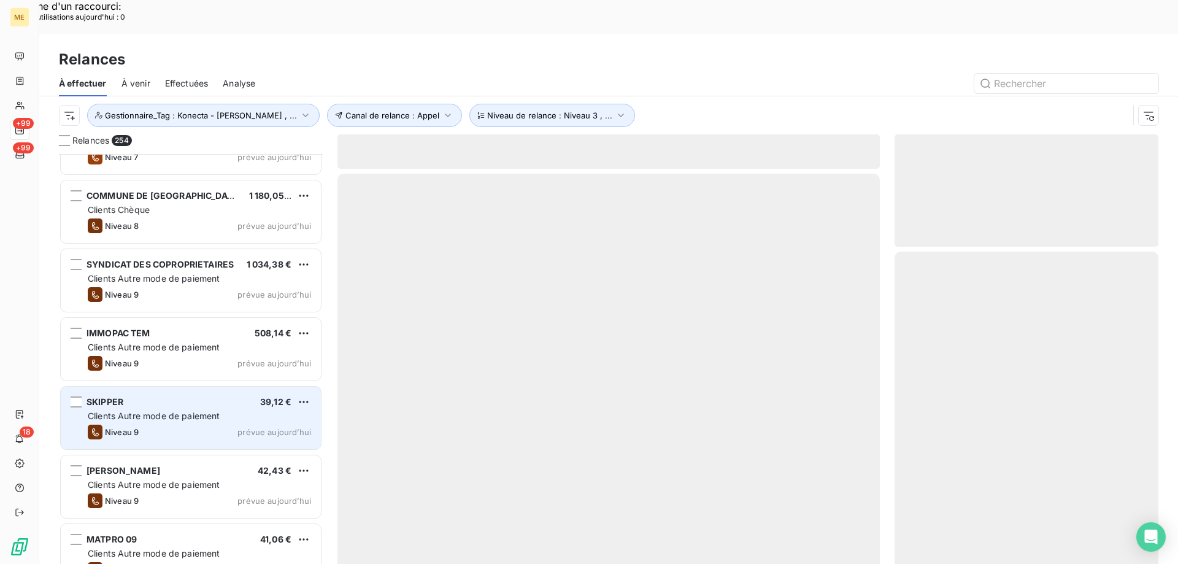
click at [223, 410] on div "Clients Autre mode de paiement" at bounding box center [199, 416] width 223 height 12
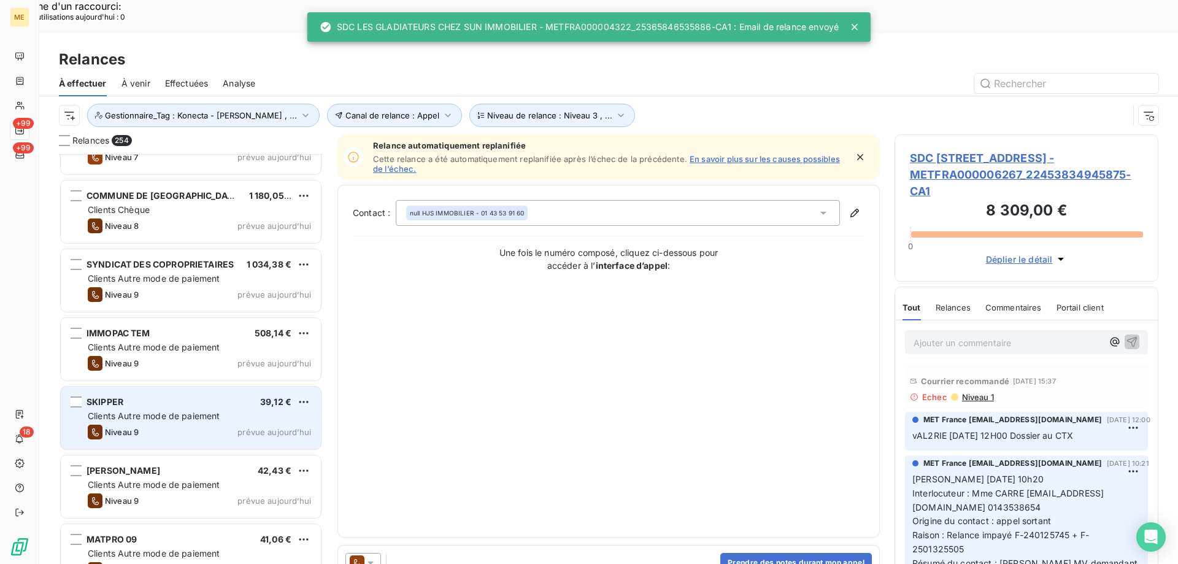
click at [223, 410] on div "Clients Autre mode de paiement" at bounding box center [199, 416] width 223 height 12
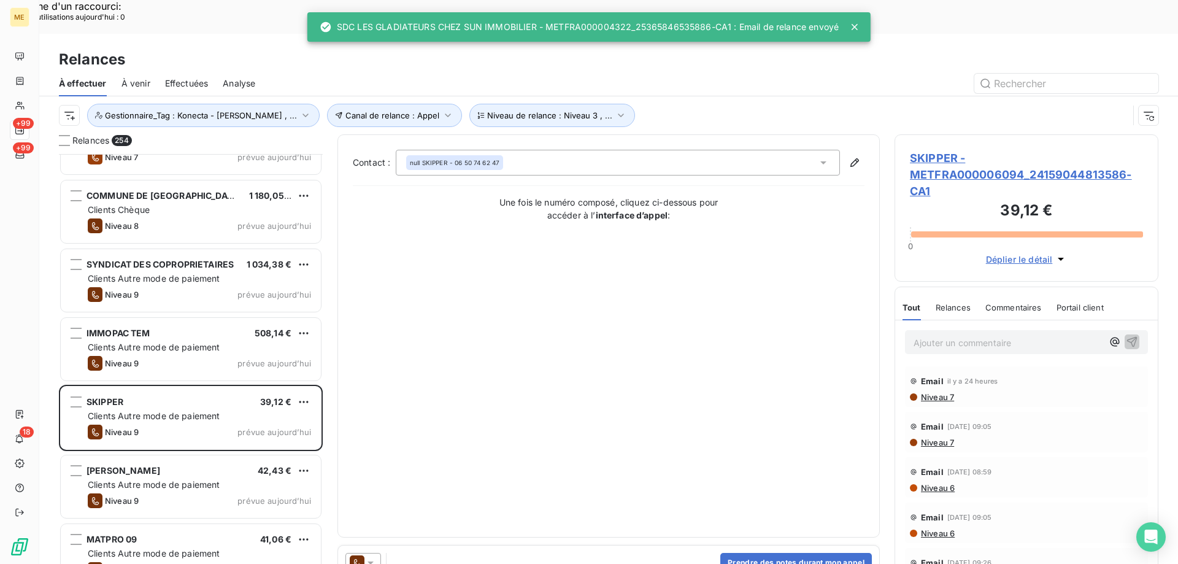
drag, startPoint x: 372, startPoint y: 532, endPoint x: 379, endPoint y: 525, distance: 10.4
click at [372, 557] on icon at bounding box center [370, 563] width 12 height 12
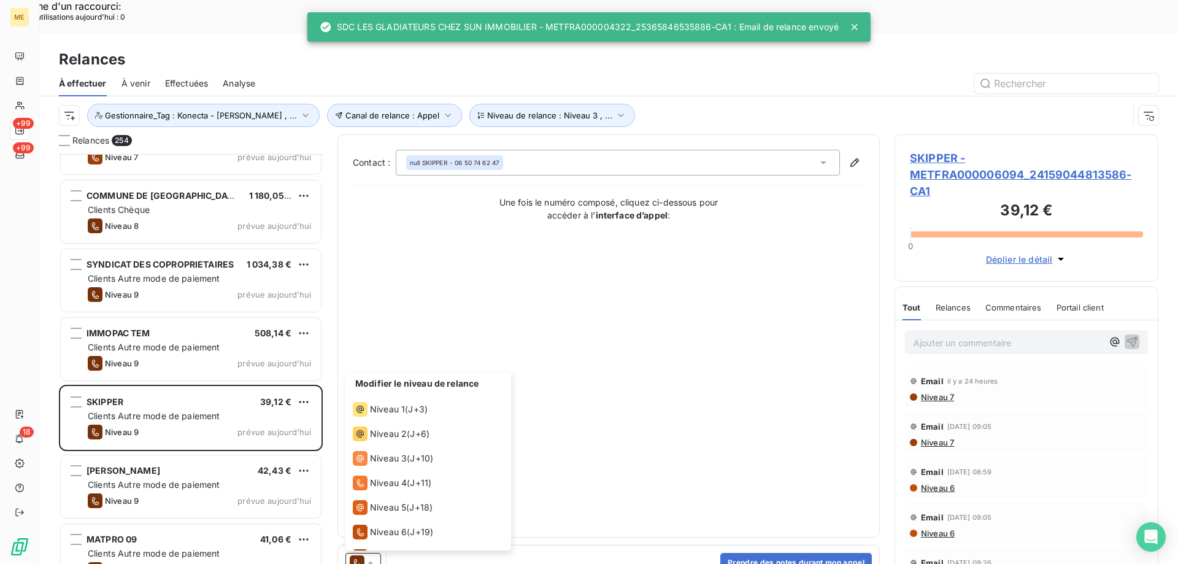
scroll to position [67, 0]
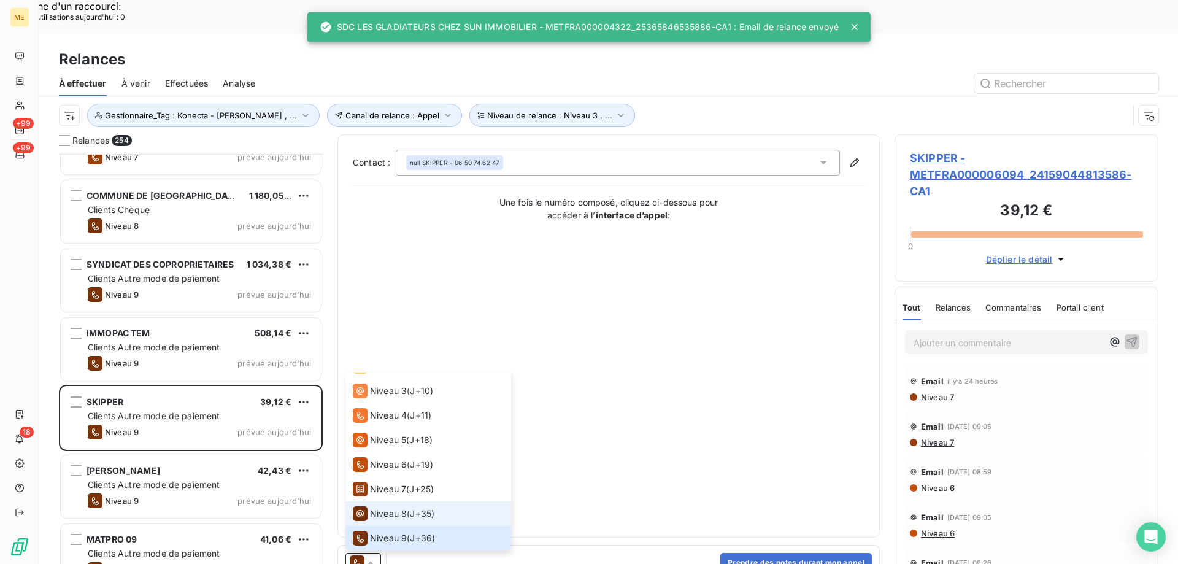
click at [406, 507] on span "Niveau 8" at bounding box center [388, 513] width 37 height 12
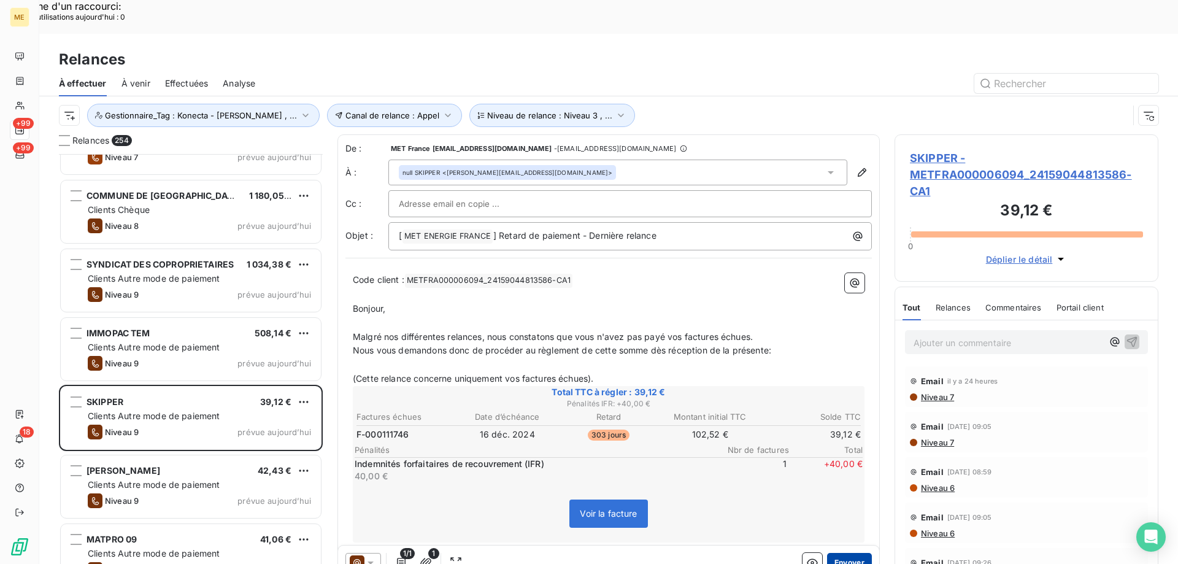
click at [848, 553] on button "Envoyer" at bounding box center [849, 563] width 45 height 20
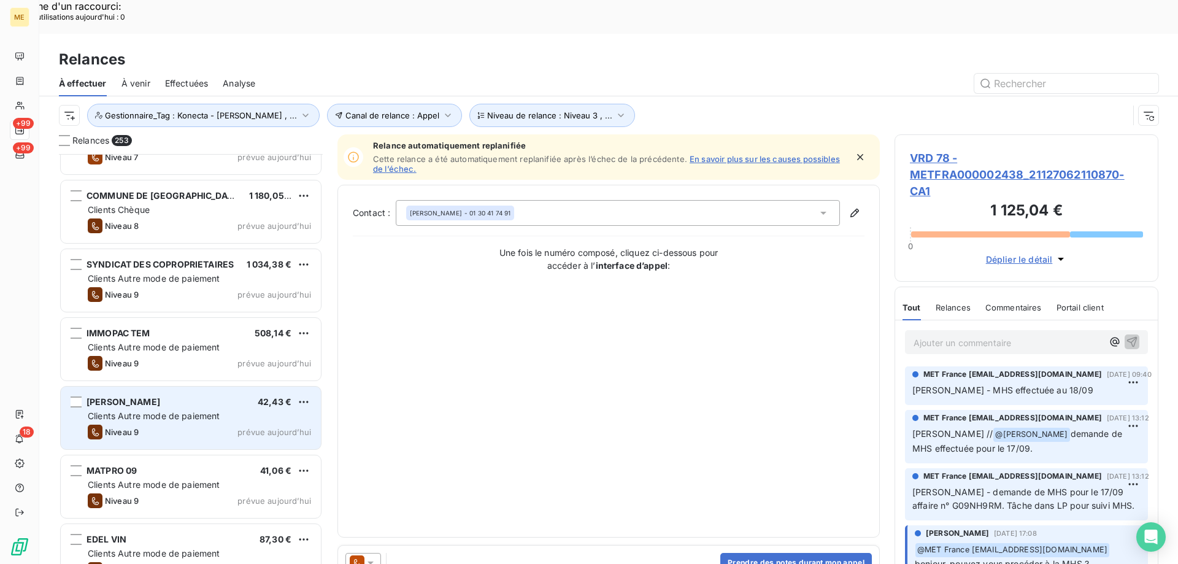
click at [287, 389] on div "[PERSON_NAME] 42,43 € Clients Autre mode de paiement Niveau 9 prévue [DATE]" at bounding box center [191, 418] width 260 height 63
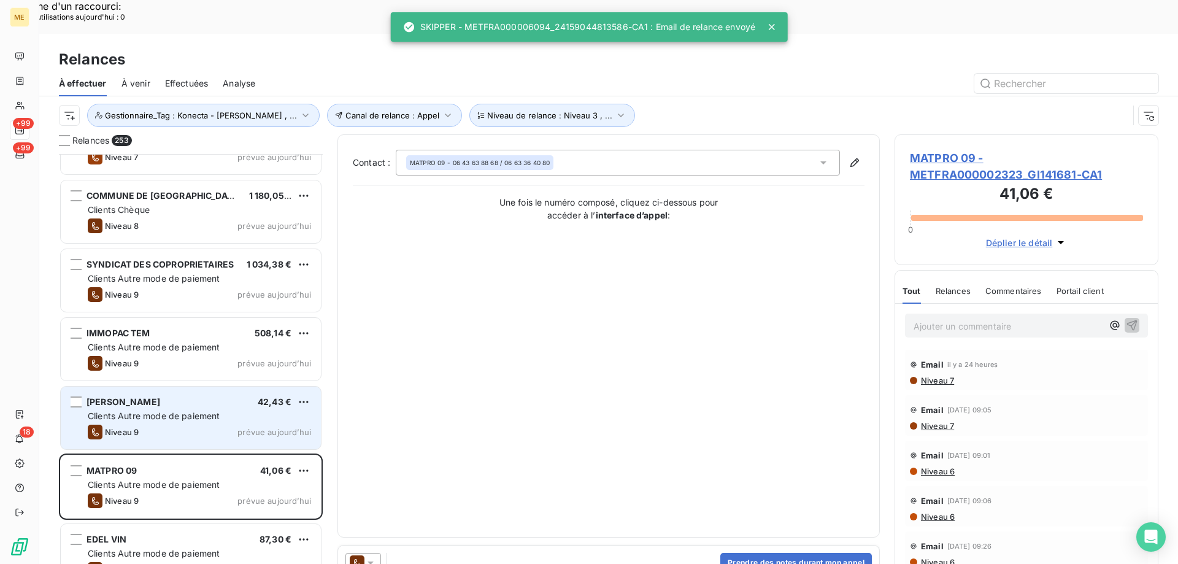
click at [279, 410] on div "Clients Autre mode de paiement" at bounding box center [199, 416] width 223 height 12
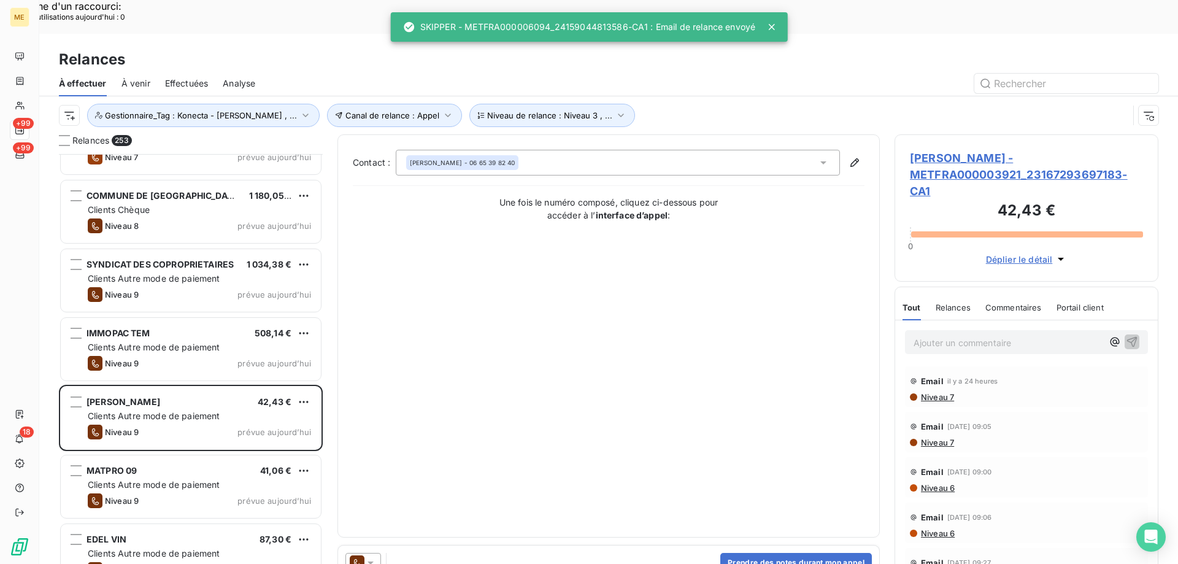
click at [377, 553] on div at bounding box center [363, 563] width 36 height 20
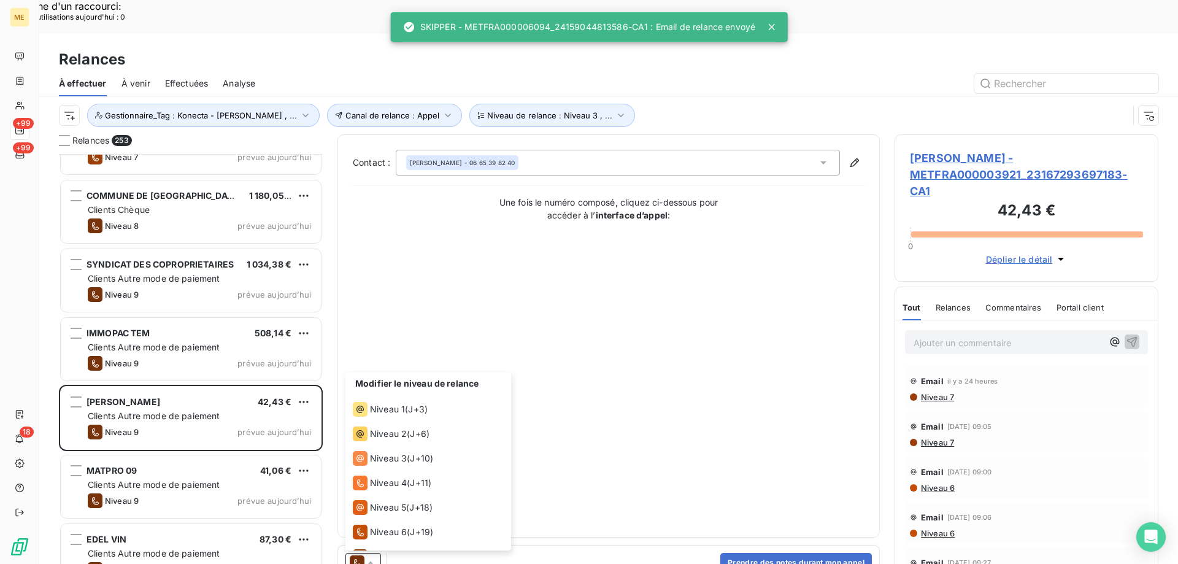
scroll to position [67, 0]
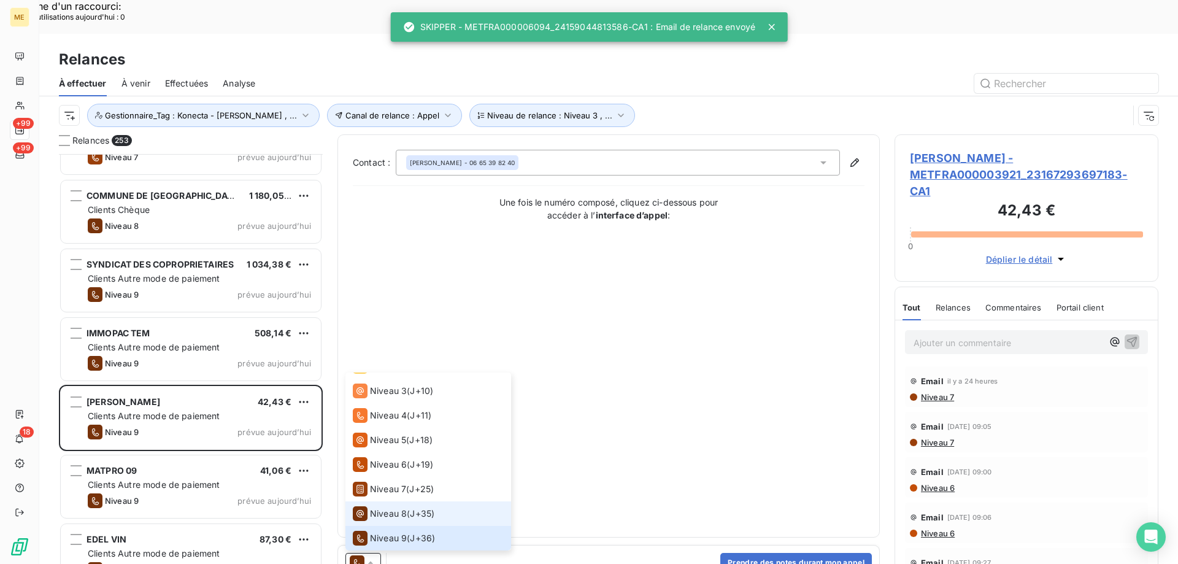
click at [393, 506] on div "Niveau 8" at bounding box center [380, 513] width 54 height 15
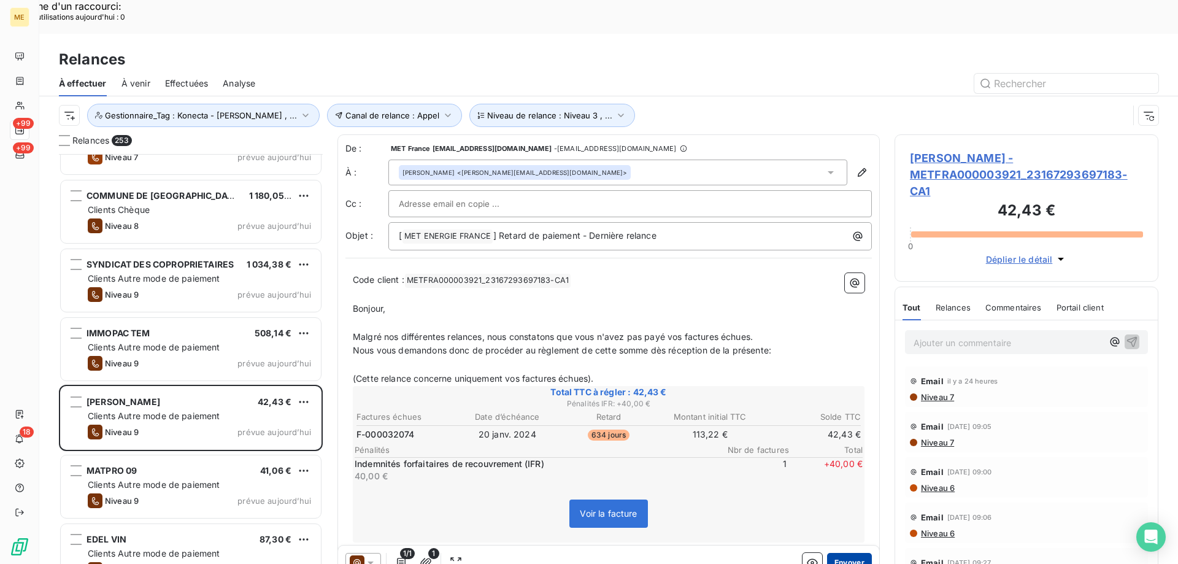
click at [845, 553] on button "Envoyer" at bounding box center [849, 563] width 45 height 20
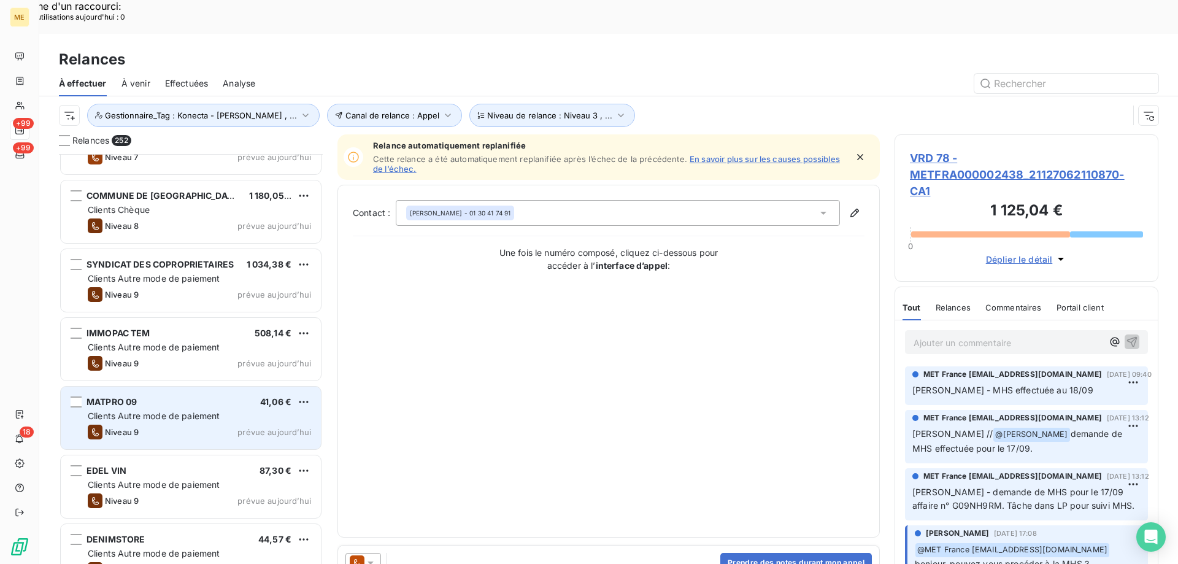
click at [255, 388] on div "MATPRO 09 41,06 € Clients Autre mode de paiement Niveau 9 prévue [DATE]" at bounding box center [191, 418] width 260 height 63
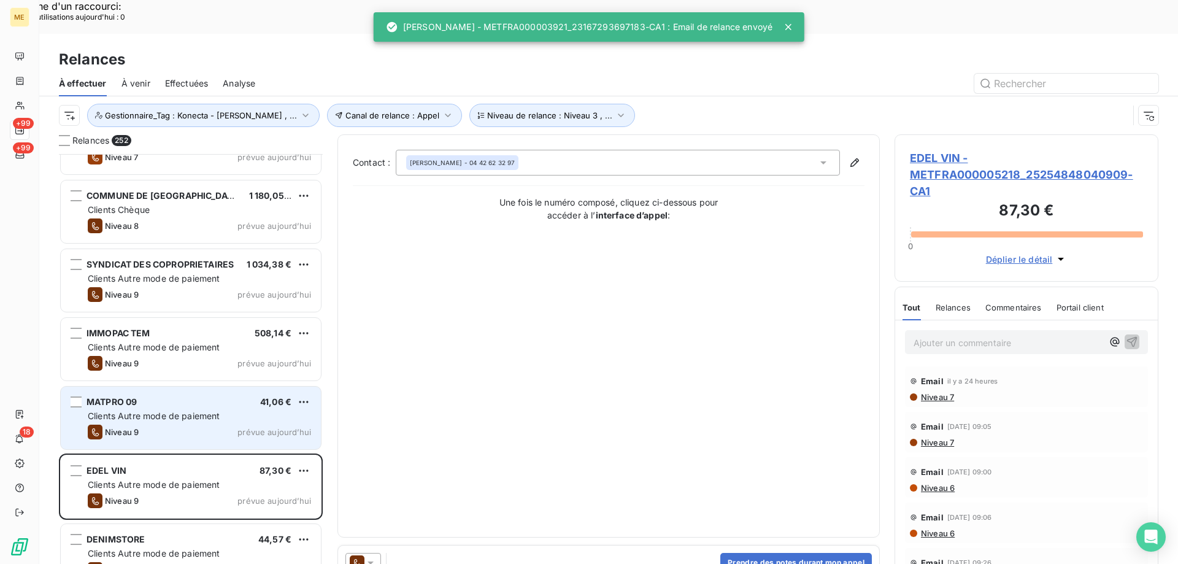
click at [288, 427] on span "prévue aujourd’hui" at bounding box center [274, 432] width 74 height 10
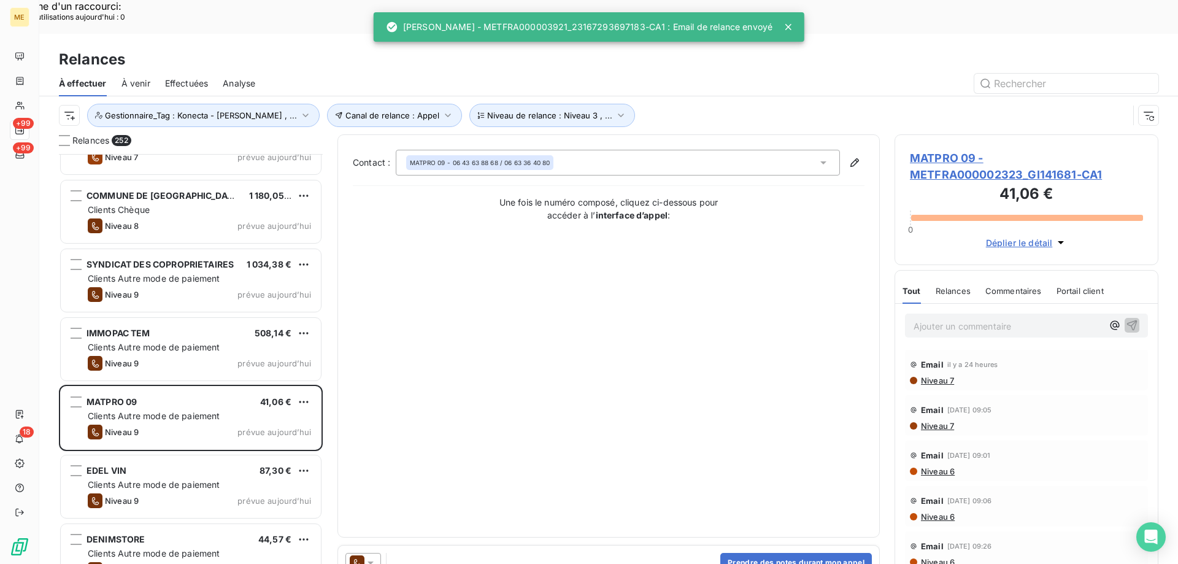
click at [374, 557] on icon at bounding box center [370, 563] width 12 height 12
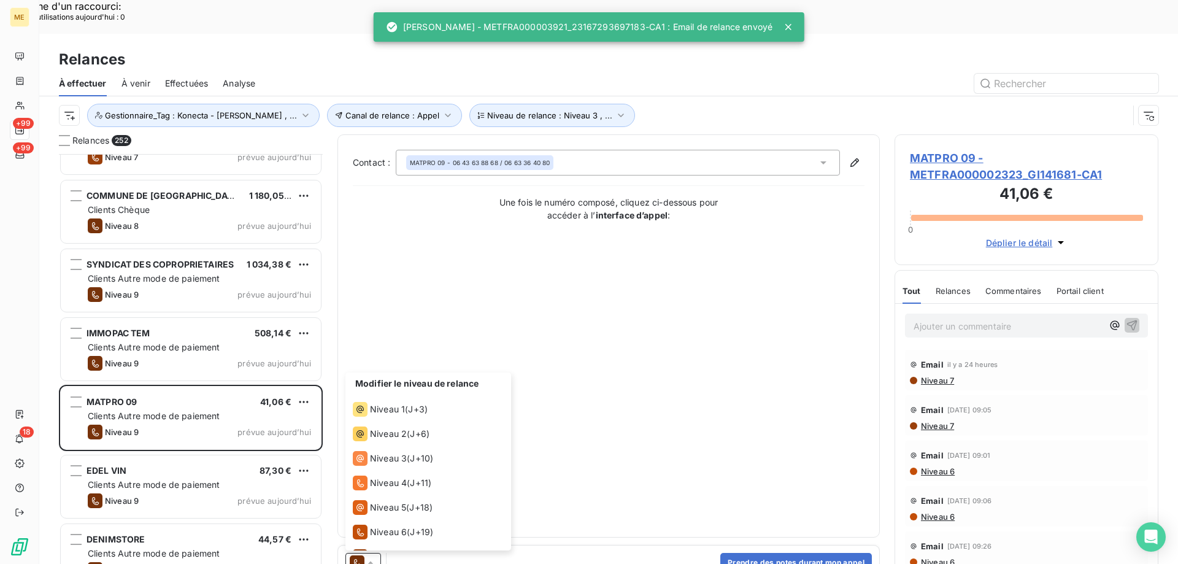
scroll to position [67, 0]
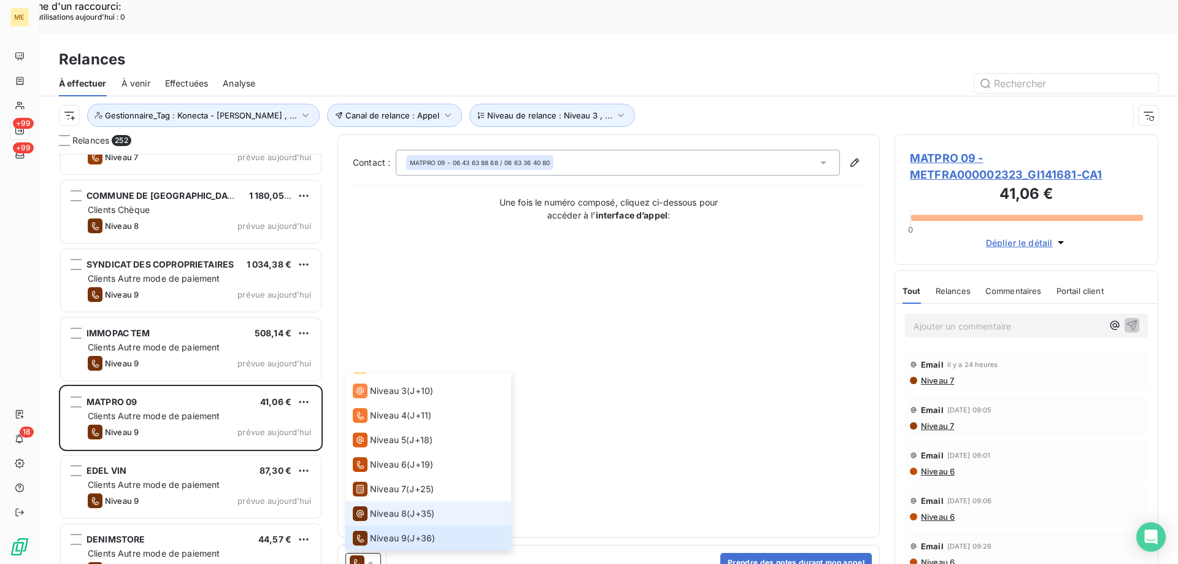
click at [396, 507] on span "Niveau 8" at bounding box center [388, 513] width 37 height 12
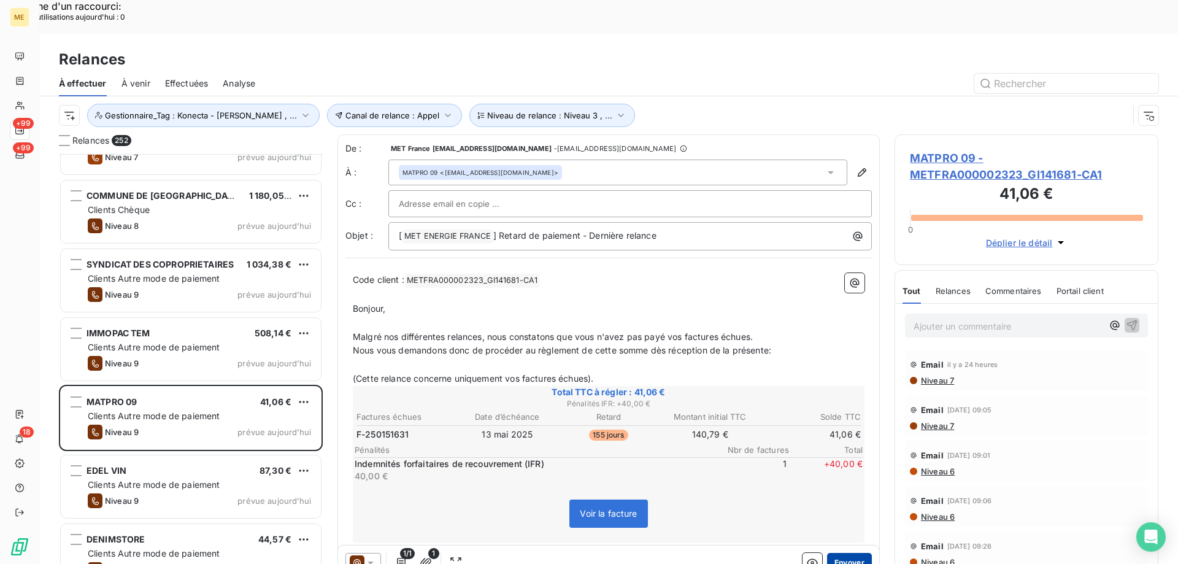
click at [842, 553] on button "Envoyer" at bounding box center [849, 563] width 45 height 20
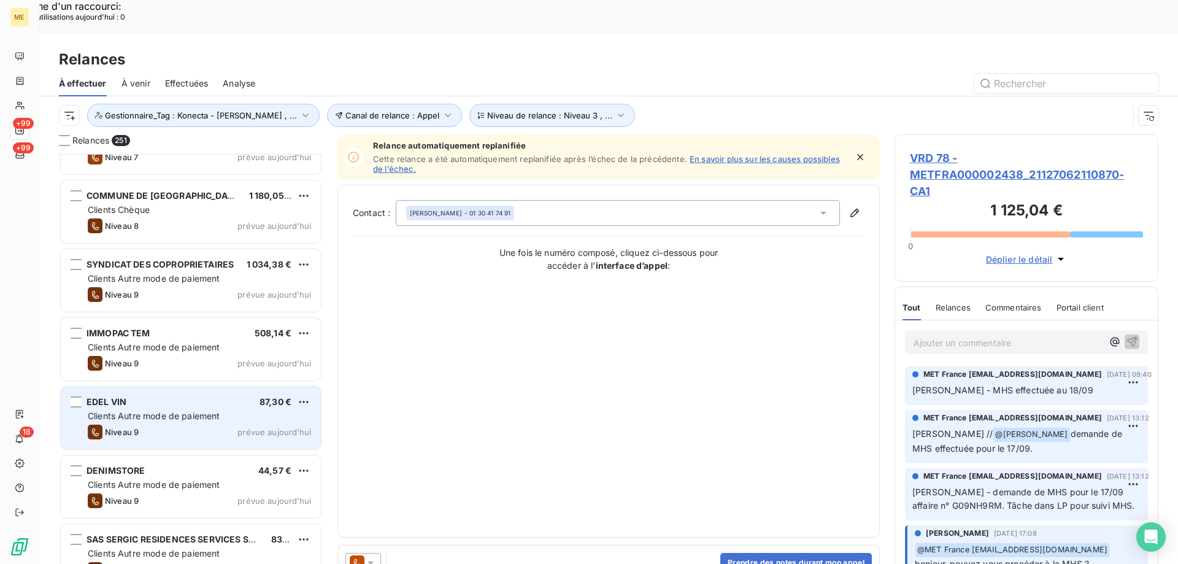
click at [263, 410] on div "Clients Autre mode de paiement" at bounding box center [199, 416] width 223 height 12
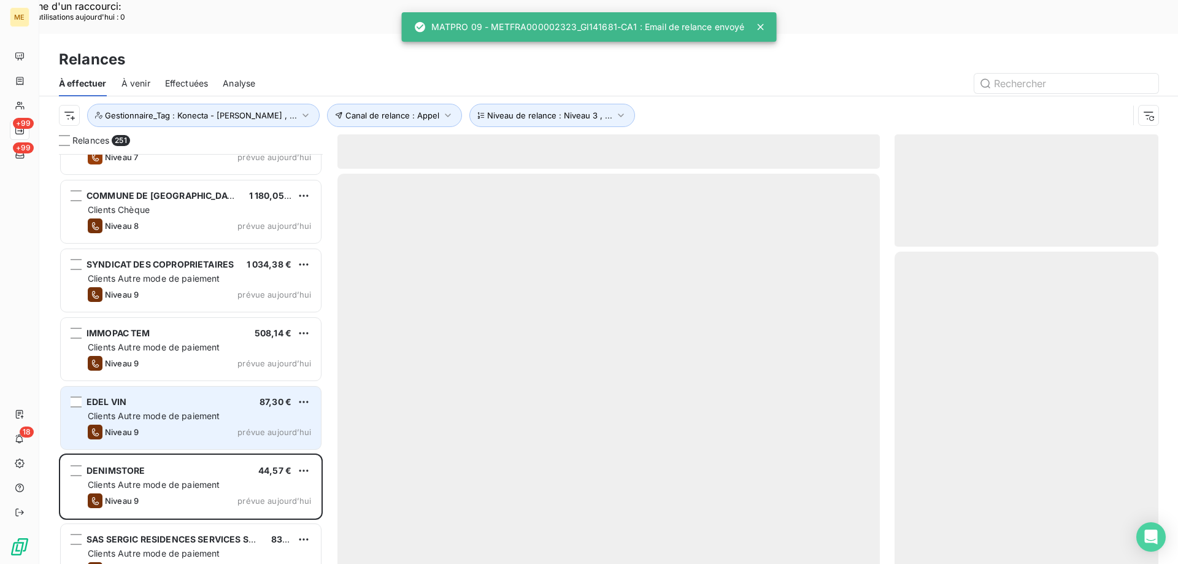
click at [264, 410] on div "Clients Autre mode de paiement" at bounding box center [199, 416] width 223 height 12
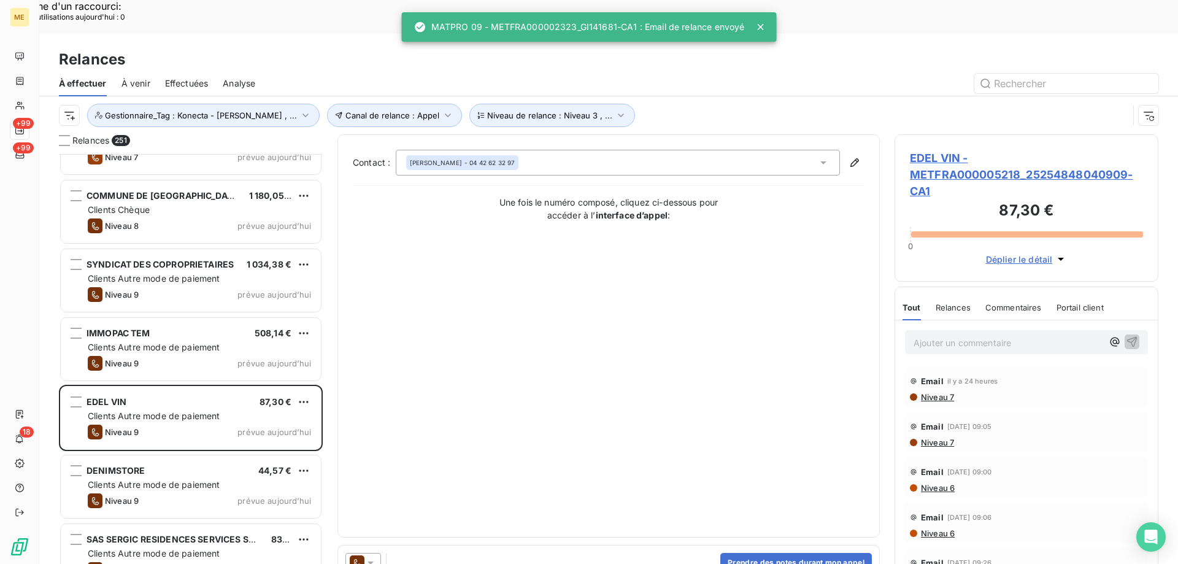
click at [370, 553] on div at bounding box center [363, 563] width 36 height 20
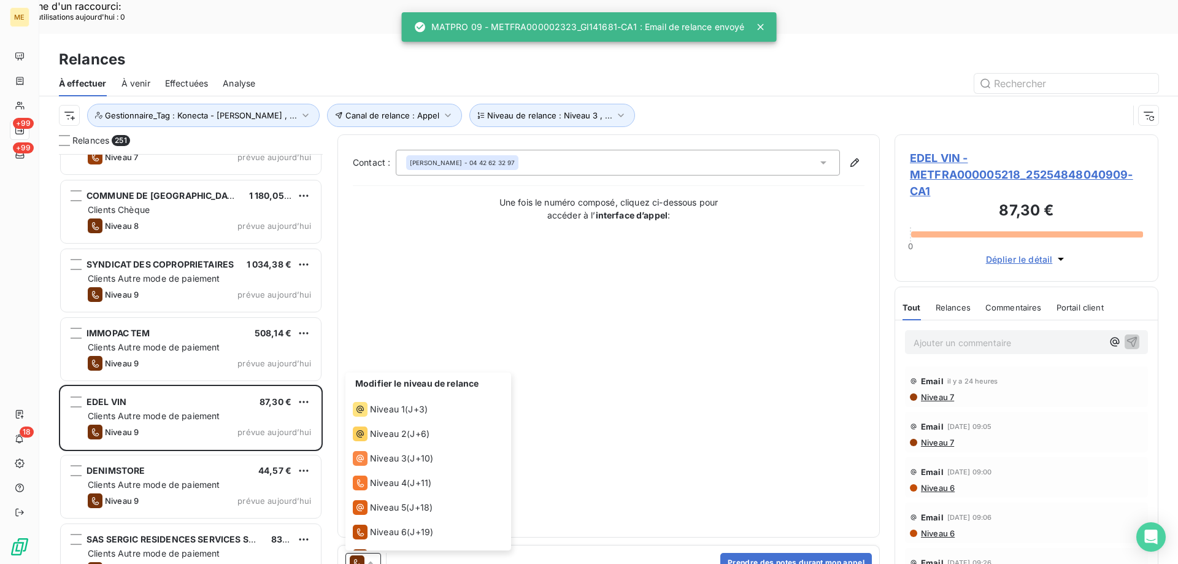
scroll to position [67, 0]
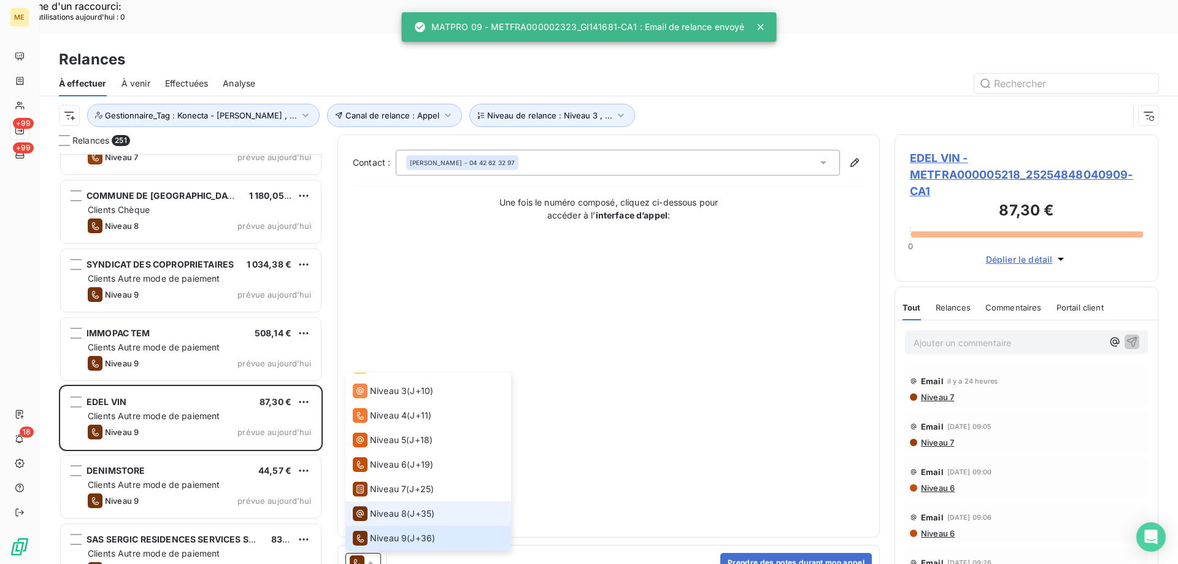
click at [385, 501] on li "Niveau 8 ( J+35 )" at bounding box center [428, 513] width 166 height 25
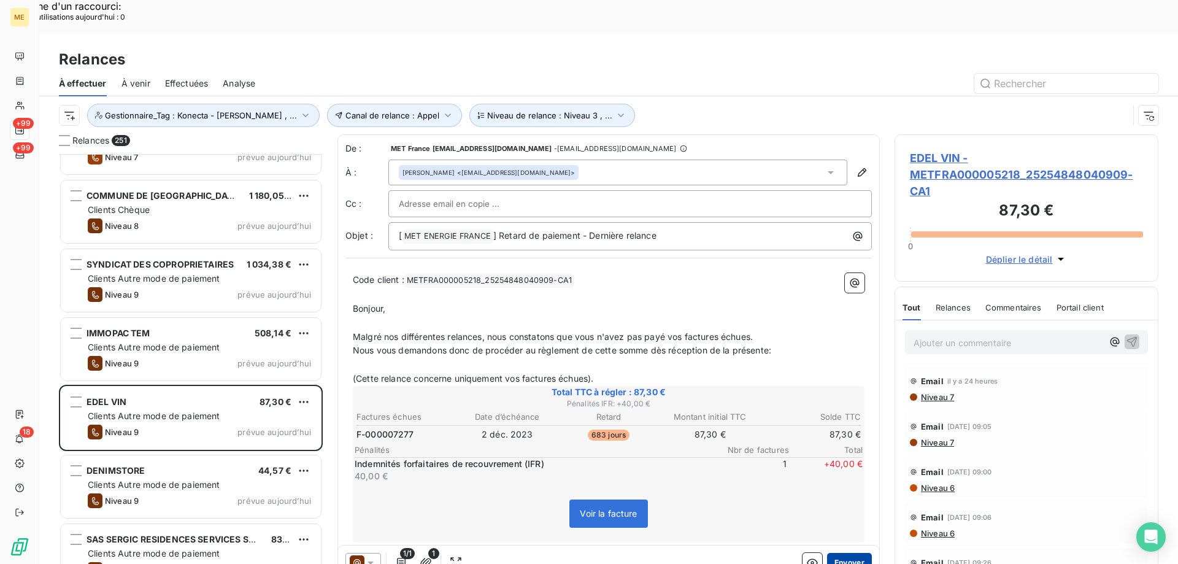
click at [834, 553] on button "Envoyer" at bounding box center [849, 563] width 45 height 20
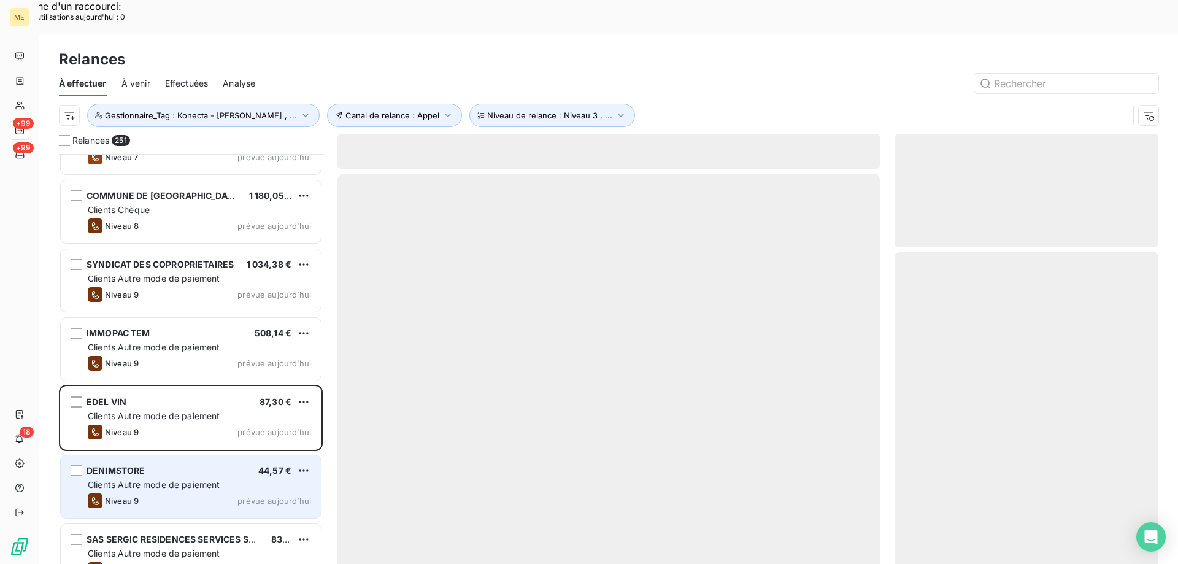
click at [267, 479] on div "Clients Autre mode de paiement" at bounding box center [199, 485] width 223 height 12
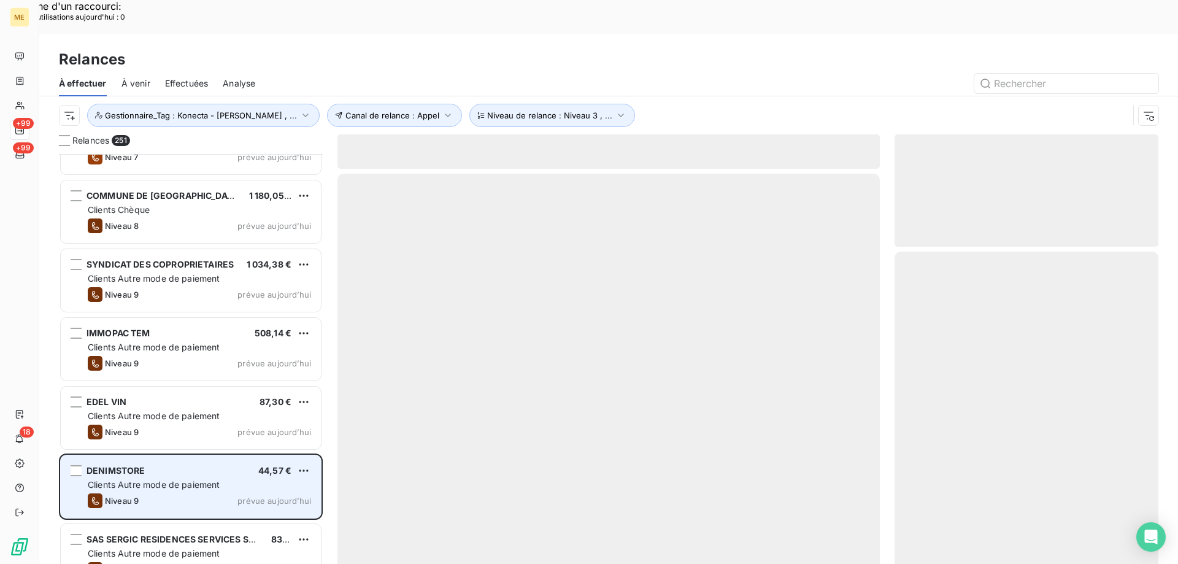
click at [231, 465] on div "DENIMSTORE 44,57 €" at bounding box center [199, 470] width 223 height 11
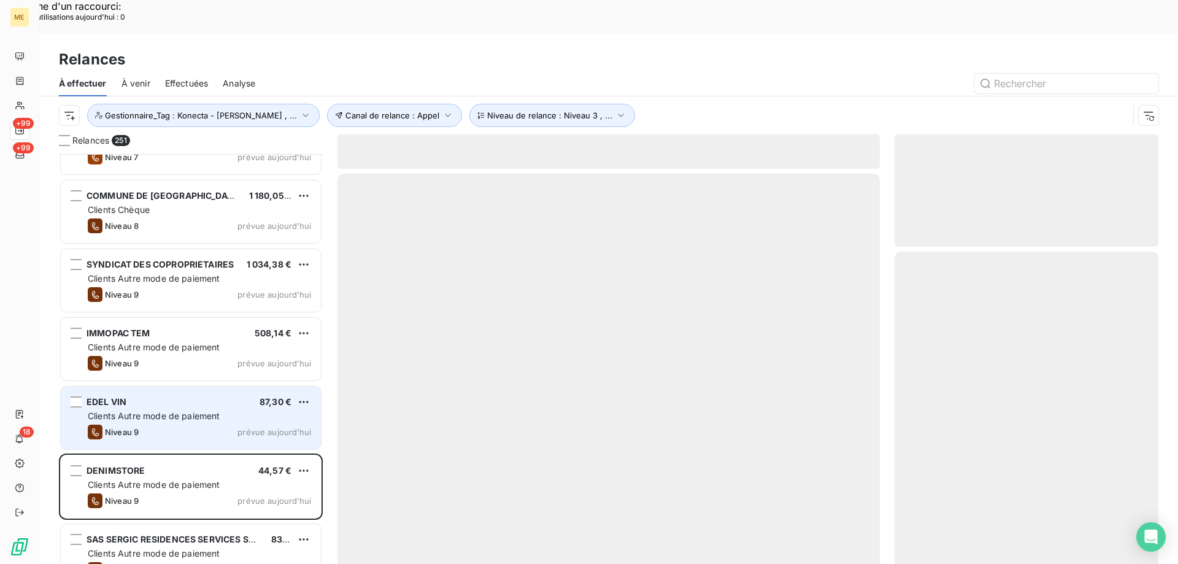
click at [236, 410] on div "Clients Autre mode de paiement" at bounding box center [199, 416] width 223 height 12
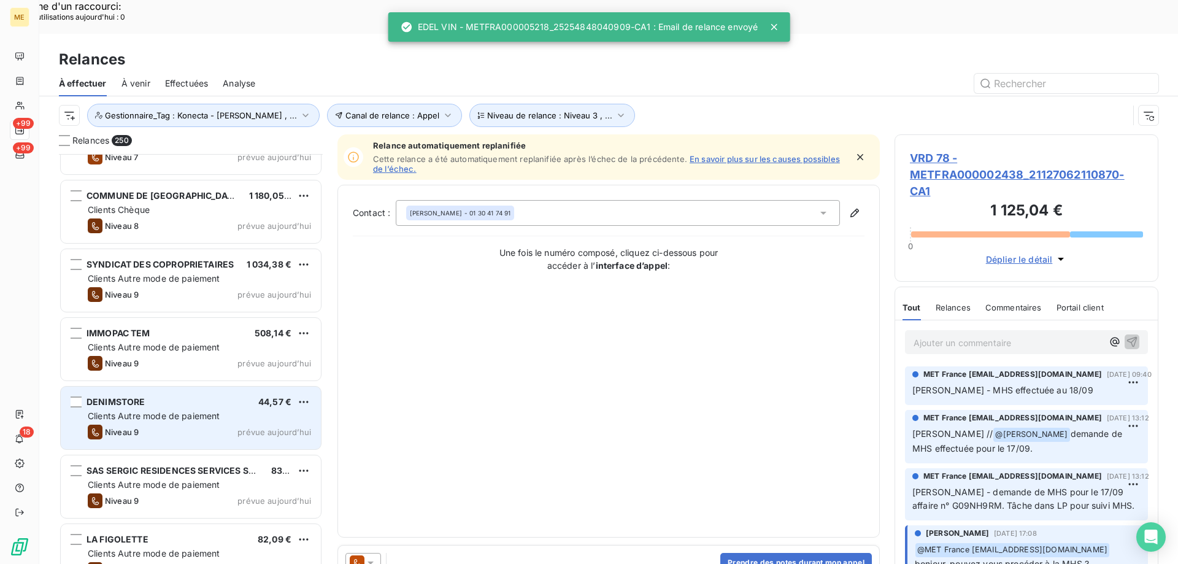
click at [272, 427] on span "prévue aujourd’hui" at bounding box center [274, 432] width 74 height 10
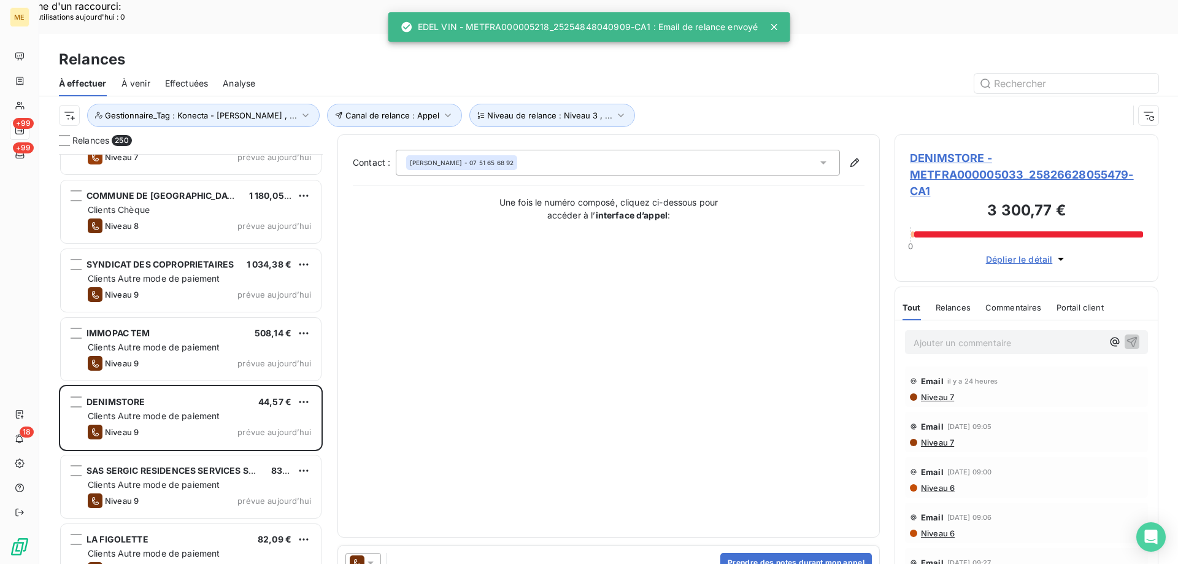
click at [370, 557] on icon at bounding box center [370, 563] width 12 height 12
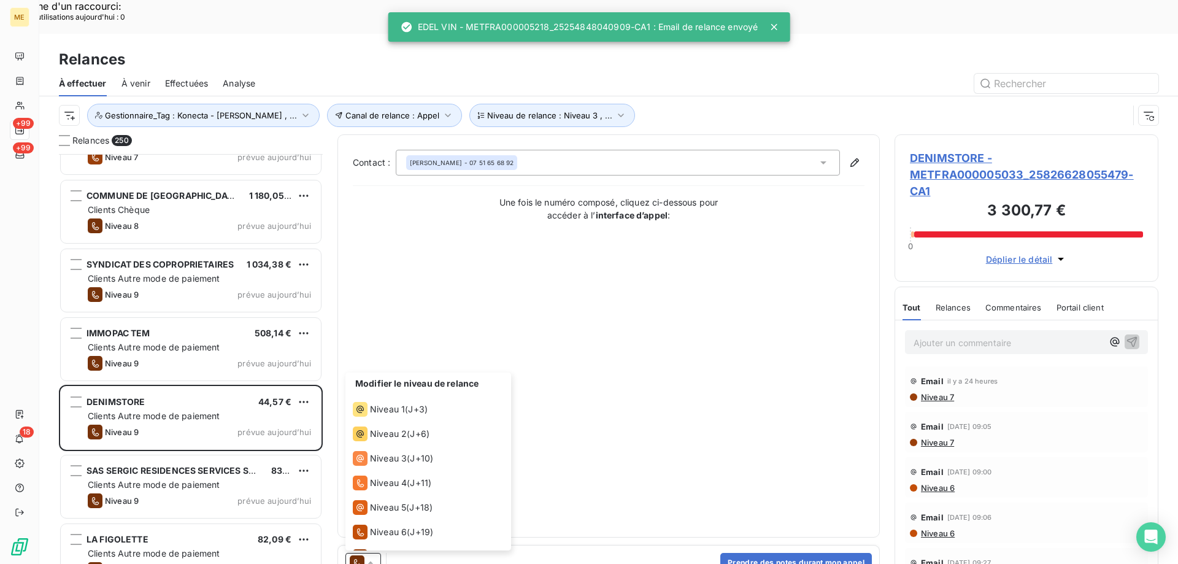
scroll to position [67, 0]
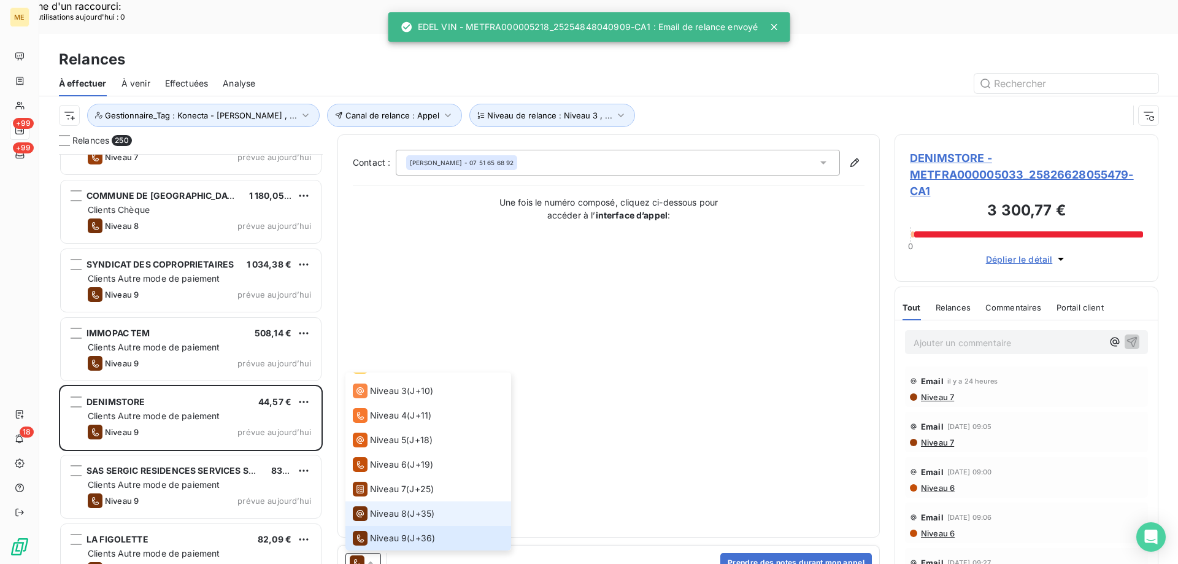
click at [383, 507] on span "Niveau 8" at bounding box center [388, 513] width 37 height 12
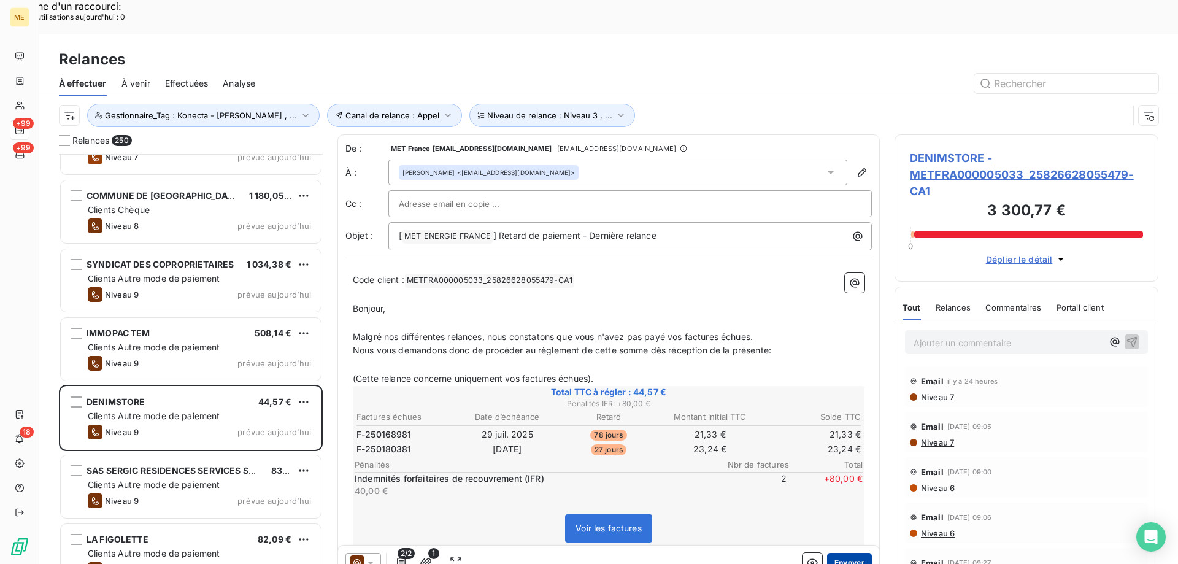
click at [841, 553] on button "Envoyer" at bounding box center [849, 563] width 45 height 20
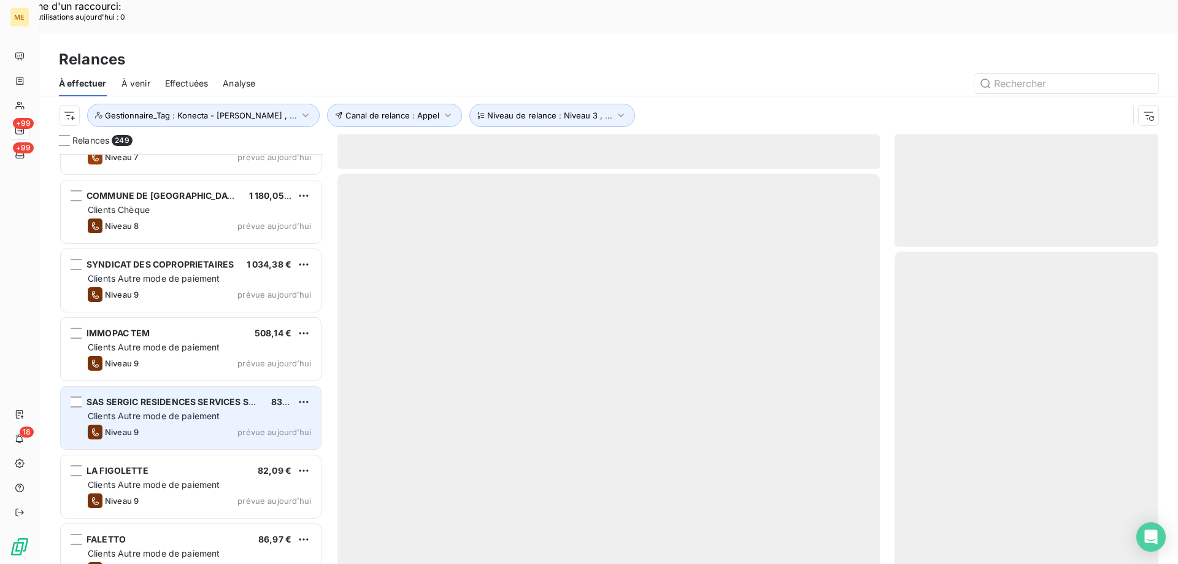
drag, startPoint x: 253, startPoint y: 398, endPoint x: 245, endPoint y: 406, distance: 10.9
click at [252, 427] on span "prévue aujourd’hui" at bounding box center [274, 432] width 74 height 10
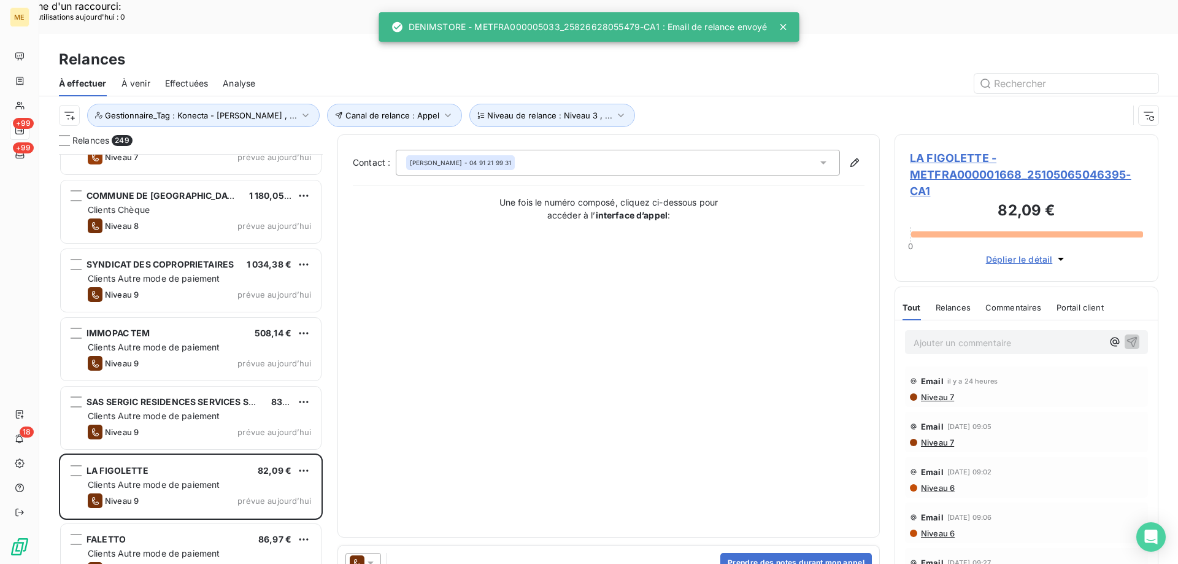
click at [370, 557] on icon at bounding box center [370, 563] width 12 height 12
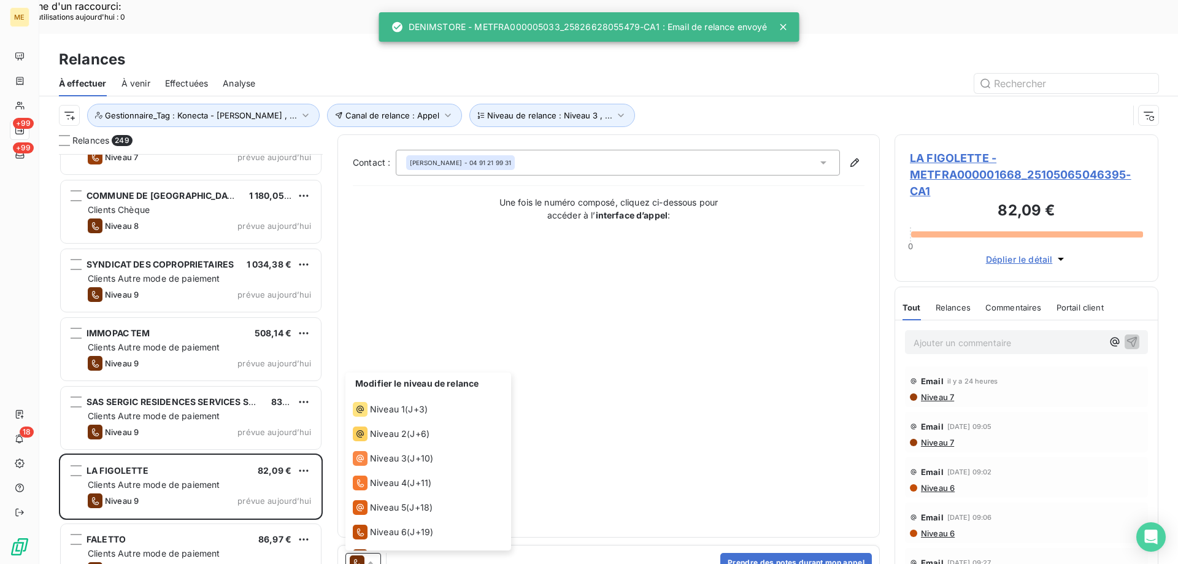
scroll to position [67, 0]
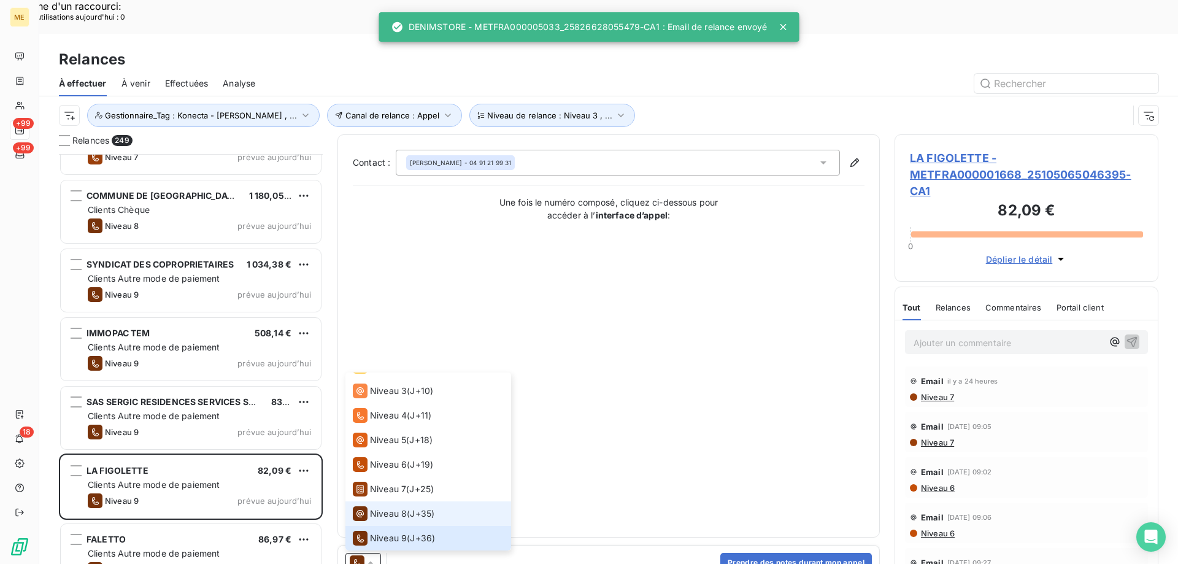
click at [379, 501] on li "Niveau 8 ( J+35 )" at bounding box center [428, 513] width 166 height 25
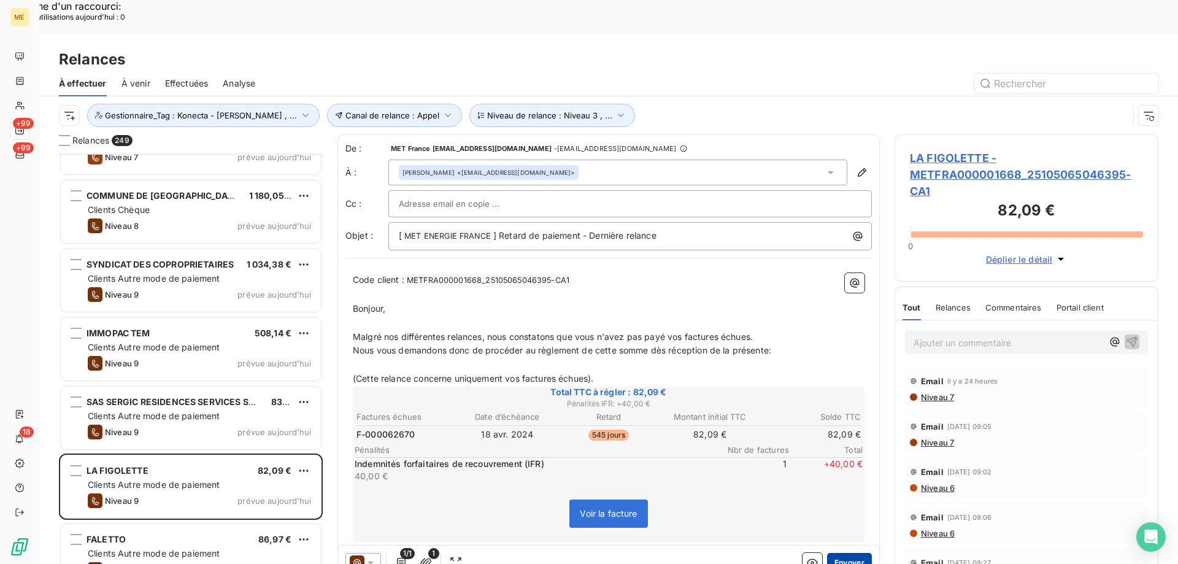
click at [833, 553] on button "Envoyer" at bounding box center [849, 563] width 45 height 20
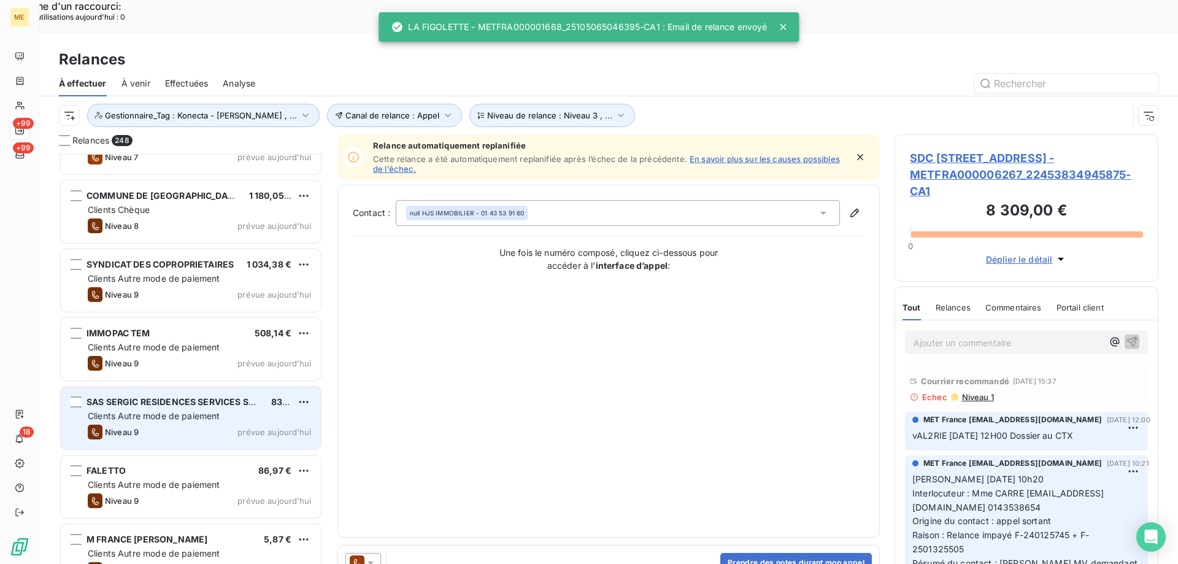
click at [267, 410] on div "Clients Autre mode de paiement" at bounding box center [199, 416] width 223 height 12
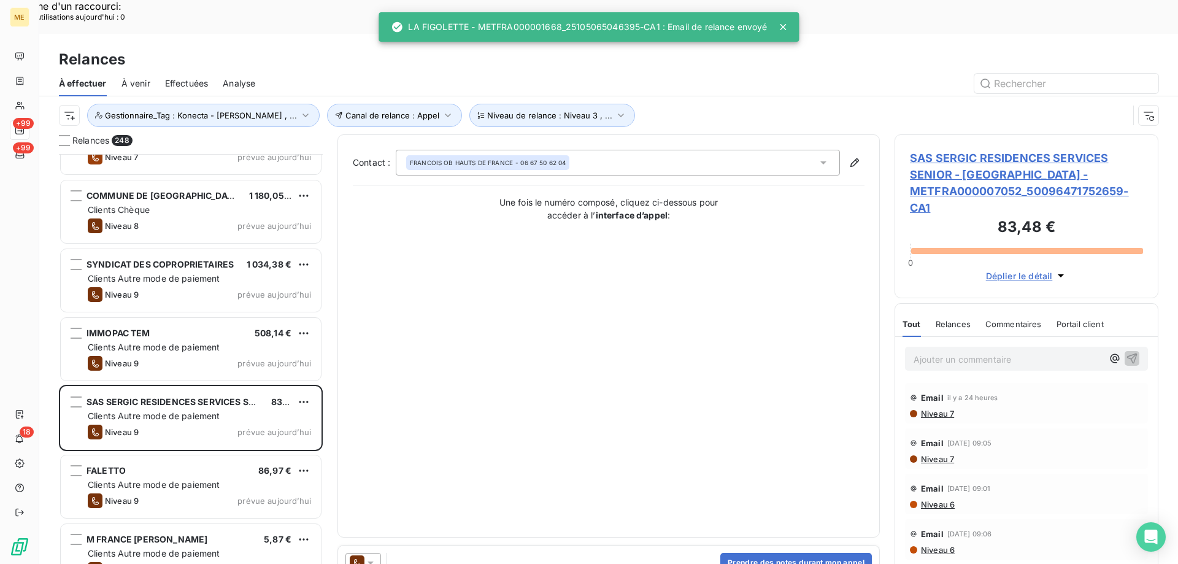
click at [376, 557] on icon at bounding box center [370, 563] width 12 height 12
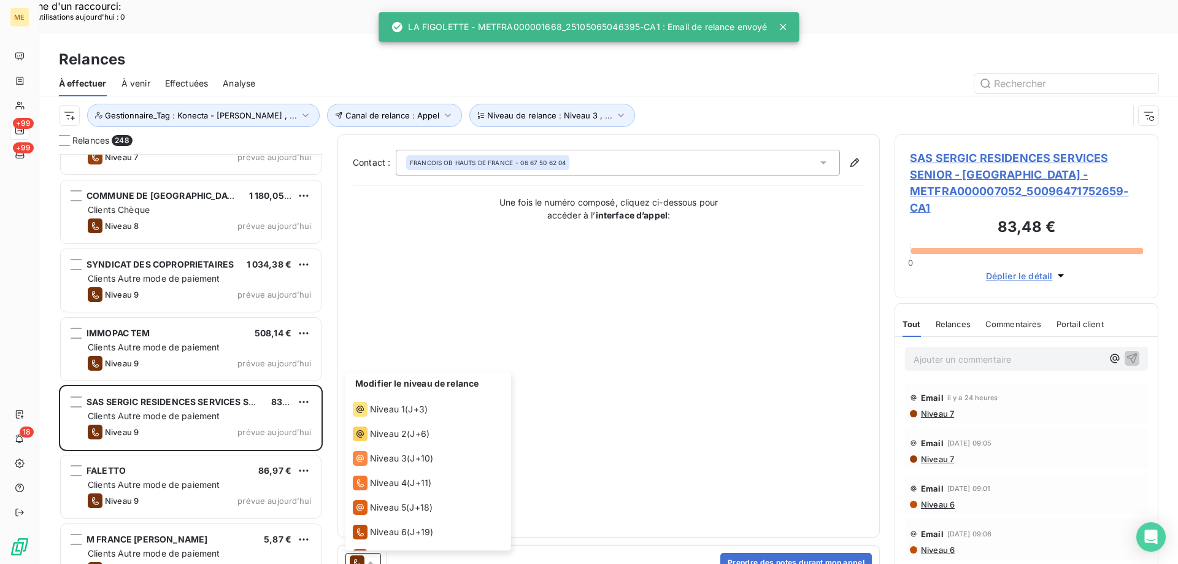
scroll to position [67, 0]
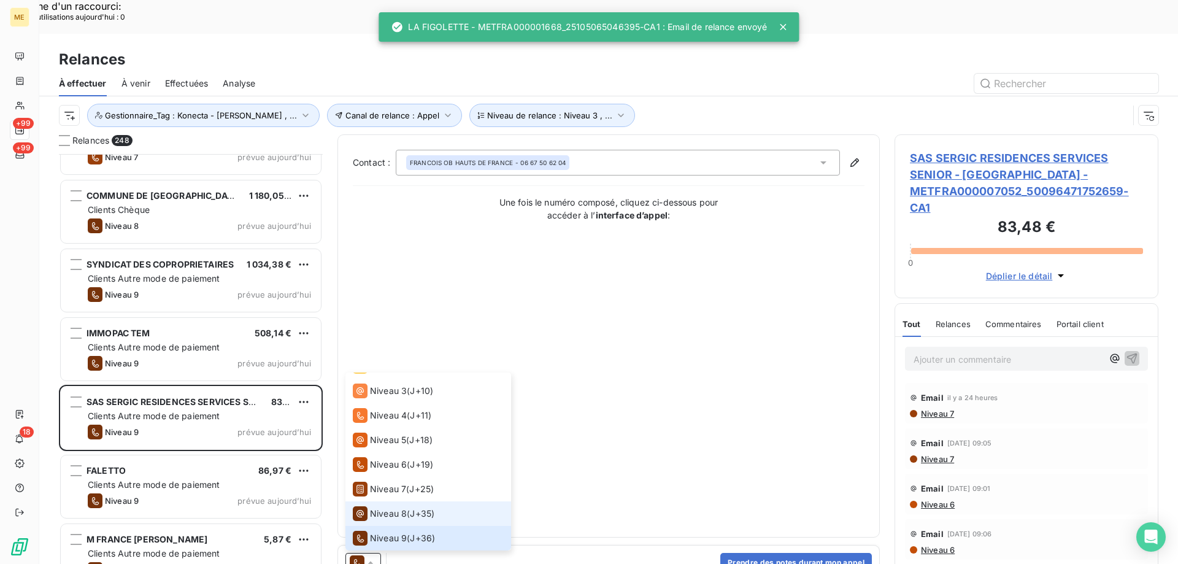
click at [386, 501] on li "Niveau 8 ( J+35 )" at bounding box center [428, 513] width 166 height 25
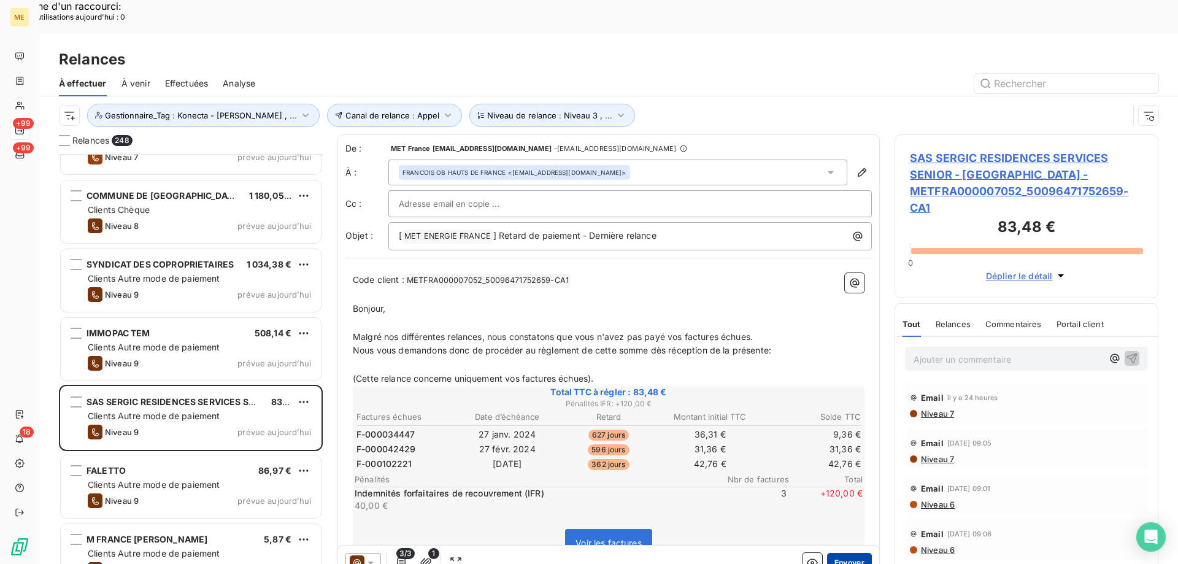
click at [846, 553] on button "Envoyer" at bounding box center [849, 563] width 45 height 20
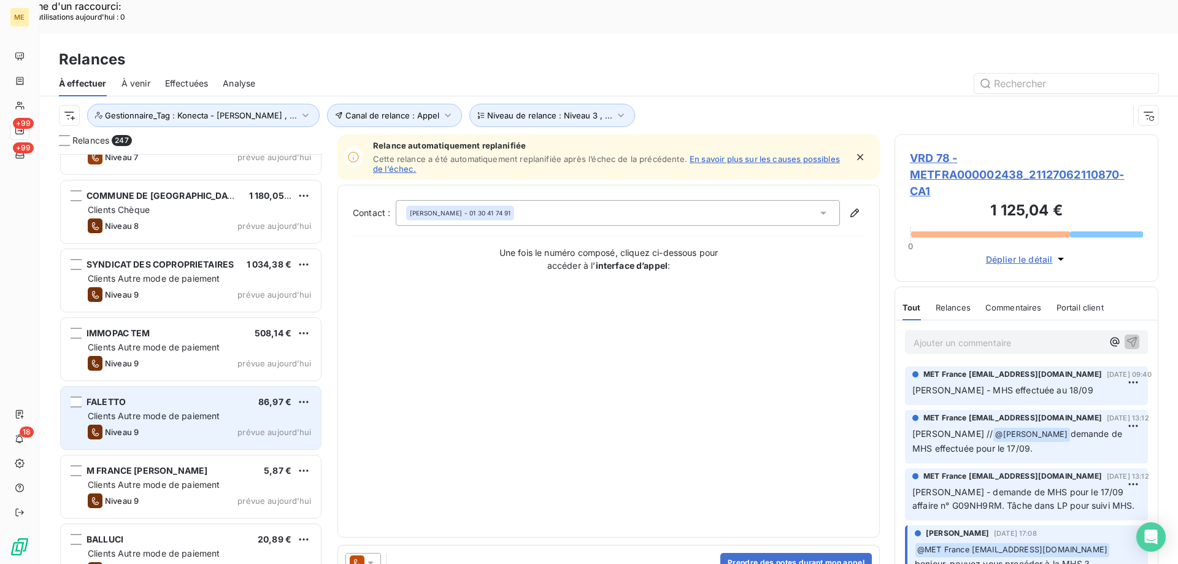
click at [282, 410] on div "Clients Autre mode de paiement" at bounding box center [199, 416] width 223 height 12
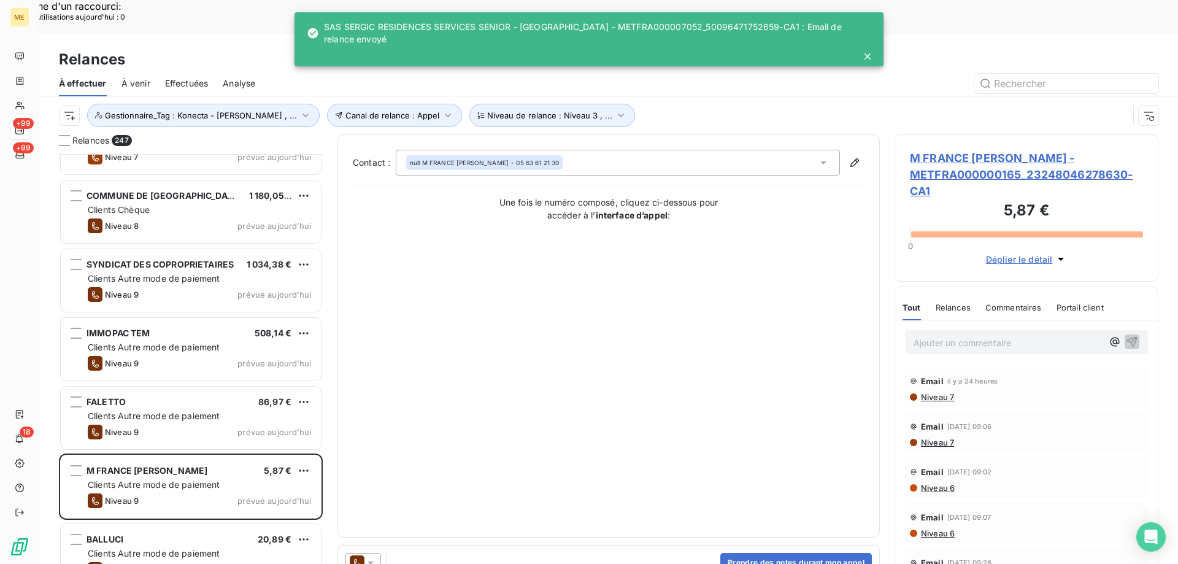
click at [368, 557] on icon at bounding box center [370, 563] width 12 height 12
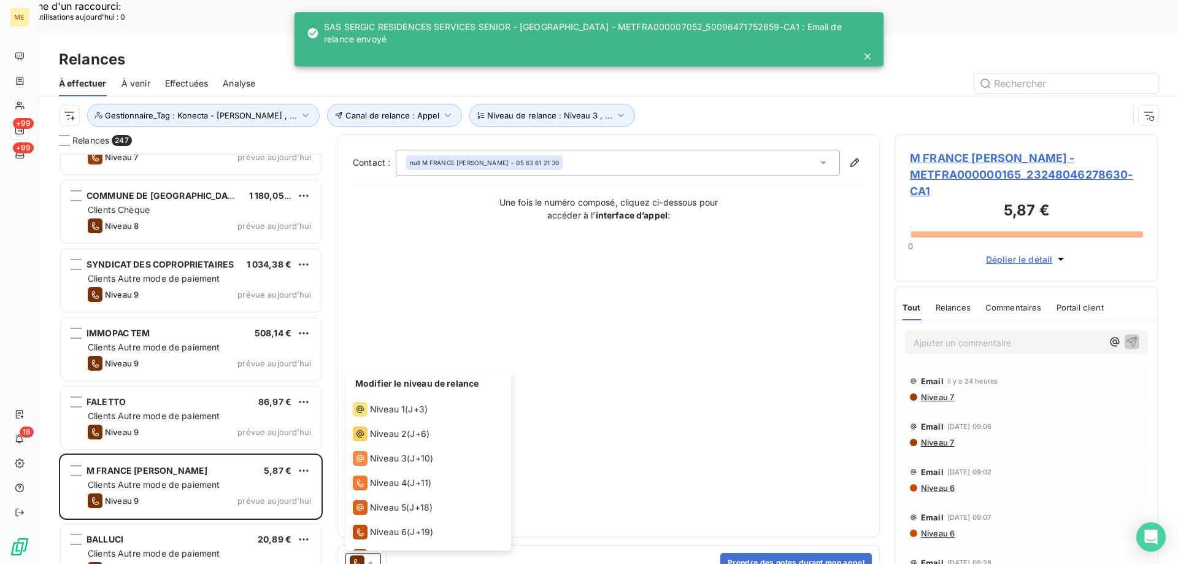
scroll to position [67, 0]
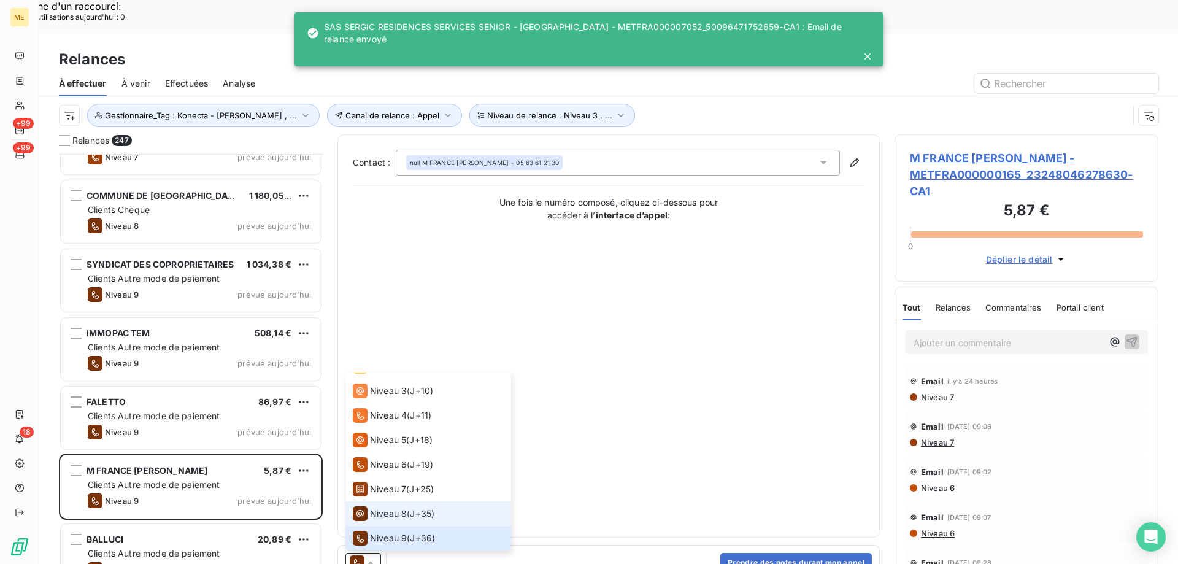
click at [392, 507] on span "Niveau 8" at bounding box center [388, 513] width 37 height 12
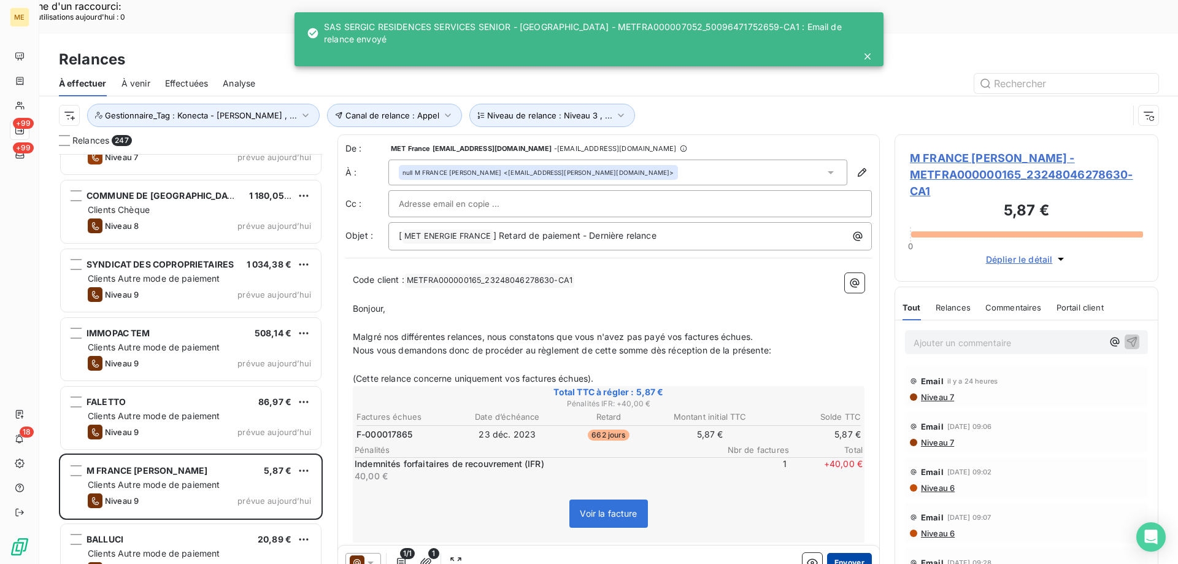
click at [838, 553] on button "Envoyer" at bounding box center [849, 563] width 45 height 20
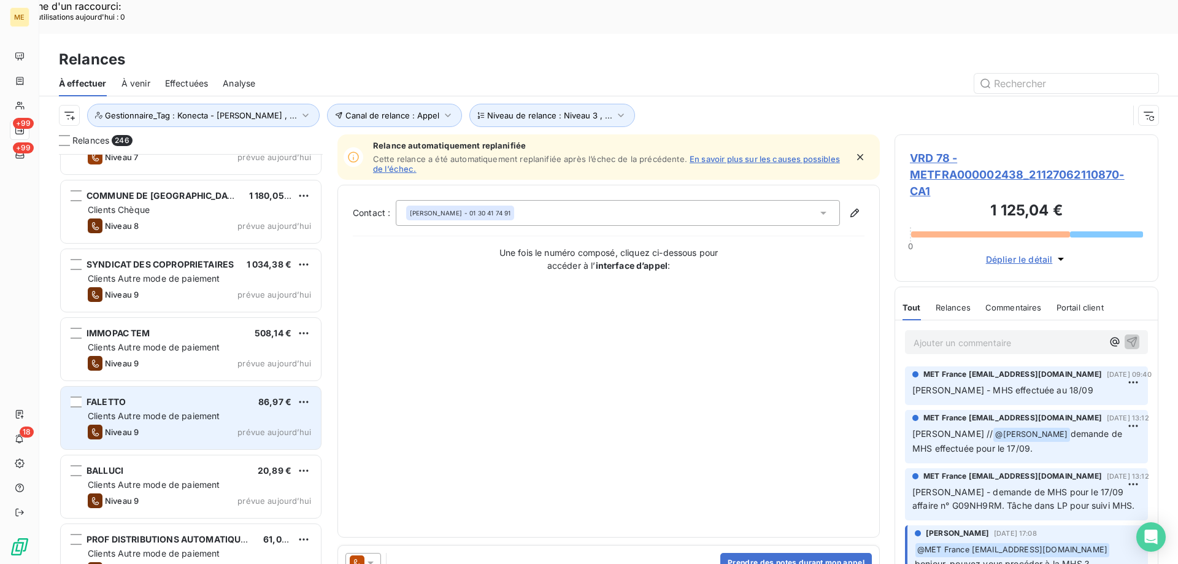
click at [228, 410] on div "Clients Autre mode de paiement" at bounding box center [199, 416] width 223 height 12
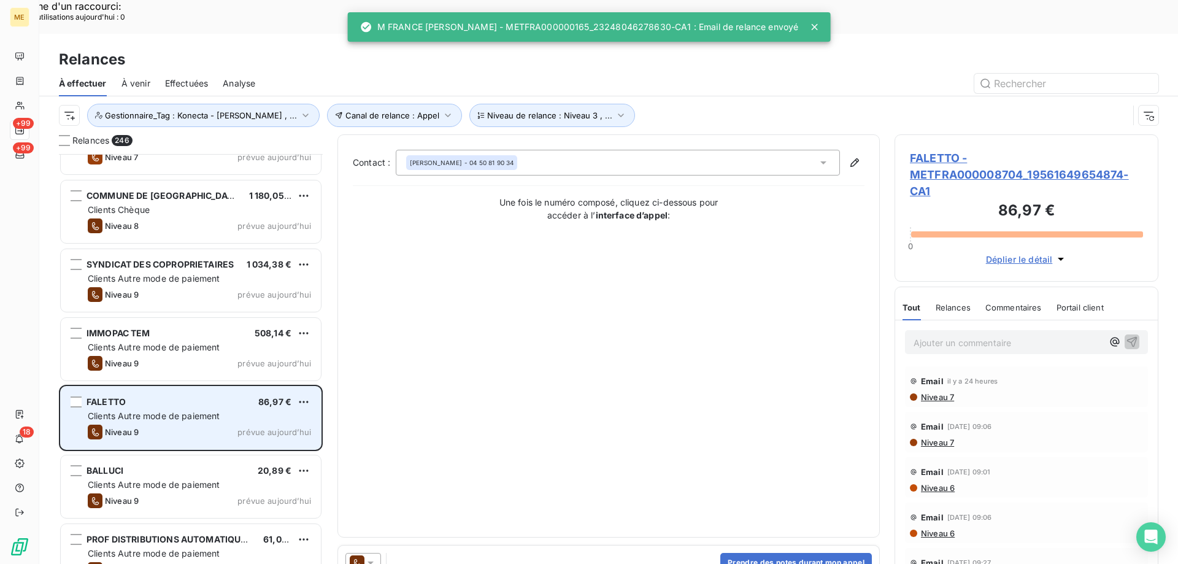
click at [228, 410] on div "Clients Autre mode de paiement" at bounding box center [199, 416] width 223 height 12
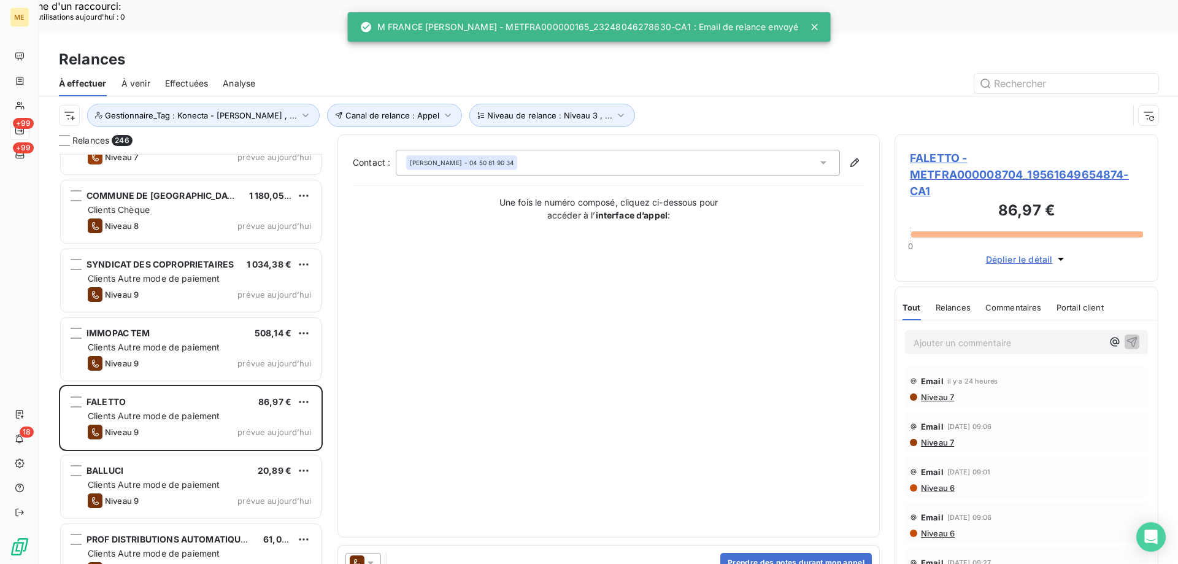
click at [368, 557] on icon at bounding box center [370, 563] width 12 height 12
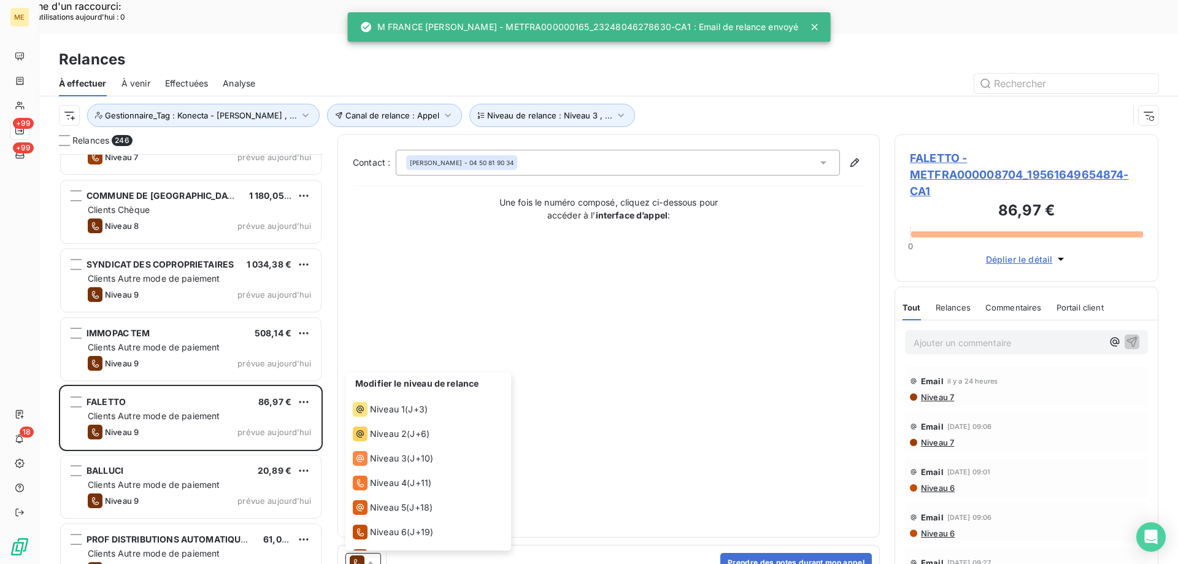
scroll to position [67, 0]
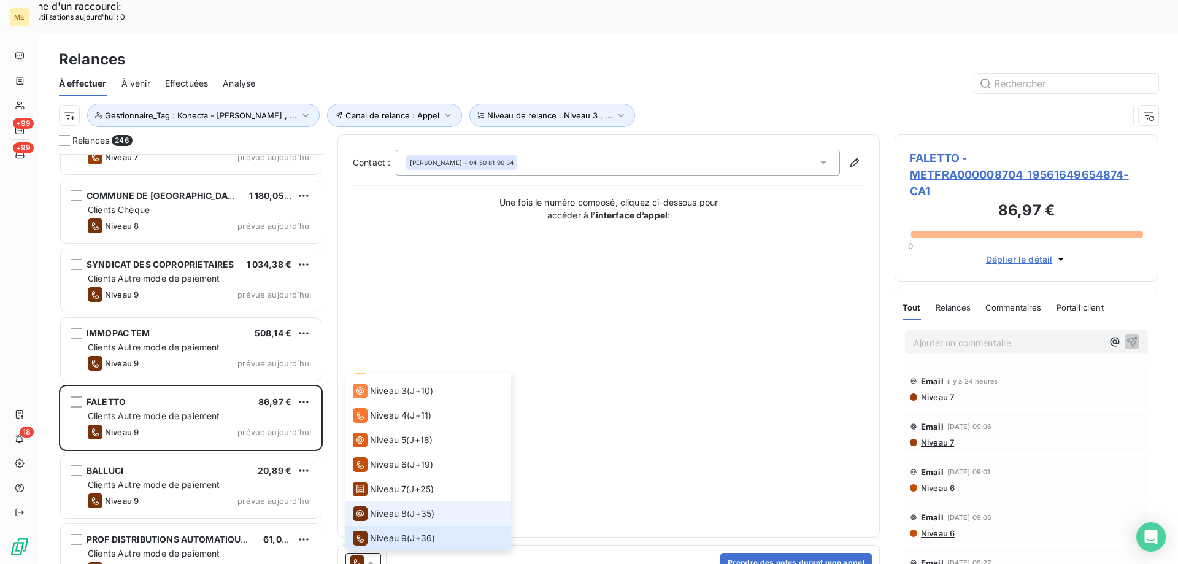
click at [398, 507] on span "Niveau 8" at bounding box center [388, 513] width 37 height 12
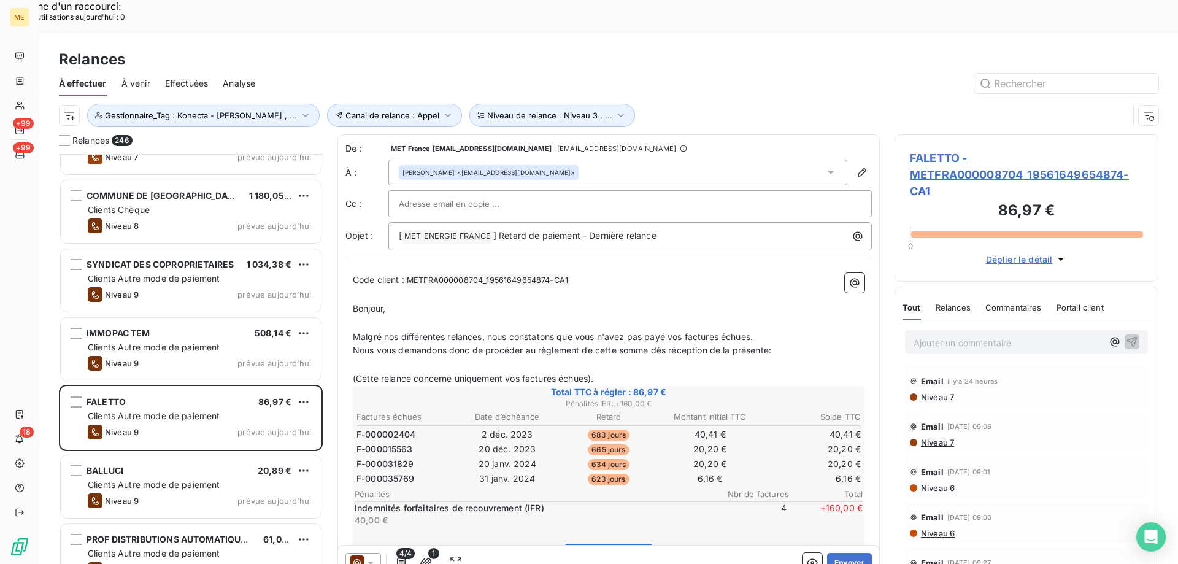
click at [842, 553] on button "Envoyer" at bounding box center [849, 563] width 45 height 20
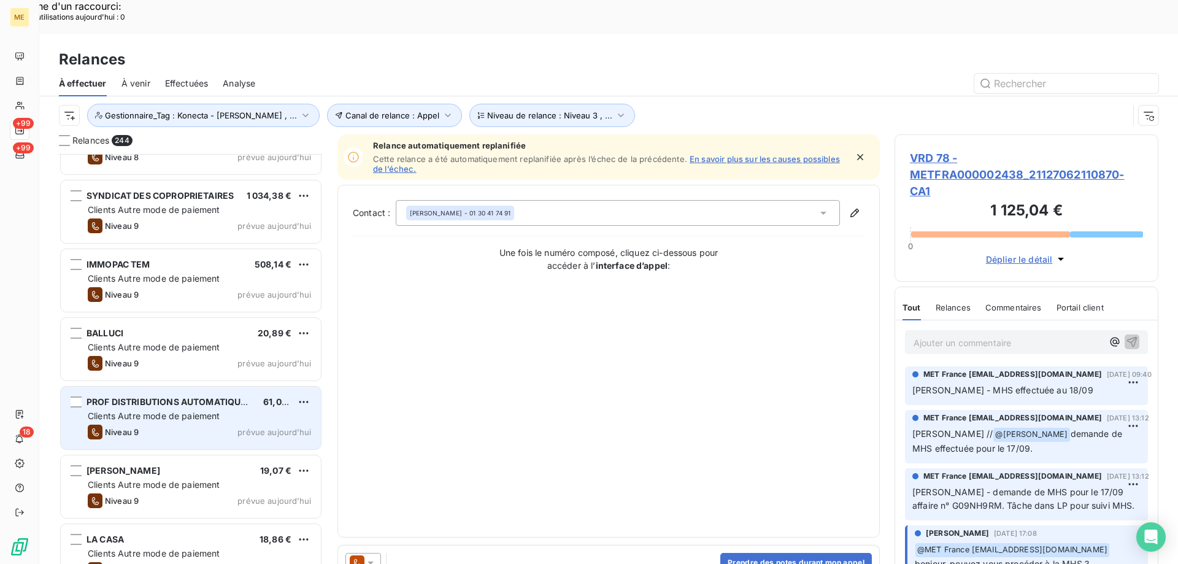
click at [249, 396] on span "PROF DISTRIBUTIONS AUTOMATIQUES FSES" at bounding box center [181, 401] width 189 height 10
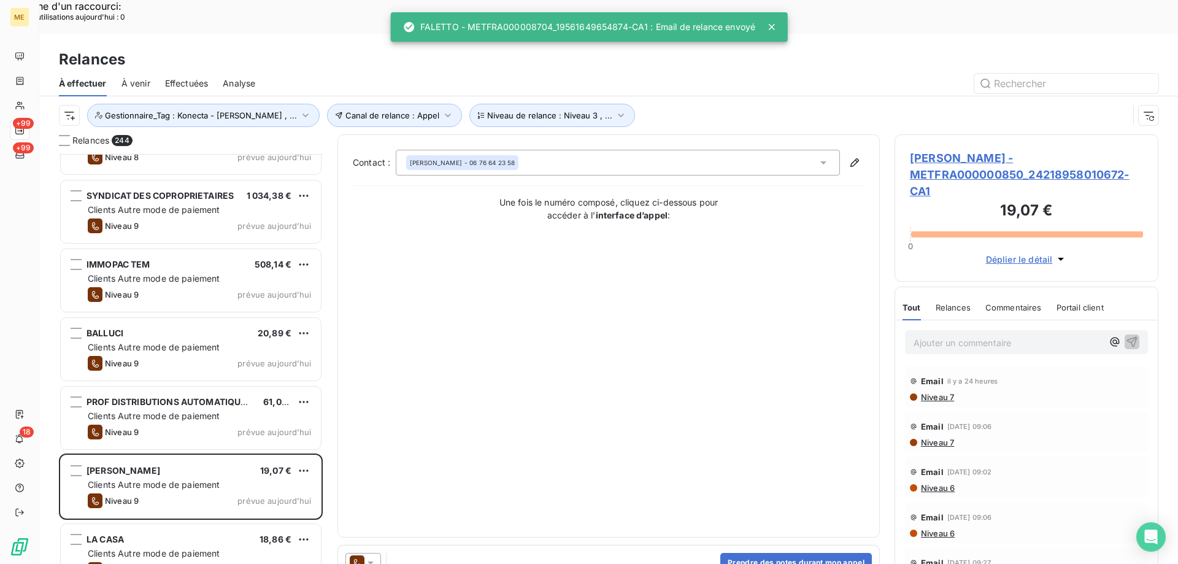
click at [370, 561] on icon at bounding box center [371, 562] width 6 height 3
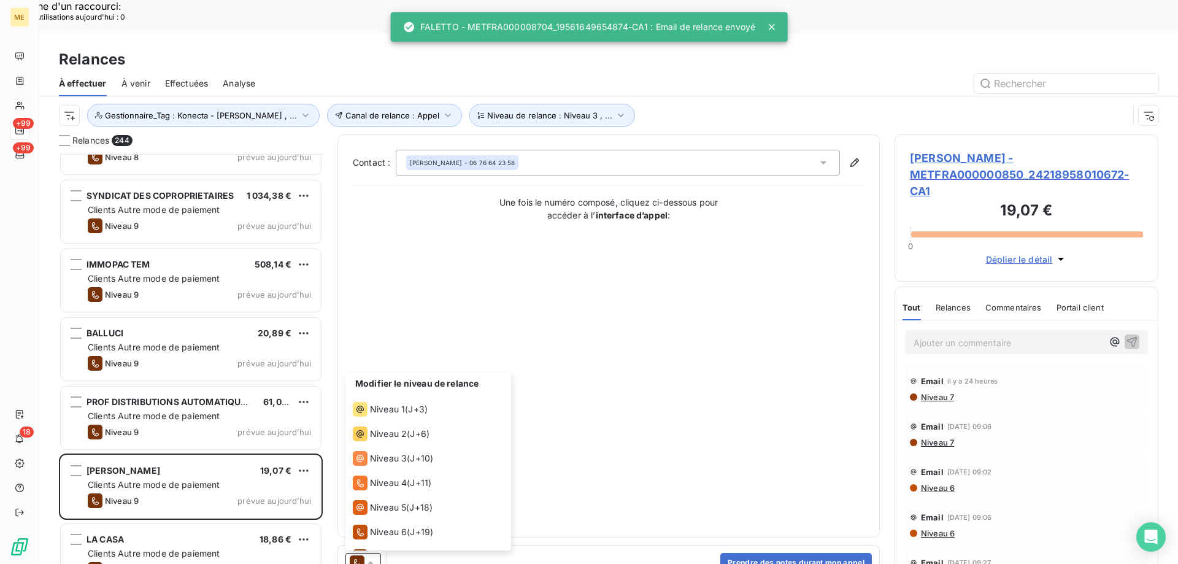
scroll to position [67, 0]
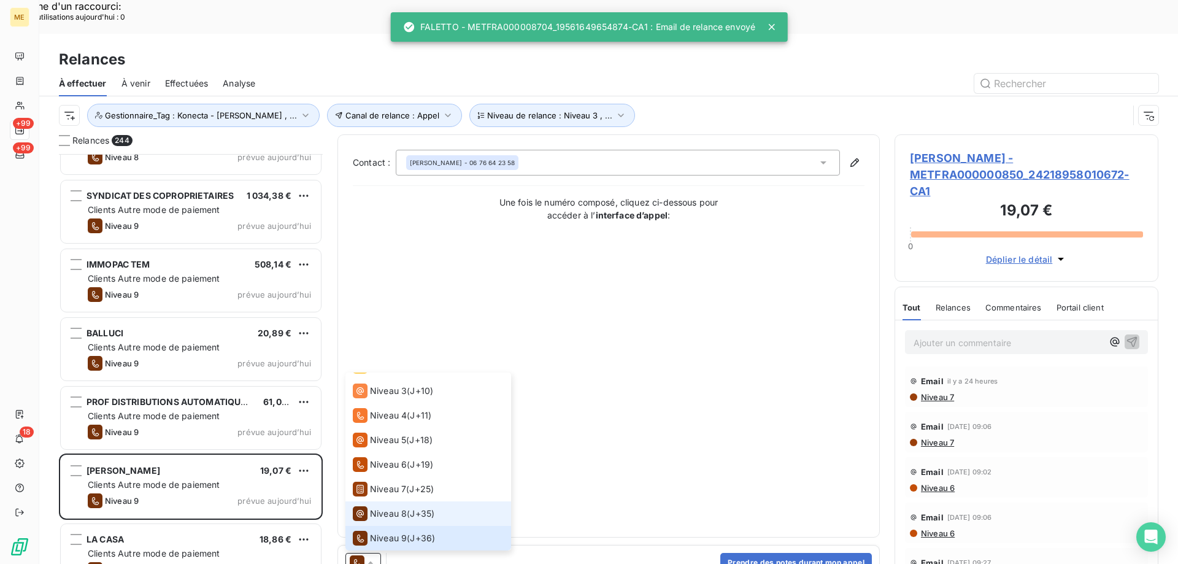
click at [379, 507] on span "Niveau 8" at bounding box center [388, 513] width 37 height 12
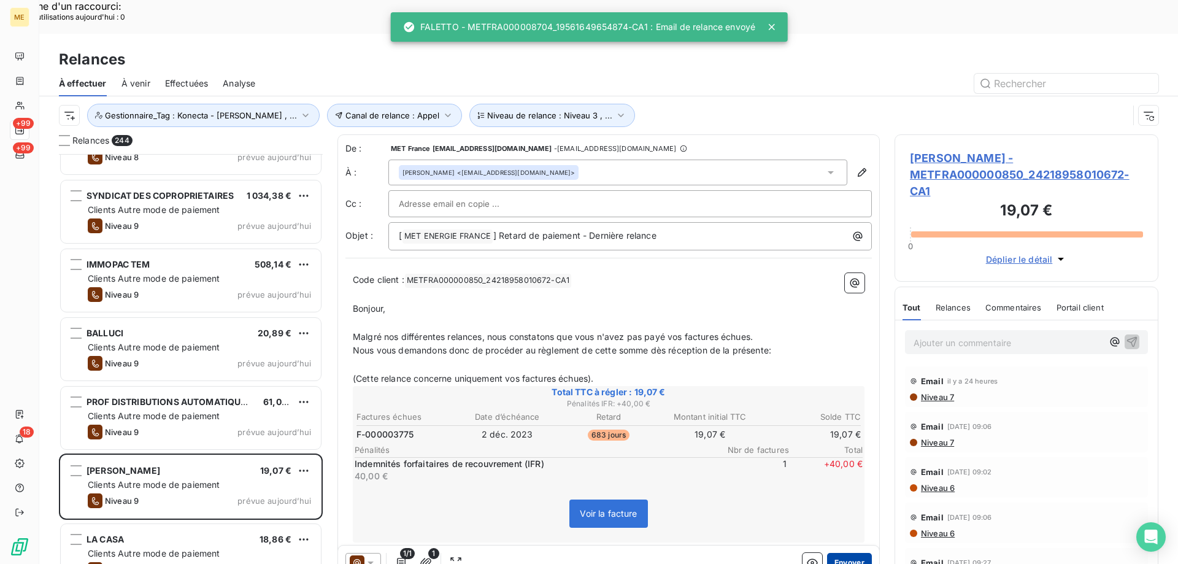
click at [849, 553] on button "Envoyer" at bounding box center [849, 563] width 45 height 20
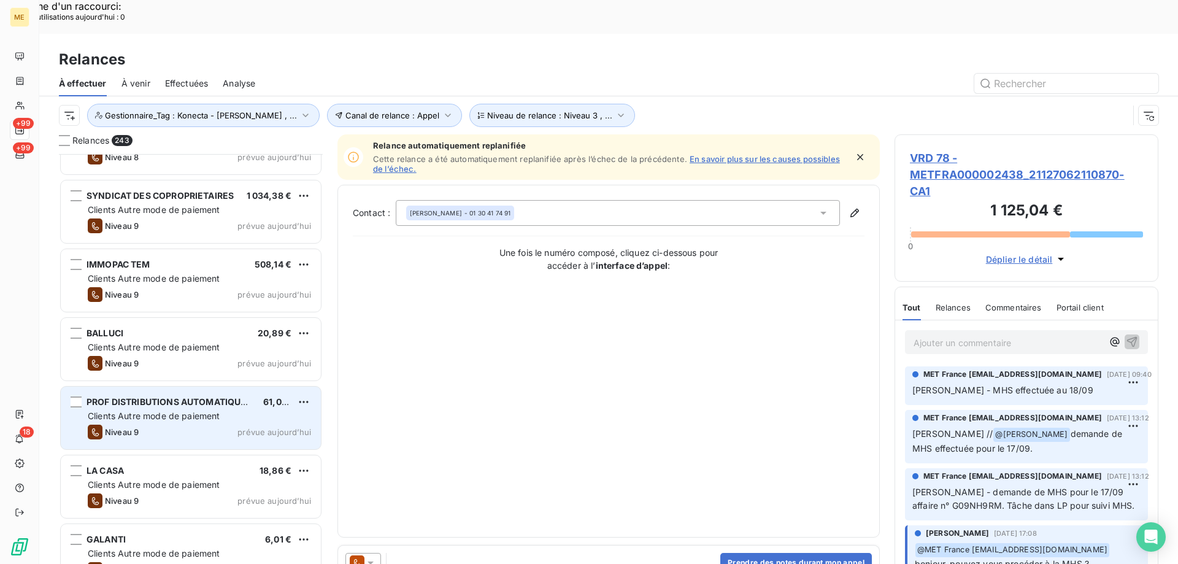
click at [261, 390] on div "PROF DISTRIBUTIONS AUTOMATIQUES FSES 61,00 € Clients Autre mode de paiement Niv…" at bounding box center [191, 418] width 260 height 63
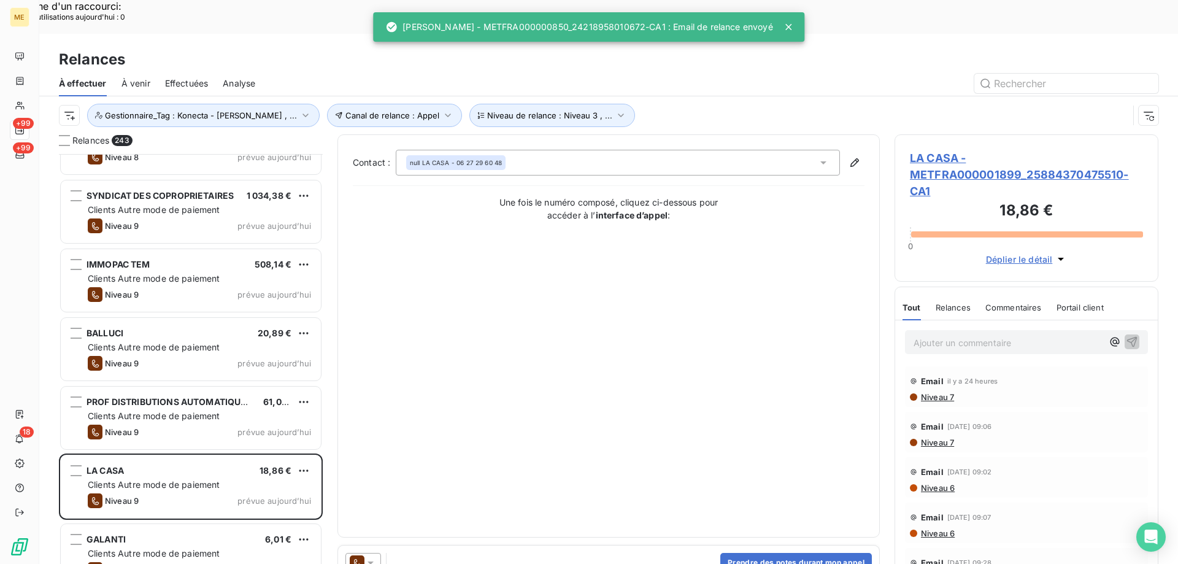
click at [374, 557] on icon at bounding box center [370, 563] width 12 height 12
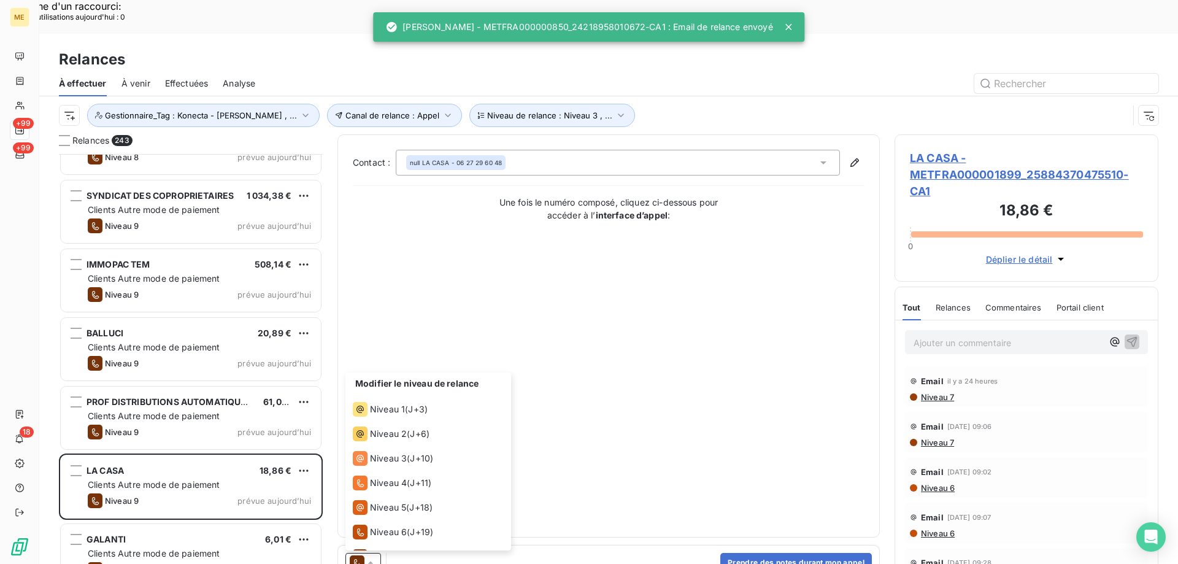
scroll to position [67, 0]
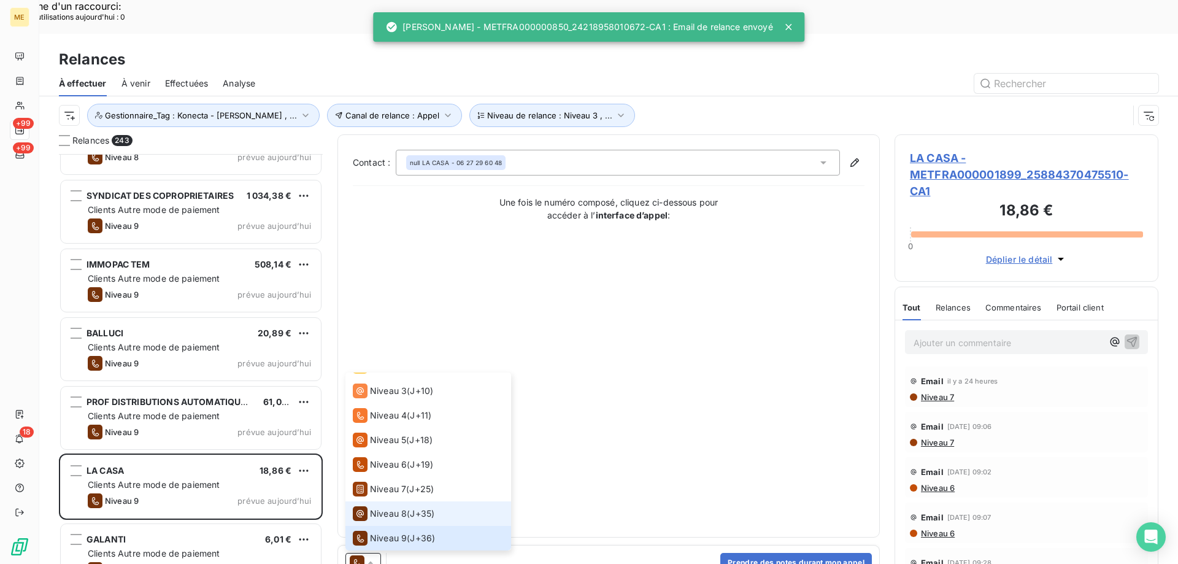
click at [395, 507] on span "Niveau 8" at bounding box center [388, 513] width 37 height 12
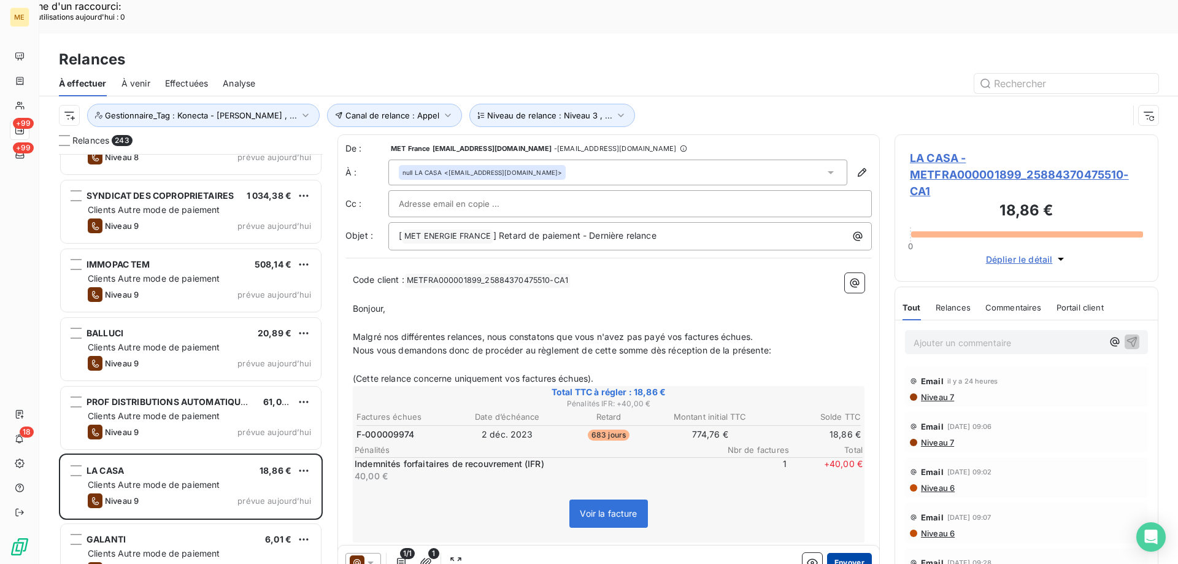
click at [842, 553] on button "Envoyer" at bounding box center [849, 563] width 45 height 20
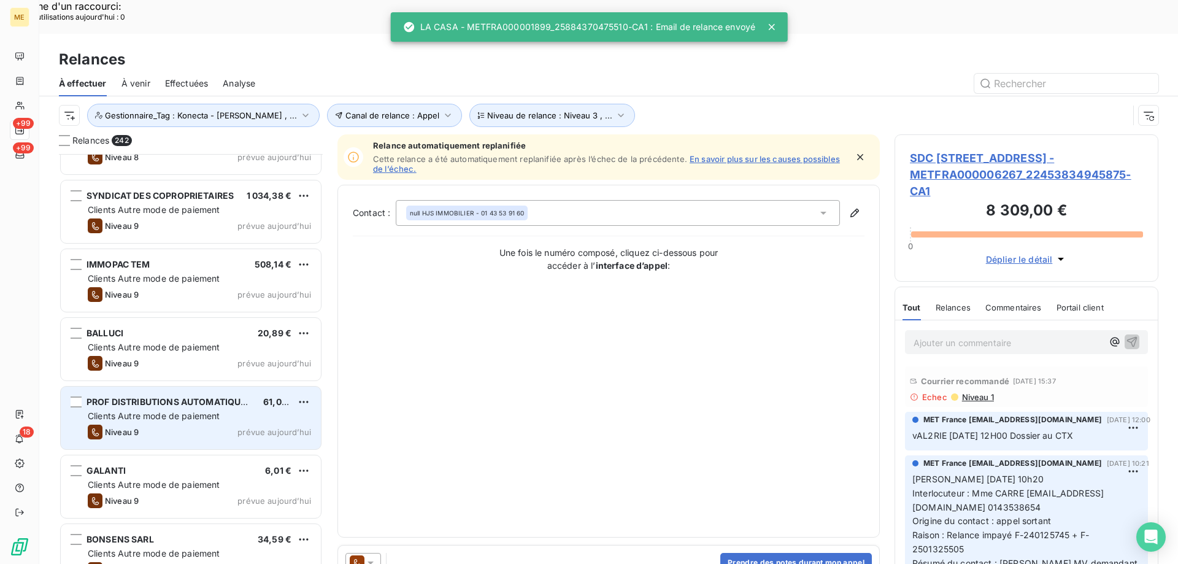
click at [195, 410] on span "Clients Autre mode de paiement" at bounding box center [154, 415] width 133 height 10
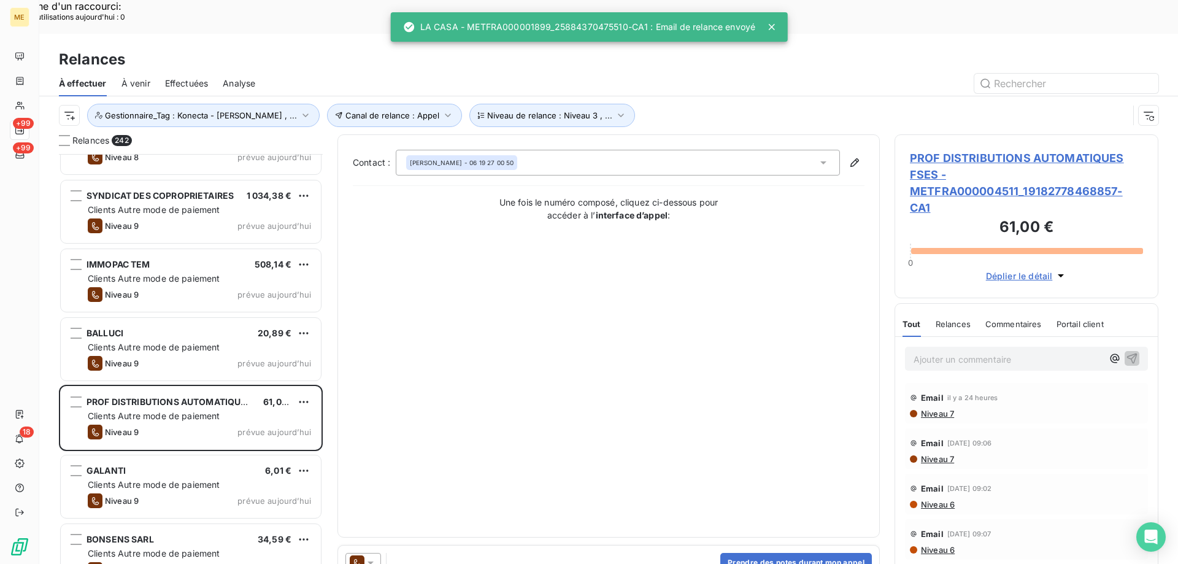
click at [375, 557] on icon at bounding box center [370, 563] width 12 height 12
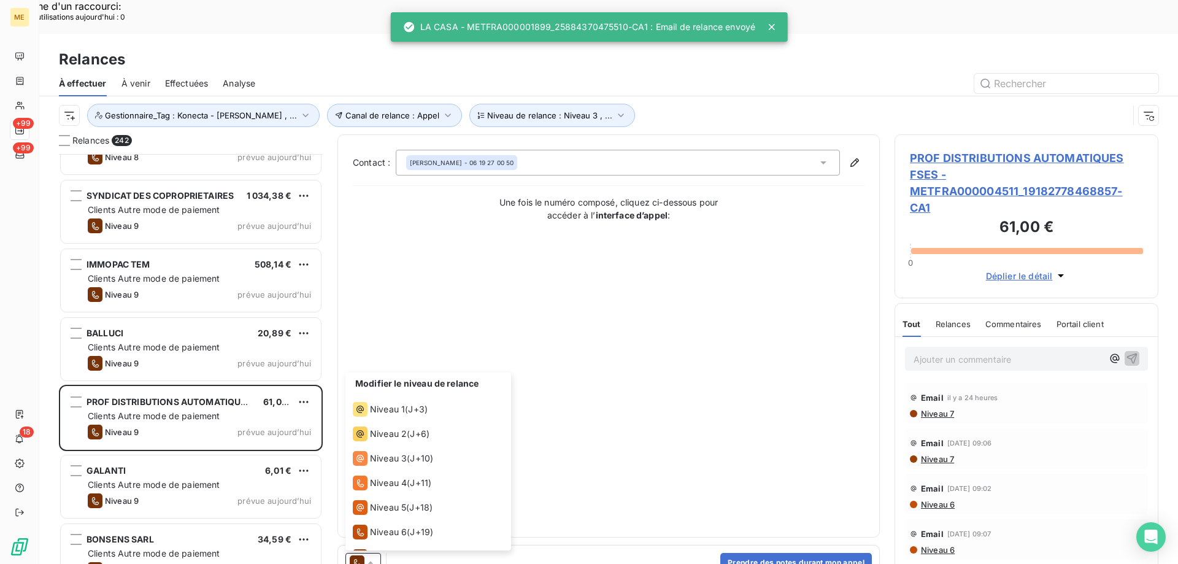
scroll to position [67, 0]
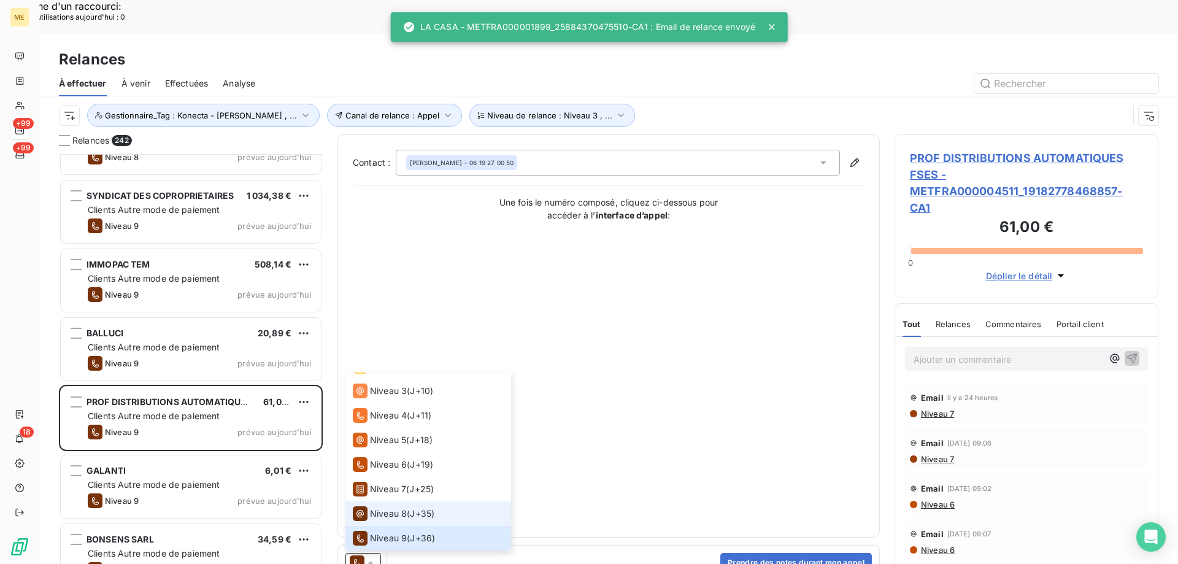
click at [404, 507] on span "Niveau 8" at bounding box center [388, 513] width 37 height 12
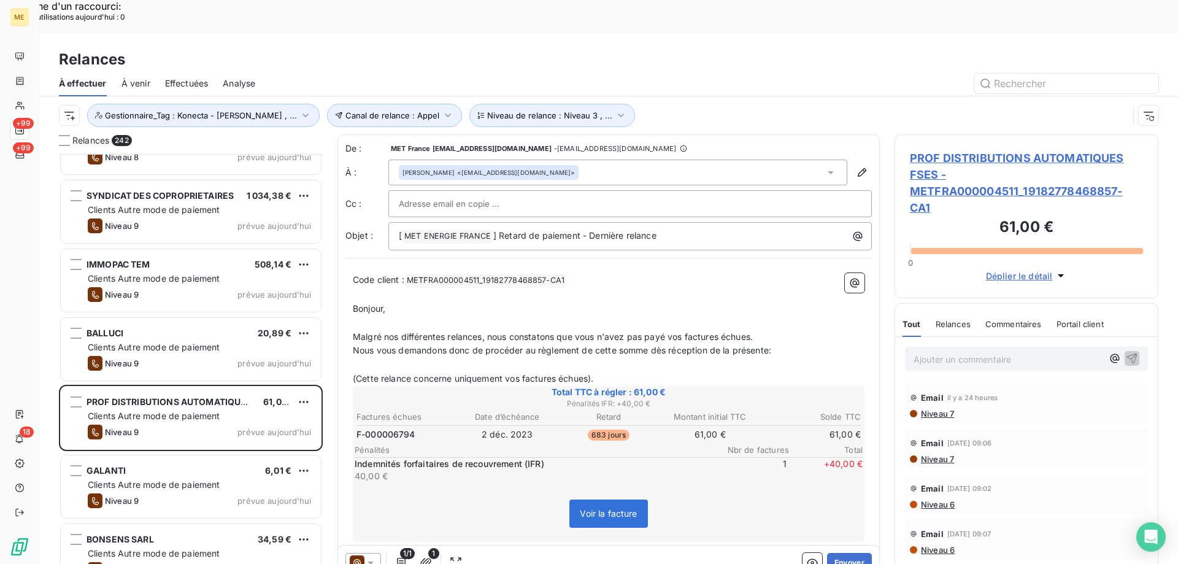
click at [855, 553] on button "Envoyer" at bounding box center [849, 563] width 45 height 20
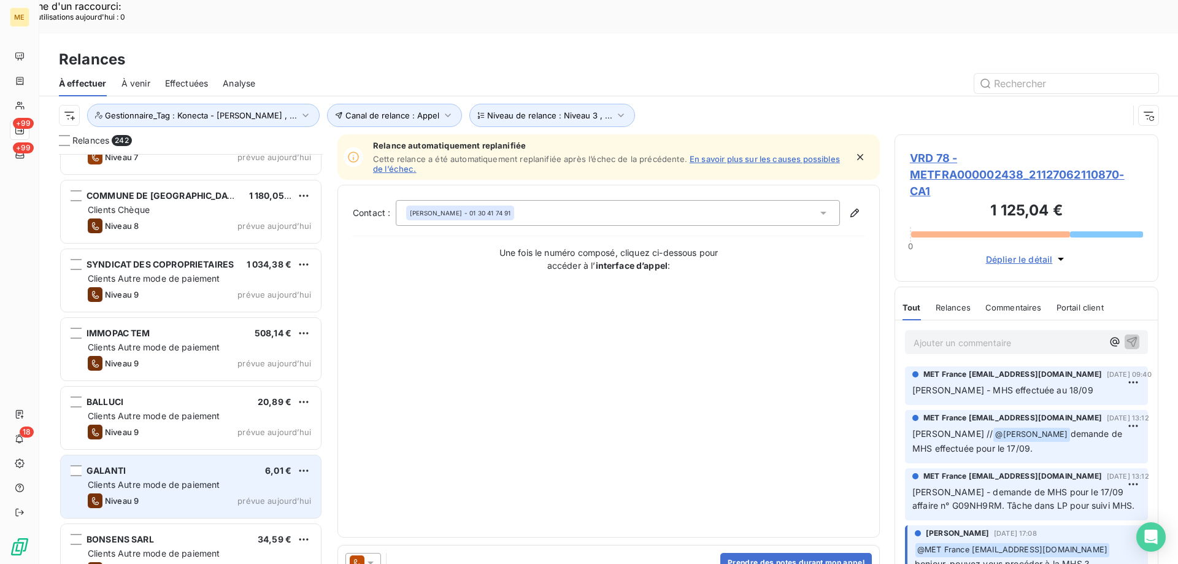
click at [240, 465] on div "GALANTI 6,01 €" at bounding box center [199, 470] width 223 height 11
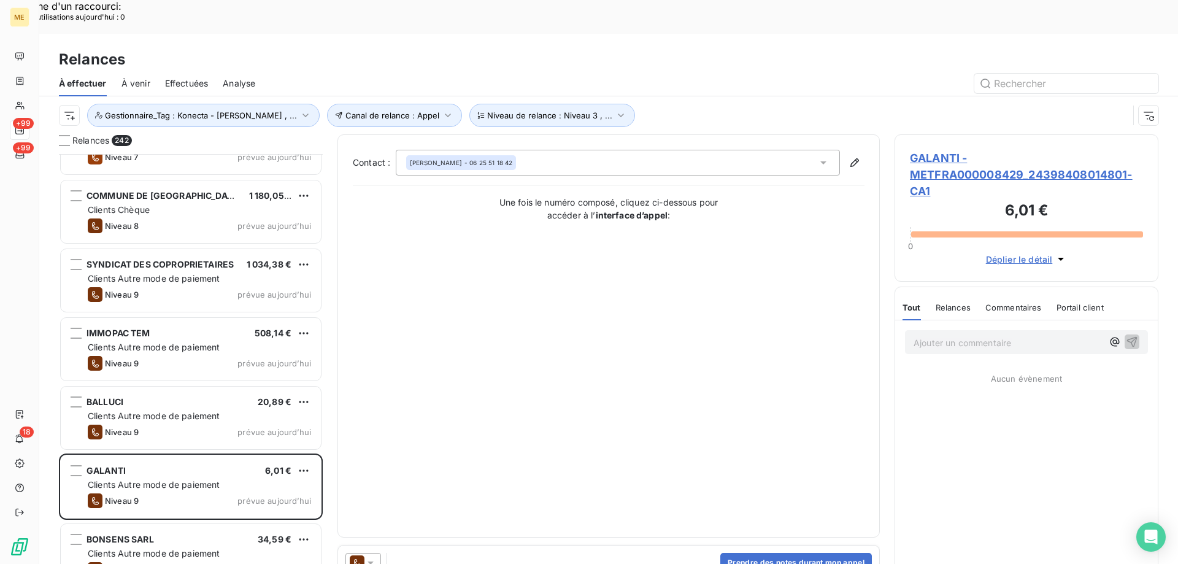
click at [377, 553] on div at bounding box center [363, 563] width 36 height 20
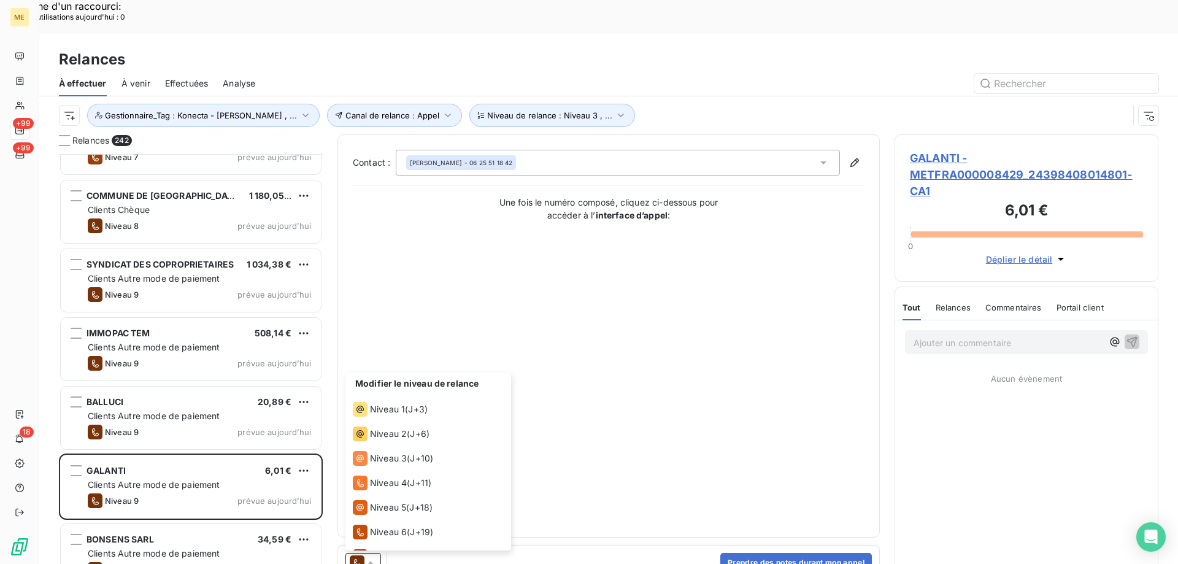
scroll to position [67, 0]
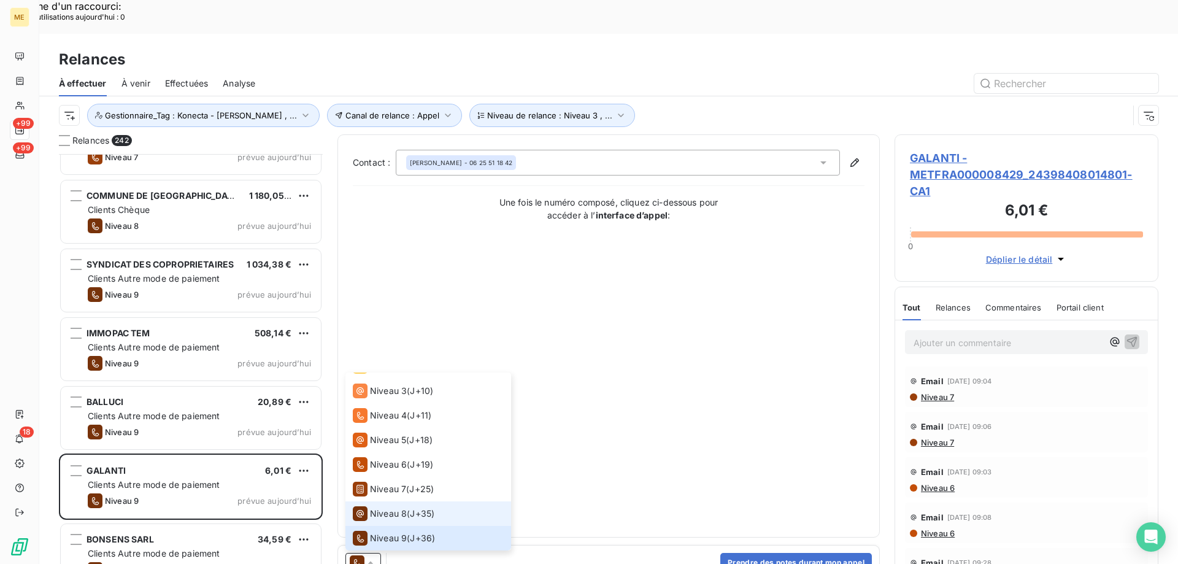
click at [384, 507] on span "Niveau 8" at bounding box center [388, 513] width 37 height 12
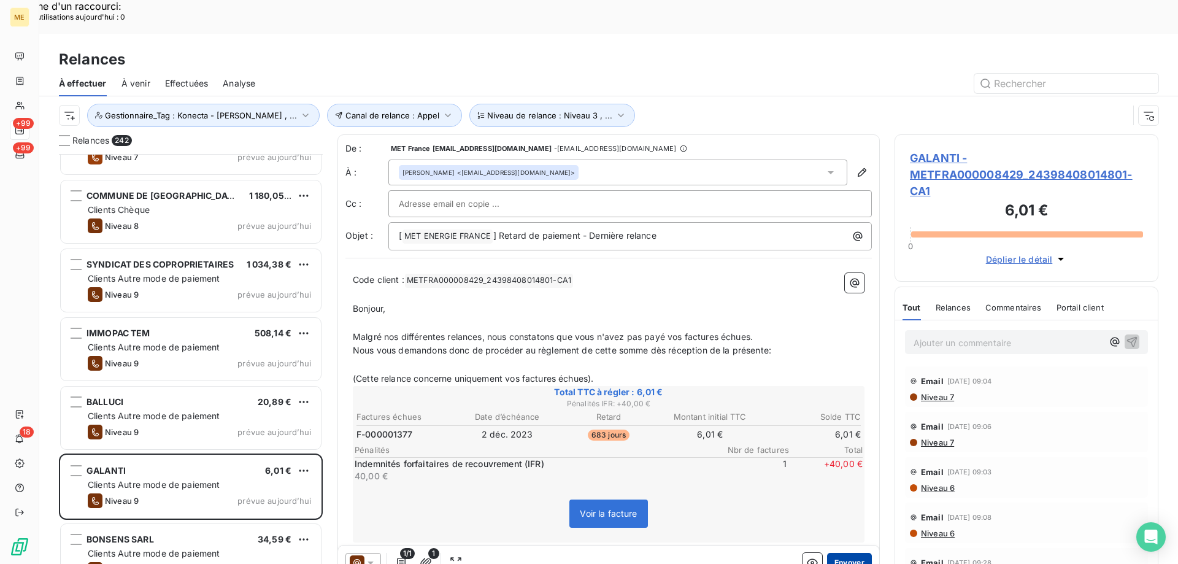
click at [850, 553] on button "Envoyer" at bounding box center [849, 563] width 45 height 20
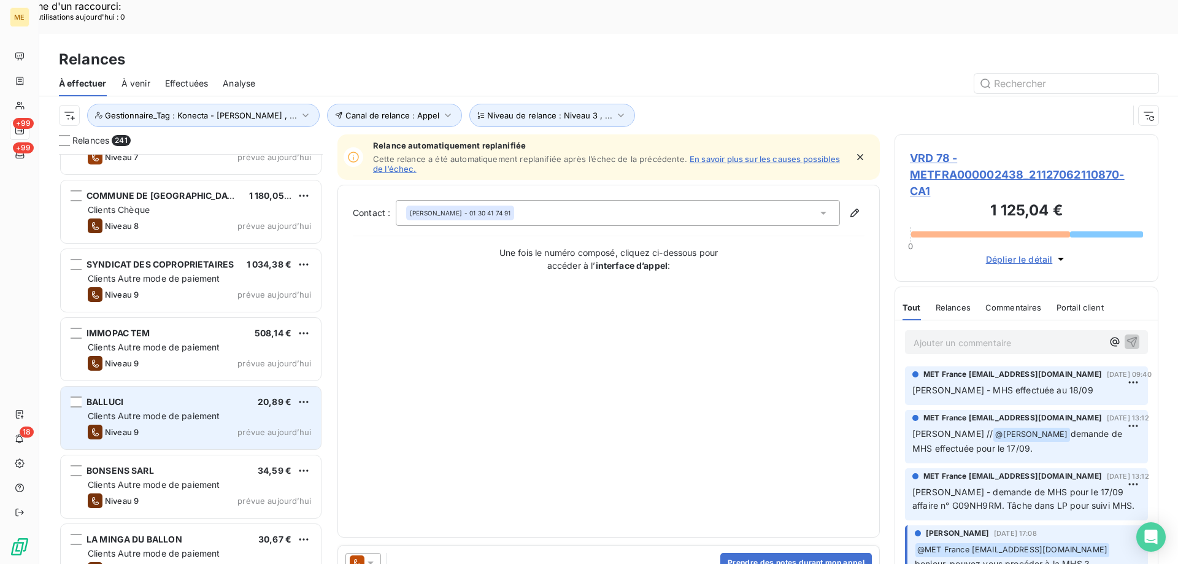
click at [277, 396] on span "20,89 €" at bounding box center [275, 401] width 34 height 10
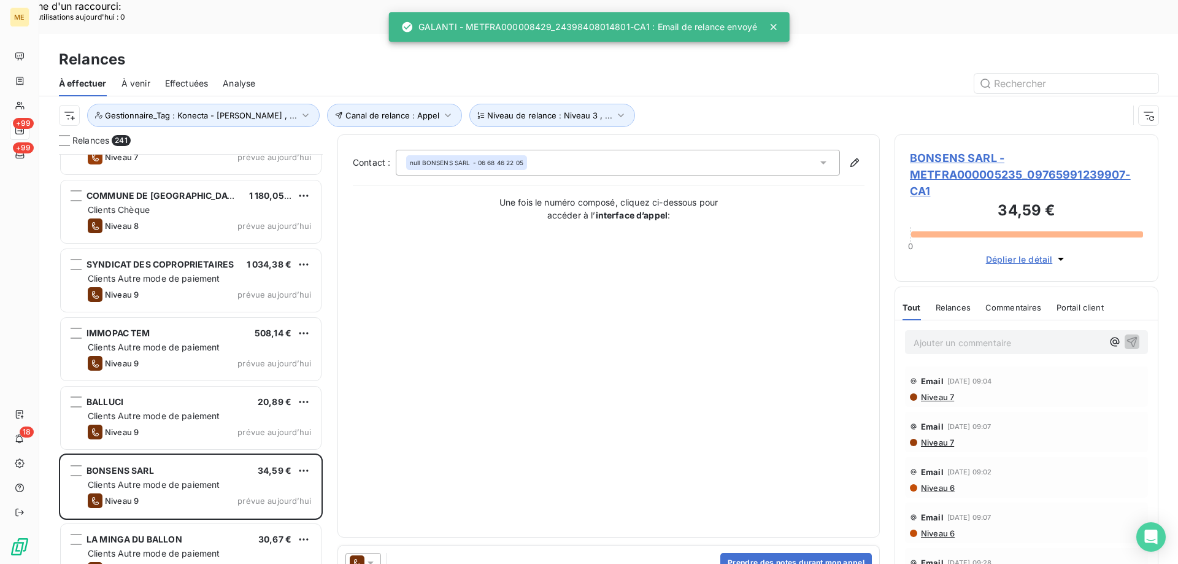
click at [373, 557] on icon at bounding box center [370, 563] width 12 height 12
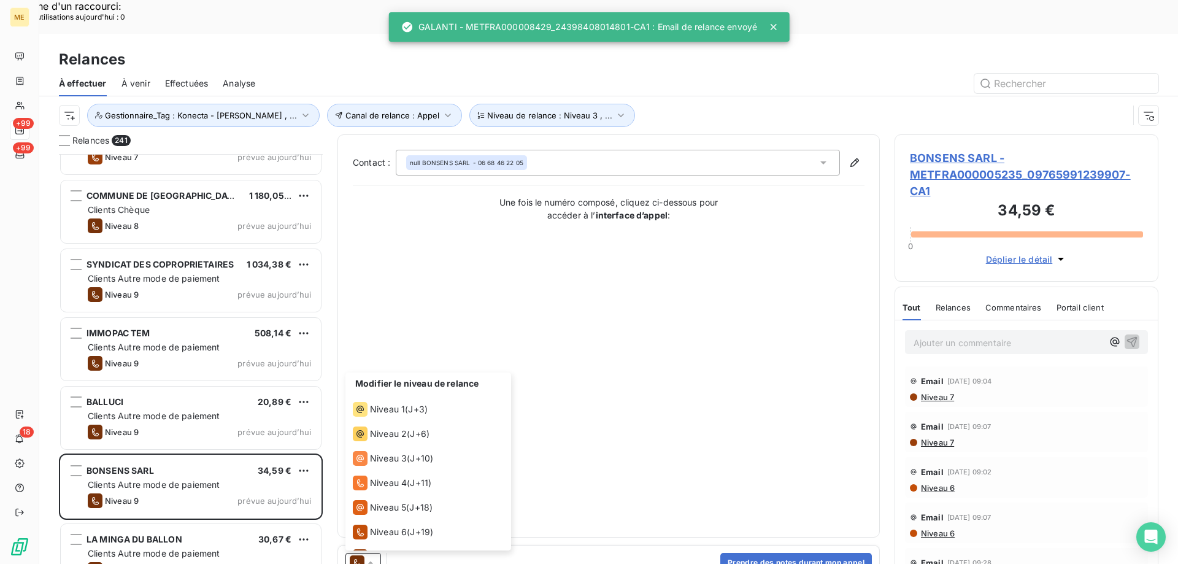
scroll to position [67, 0]
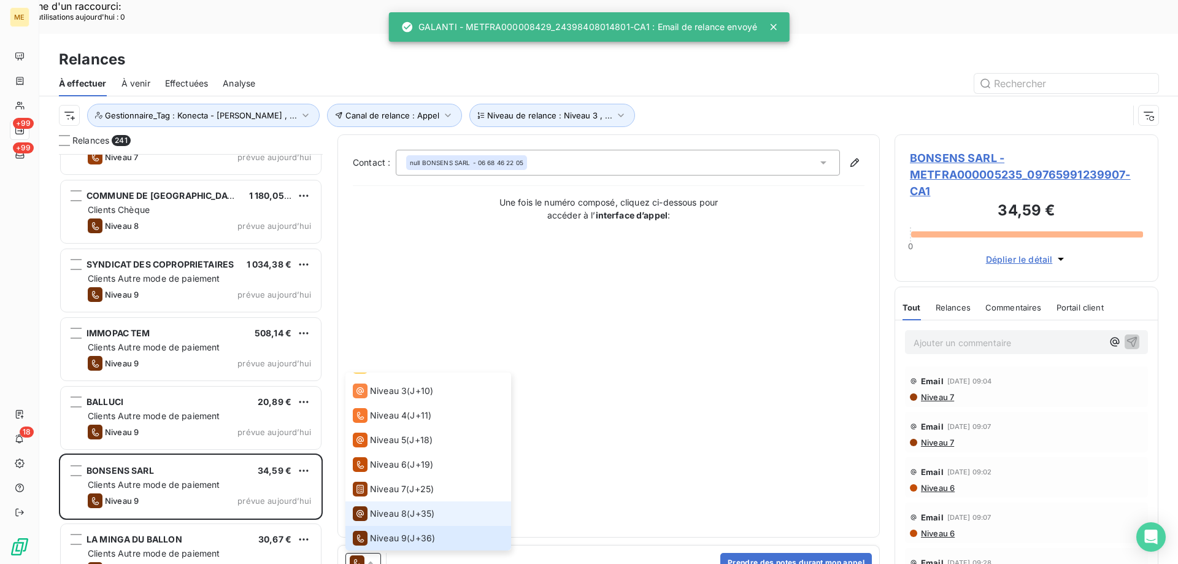
click at [398, 507] on span "Niveau 8" at bounding box center [388, 513] width 37 height 12
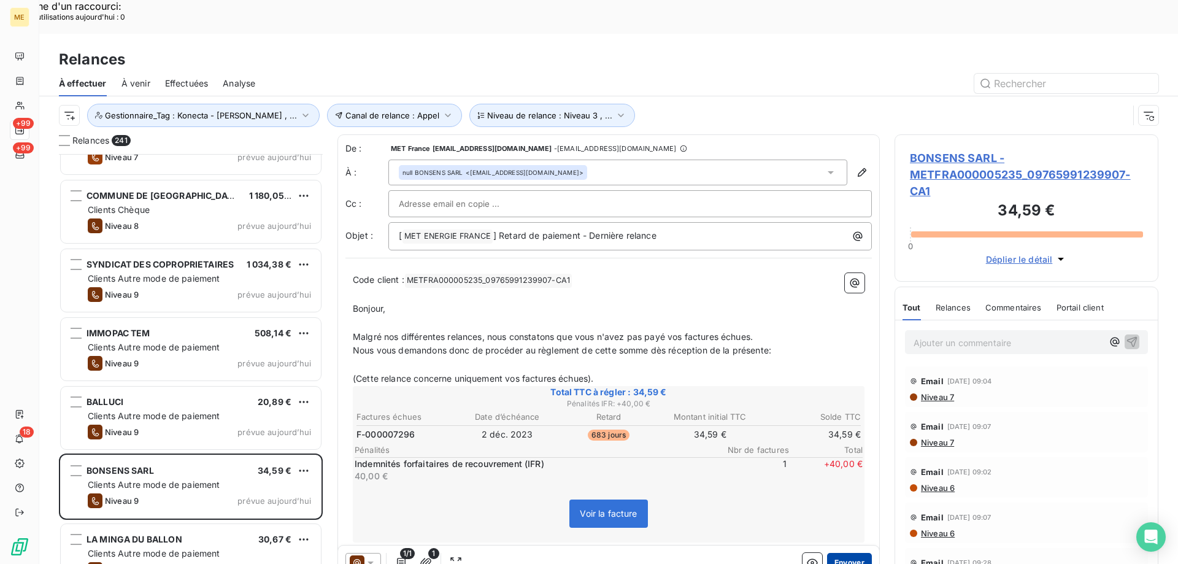
click at [857, 553] on button "Envoyer" at bounding box center [849, 563] width 45 height 20
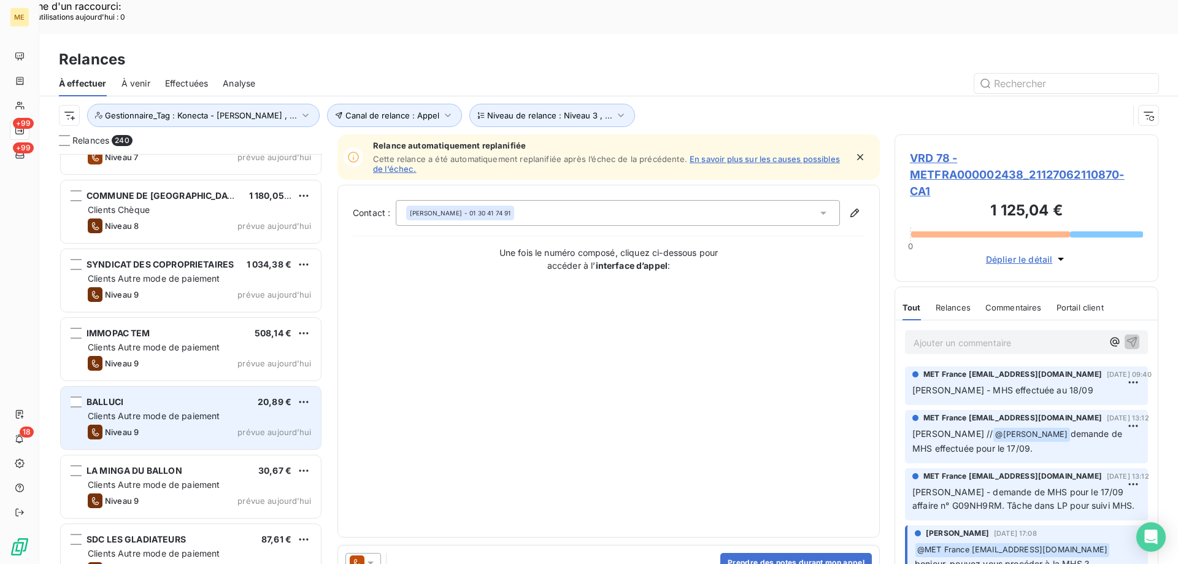
click at [276, 410] on div "Clients Autre mode de paiement" at bounding box center [199, 416] width 223 height 12
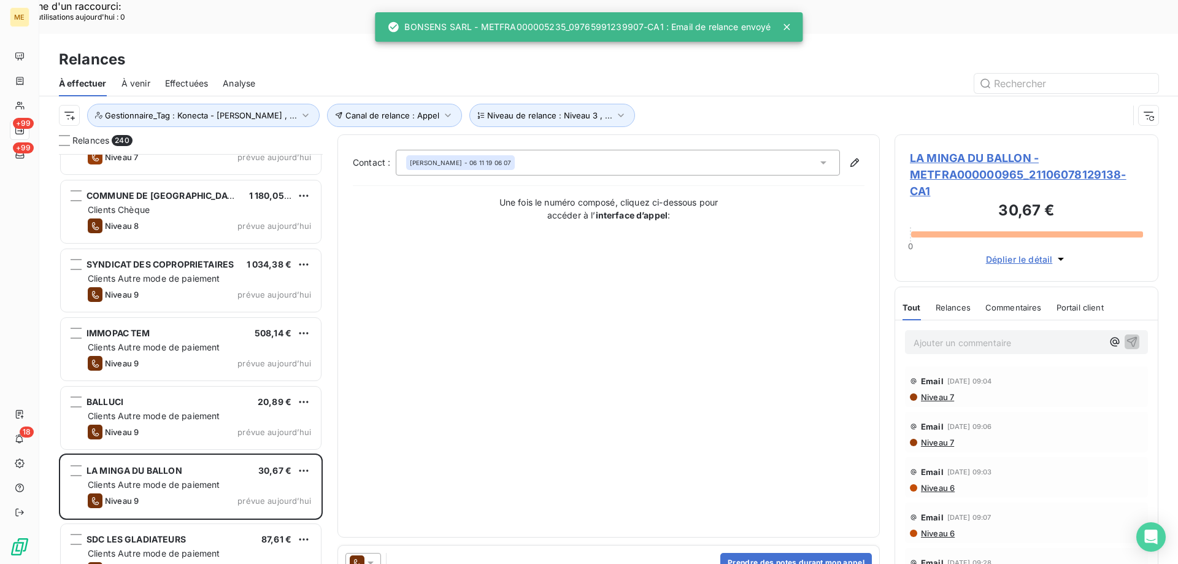
click at [374, 557] on icon at bounding box center [370, 563] width 12 height 12
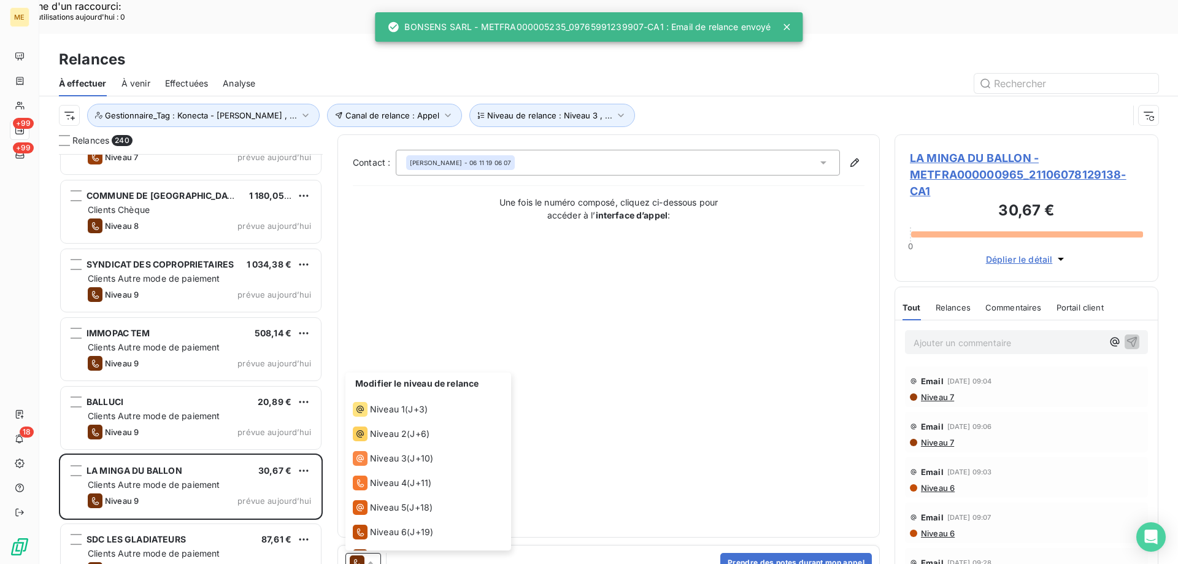
scroll to position [67, 0]
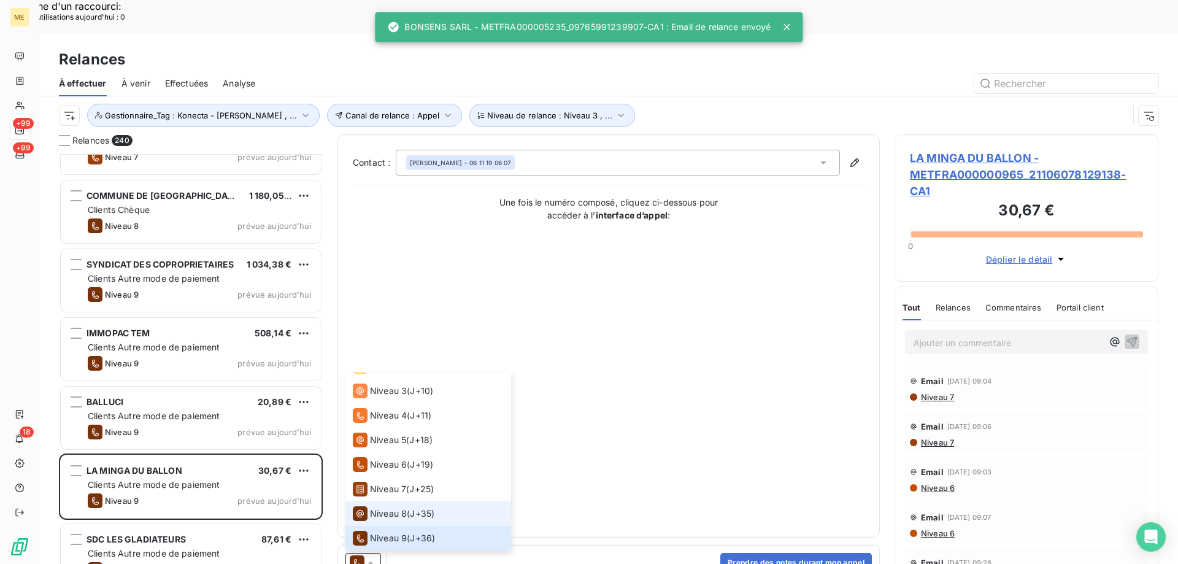
click at [393, 507] on span "Niveau 8" at bounding box center [388, 513] width 37 height 12
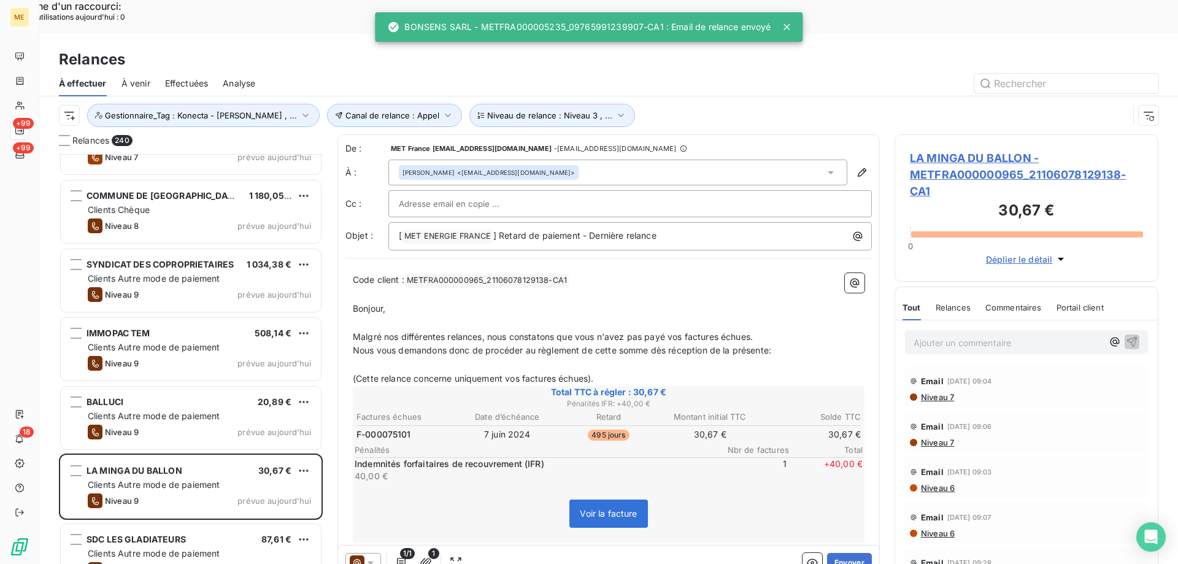
click at [863, 545] on div "1/1 1 Envoyer" at bounding box center [608, 562] width 541 height 34
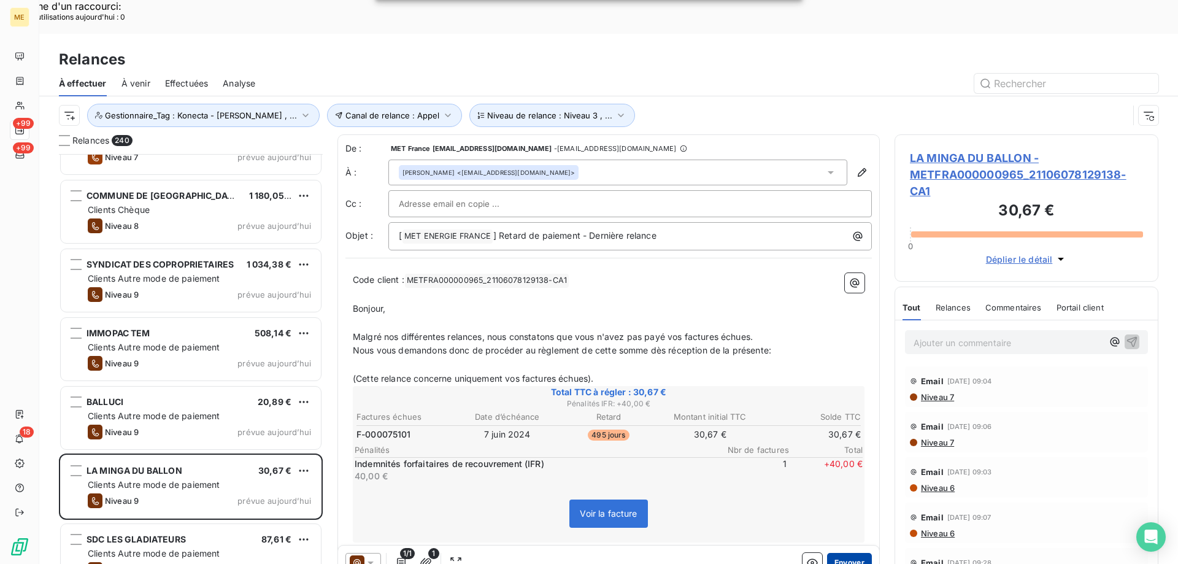
click at [841, 553] on button "Envoyer" at bounding box center [849, 563] width 45 height 20
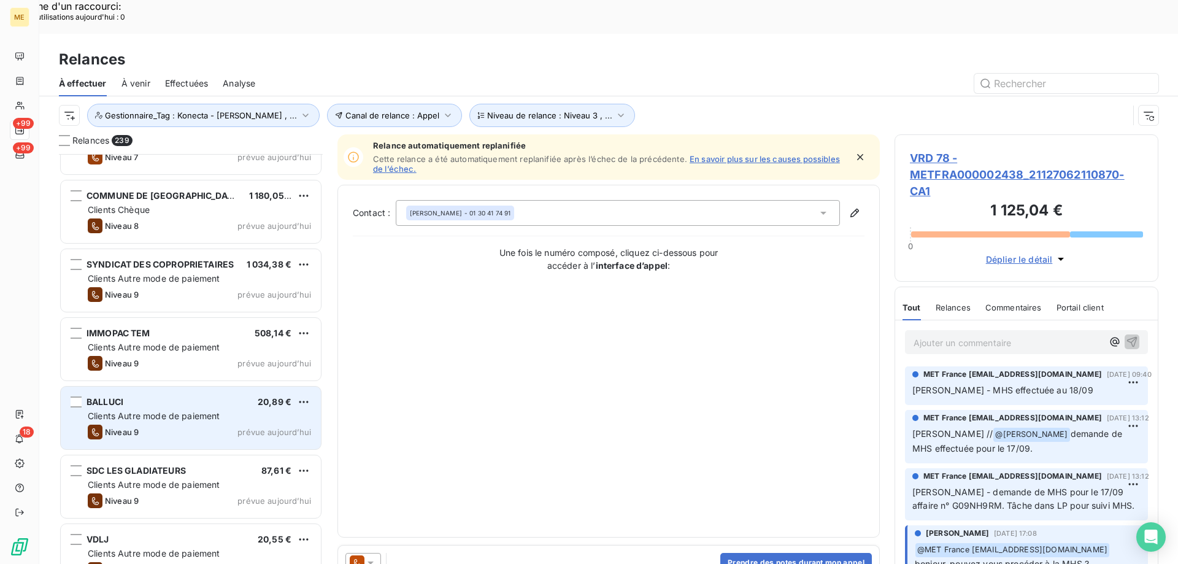
click at [261, 390] on div "BALLUCI 20,89 € Clients Autre mode de paiement Niveau 9 prévue [DATE]" at bounding box center [191, 418] width 260 height 63
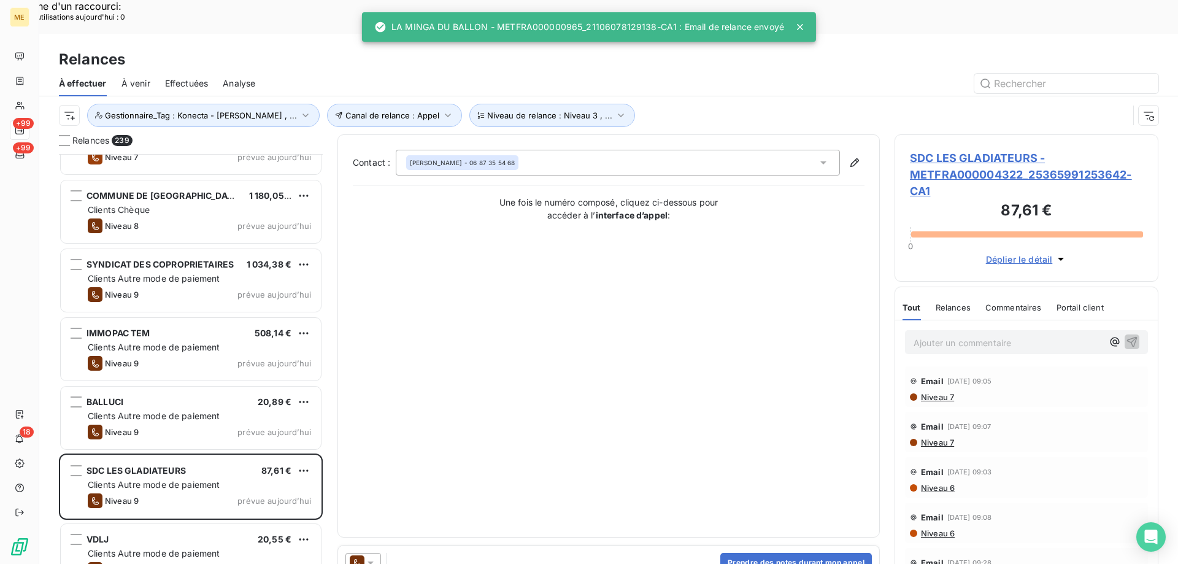
click at [372, 557] on icon at bounding box center [370, 563] width 12 height 12
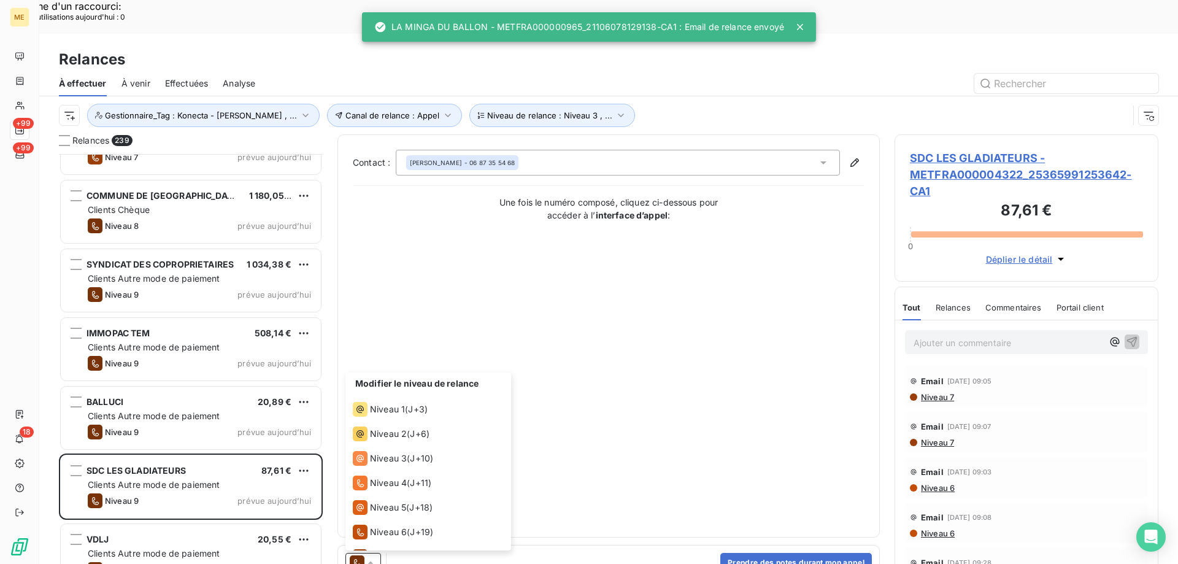
scroll to position [67, 0]
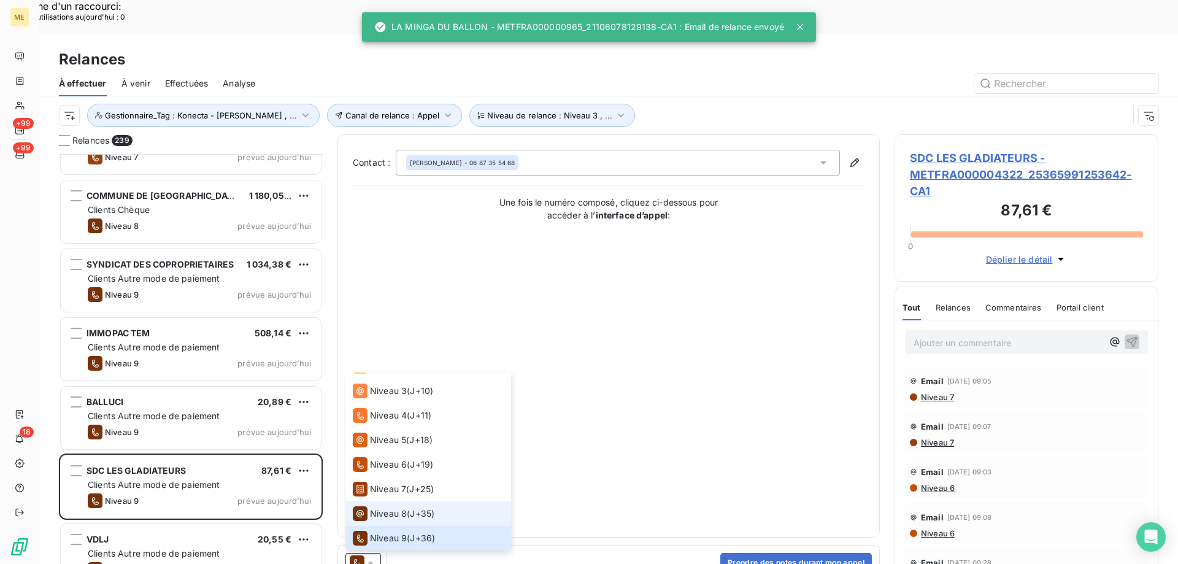
click at [404, 507] on span "Niveau 8" at bounding box center [388, 513] width 37 height 12
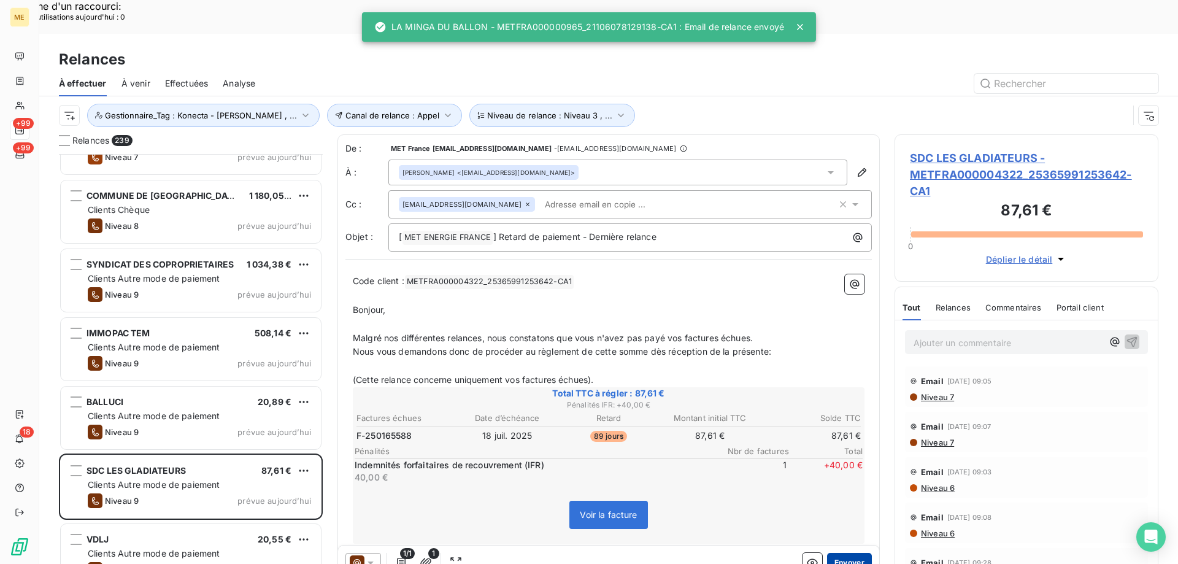
click at [842, 553] on button "Envoyer" at bounding box center [849, 563] width 45 height 20
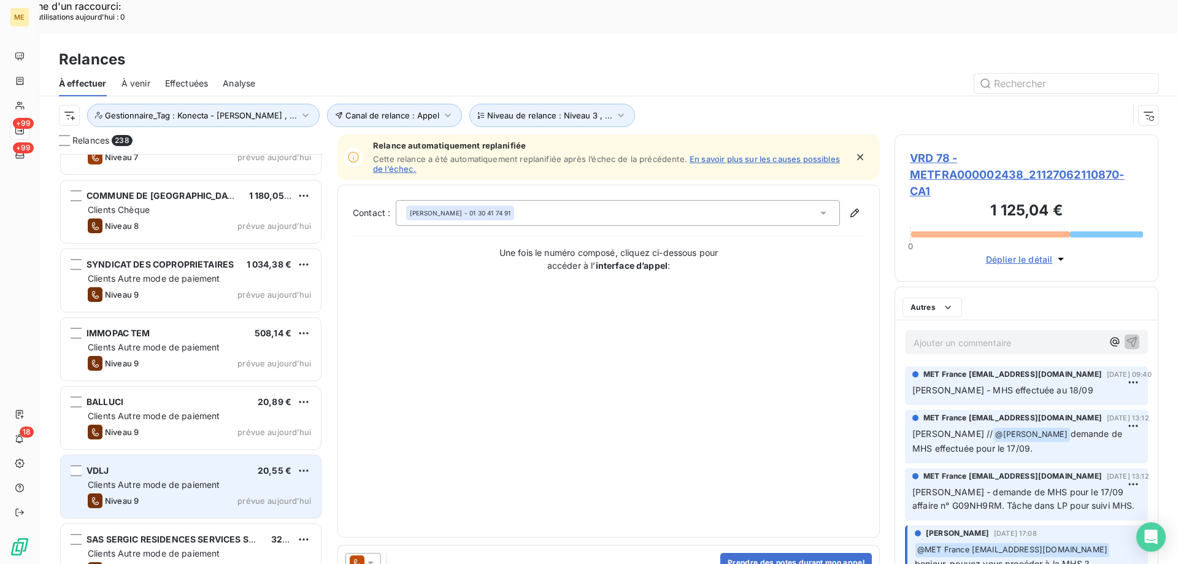
click at [239, 479] on div "Clients Autre mode de paiement" at bounding box center [199, 485] width 223 height 12
